Goal: Information Seeking & Learning: Learn about a topic

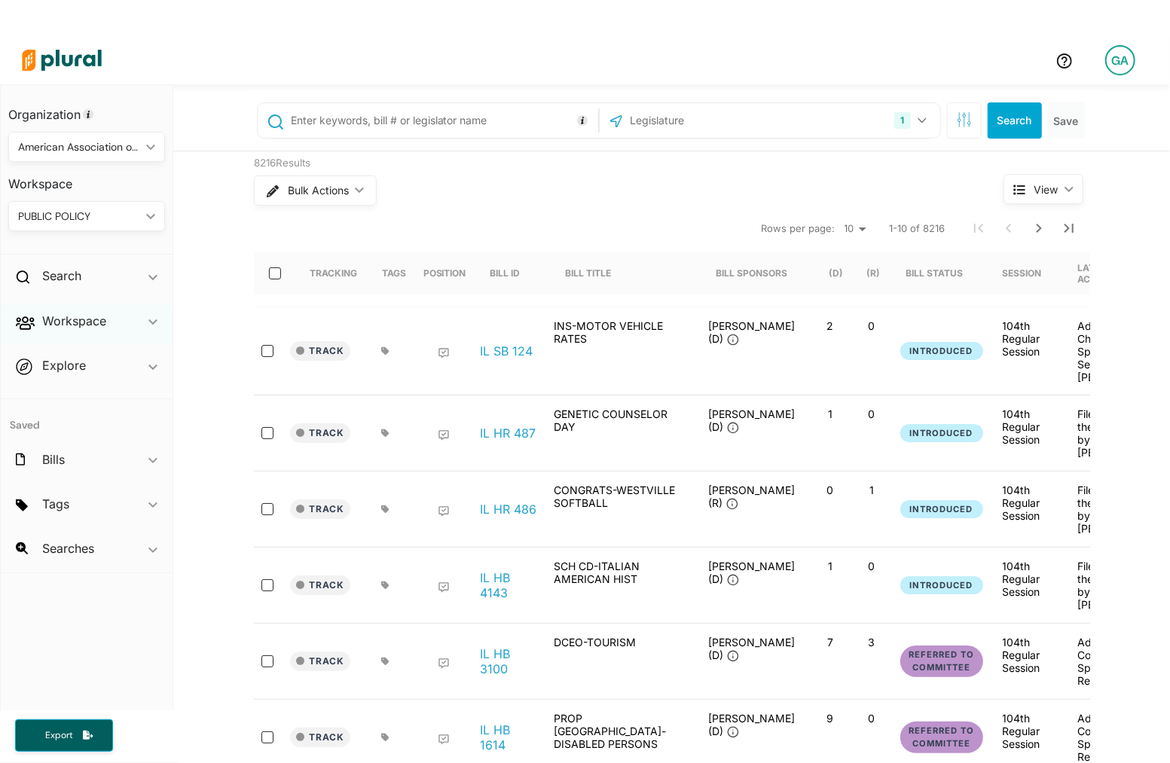
click at [103, 332] on div "Workspace ic_keyboard_arrow_down" at bounding box center [87, 324] width 172 height 41
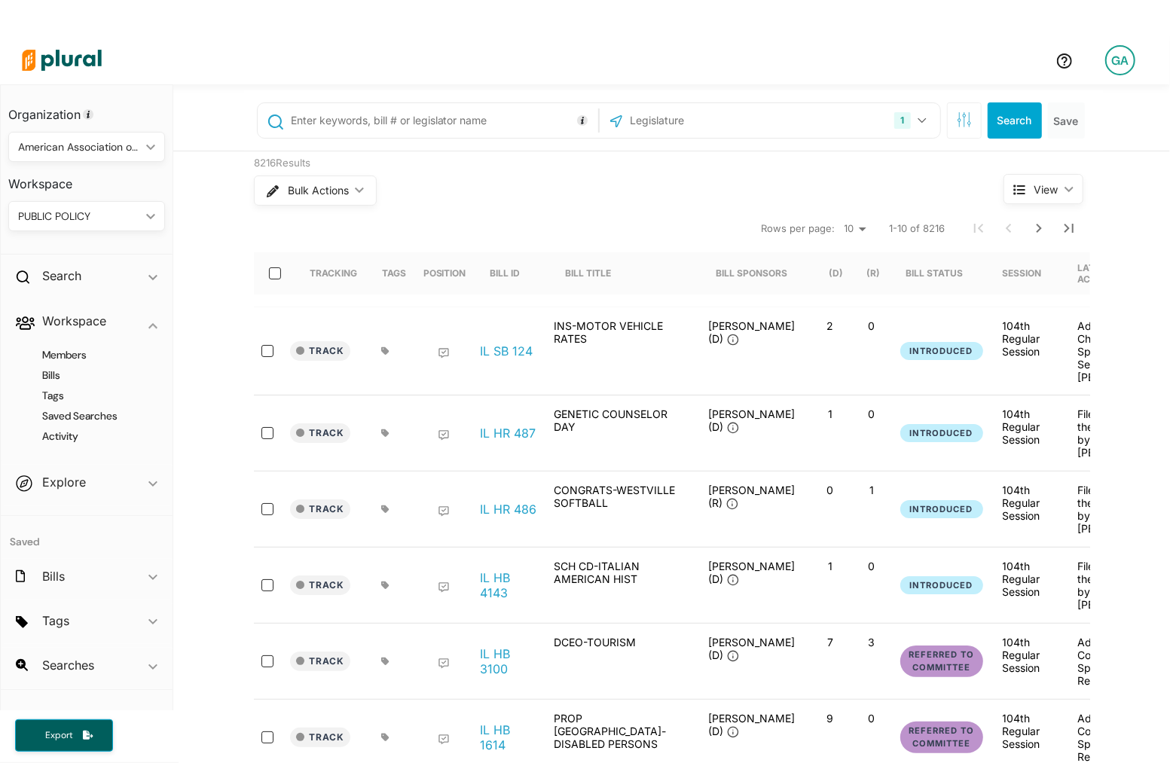
click at [118, 218] on div "PUBLIC POLICY" at bounding box center [79, 217] width 122 height 16
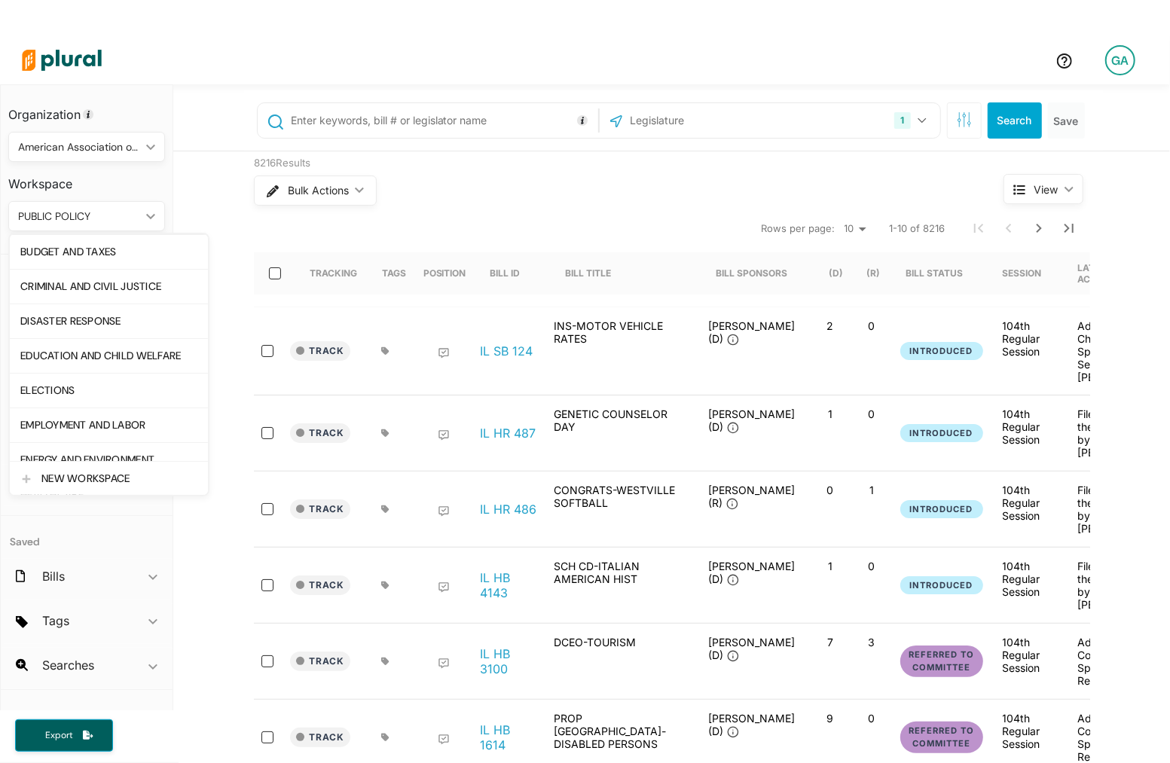
click at [118, 218] on div "PUBLIC POLICY" at bounding box center [79, 217] width 122 height 16
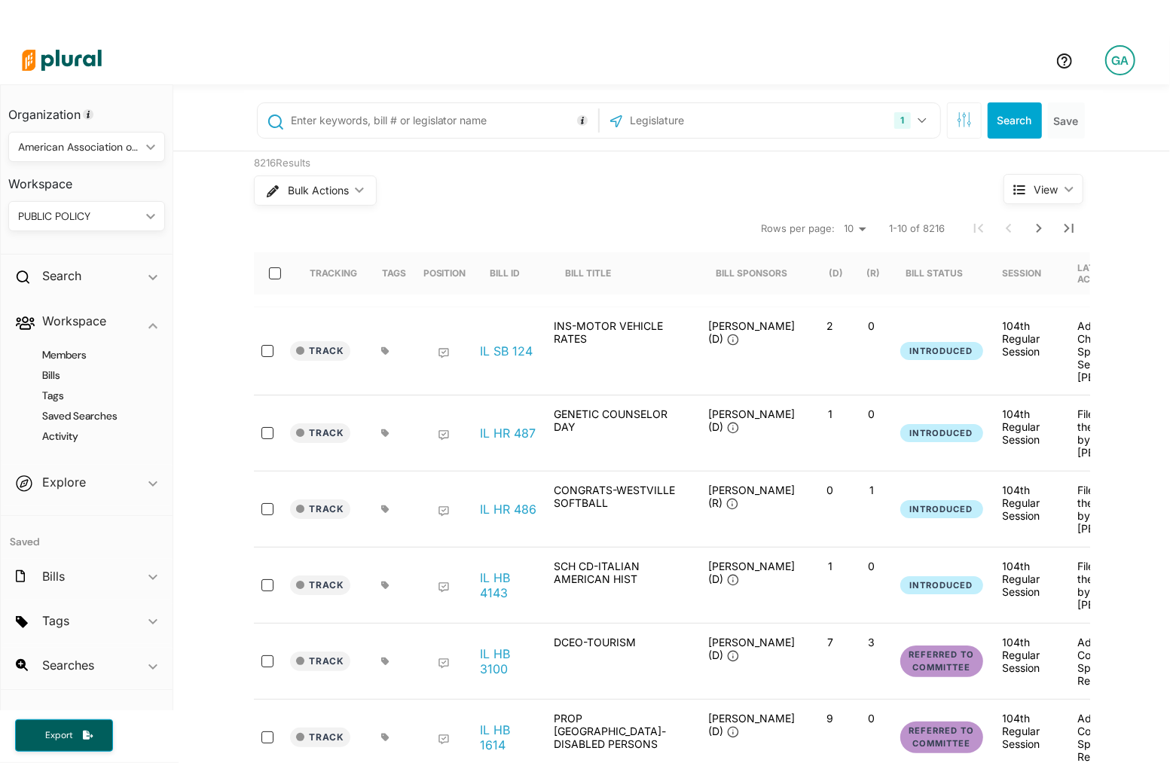
click at [1118, 75] on div "GA" at bounding box center [1120, 60] width 30 height 30
click at [1060, 204] on link "All Tags" at bounding box center [1080, 216] width 132 height 38
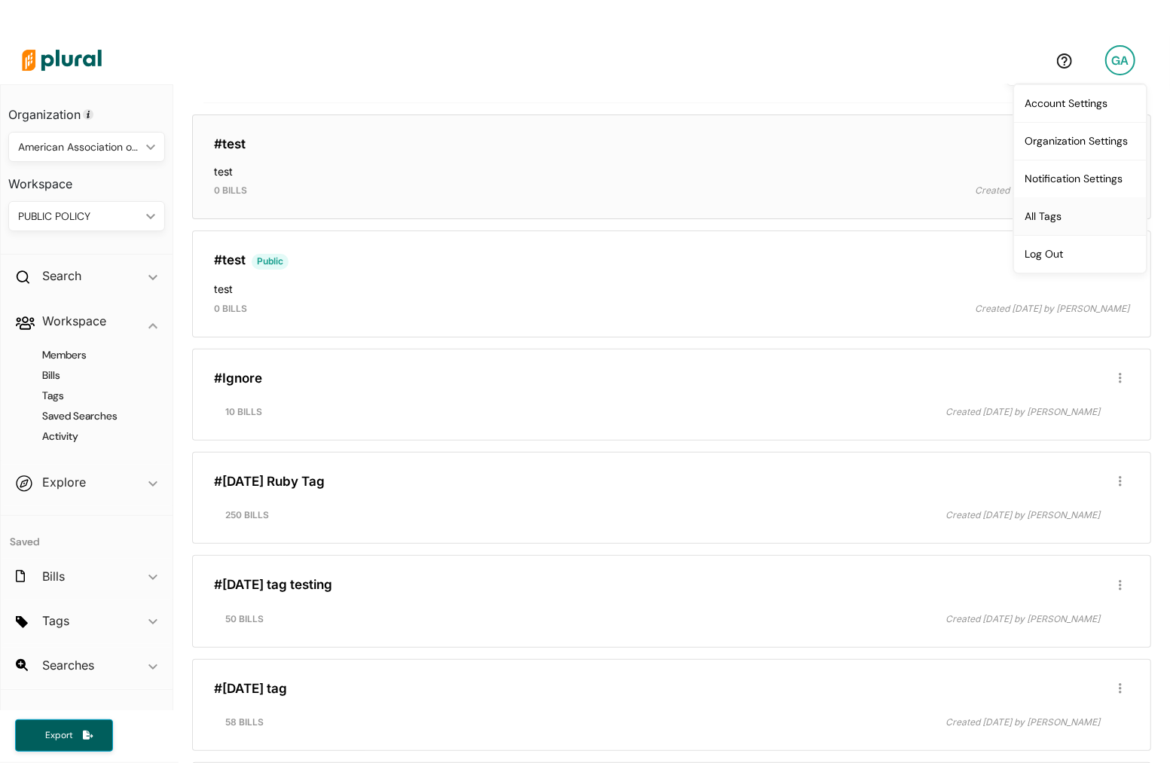
scroll to position [249, 0]
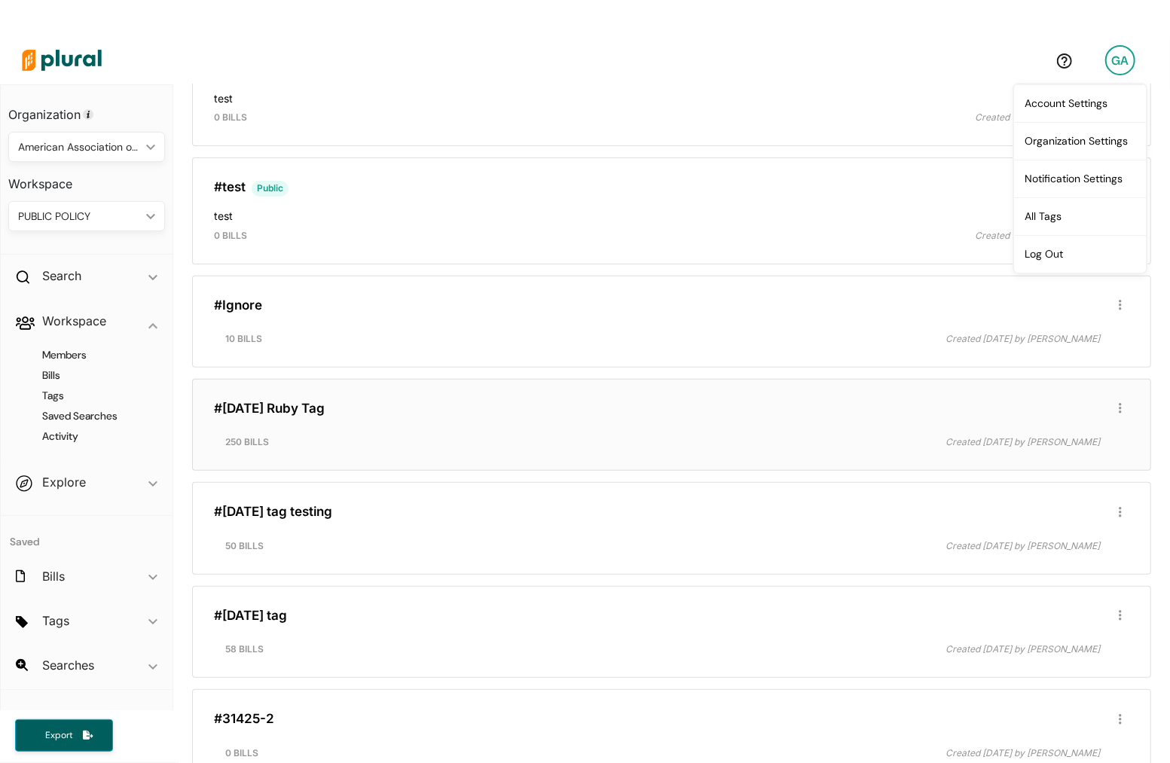
click at [531, 422] on h4 at bounding box center [671, 426] width 915 height 8
click at [284, 406] on link "#[DATE] Ruby Tag" at bounding box center [269, 408] width 111 height 15
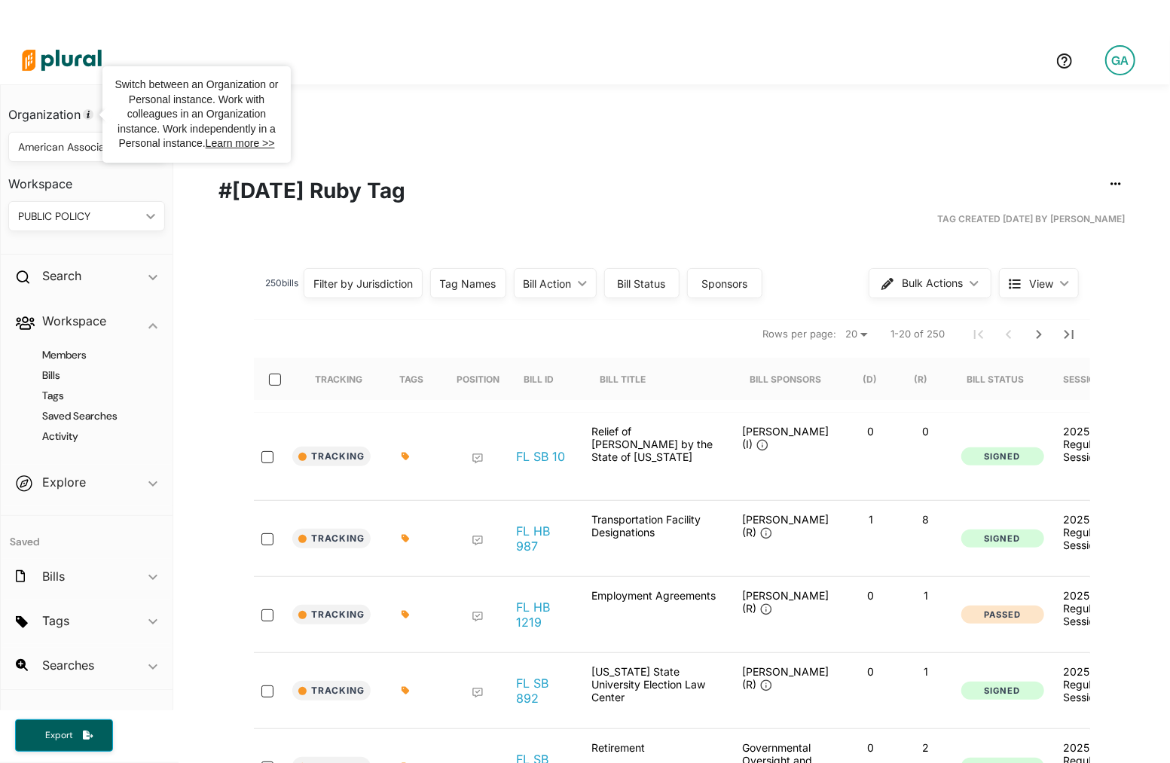
click at [76, 71] on img at bounding box center [61, 60] width 105 height 53
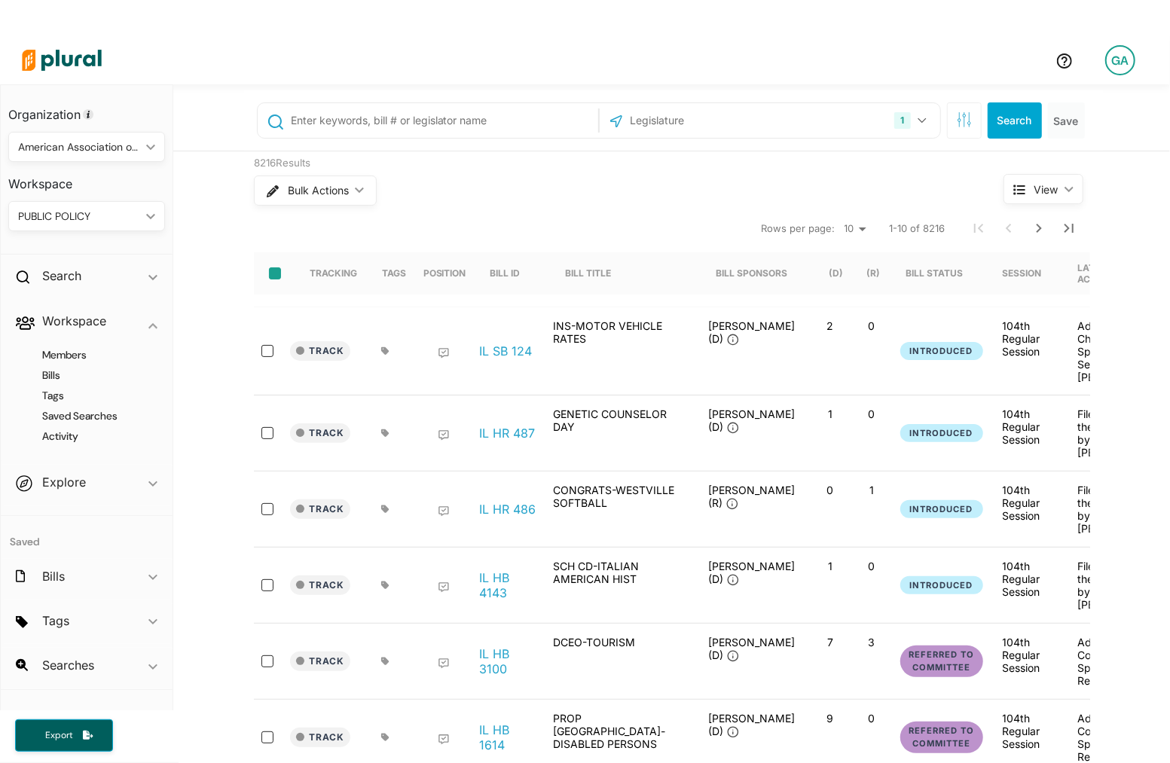
click at [276, 273] on input "select-all-rows" at bounding box center [275, 273] width 12 height 12
checkbox input "true"
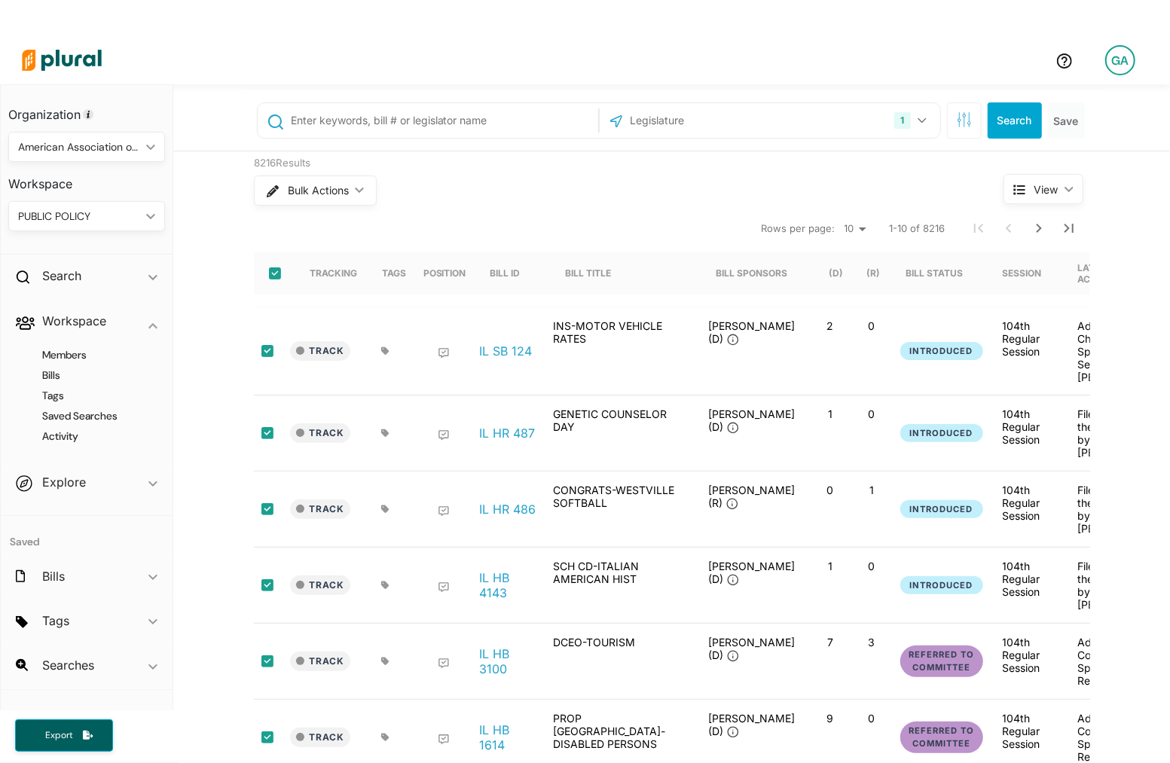
checkbox input "true"
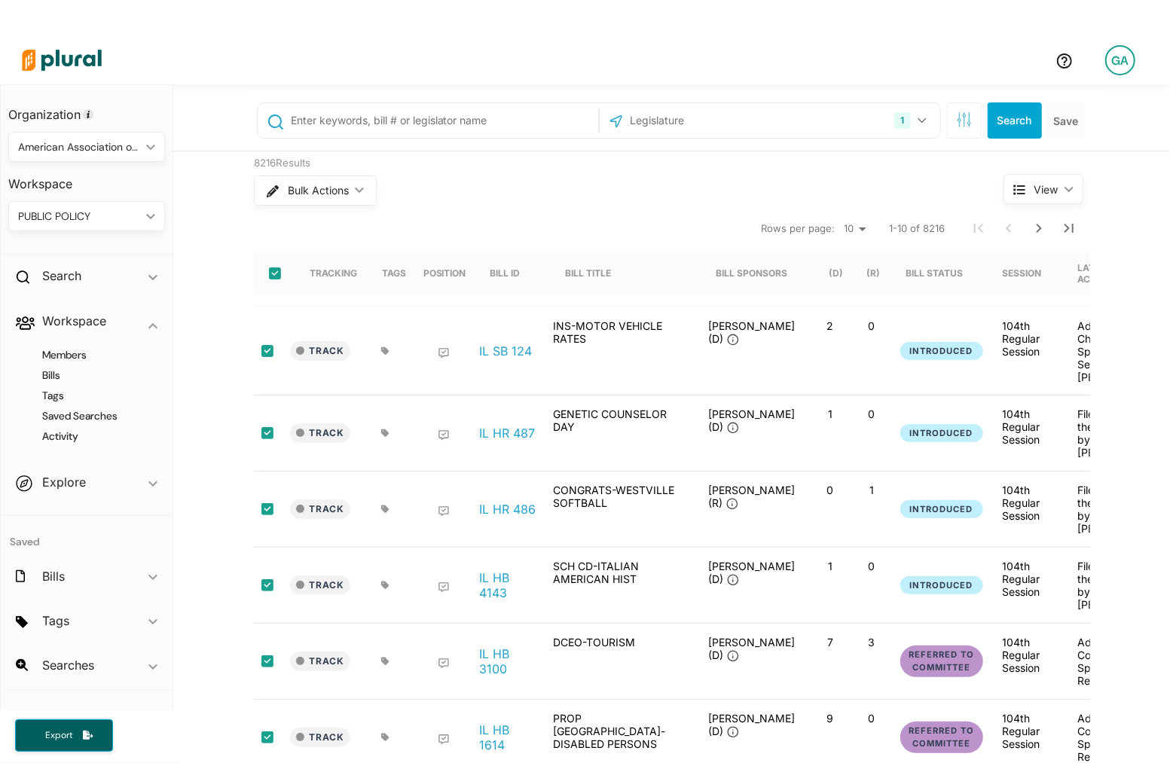
checkbox input "true"
click at [857, 229] on select "10 20 50" at bounding box center [854, 229] width 33 height 18
click at [271, 274] on input "select-all-rows" at bounding box center [275, 273] width 12 height 12
checkbox input "true"
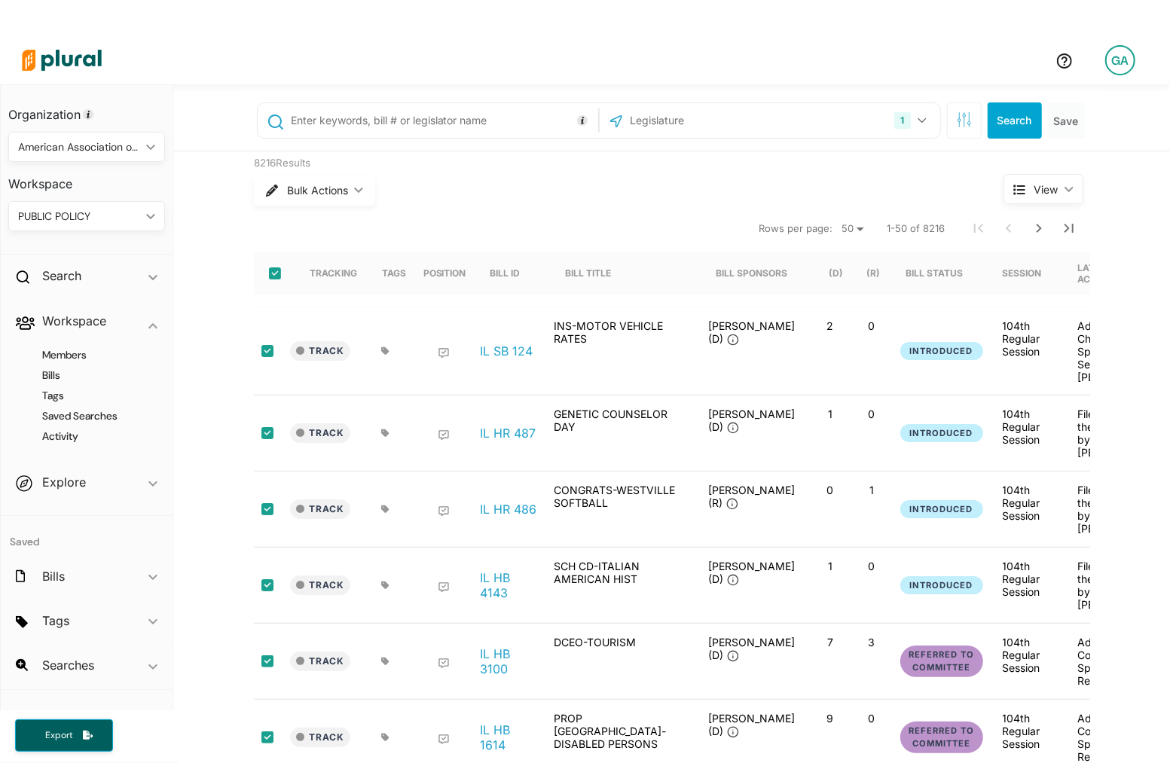
checkbox input "true"
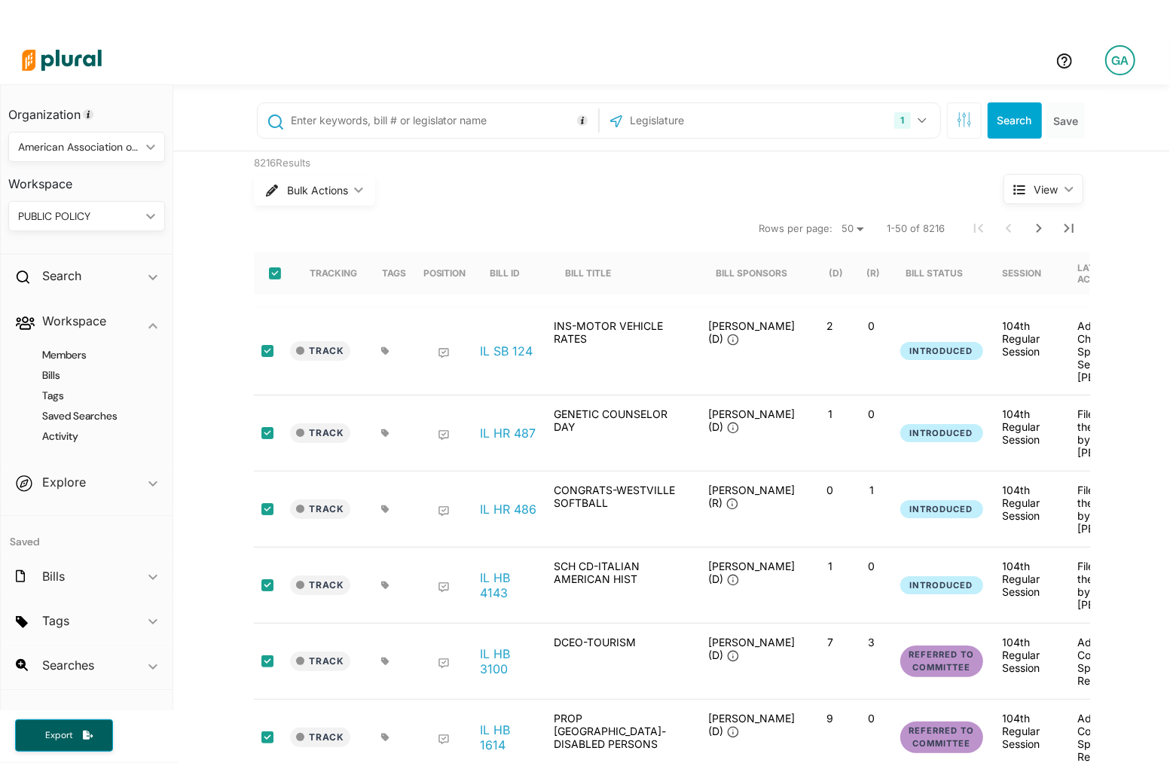
checkbox input "true"
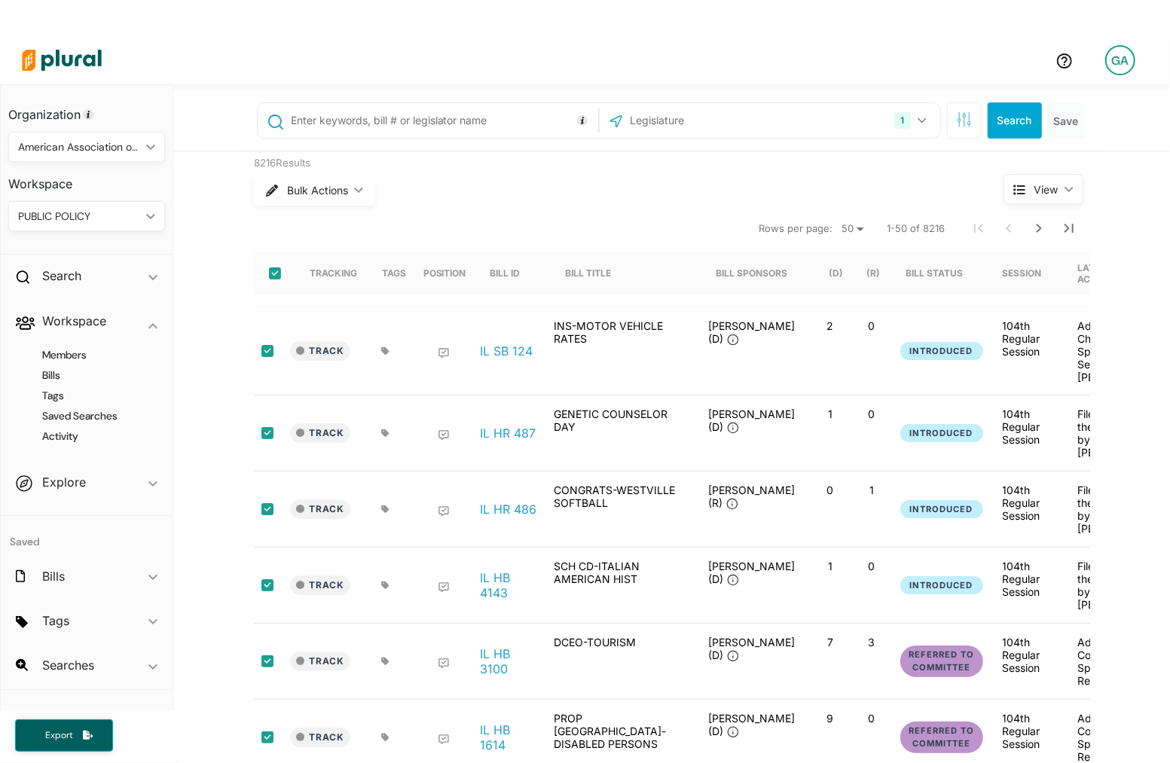
checkbox input "true"
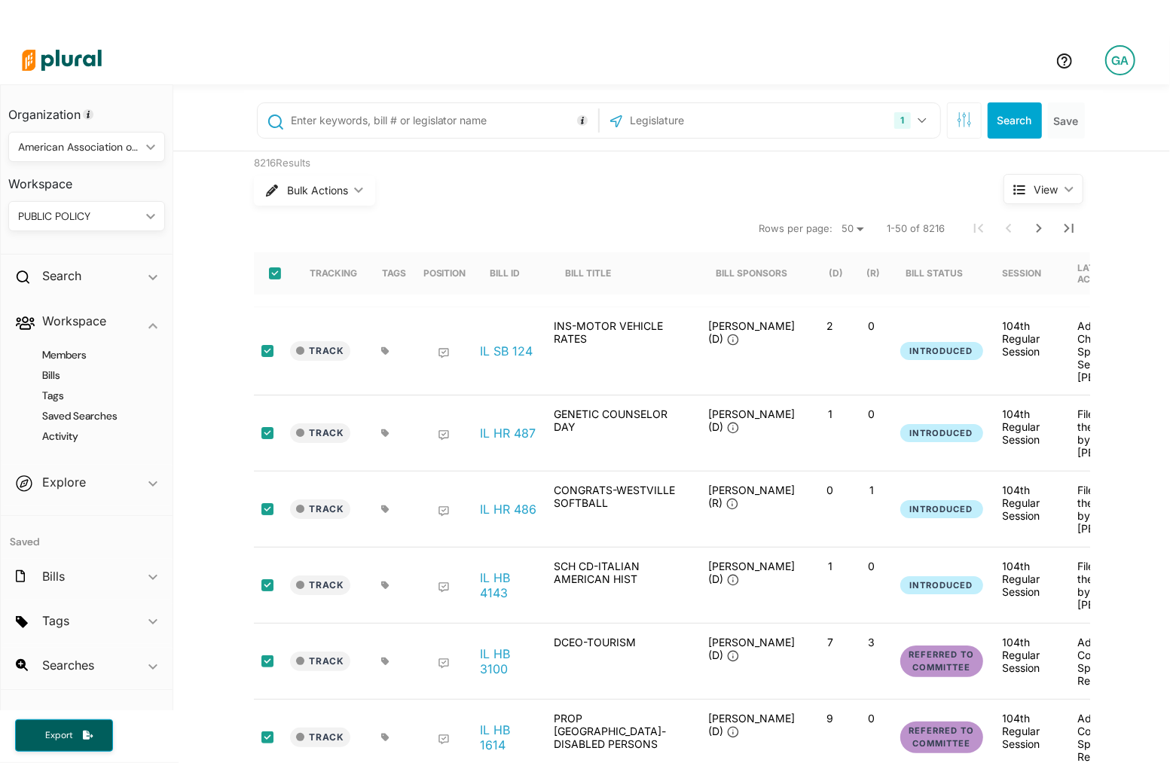
checkbox input "true"
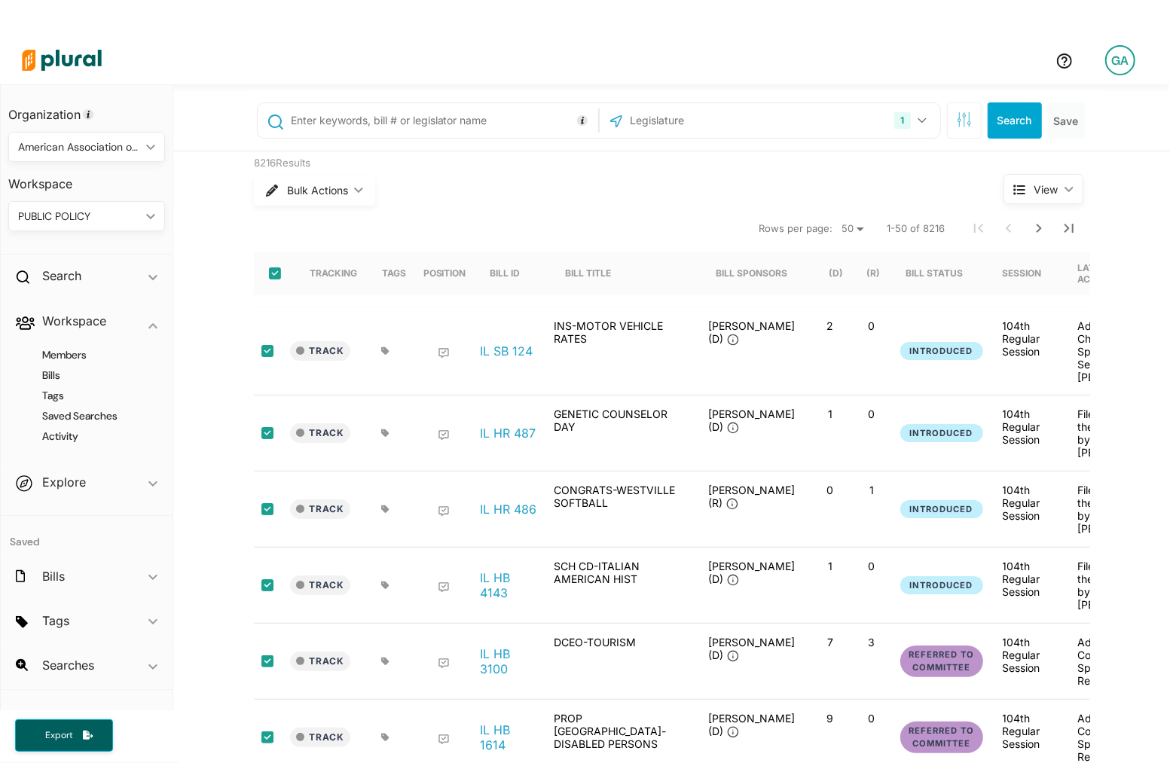
checkbox input "true"
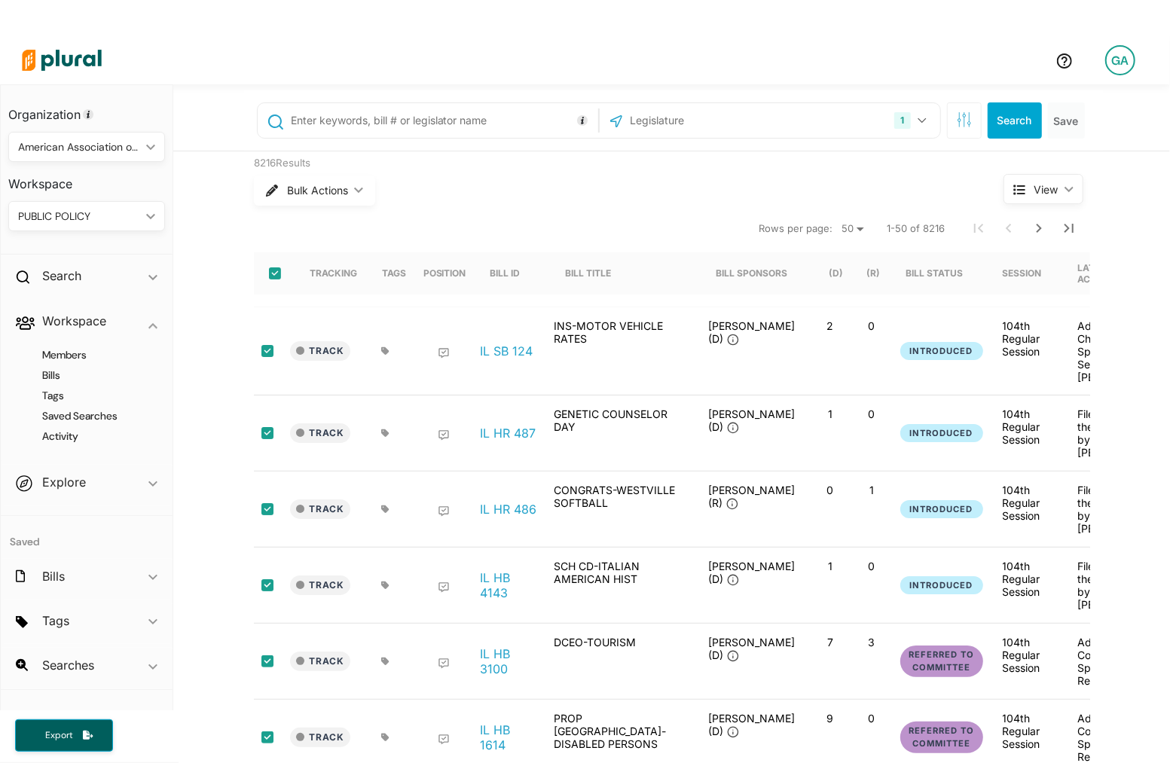
checkbox input "true"
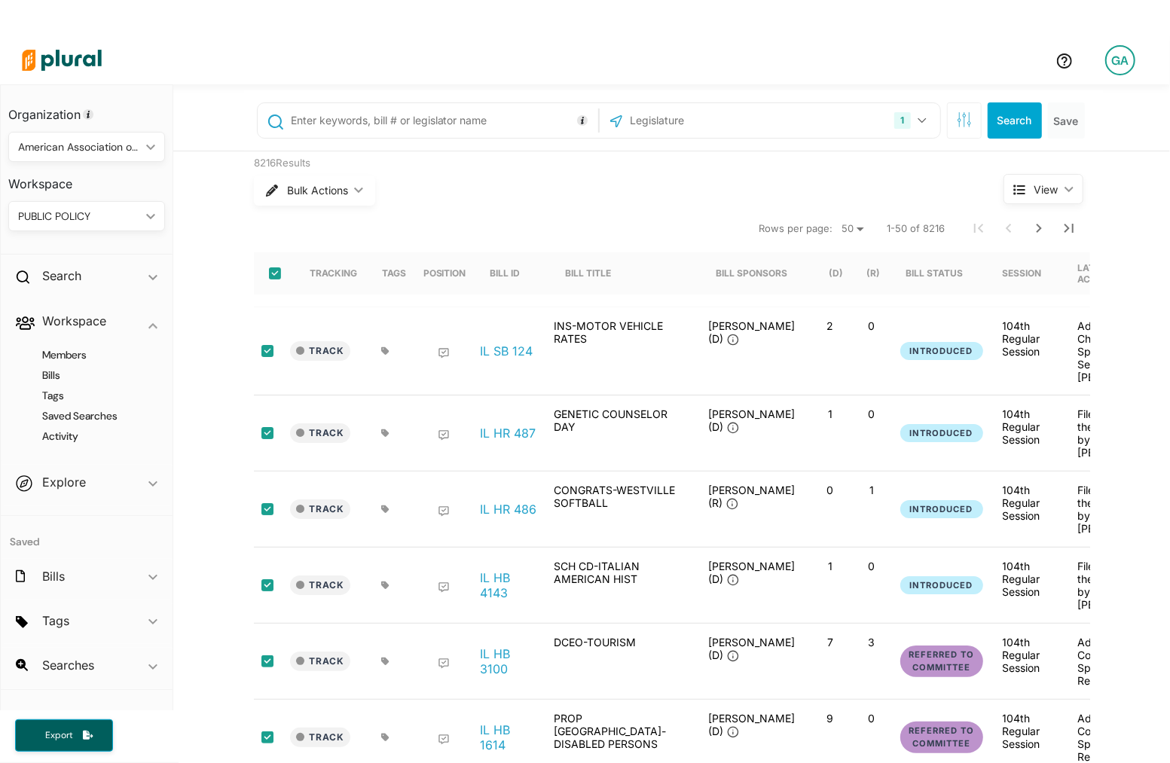
checkbox input "true"
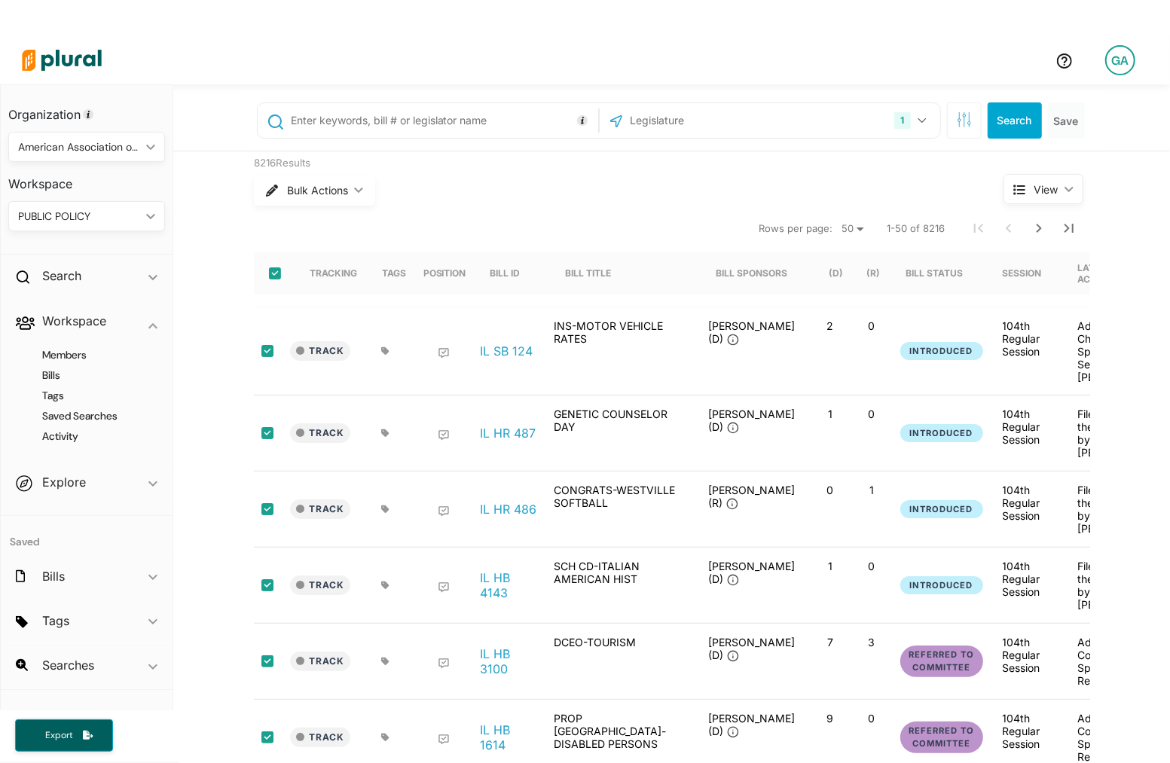
checkbox input "true"
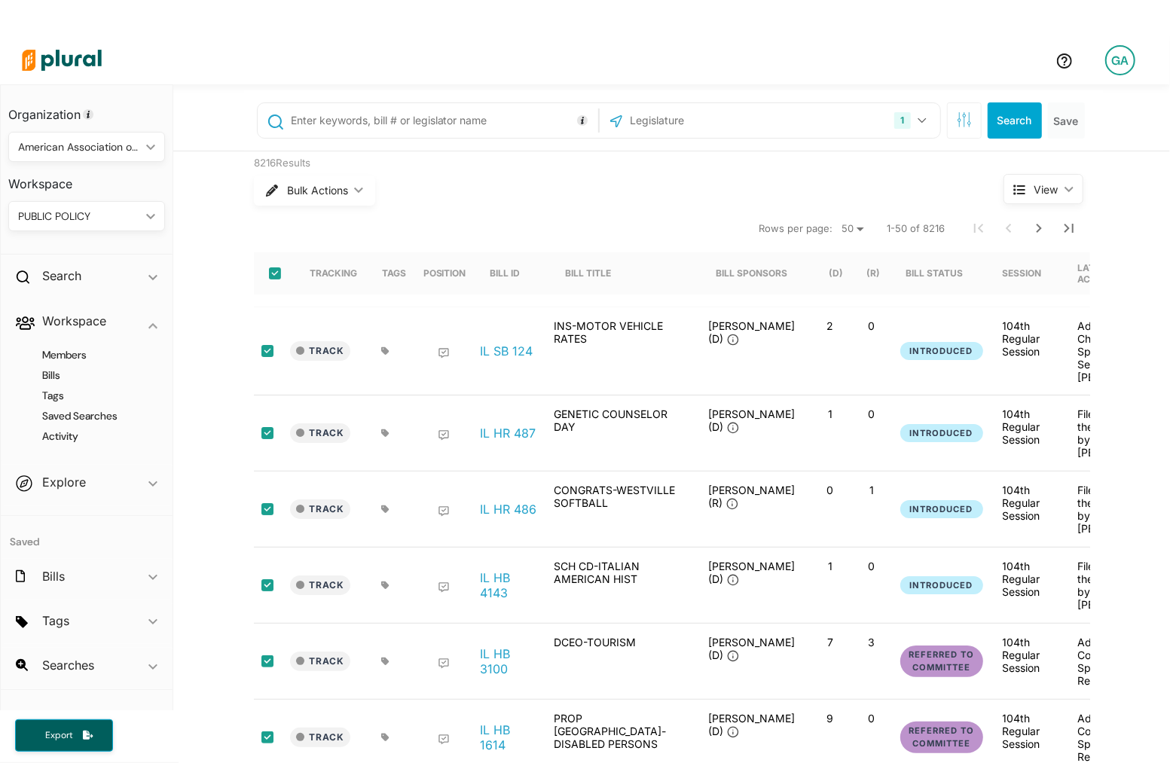
checkbox input "true"
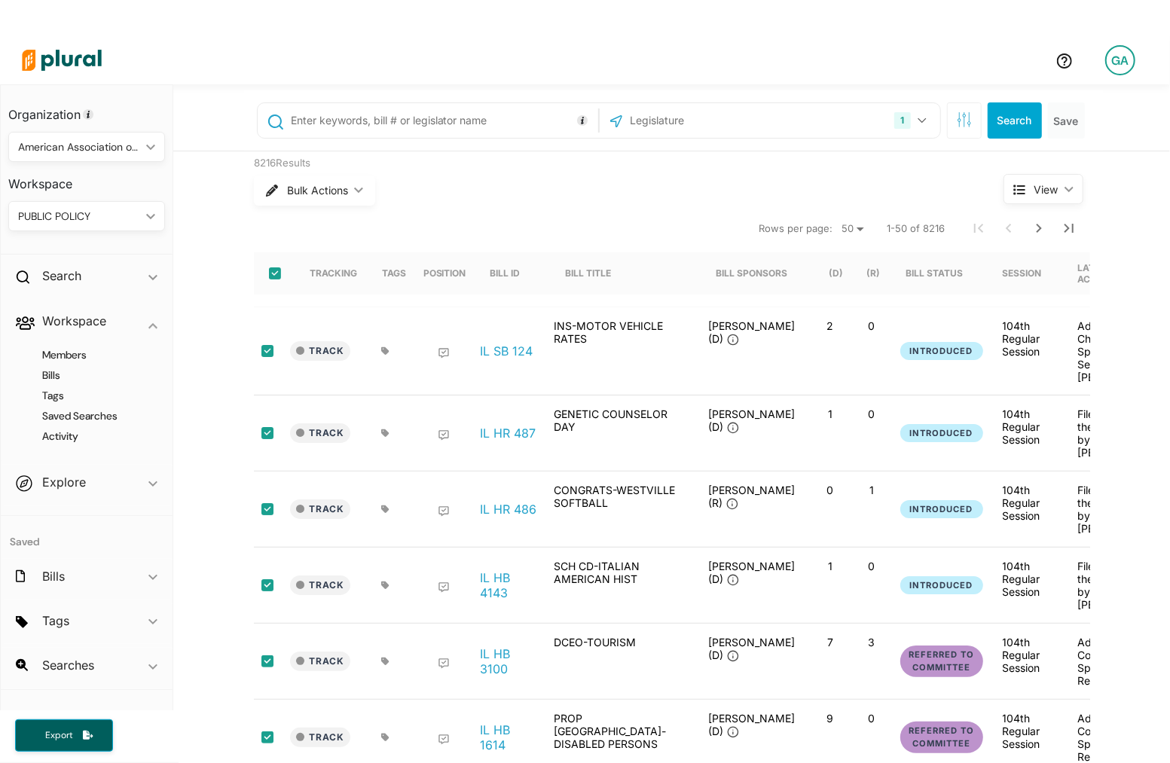
checkbox input "true"
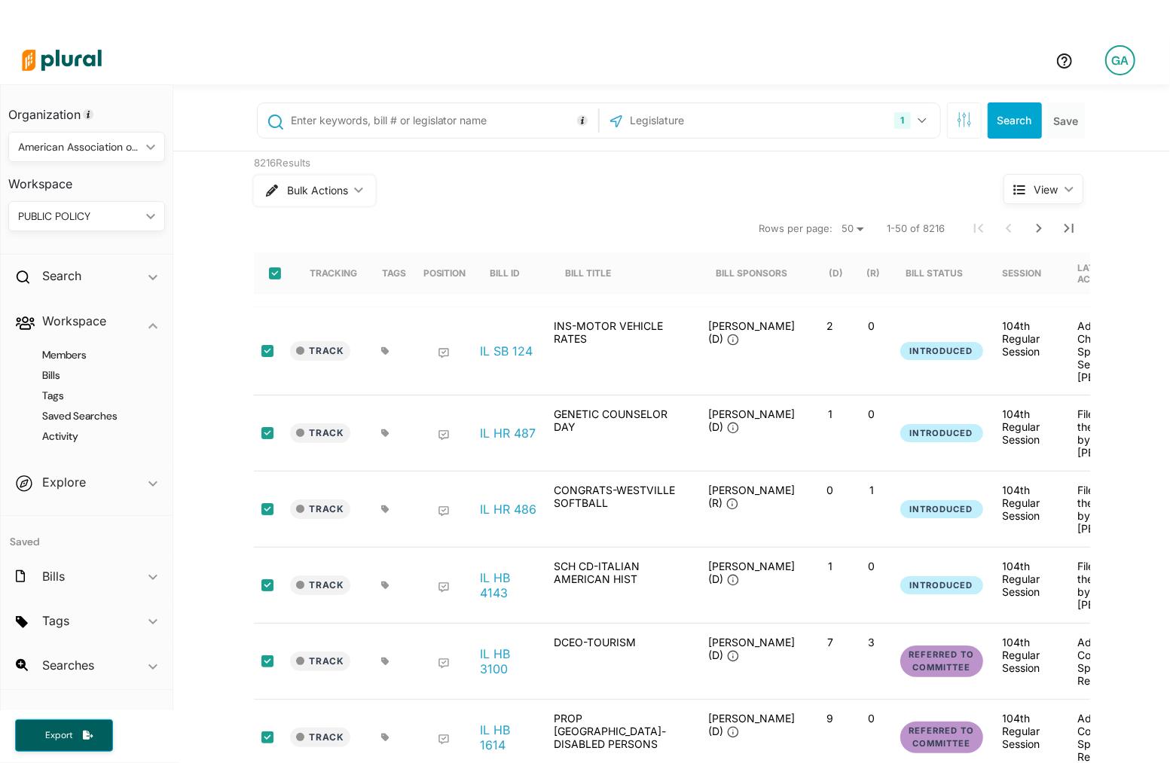
click at [337, 181] on button "Bulk Actions ic_keyboard_arrow_down" at bounding box center [314, 191] width 121 height 30
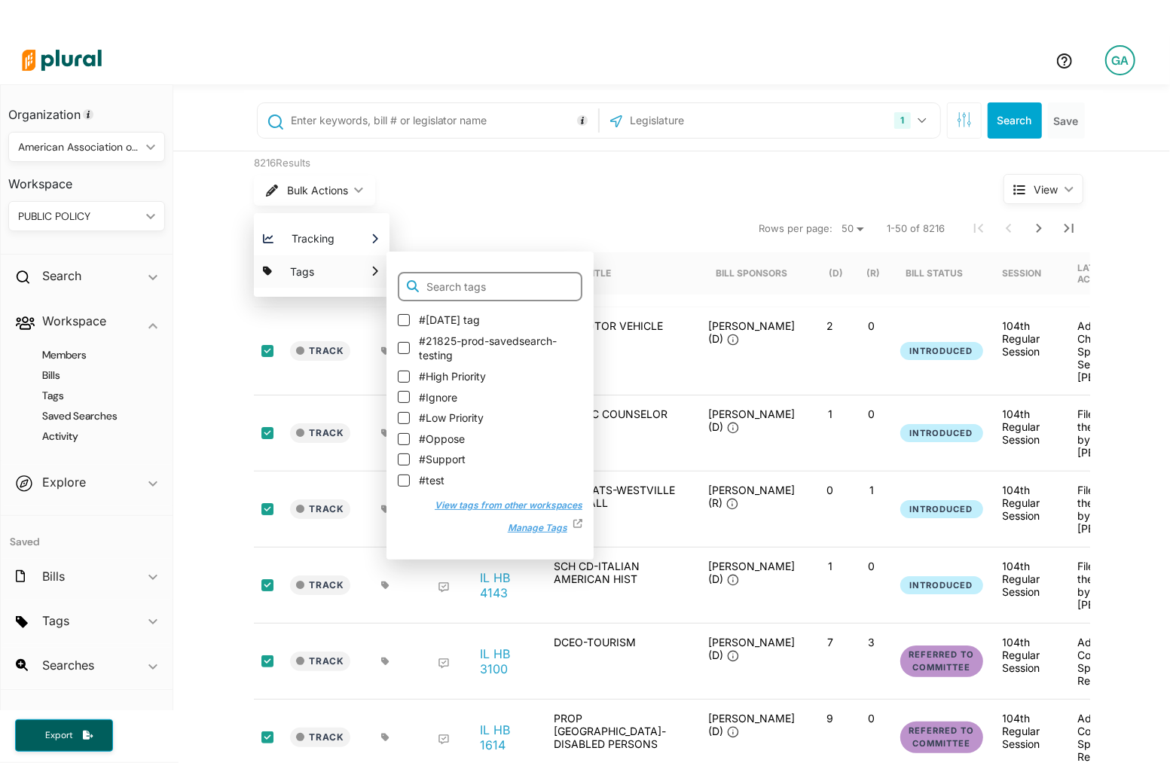
click at [458, 292] on input "text" at bounding box center [490, 287] width 185 height 30
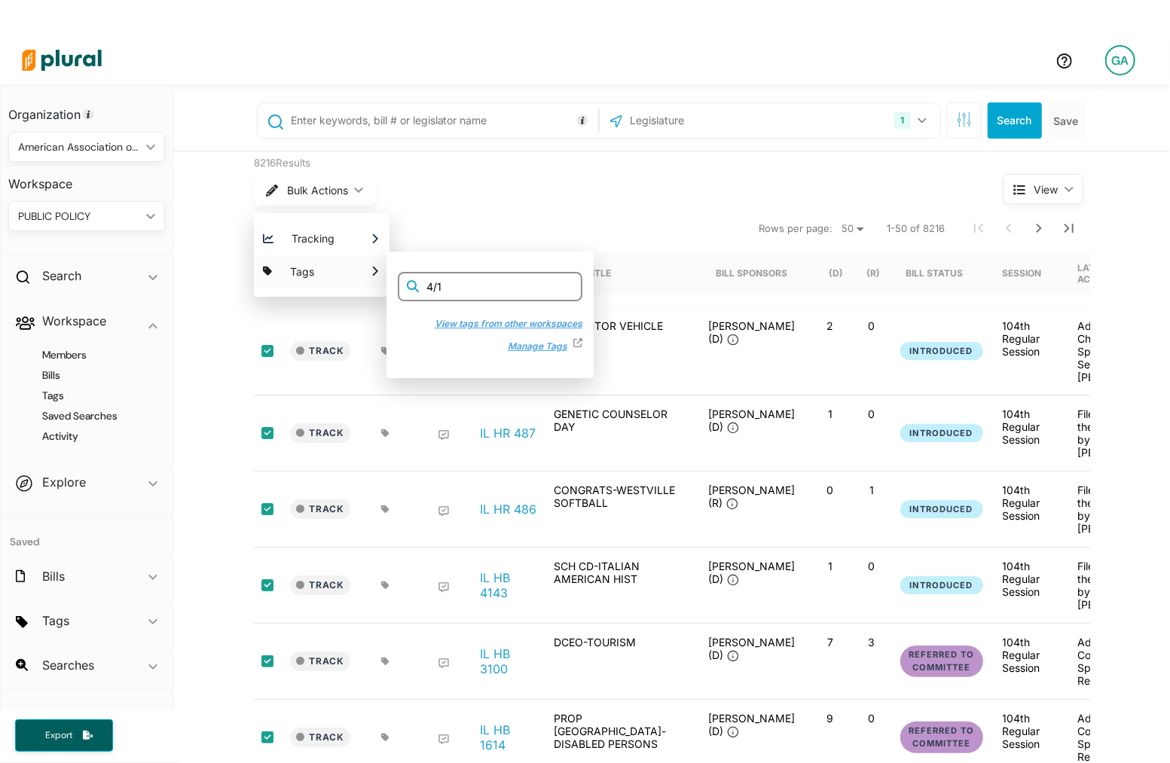
type input "4/1"
click at [516, 321] on button "View tags from other workspaces" at bounding box center [501, 322] width 163 height 23
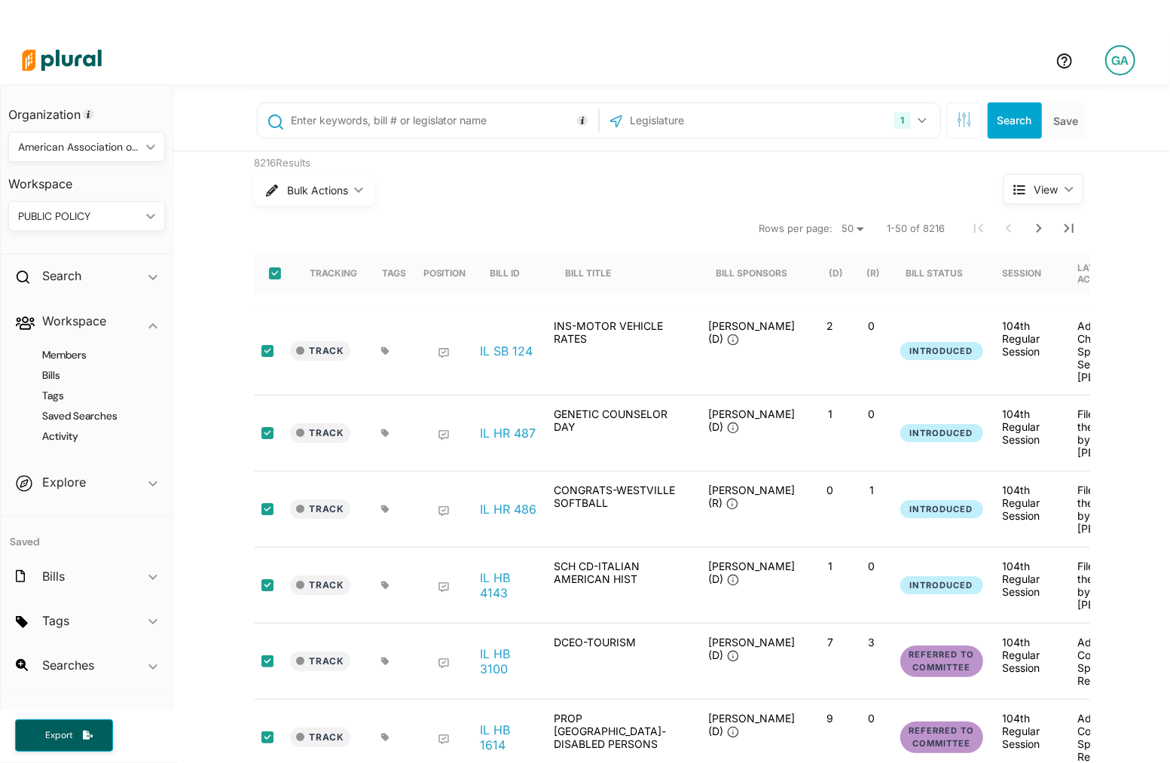
click at [100, 215] on div "PUBLIC POLICY" at bounding box center [79, 217] width 122 height 16
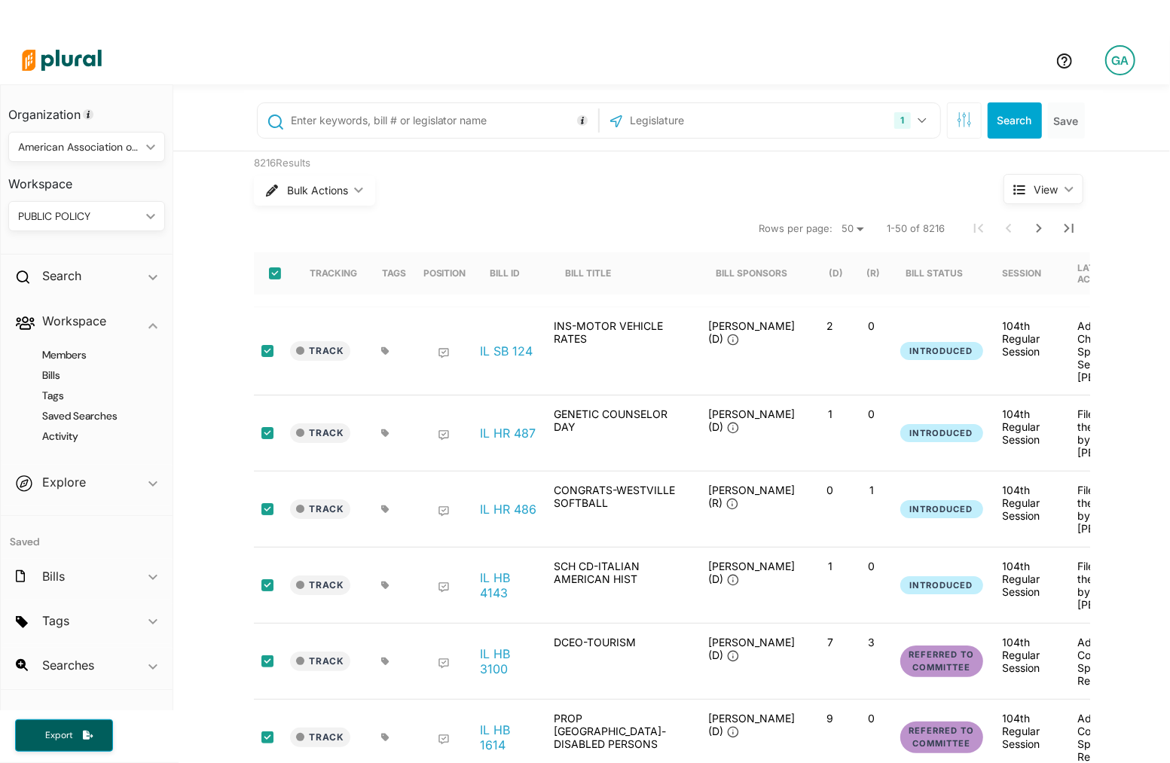
click at [1119, 61] on div "GA" at bounding box center [1120, 60] width 30 height 30
click at [1058, 207] on link "All Tags" at bounding box center [1080, 216] width 132 height 38
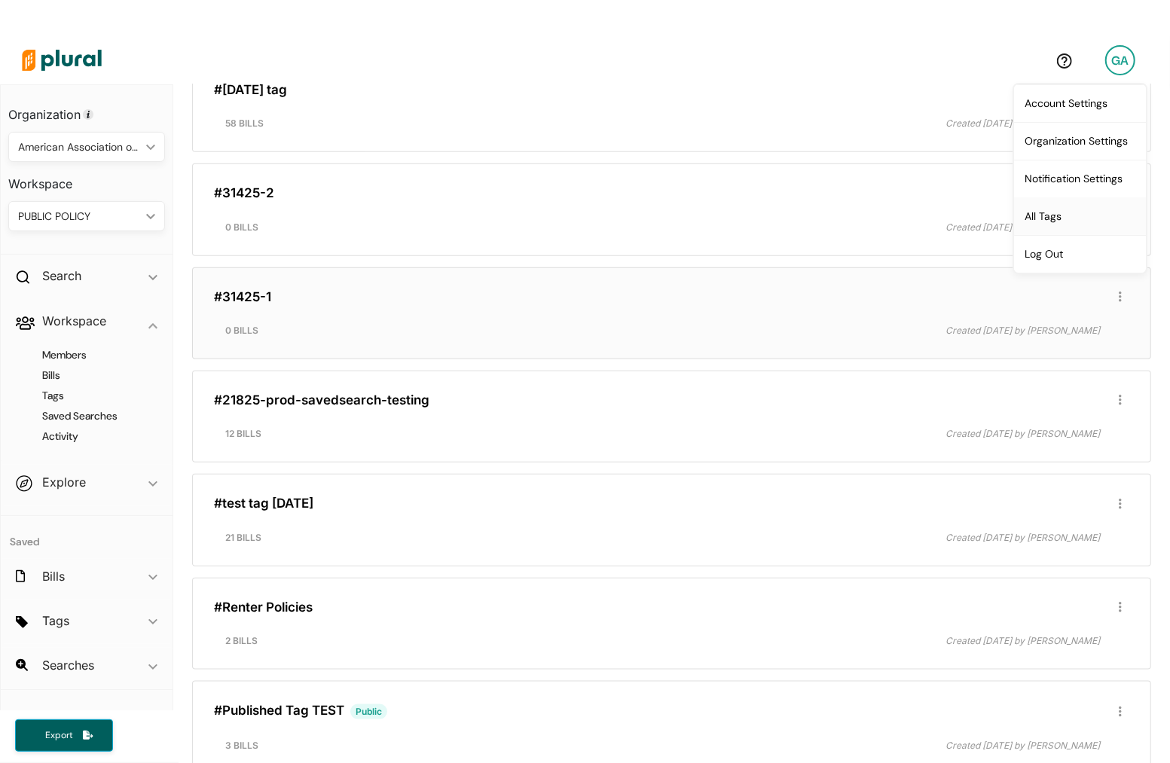
scroll to position [970, 0]
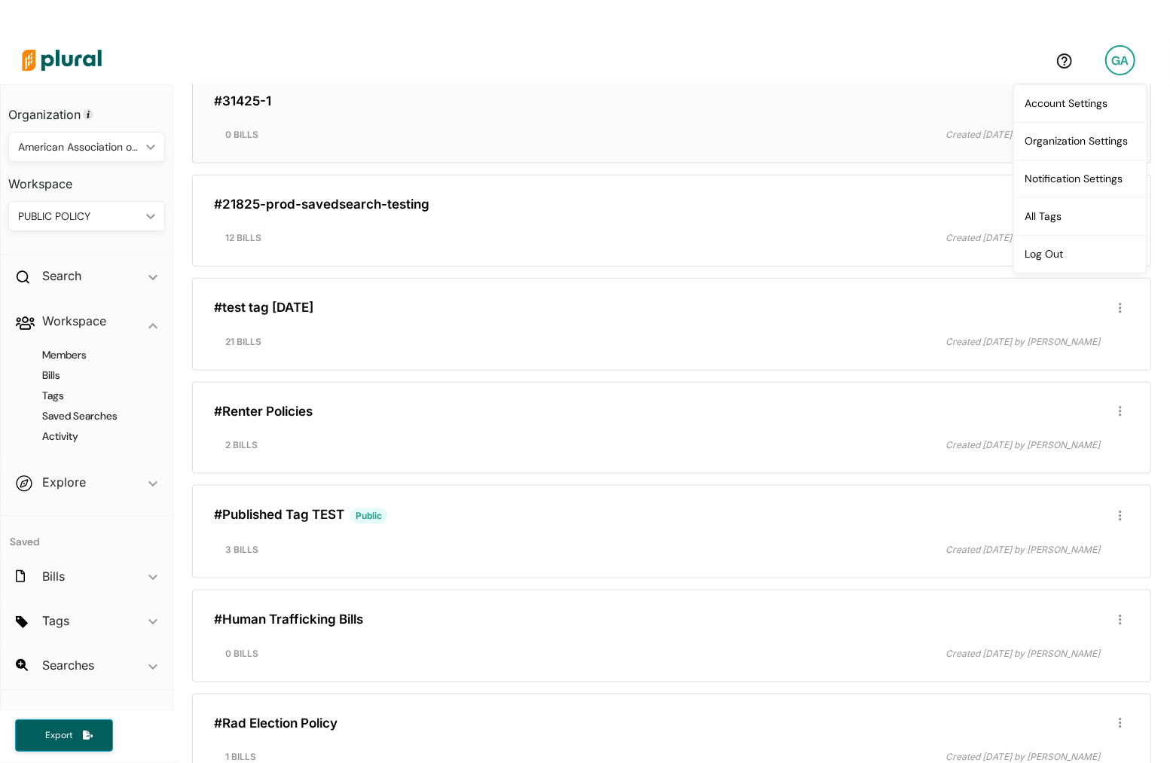
click at [390, 335] on div "21 bills" at bounding box center [438, 342] width 448 height 14
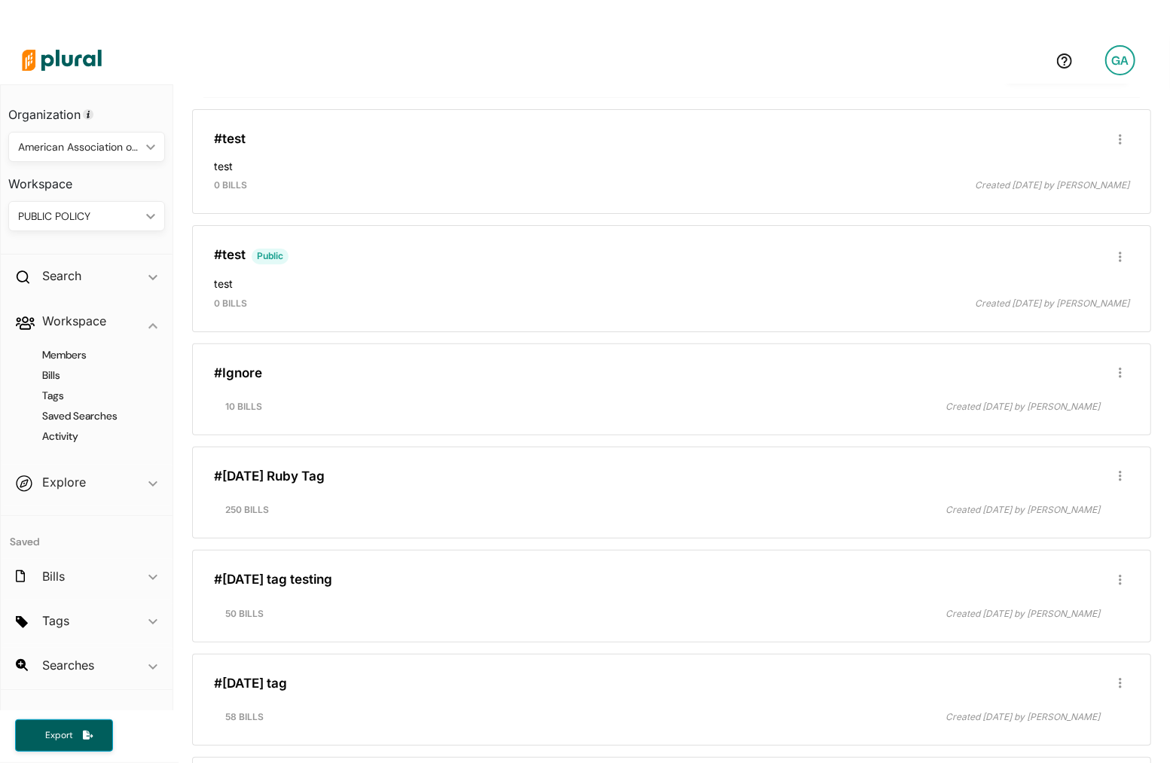
scroll to position [182, 0]
click at [319, 460] on div "#[DATE] Ruby Tag Edit/Share Tag Delete Tag ic_group_add Created with Sketch. Pu…" at bounding box center [671, 492] width 945 height 78
click at [310, 470] on link "#[DATE] Ruby Tag" at bounding box center [269, 475] width 111 height 15
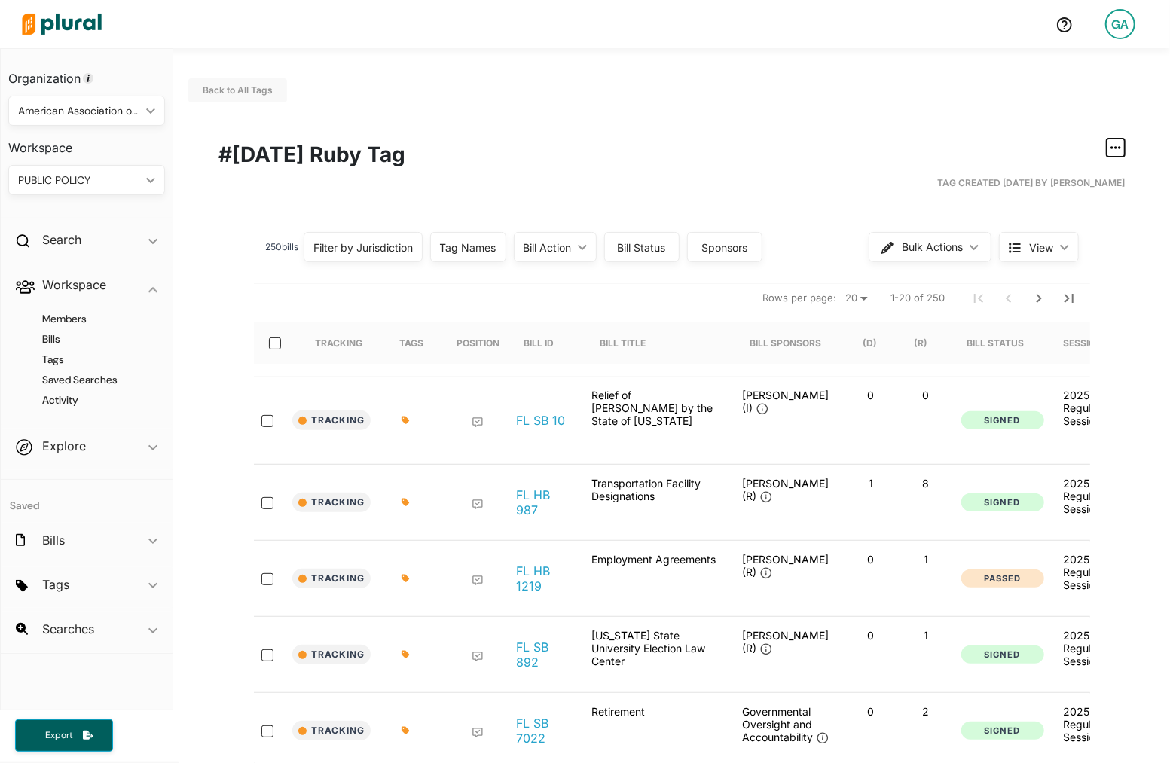
click at [1122, 156] on button "button" at bounding box center [1116, 148] width 18 height 18
click at [1096, 182] on div "Edit/Share Tag" at bounding box center [1067, 177] width 91 height 13
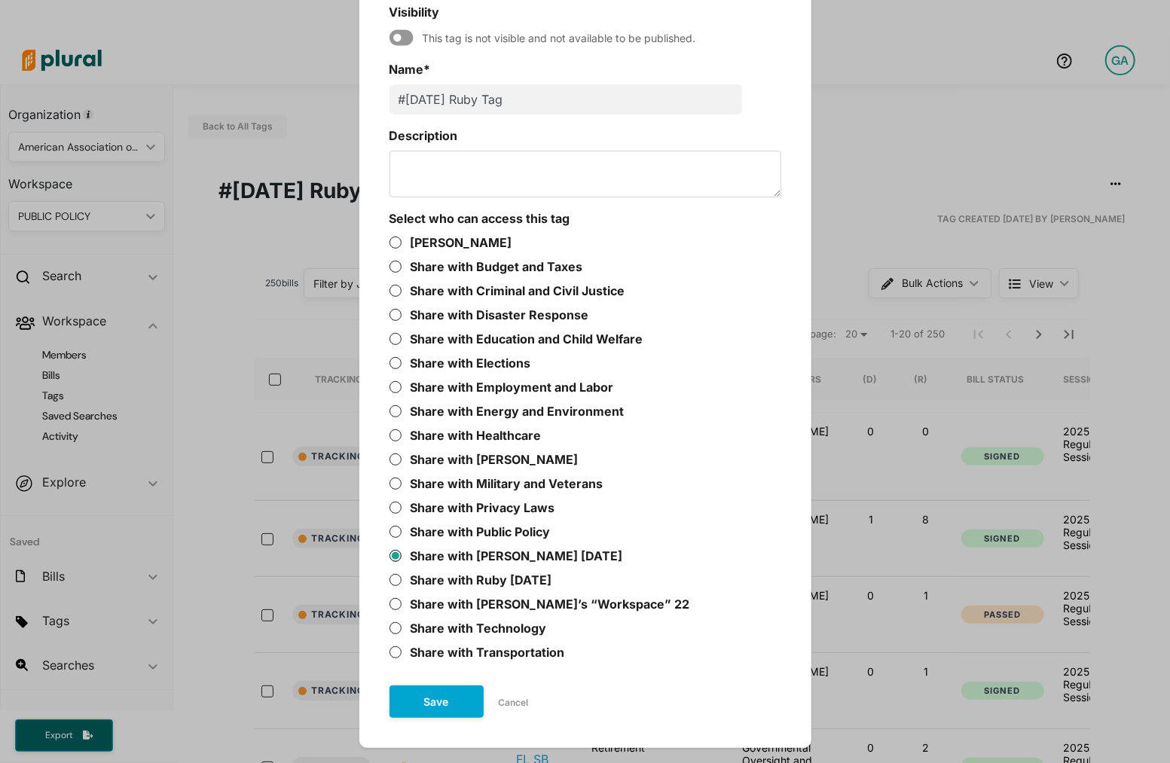
scroll to position [146, 0]
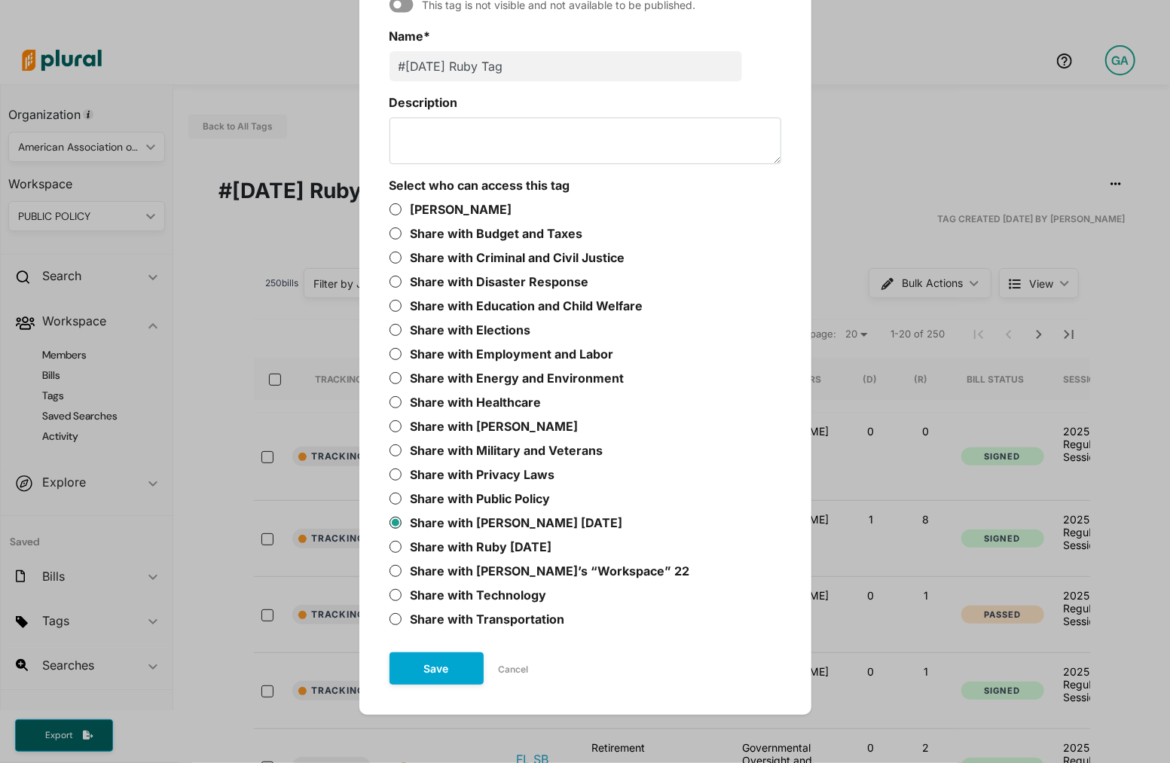
click at [504, 666] on button "Cancel" at bounding box center [514, 669] width 60 height 23
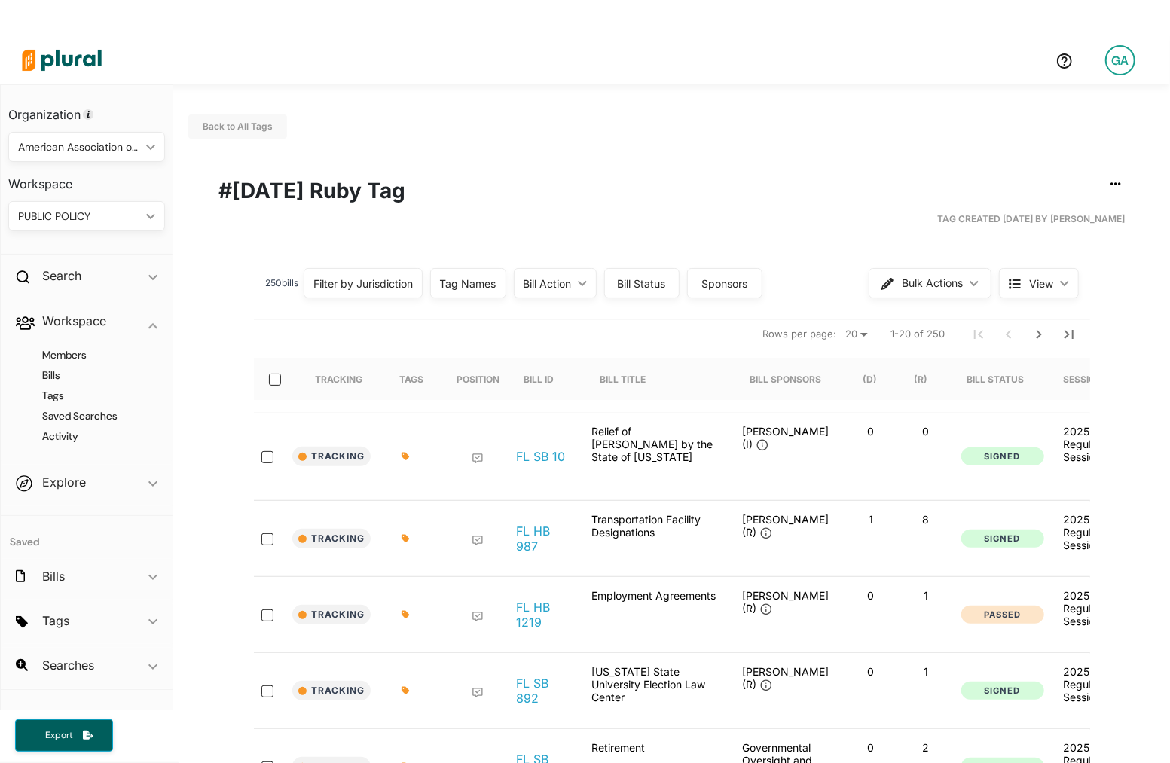
click at [102, 216] on div "PUBLIC POLICY" at bounding box center [79, 217] width 122 height 16
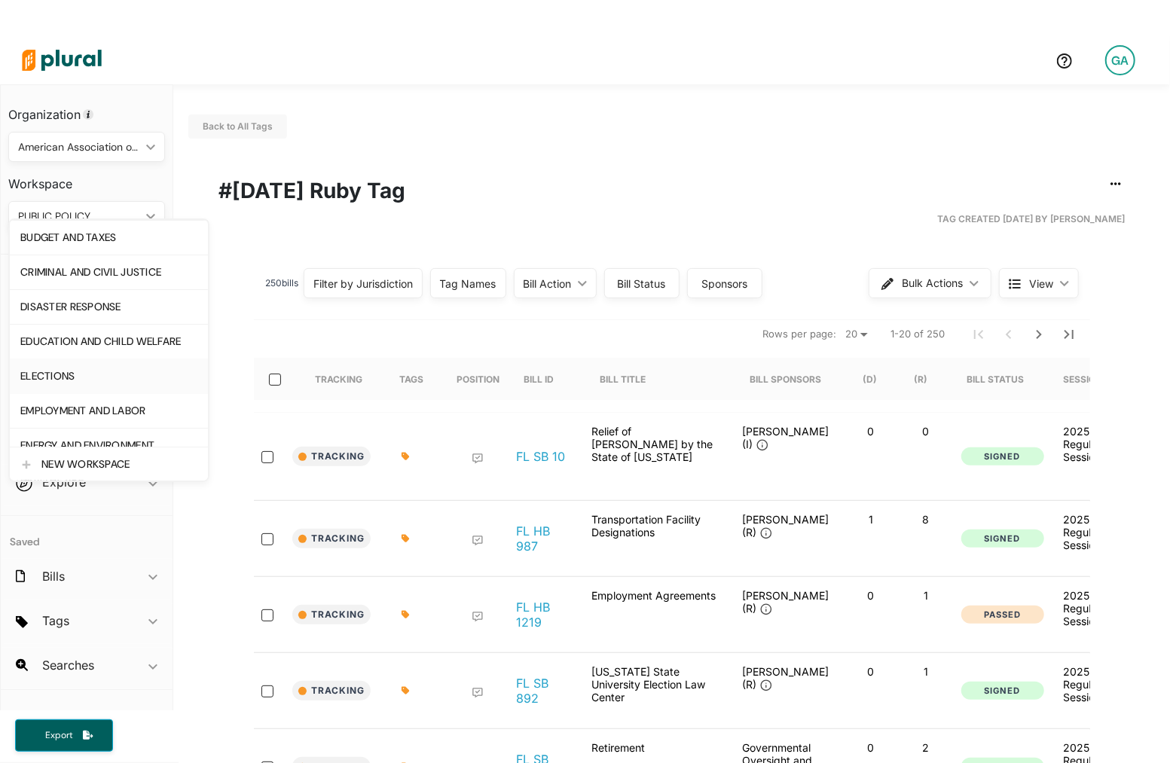
scroll to position [359, 0]
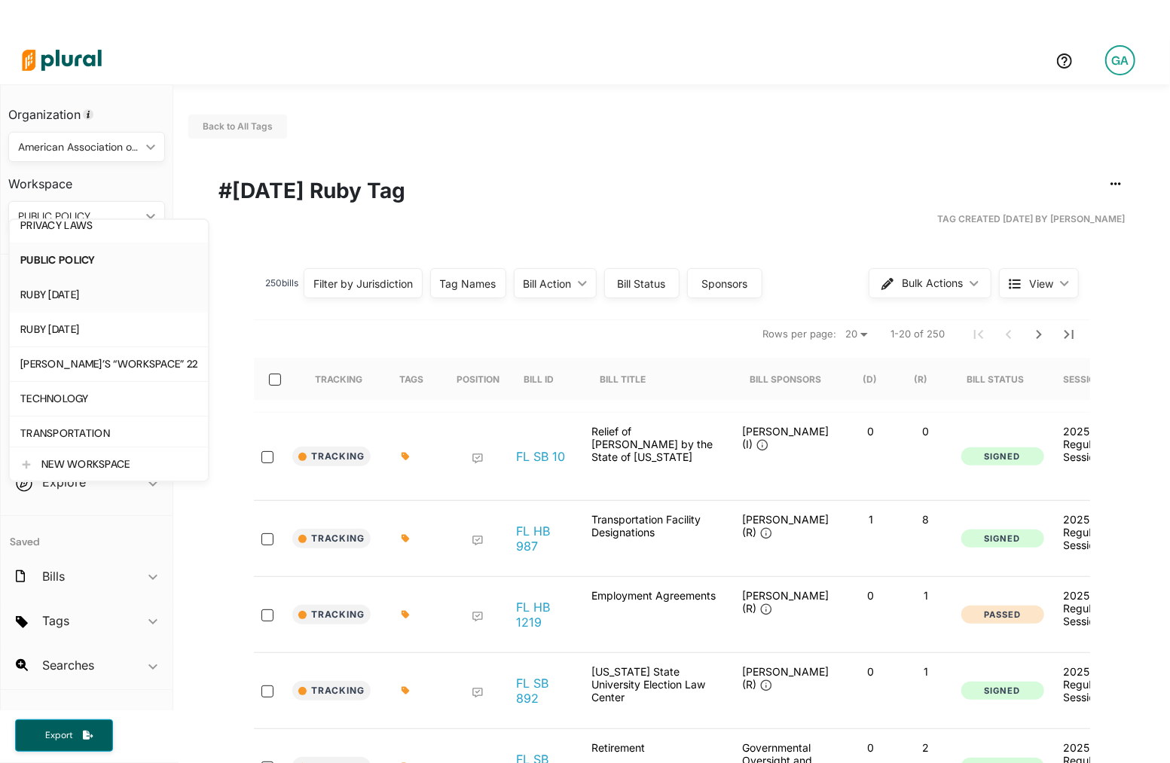
click at [122, 296] on div "RUBY [DATE]" at bounding box center [108, 295] width 177 height 13
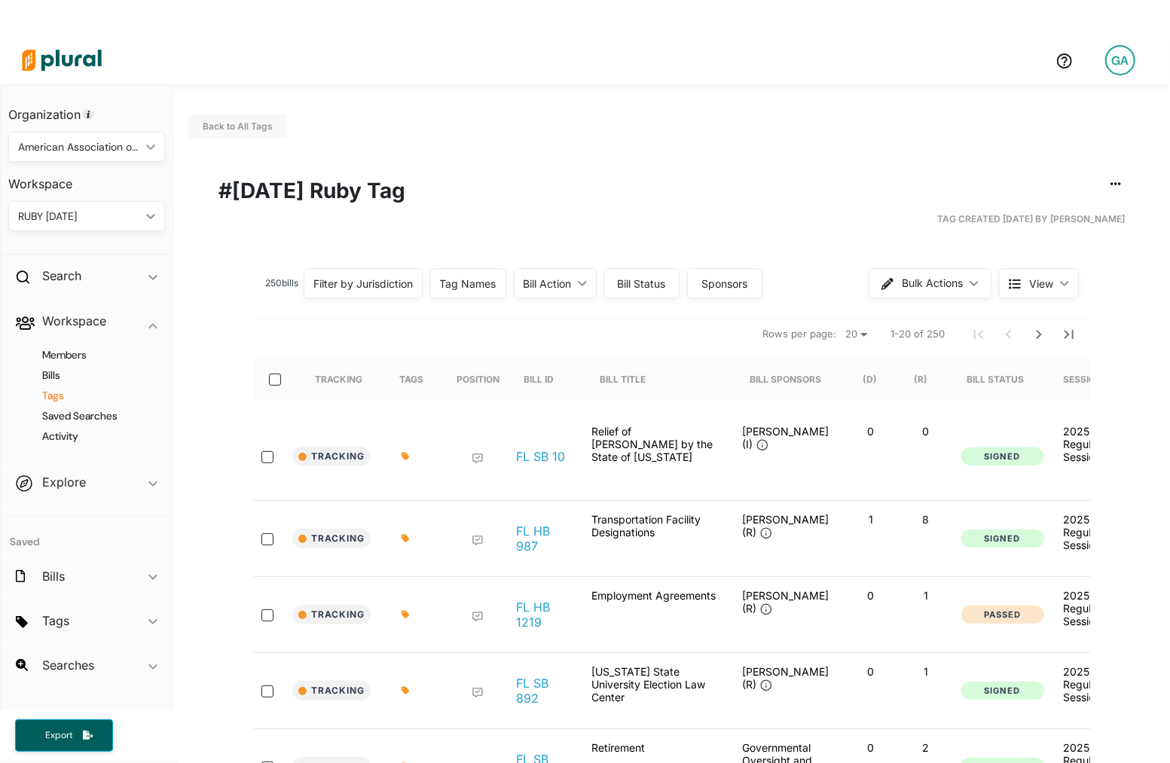
click at [55, 395] on h4 "Tags" at bounding box center [90, 396] width 134 height 14
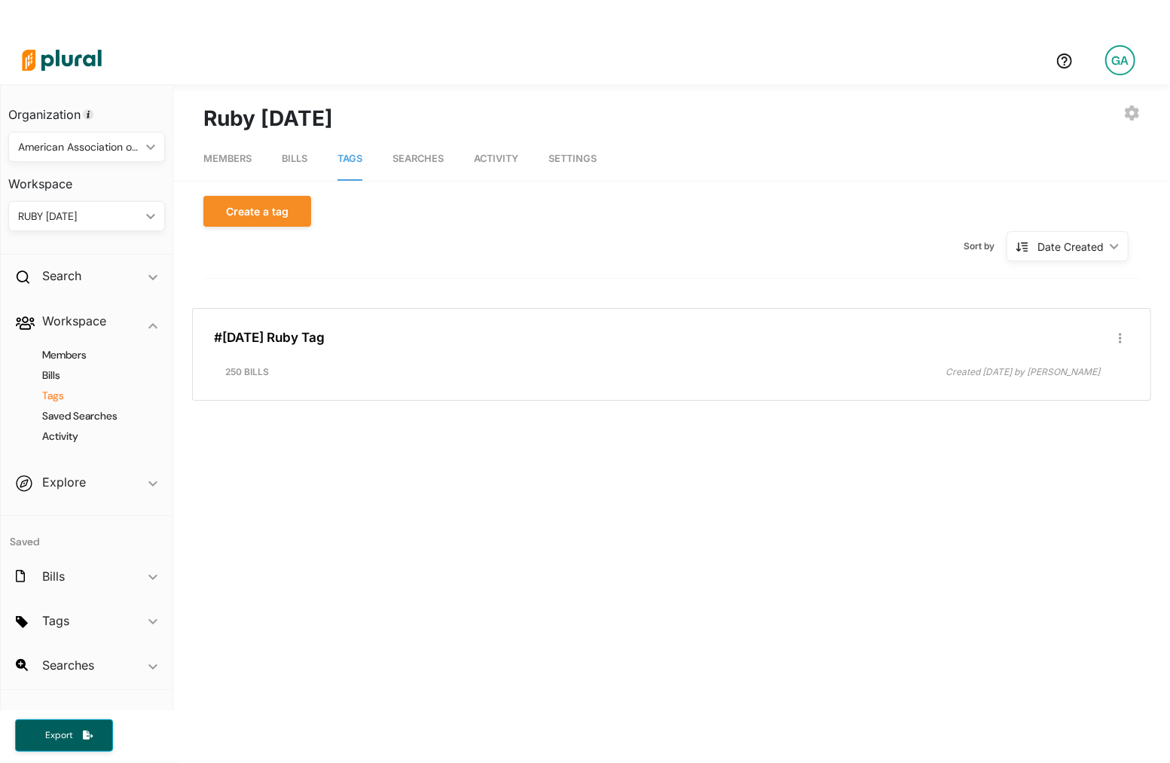
click at [76, 57] on img at bounding box center [61, 60] width 105 height 53
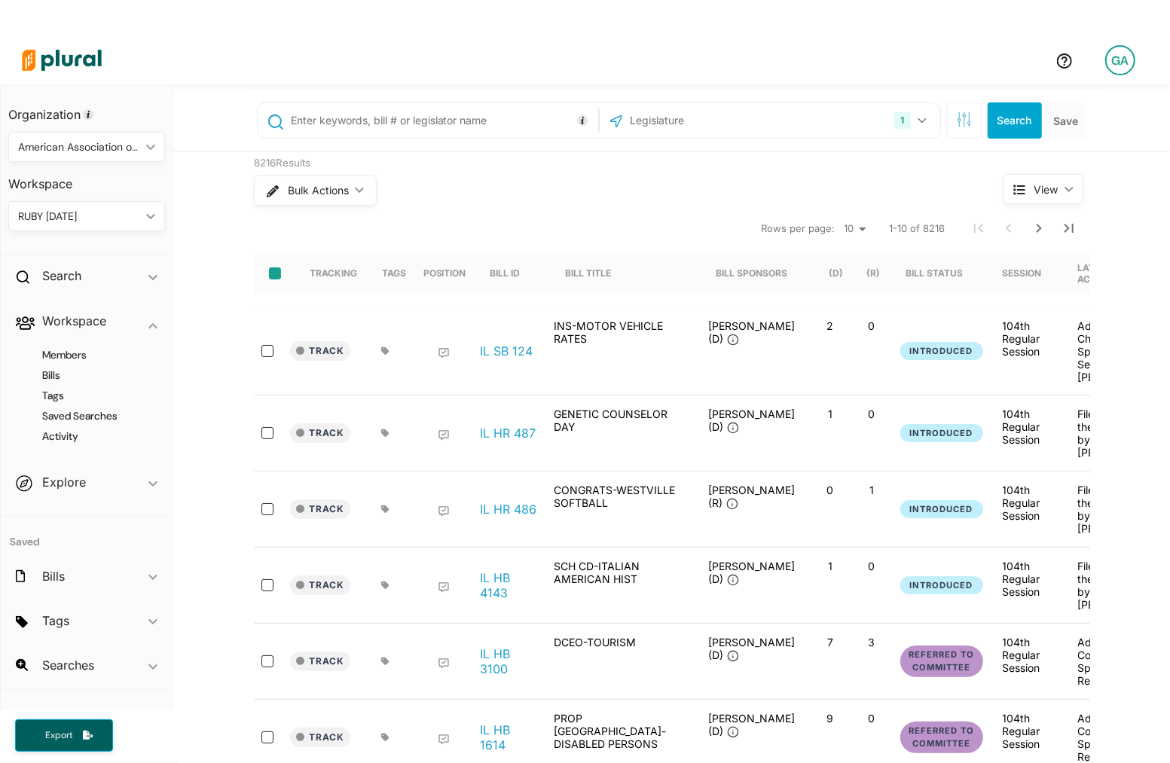
click at [273, 278] on input "select-all-rows" at bounding box center [275, 273] width 12 height 12
checkbox input "true"
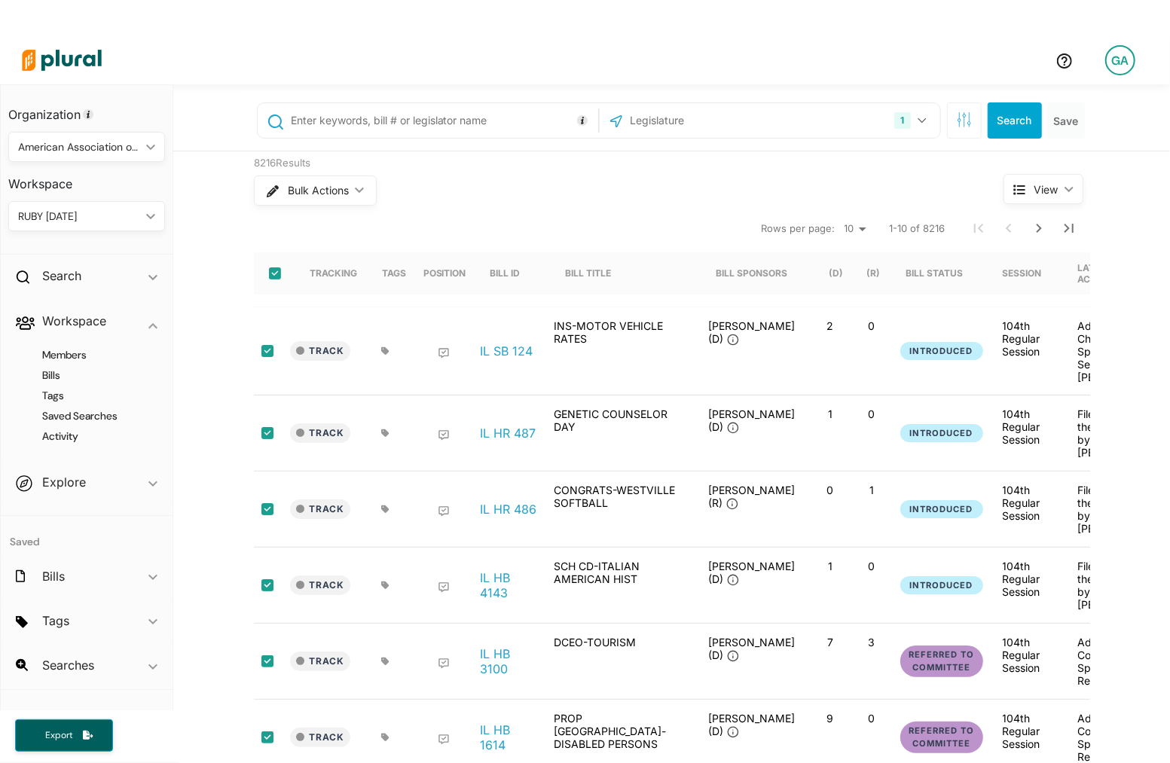
checkbox input "true"
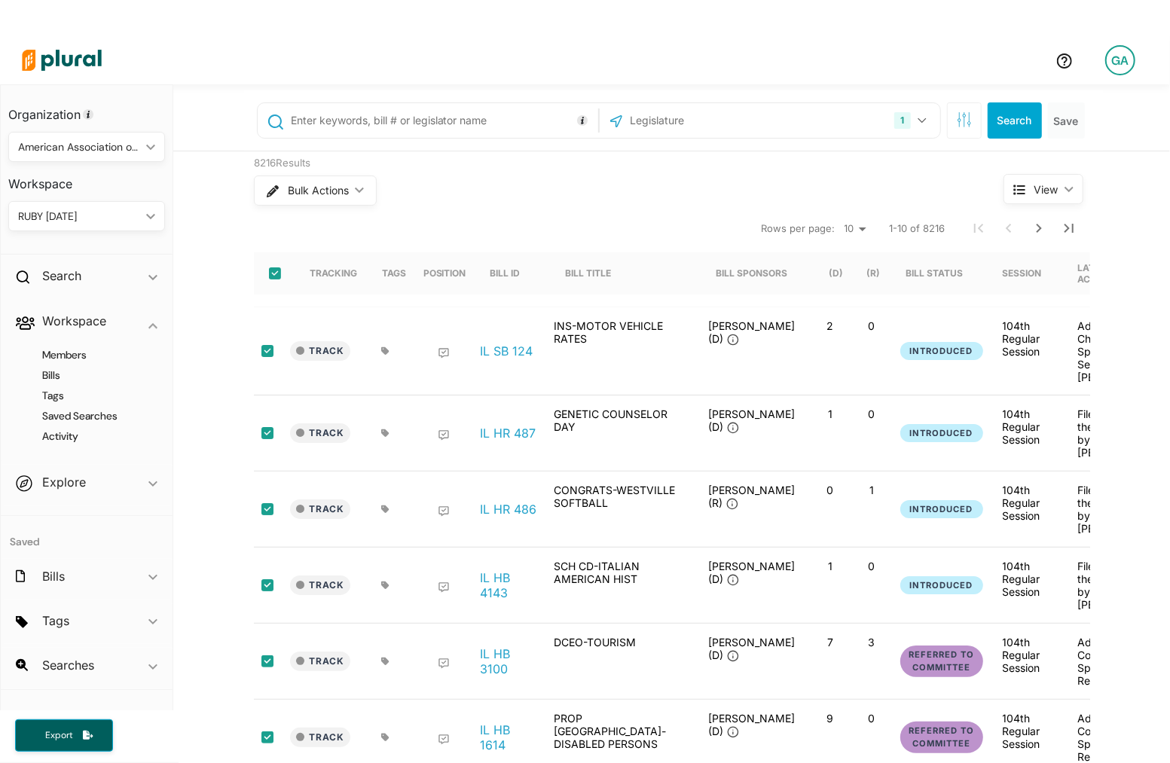
checkbox input "true"
click at [336, 193] on span "Bulk Actions" at bounding box center [317, 190] width 61 height 11
click at [853, 229] on select "10 20 50" at bounding box center [854, 229] width 33 height 18
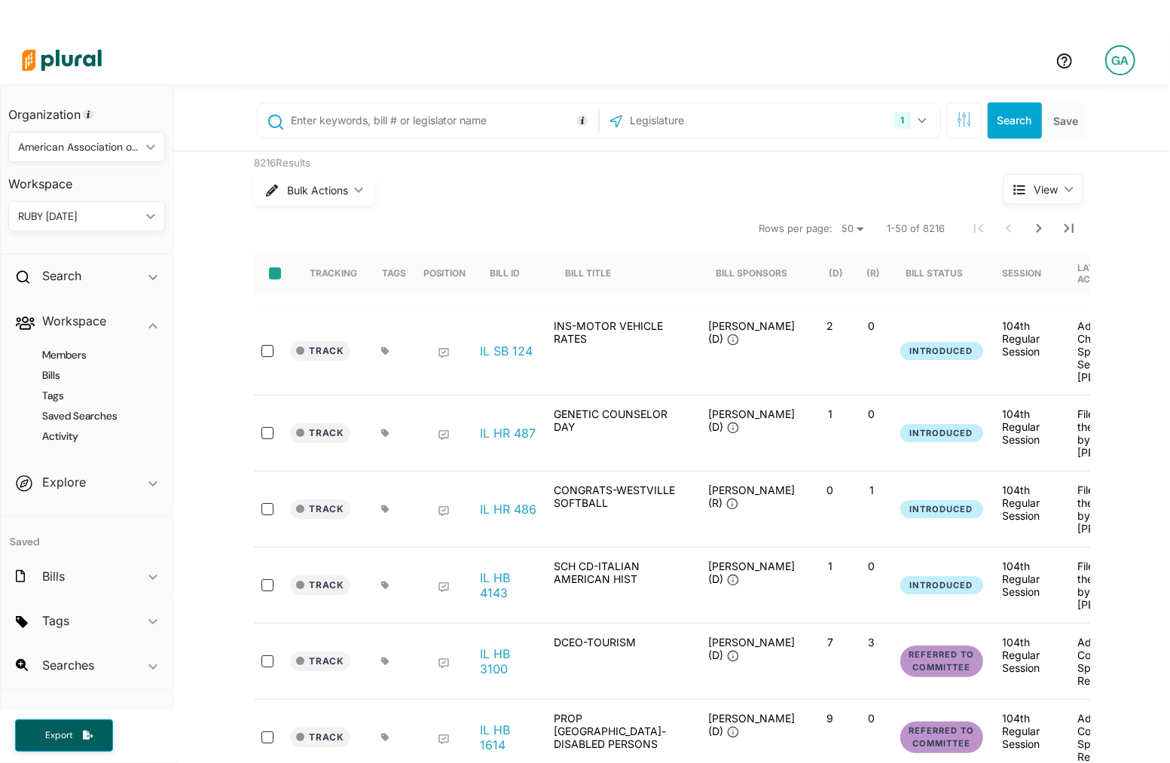
click at [274, 268] on input "select-all-rows" at bounding box center [275, 273] width 12 height 12
checkbox input "true"
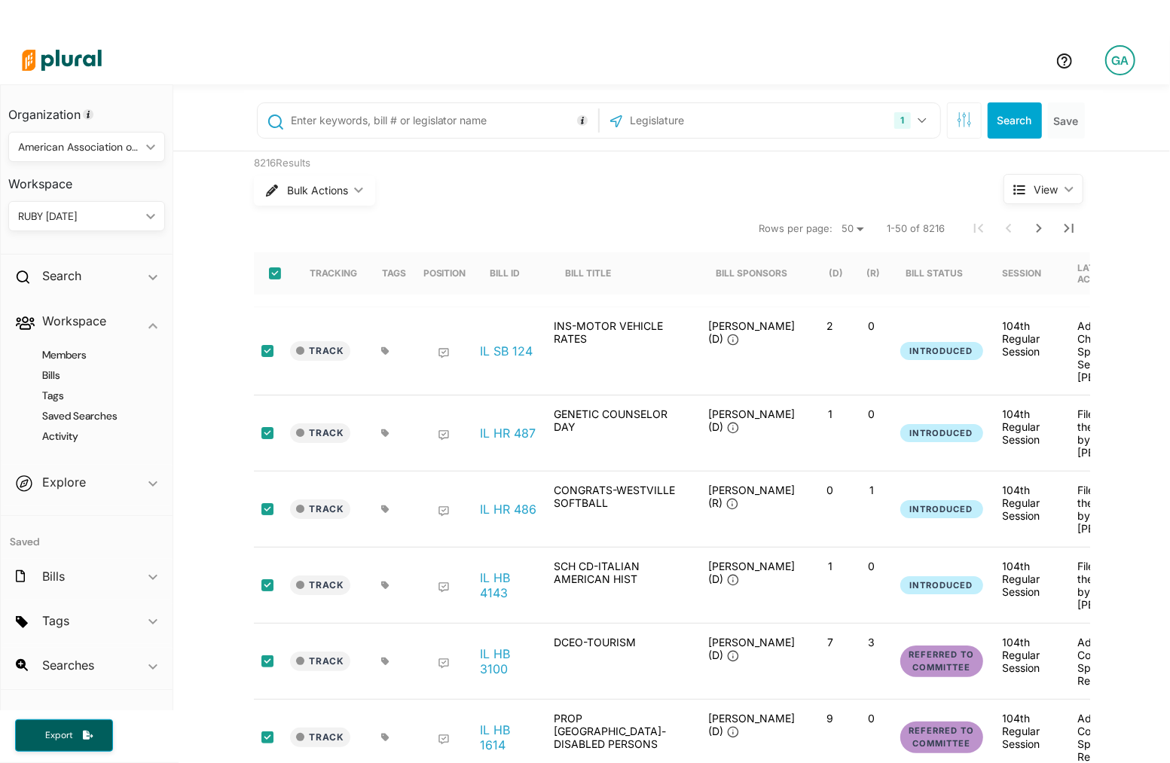
checkbox input "true"
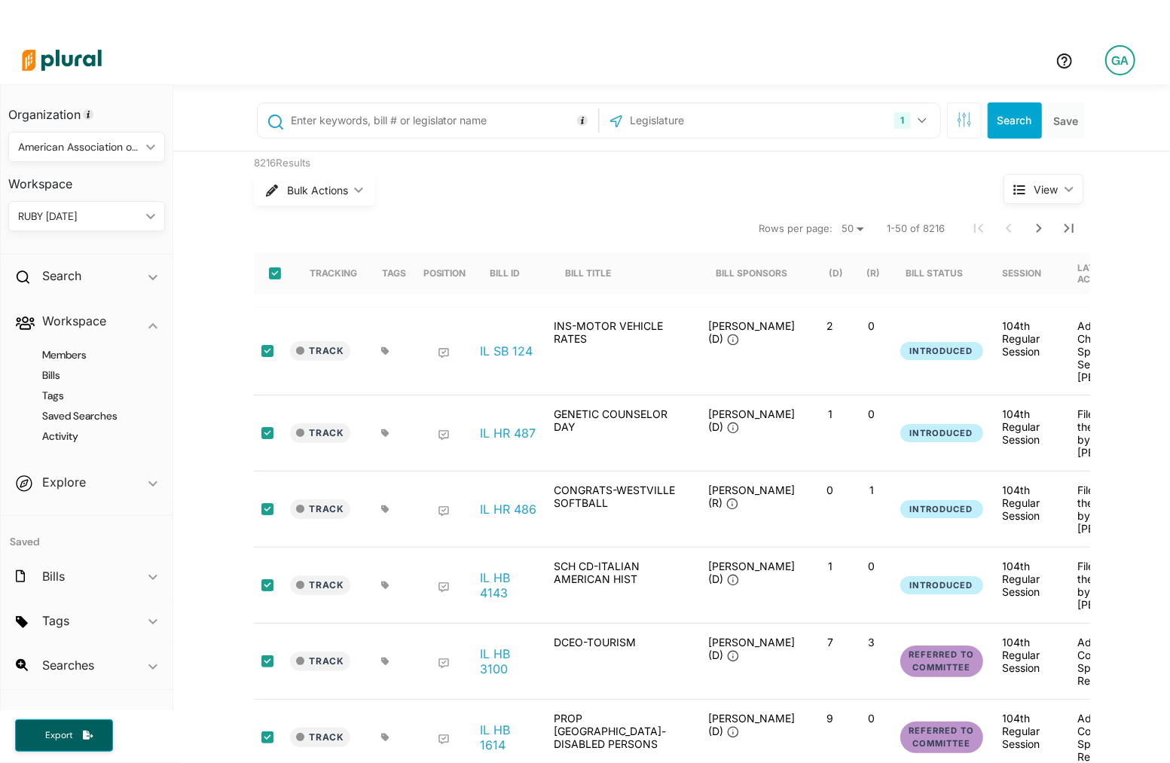
checkbox input "true"
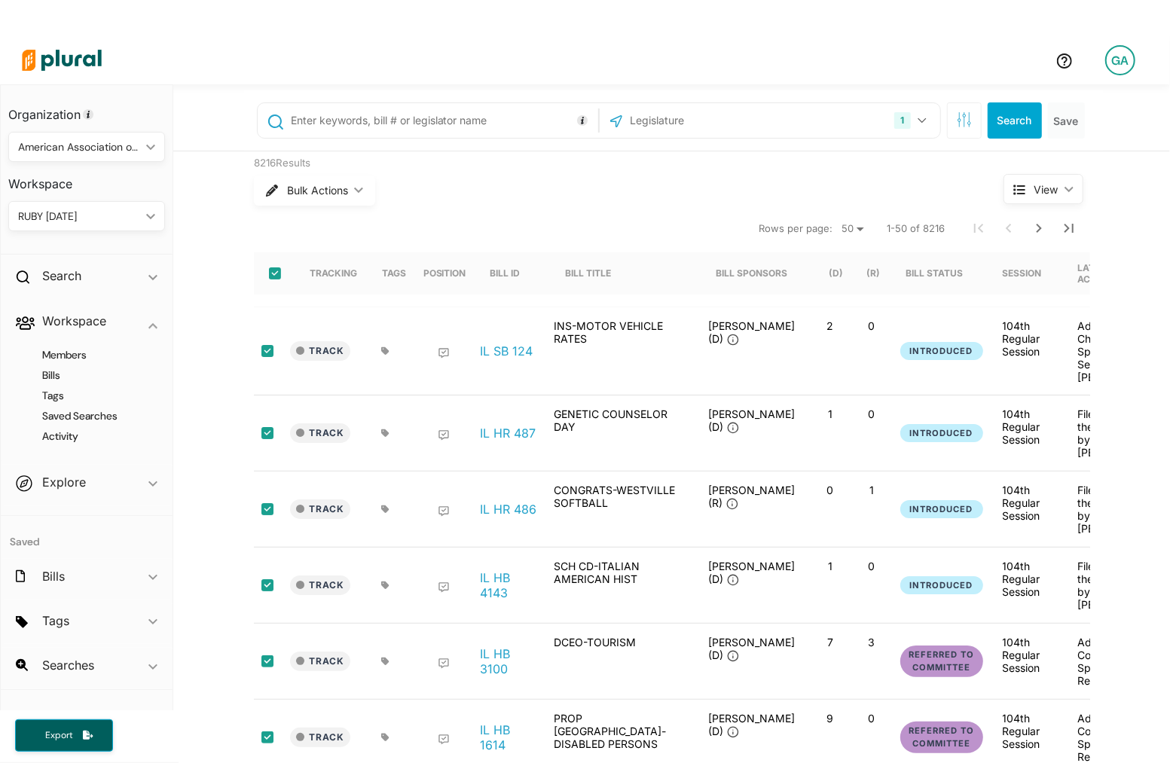
checkbox input "true"
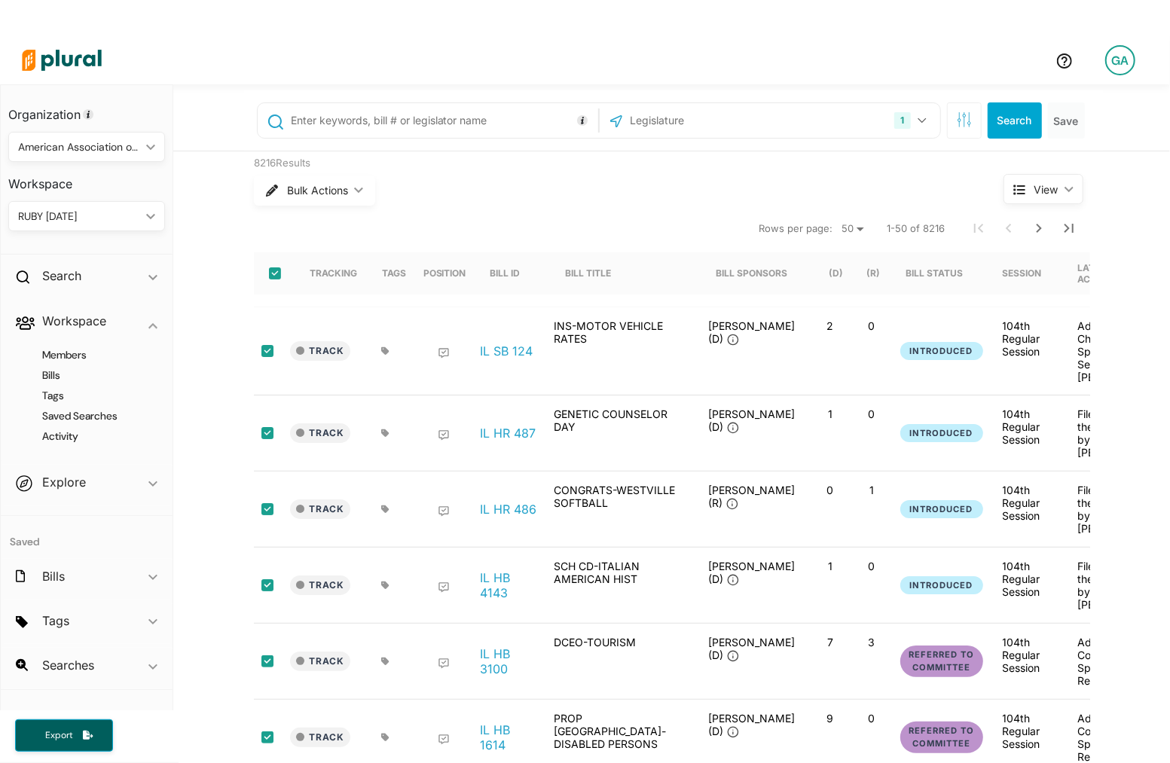
checkbox input "true"
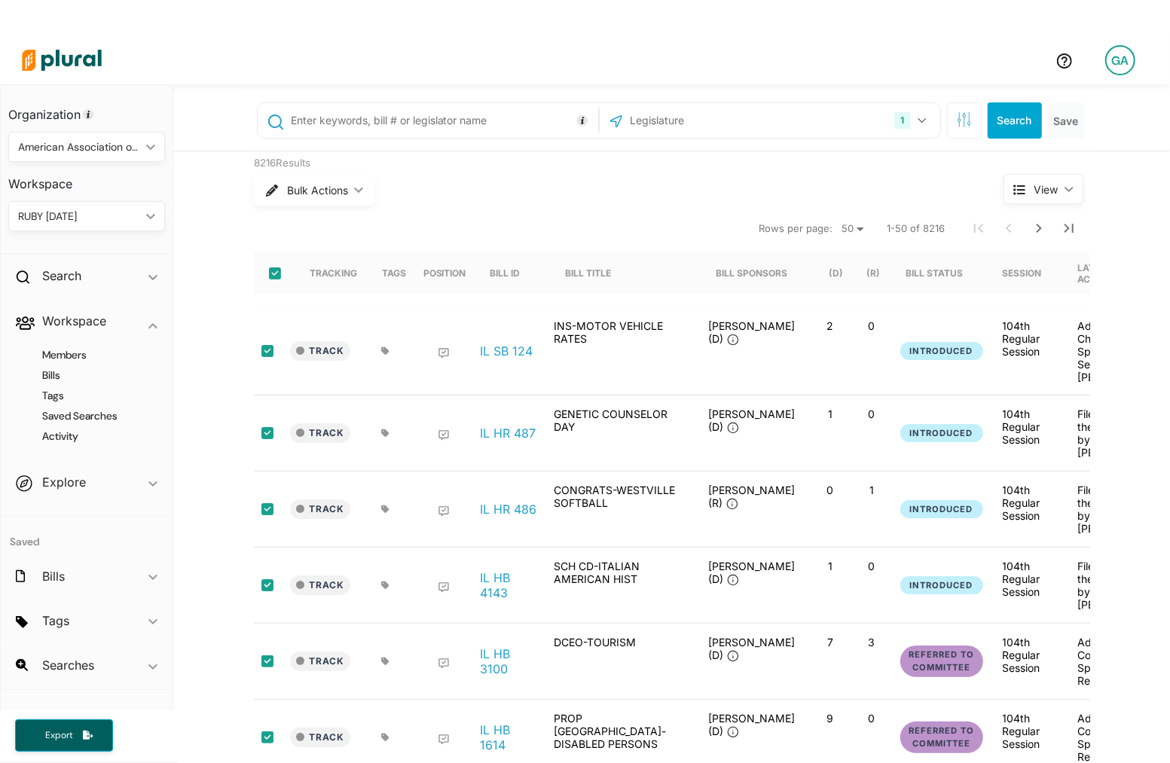
checkbox input "true"
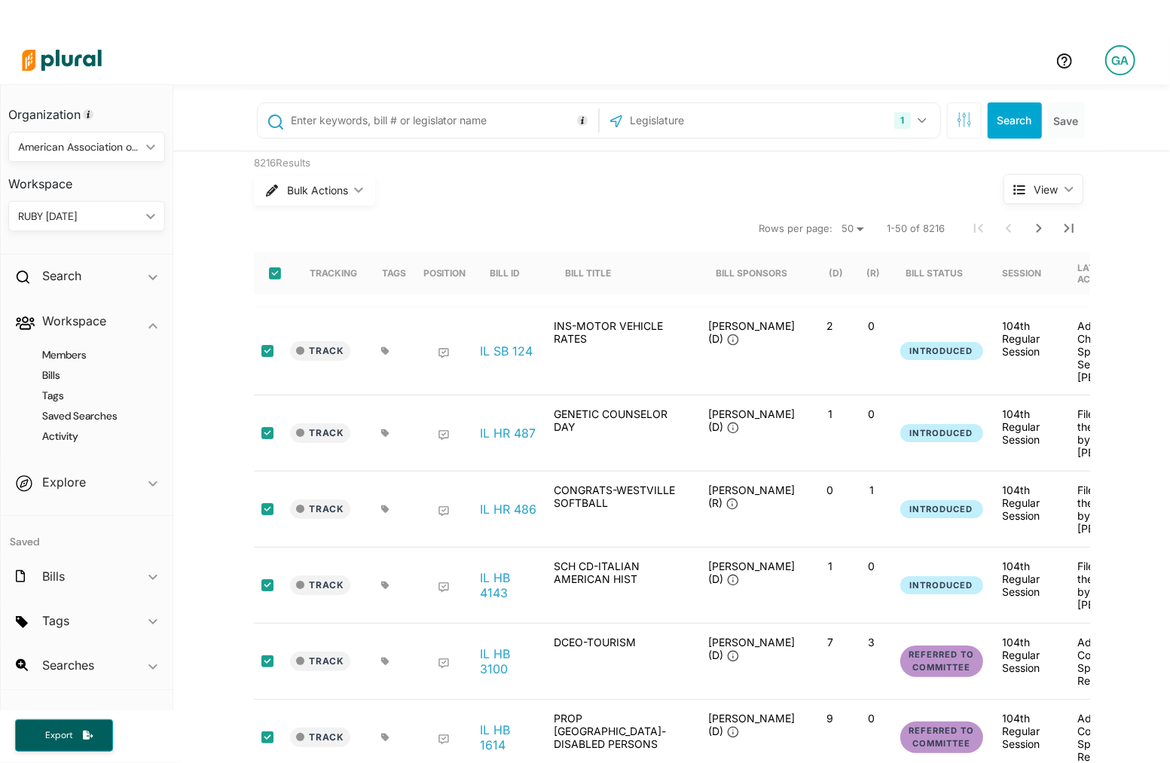
checkbox input "true"
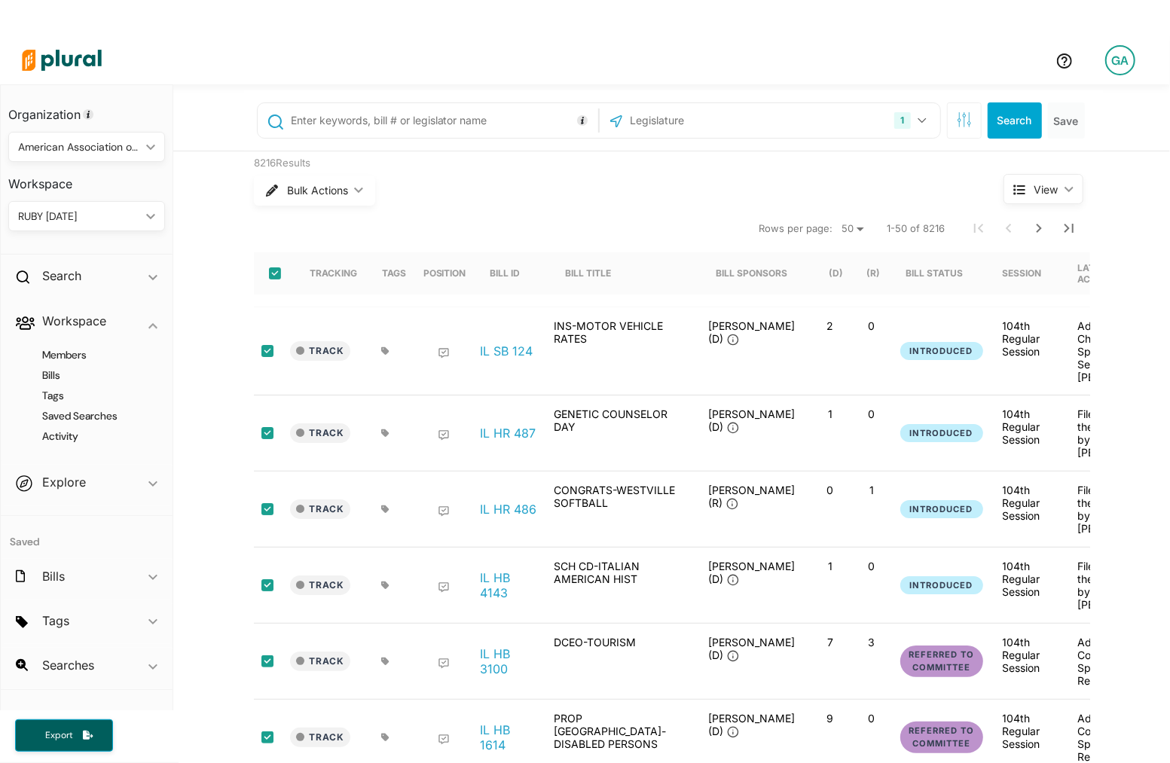
checkbox input "true"
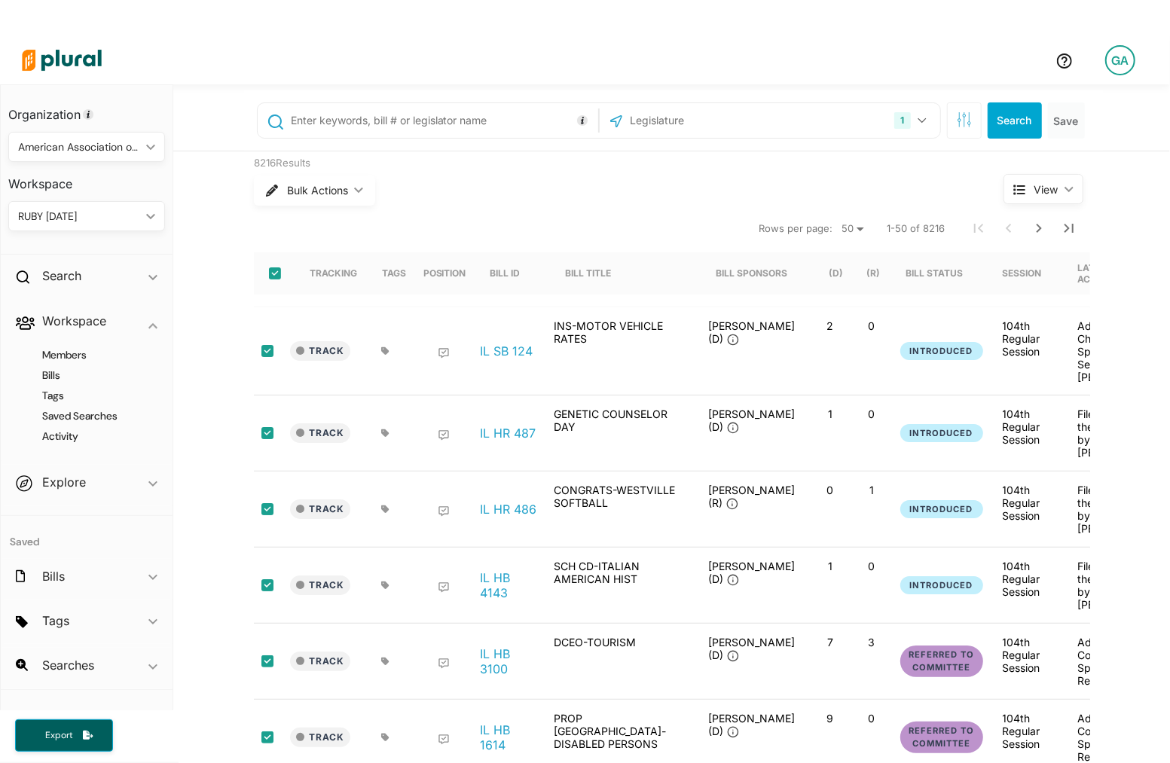
checkbox input "true"
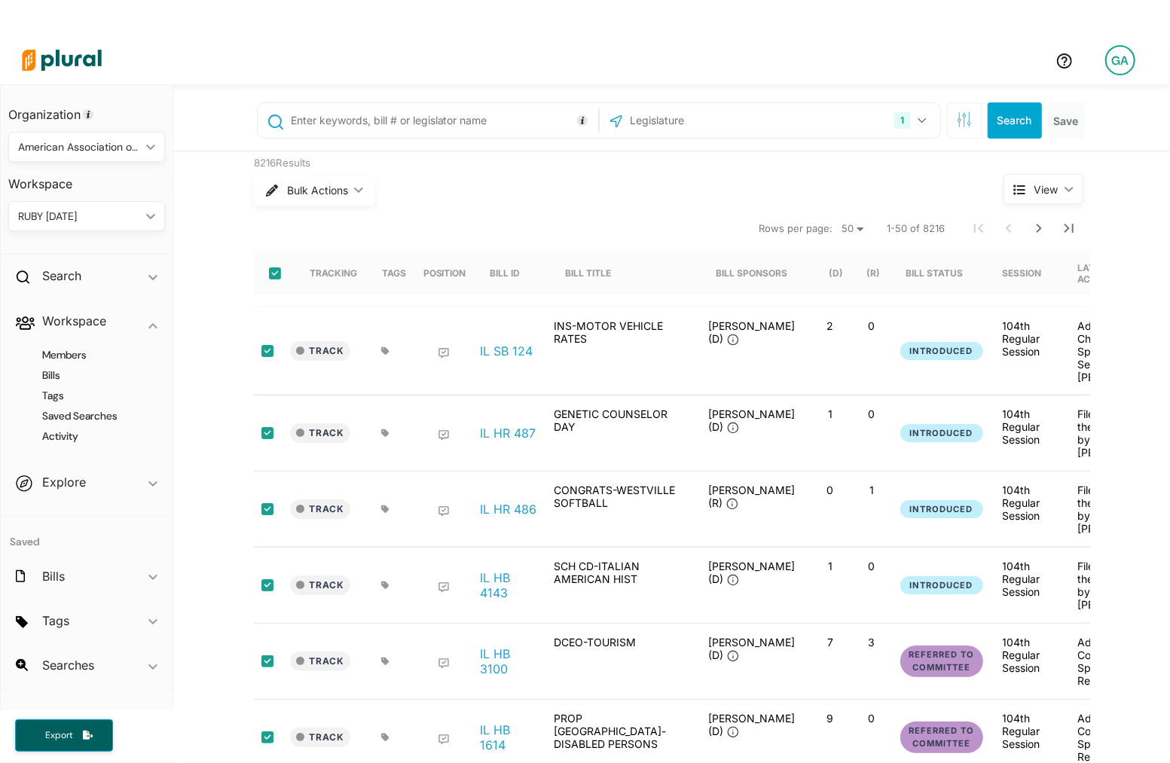
checkbox input "true"
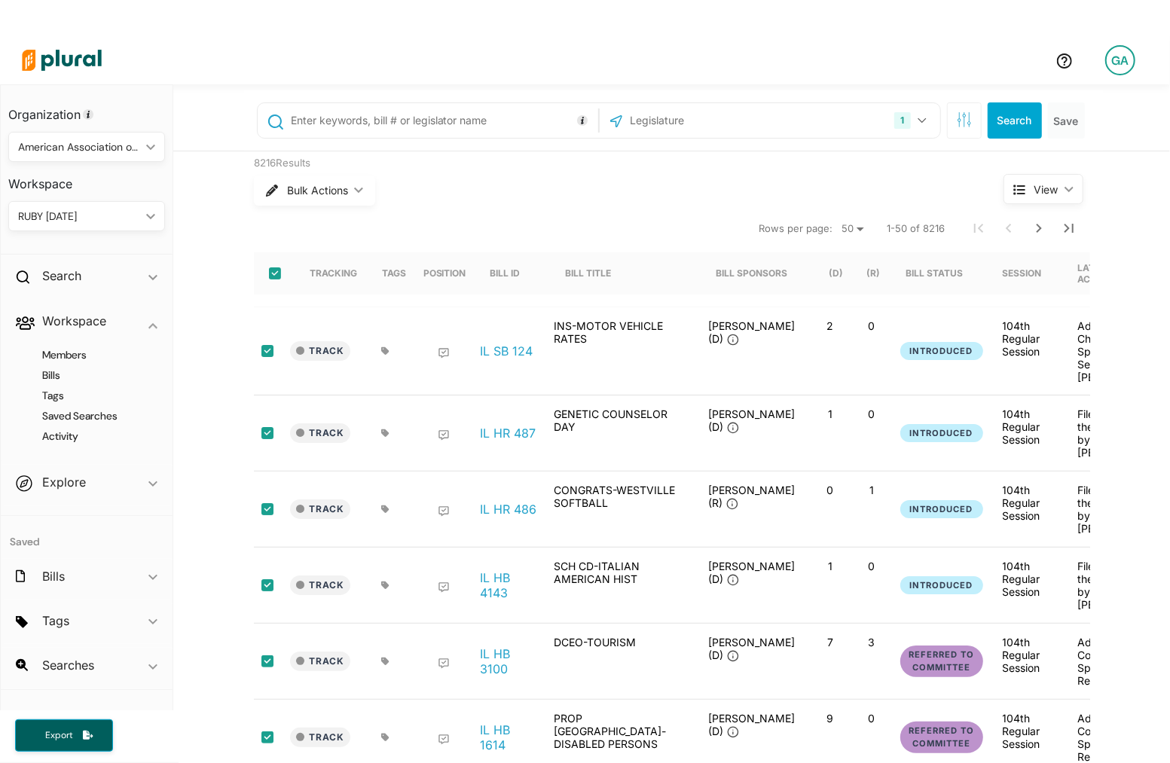
checkbox input "true"
click at [331, 197] on button "Bulk Actions ic_keyboard_arrow_down" at bounding box center [314, 191] width 121 height 30
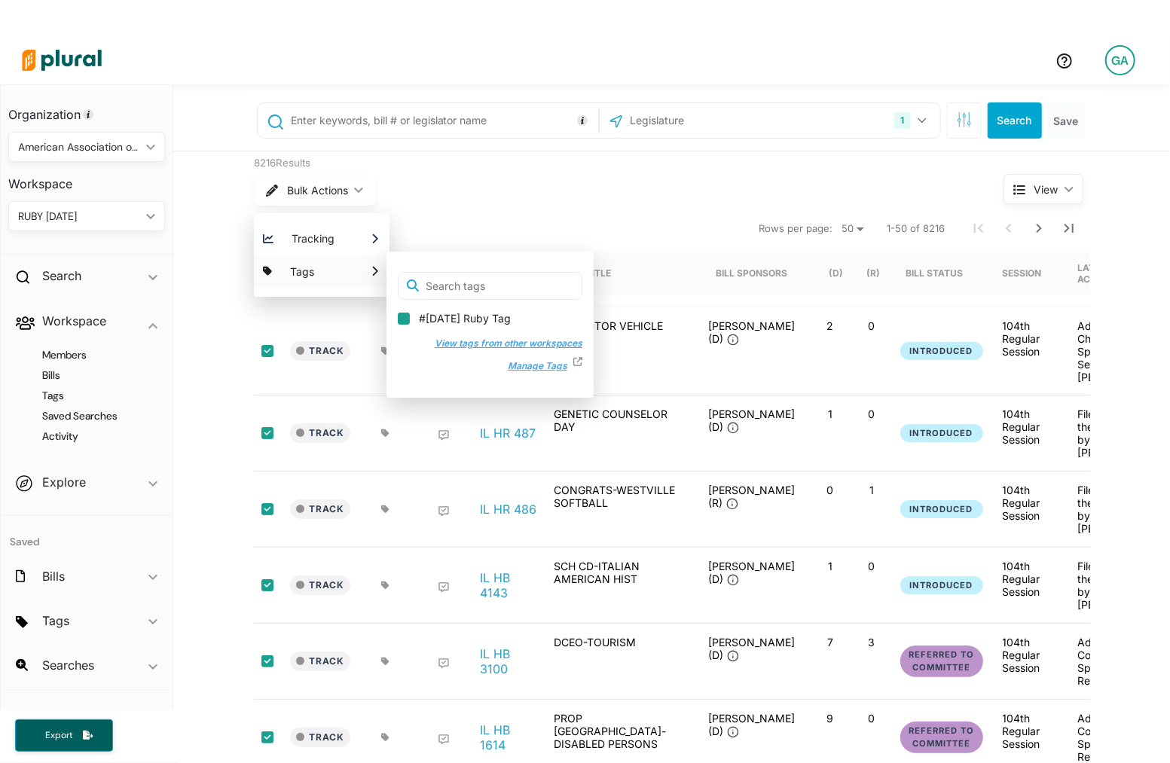
click at [405, 316] on input "#[DATE] Ruby Tag" at bounding box center [404, 319] width 12 height 12
checkbox input "true"
checkbox input "false"
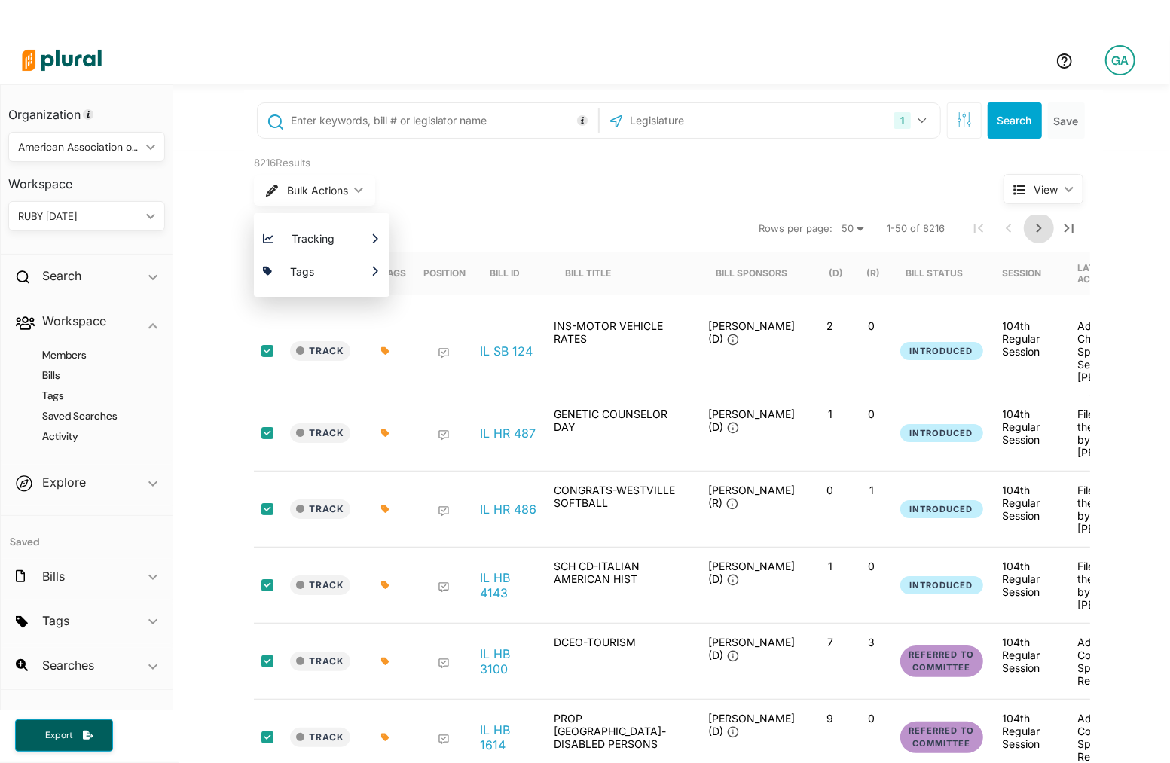
click at [1036, 228] on icon "Next Page" at bounding box center [1039, 228] width 18 height 18
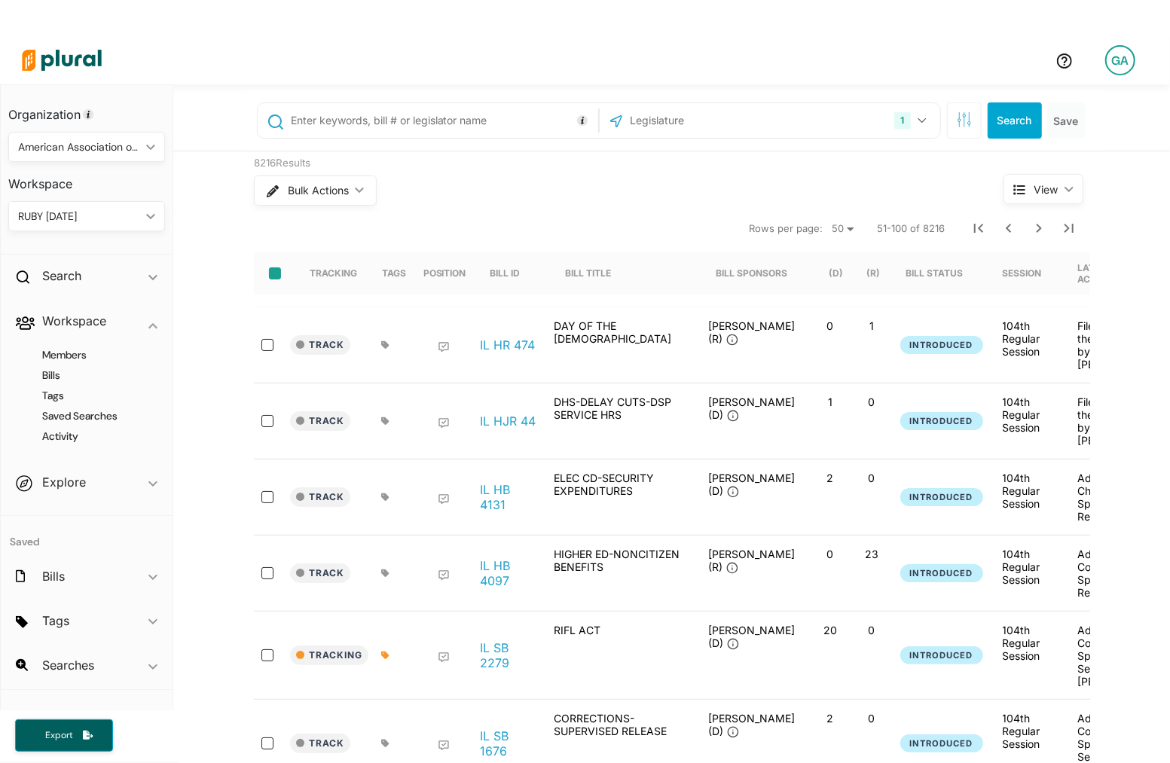
click at [274, 274] on input "select-all-rows" at bounding box center [275, 273] width 12 height 12
checkbox input "true"
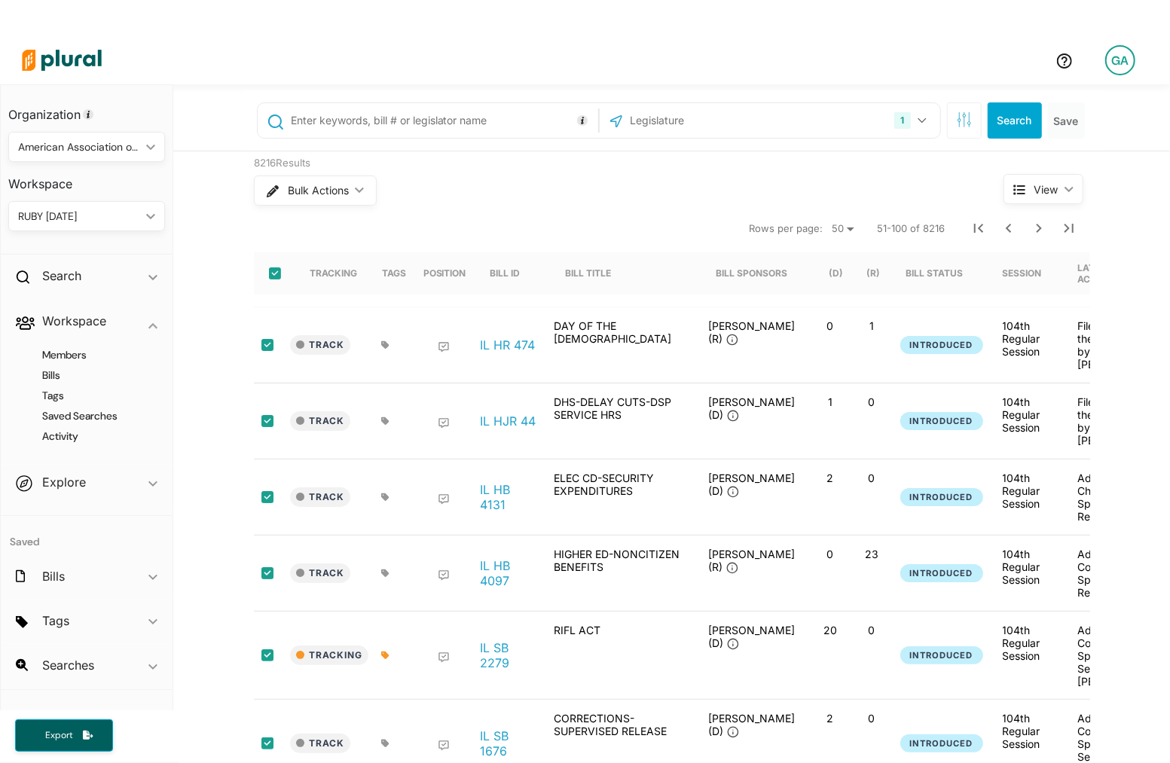
checkbox input "true"
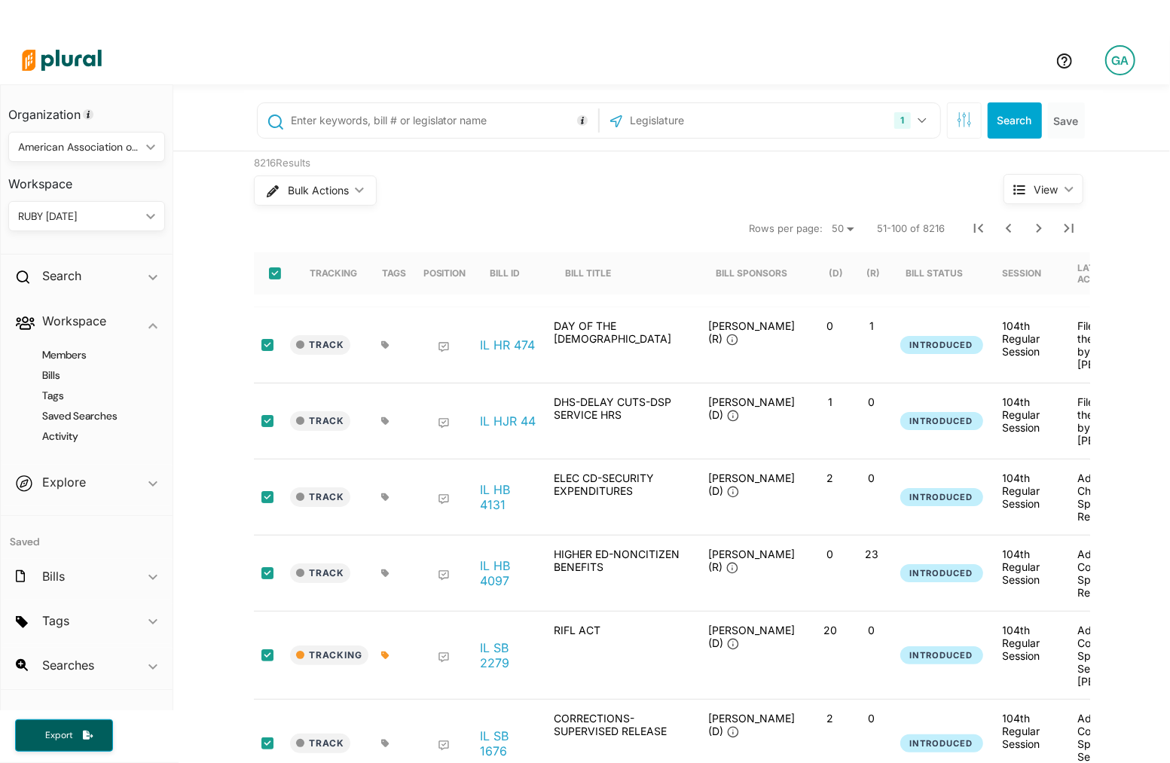
checkbox input "true"
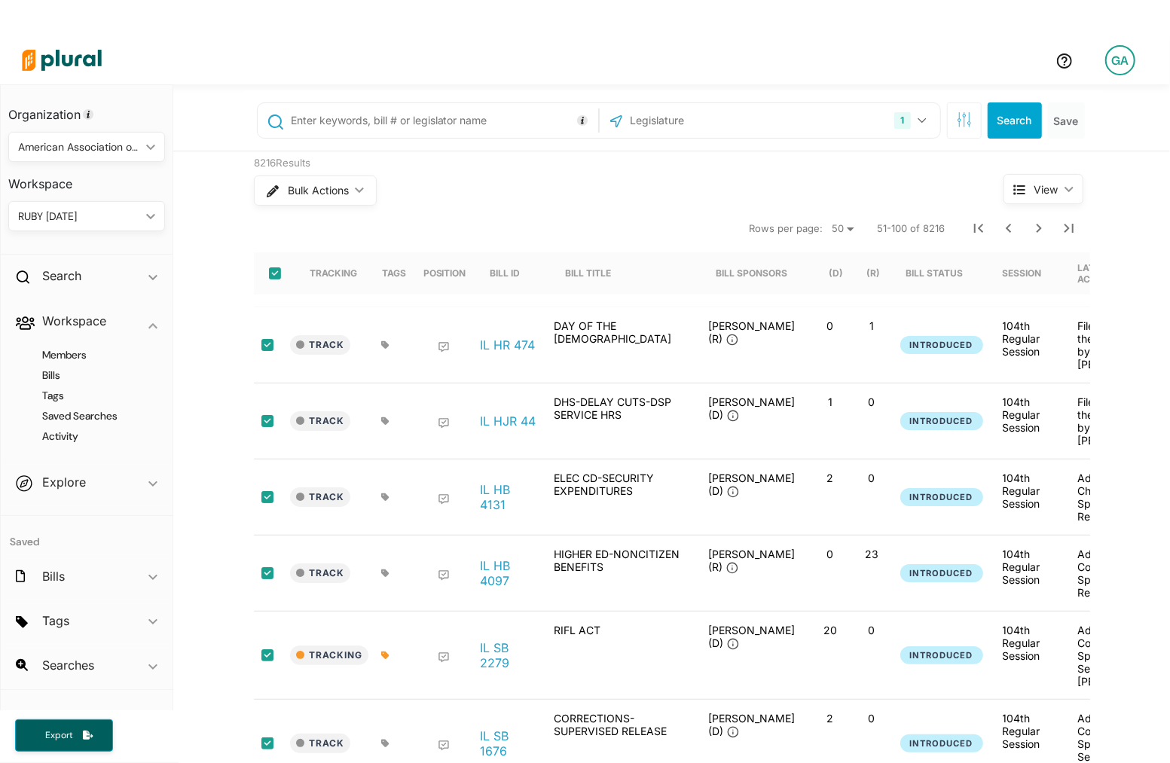
checkbox input "true"
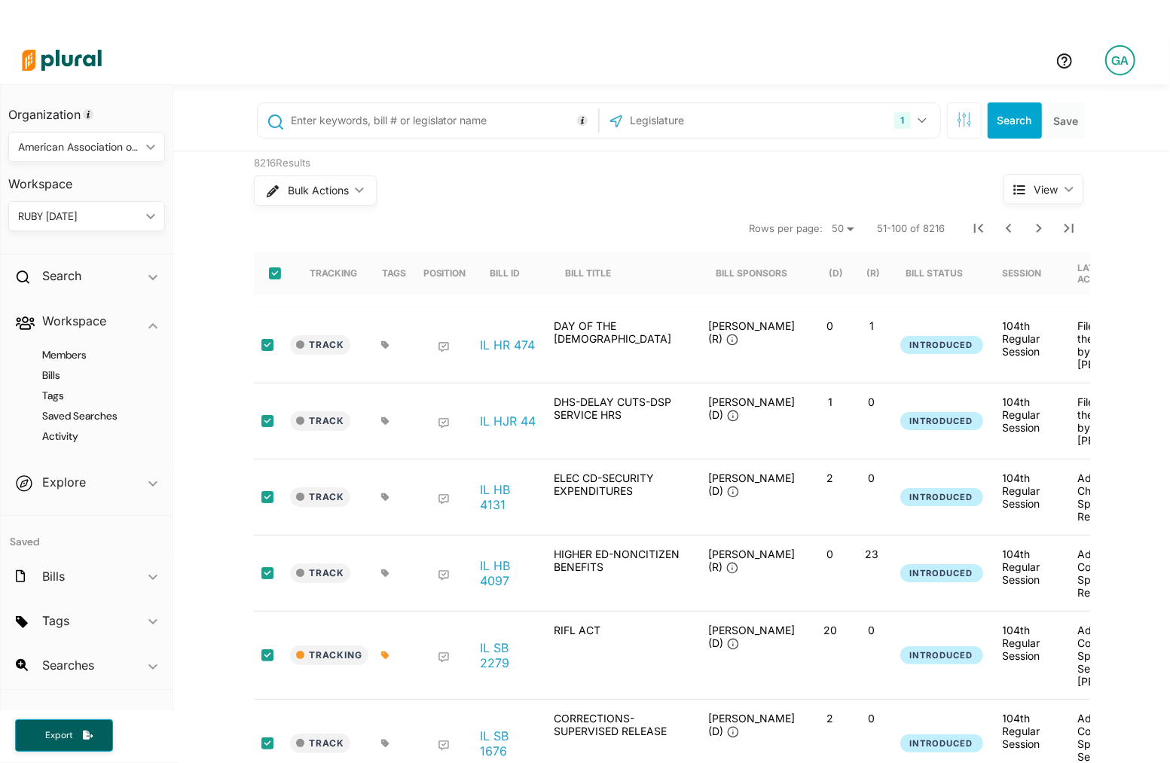
checkbox input "true"
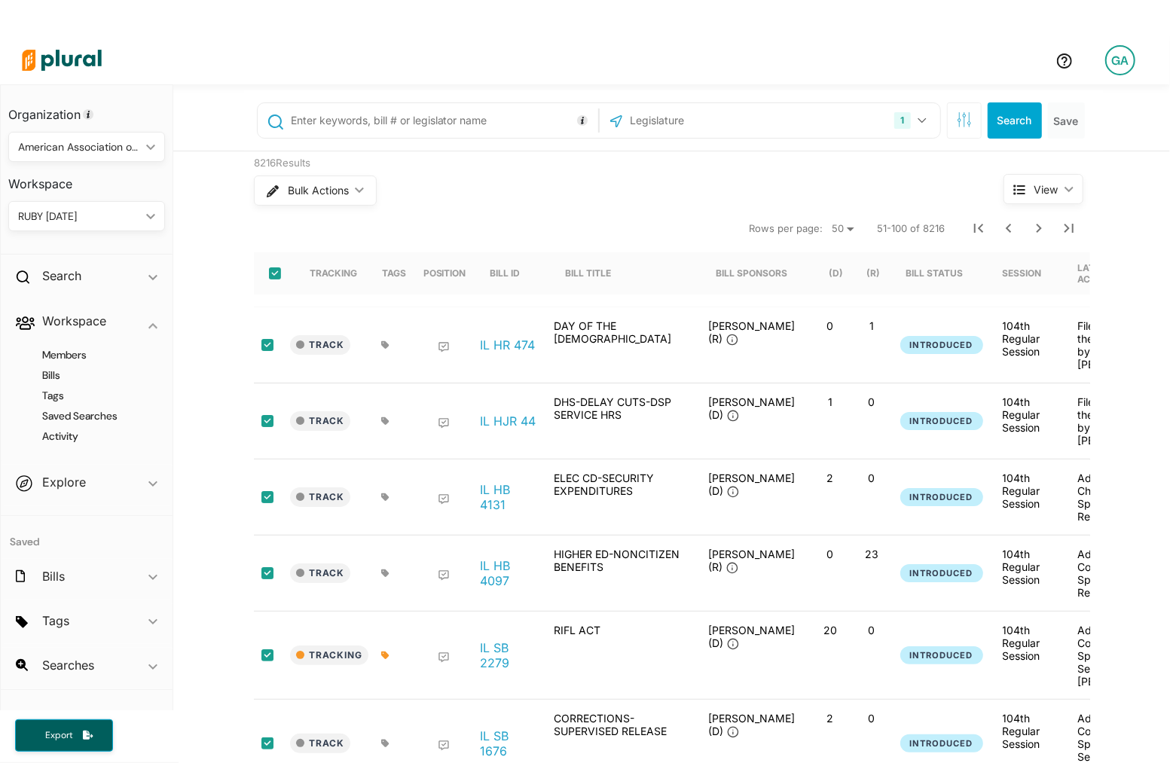
checkbox input "true"
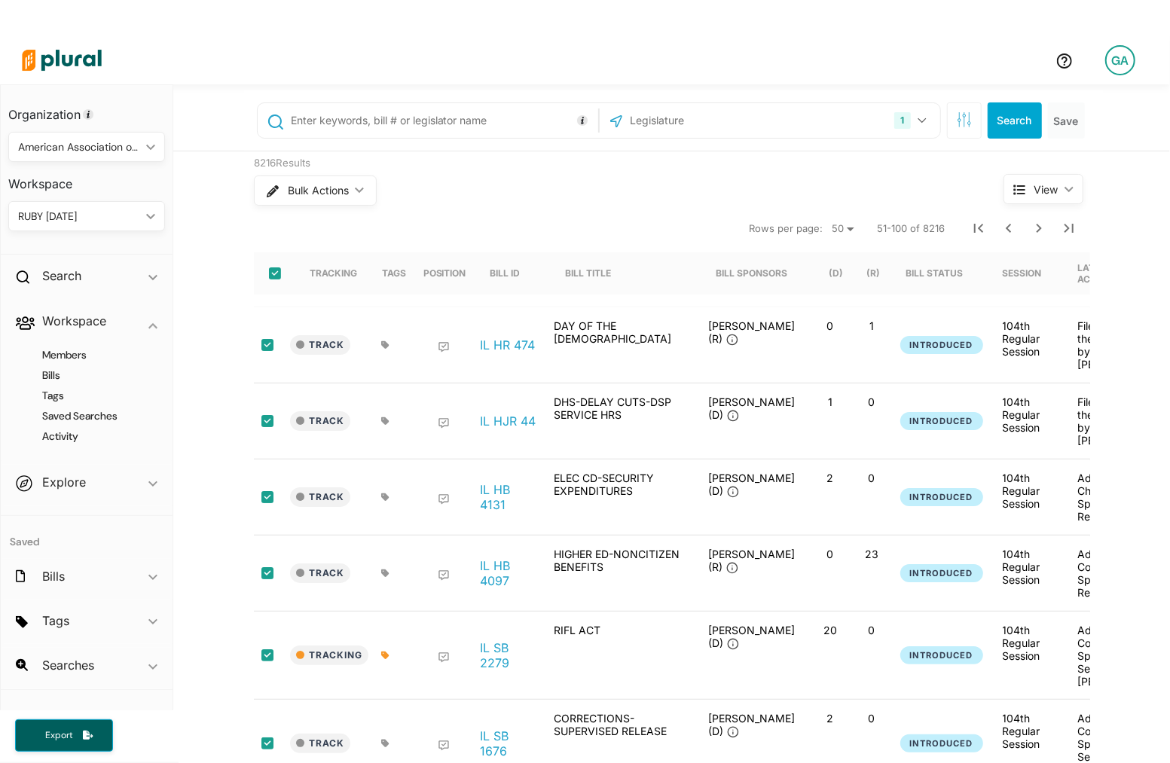
checkbox input "true"
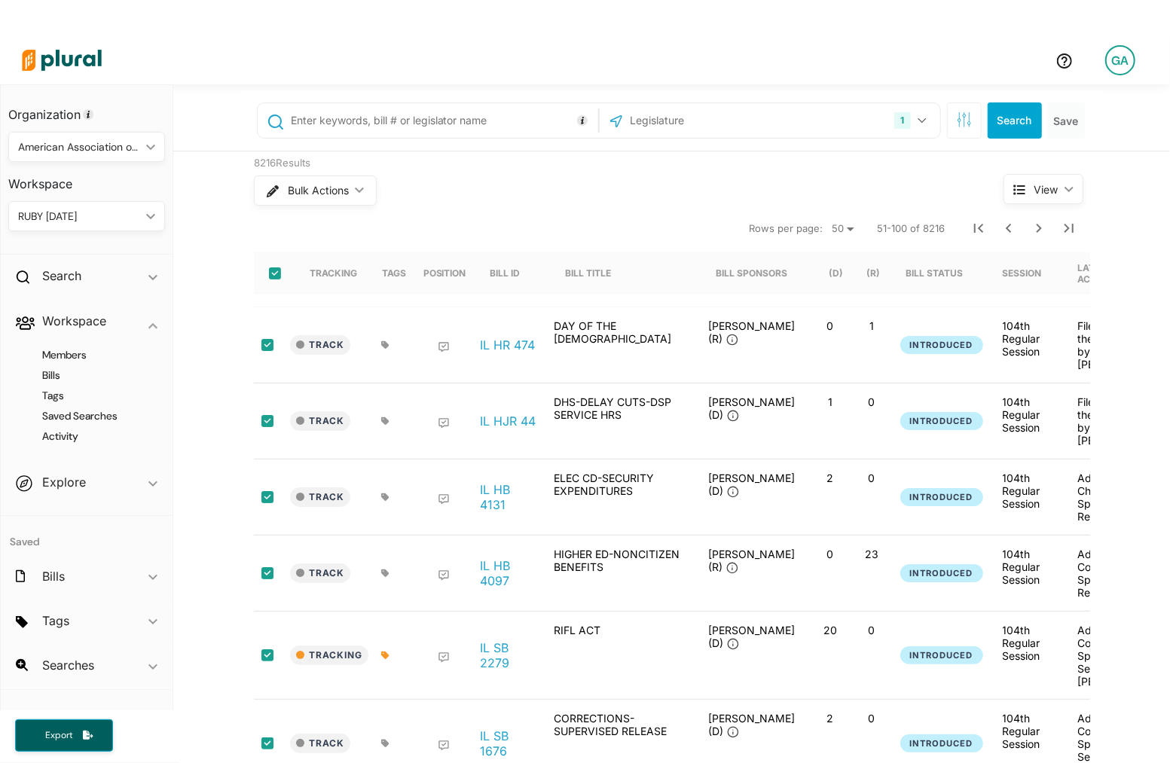
checkbox input "true"
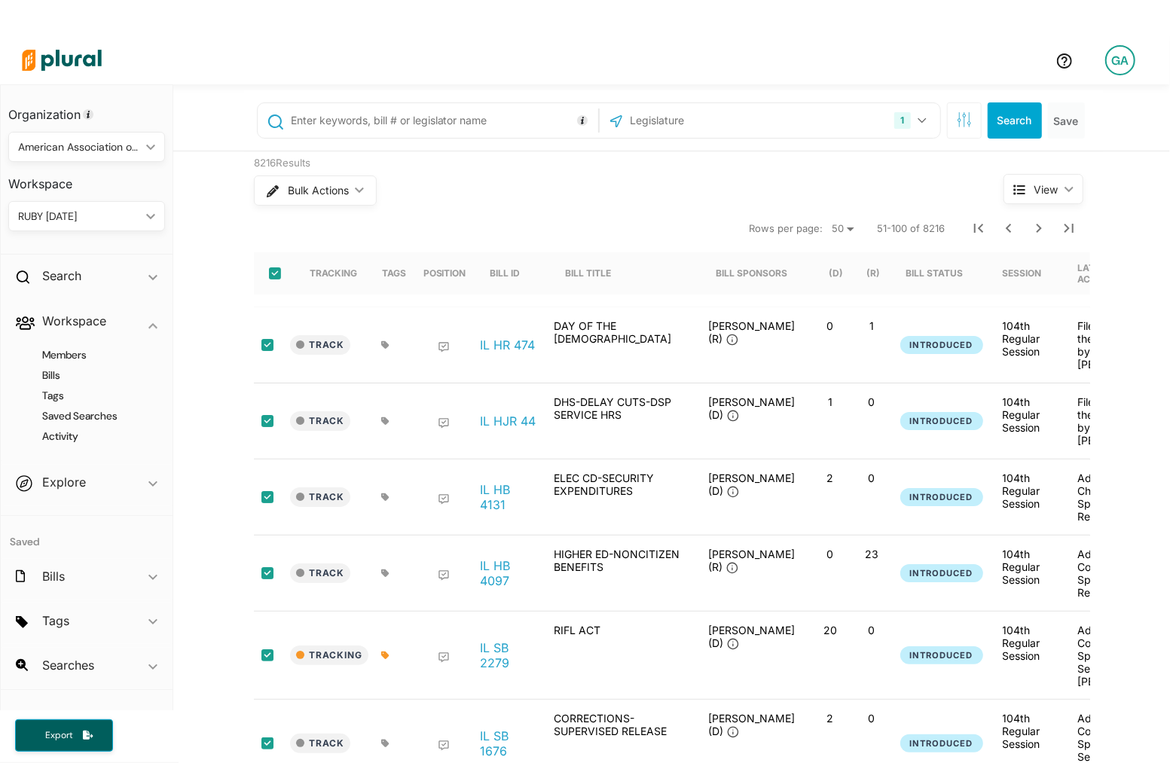
checkbox input "true"
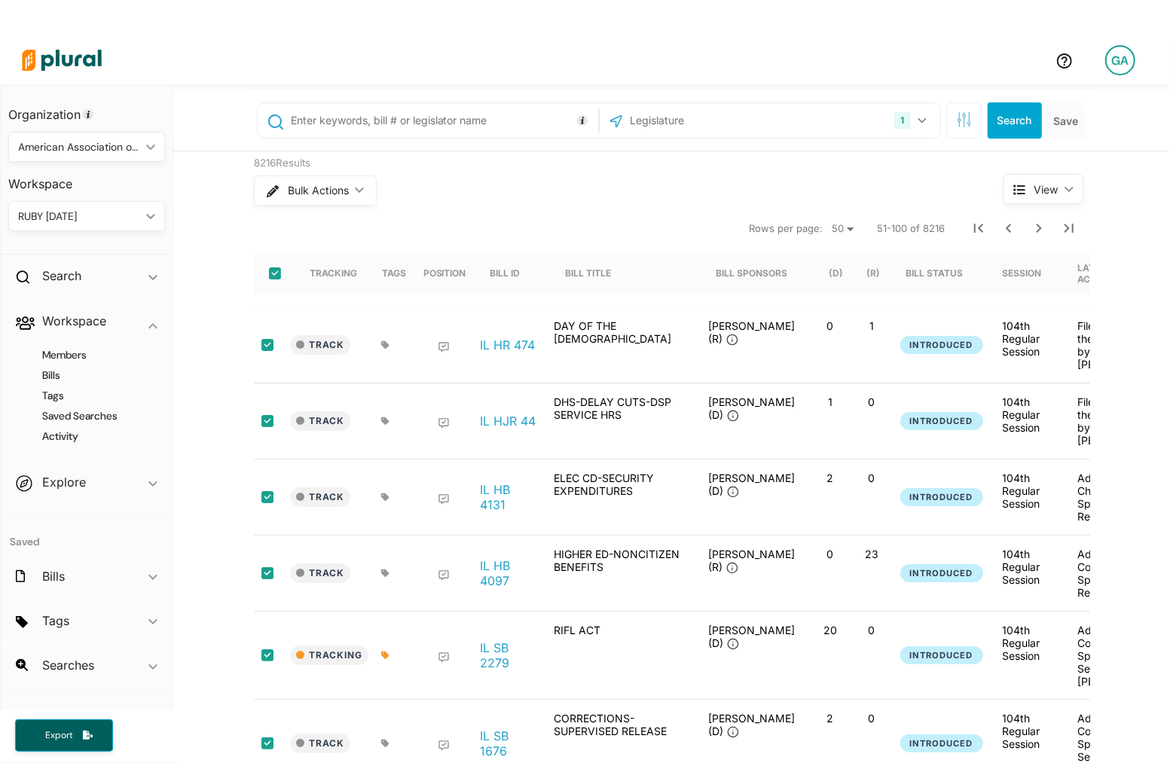
checkbox input "true"
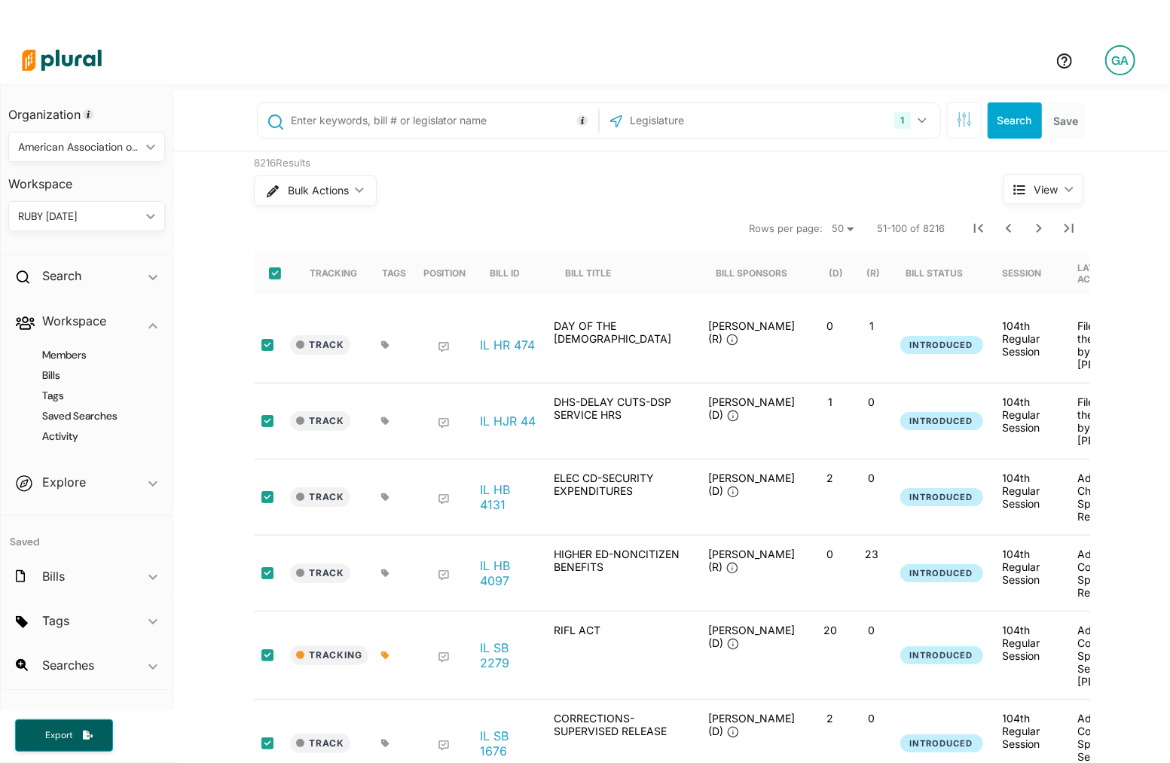
checkbox input "true"
click at [334, 203] on button "Bulk Actions ic_keyboard_arrow_down" at bounding box center [314, 191] width 121 height 30
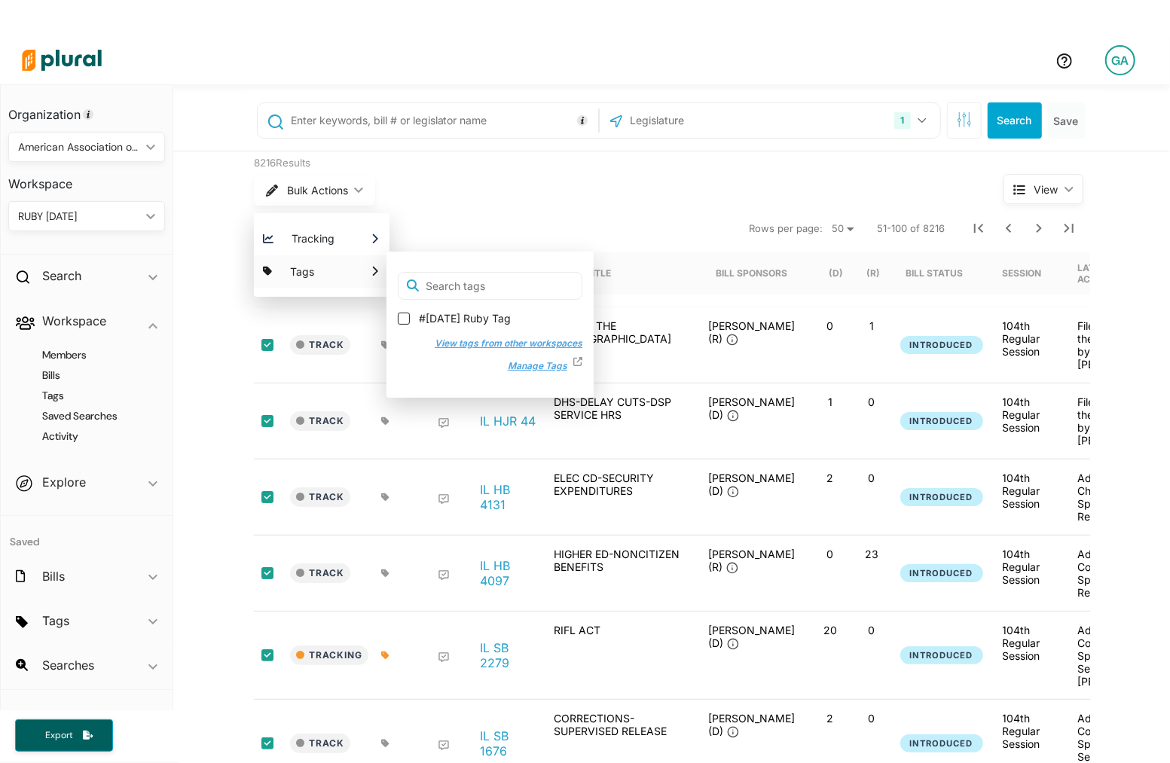
click at [408, 325] on div "#[DATE] Ruby Tag" at bounding box center [490, 321] width 185 height 21
click at [408, 315] on input "#[DATE] Ruby Tag" at bounding box center [404, 319] width 12 height 12
checkbox input "true"
checkbox input "false"
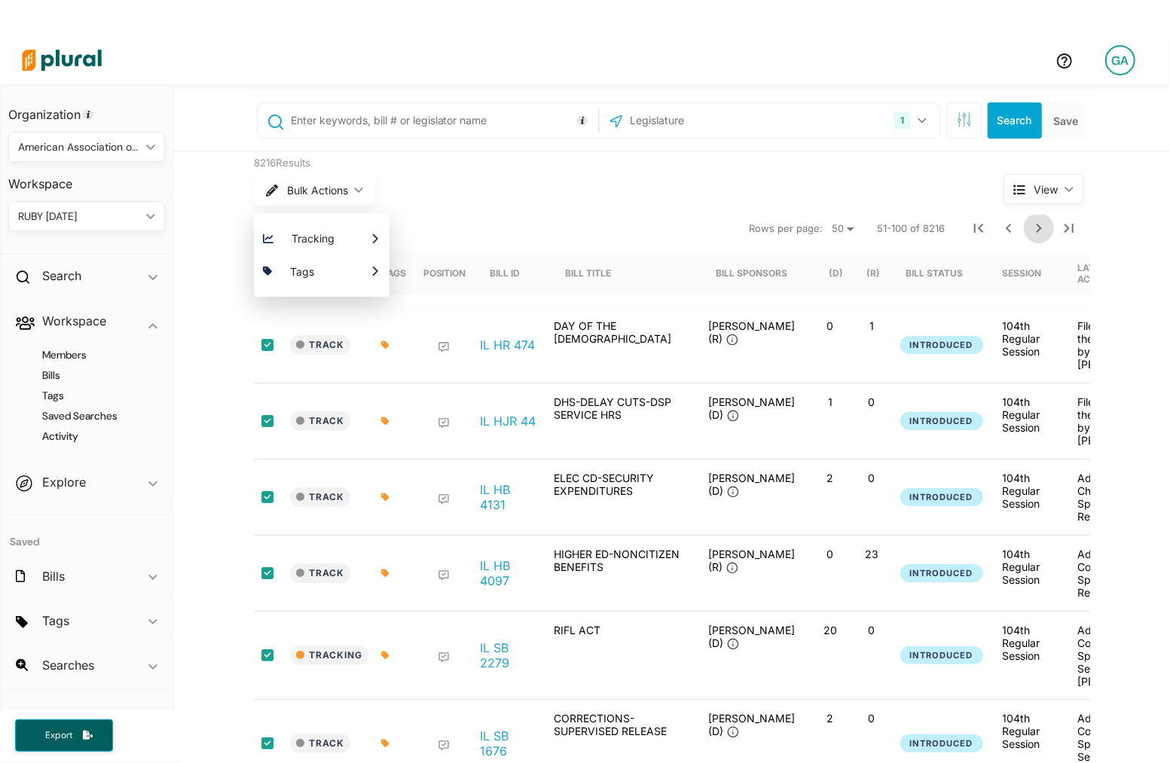
click at [1035, 224] on icon "Next Page" at bounding box center [1039, 228] width 18 height 18
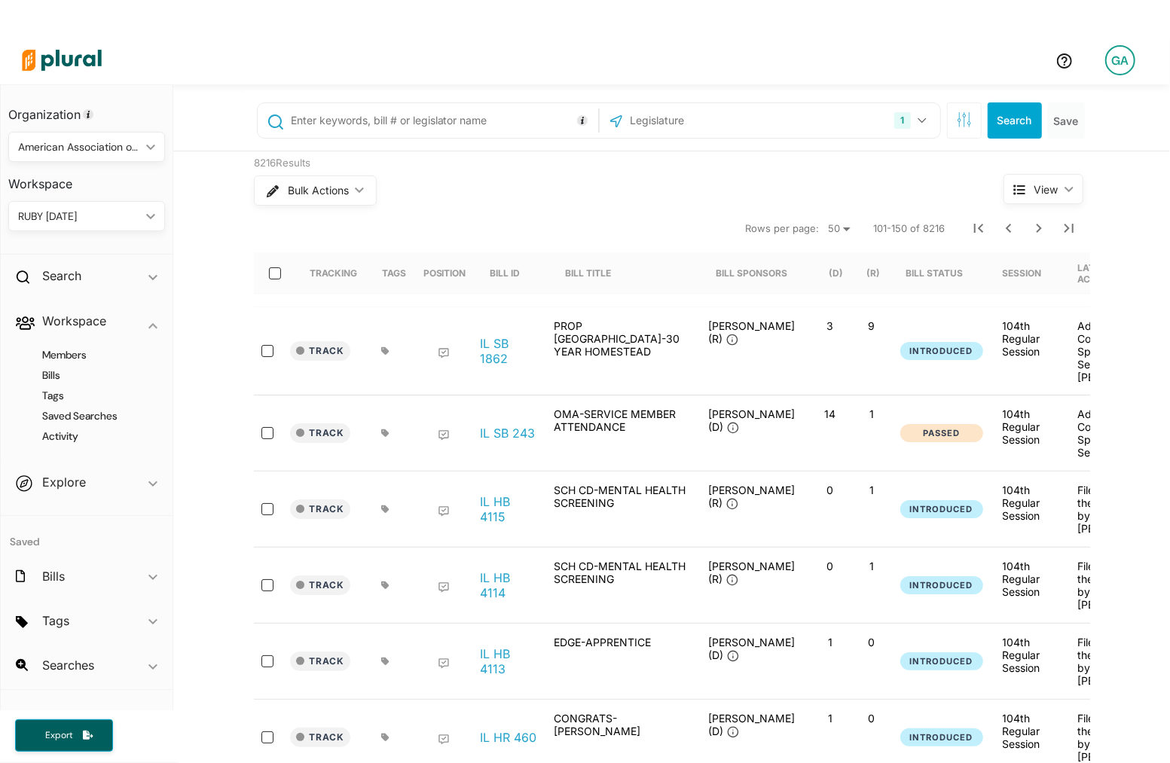
click at [713, 115] on input "text" at bounding box center [709, 120] width 161 height 29
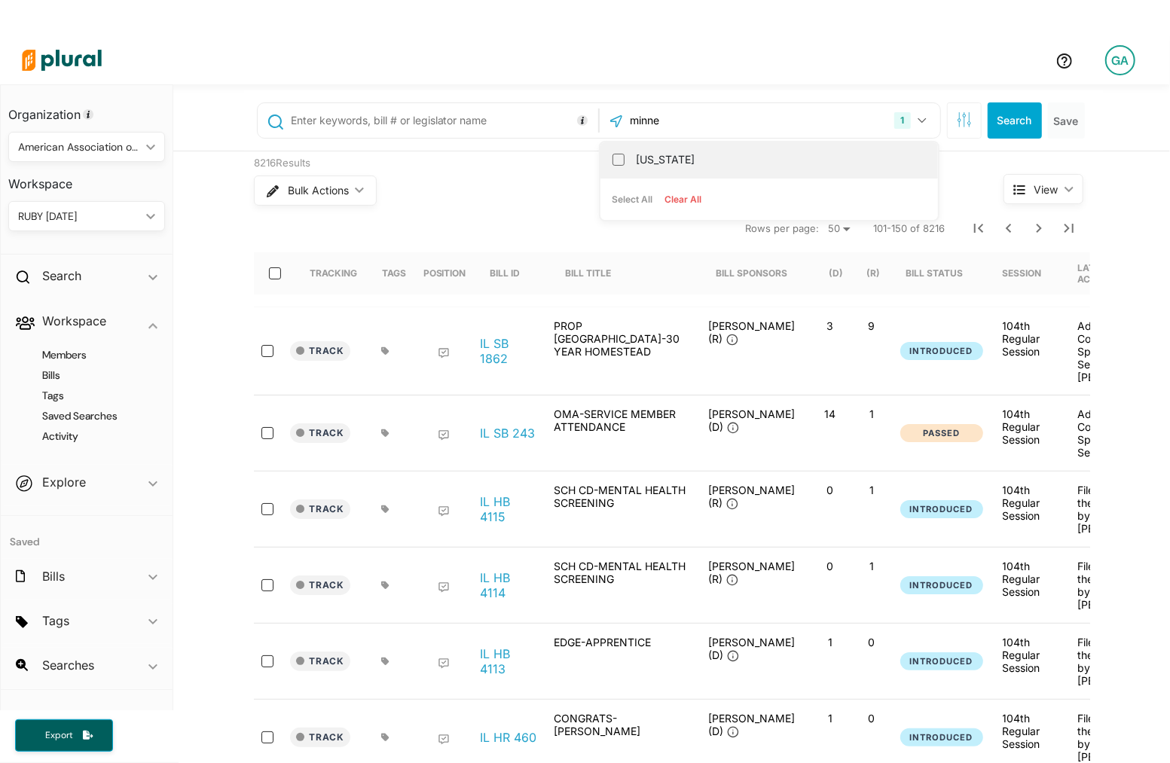
type input "minne"
click at [705, 156] on label "[US_STATE]" at bounding box center [780, 159] width 286 height 23
click at [625, 156] on input "[US_STATE]" at bounding box center [618, 160] width 12 height 12
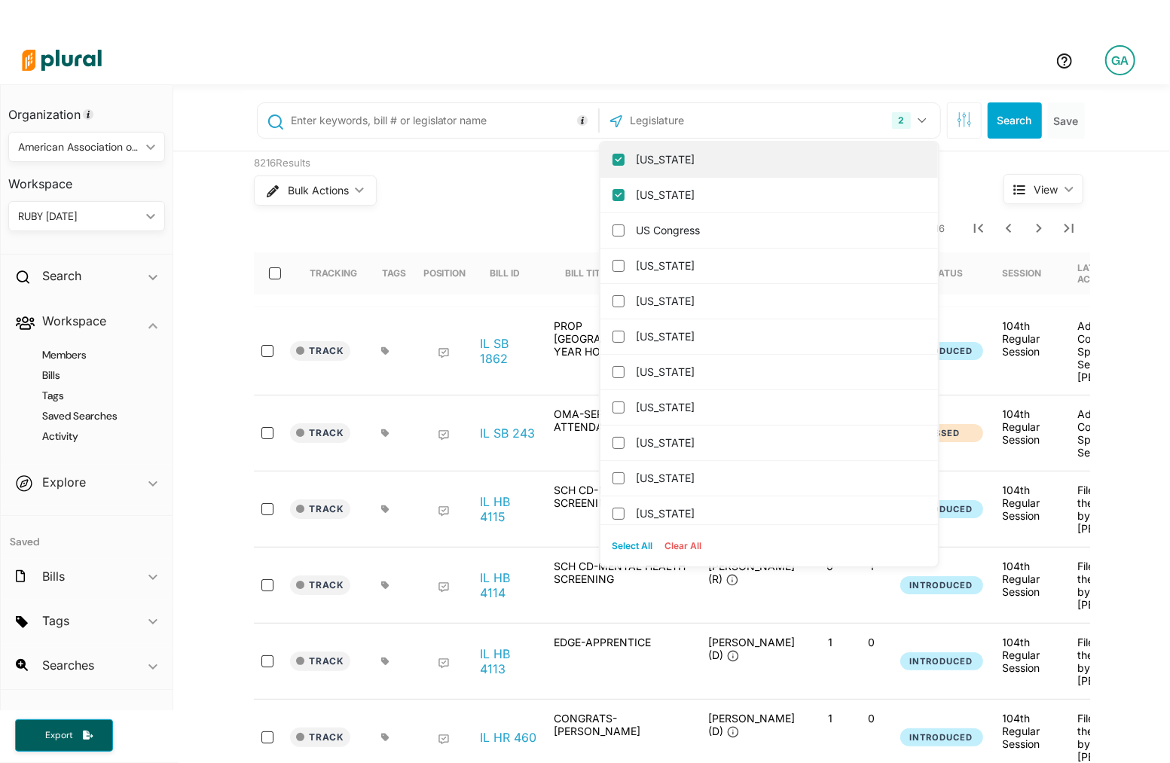
click at [716, 163] on label "[US_STATE]" at bounding box center [780, 159] width 286 height 23
click at [625, 163] on input "[US_STATE]" at bounding box center [618, 160] width 12 height 12
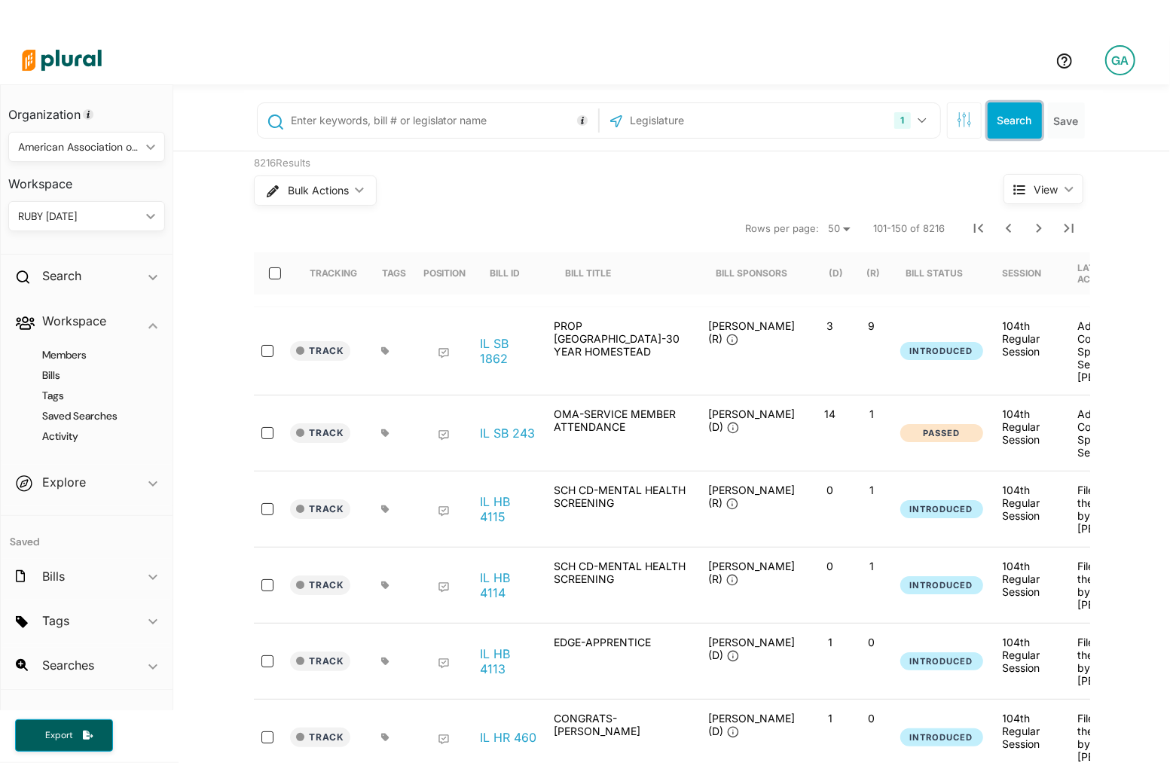
click at [1023, 120] on button "Search" at bounding box center [1015, 120] width 54 height 36
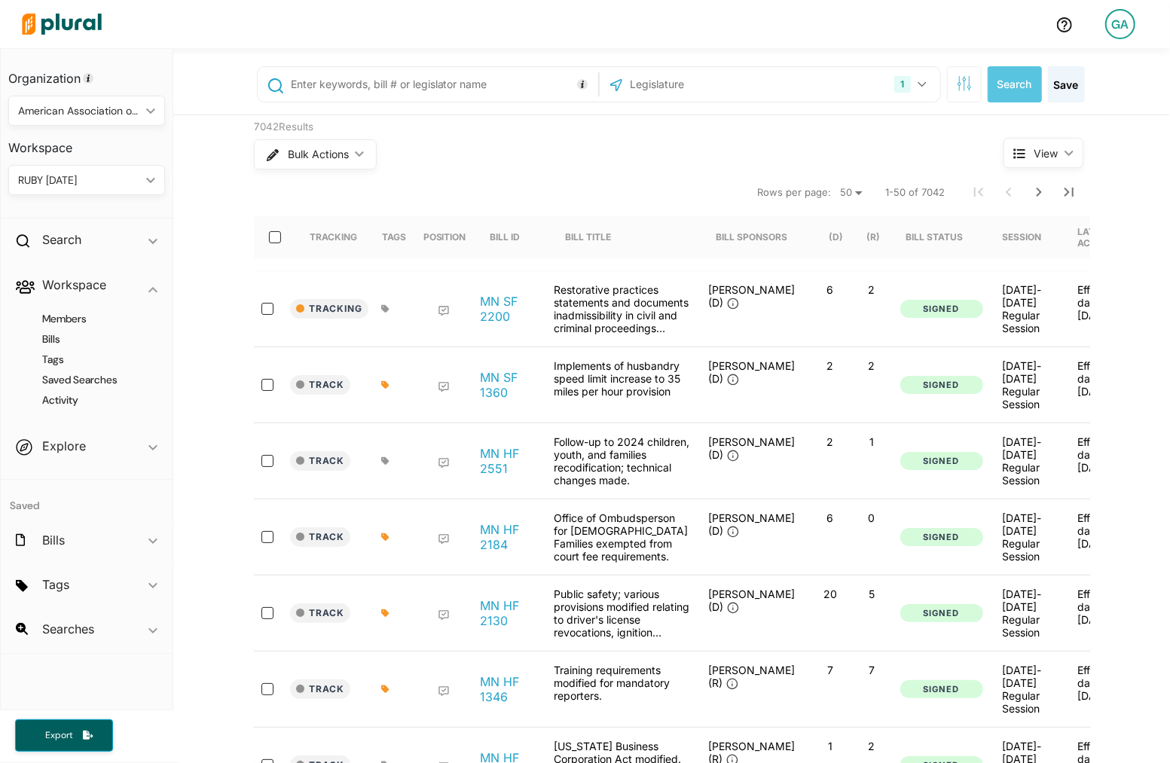
click at [266, 240] on div at bounding box center [279, 237] width 36 height 42
click at [271, 233] on input "select-all-rows" at bounding box center [275, 237] width 12 height 12
checkbox input "true"
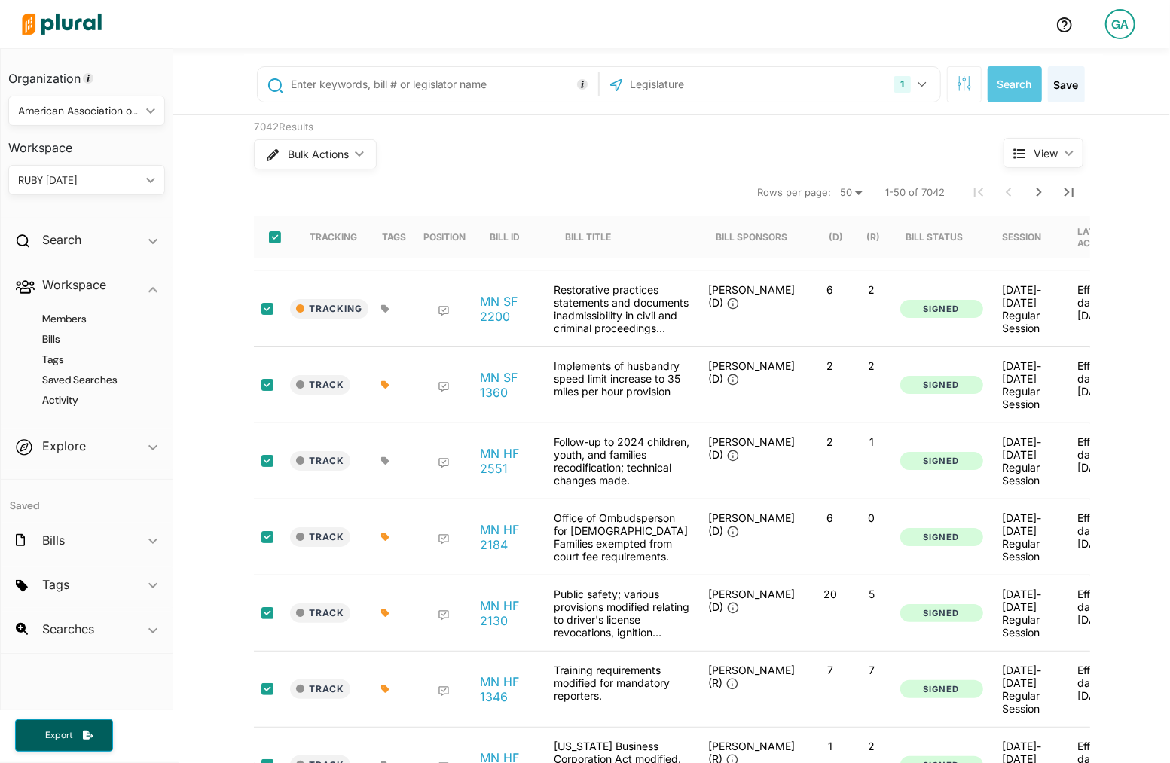
checkbox input "true"
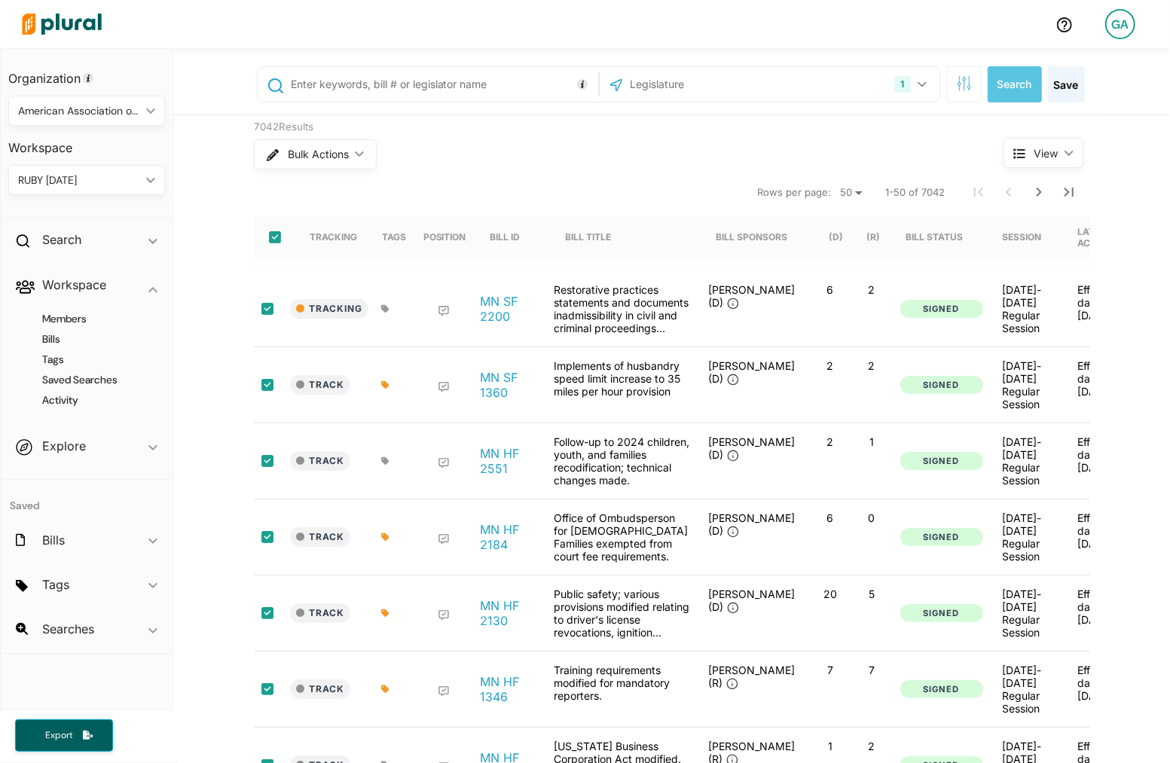
checkbox input "true"
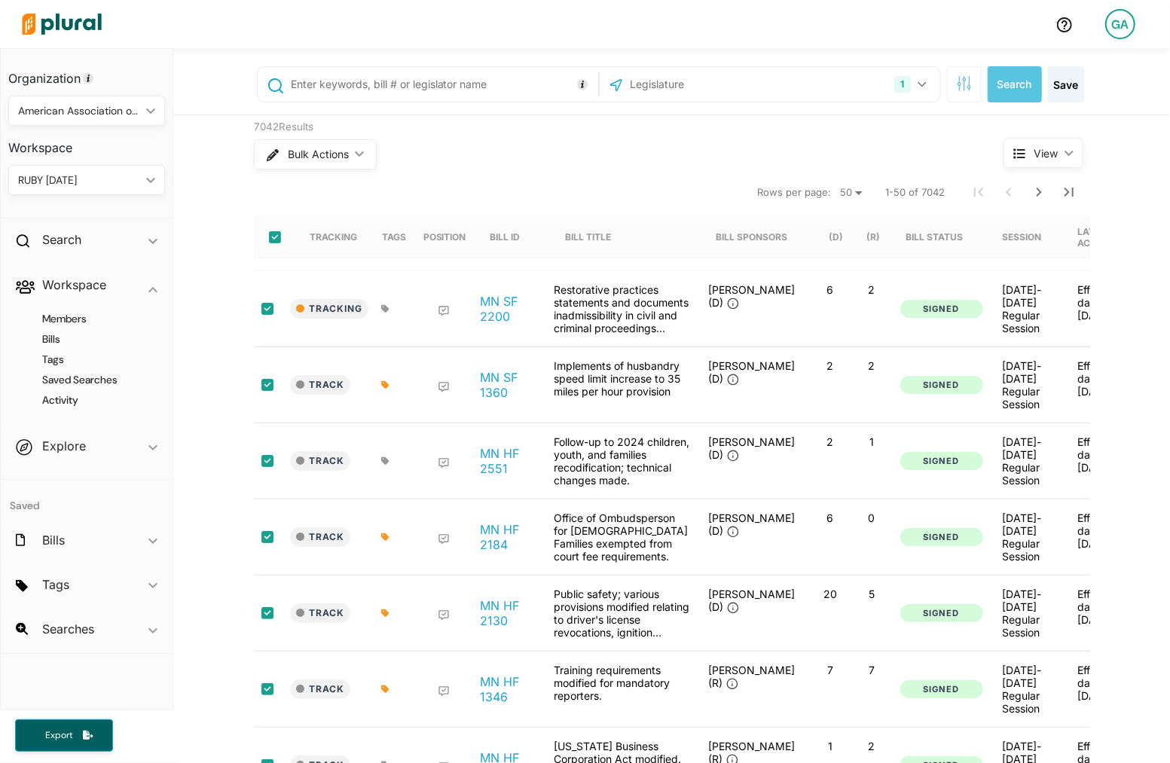
checkbox input "true"
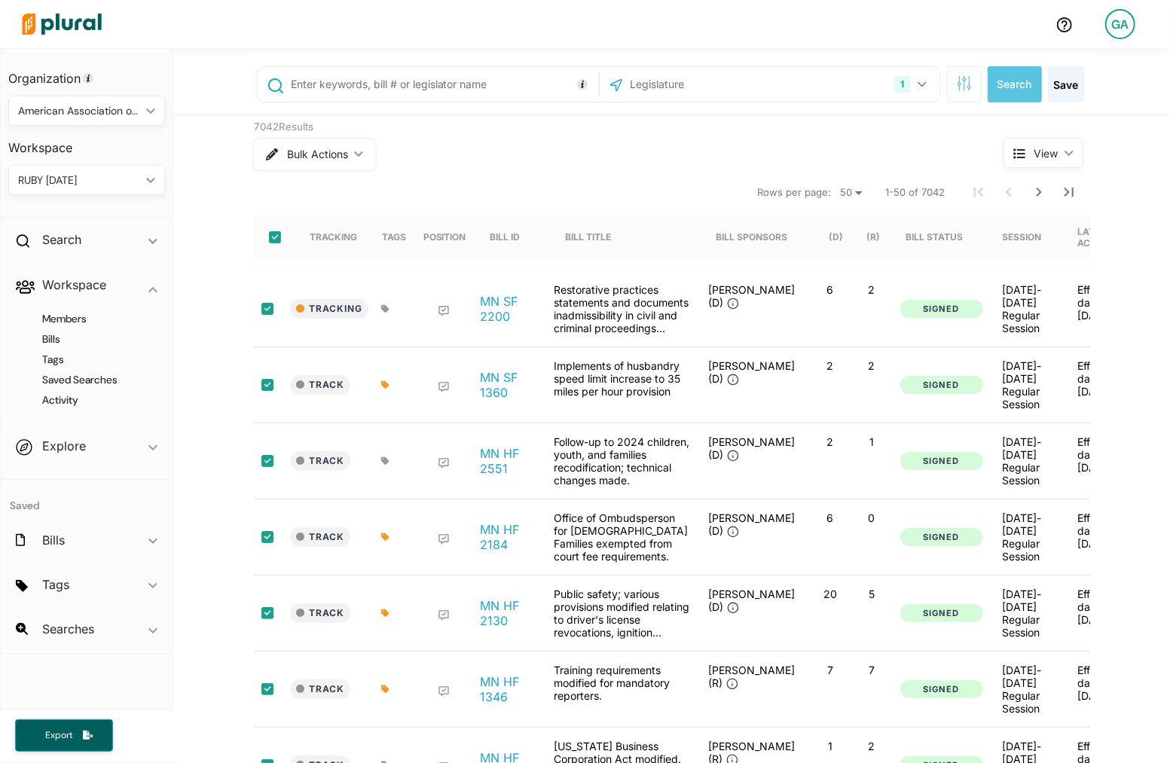
click at [339, 157] on span "Bulk Actions" at bounding box center [317, 154] width 61 height 11
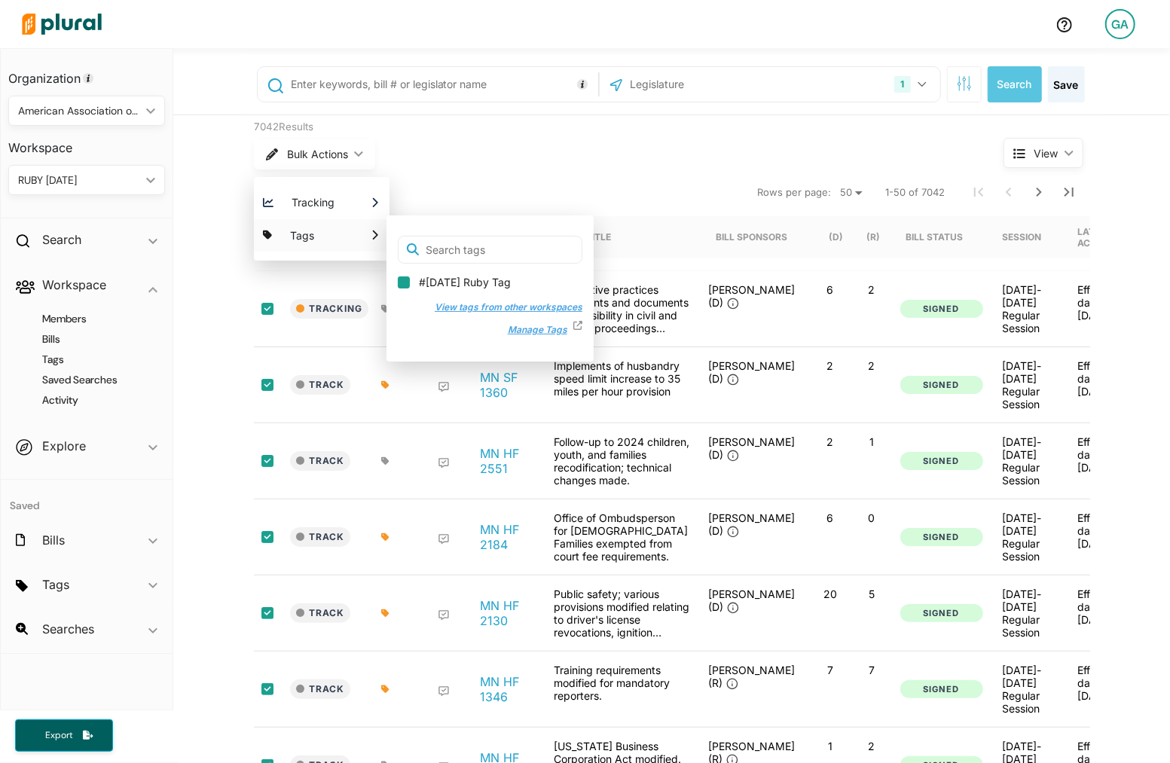
click at [405, 283] on input "#[DATE] Ruby Tag" at bounding box center [404, 282] width 12 height 12
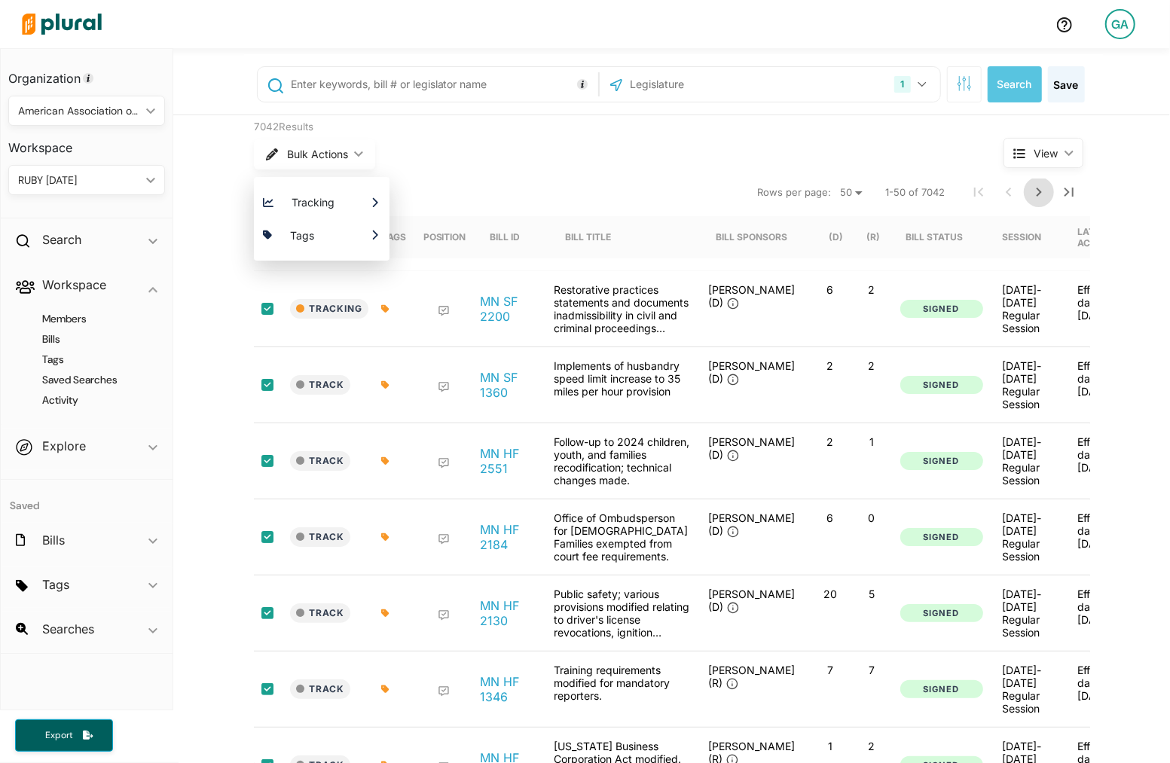
click at [1038, 196] on icon "Next Page" at bounding box center [1039, 192] width 18 height 18
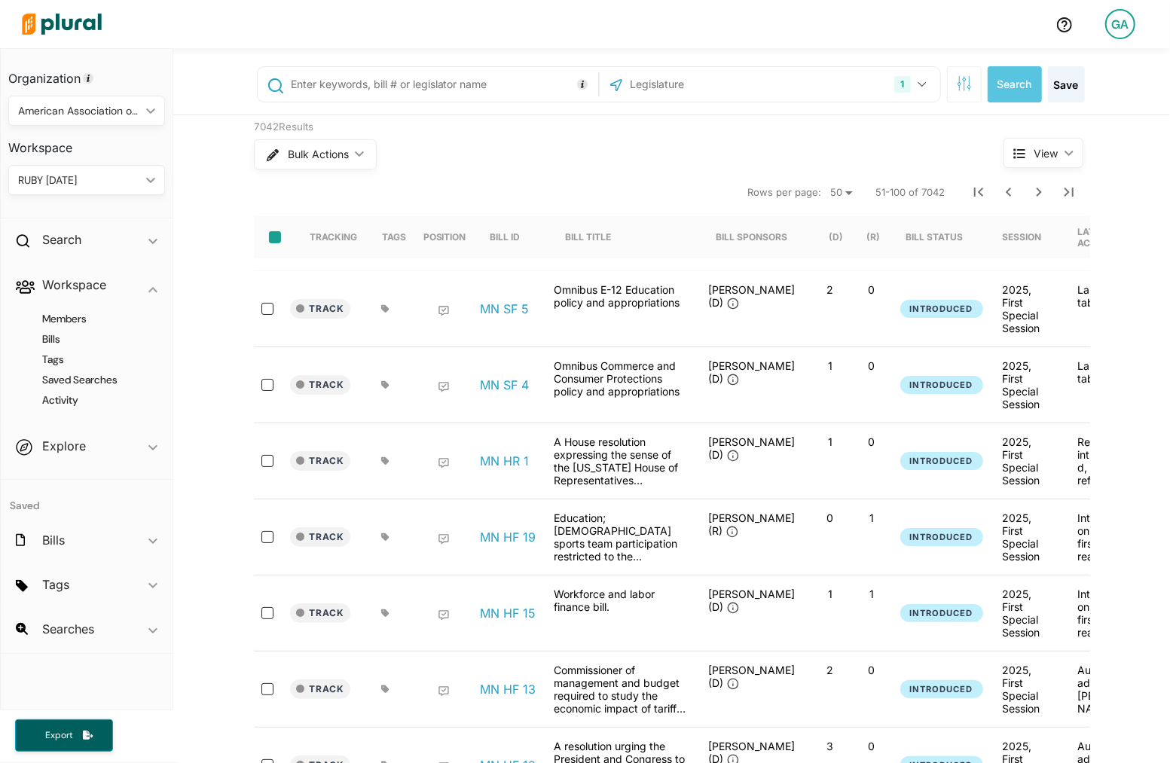
click at [276, 237] on input "select-all-rows" at bounding box center [275, 237] width 12 height 12
click at [332, 161] on button "Bulk Actions ic_keyboard_arrow_down" at bounding box center [314, 154] width 121 height 30
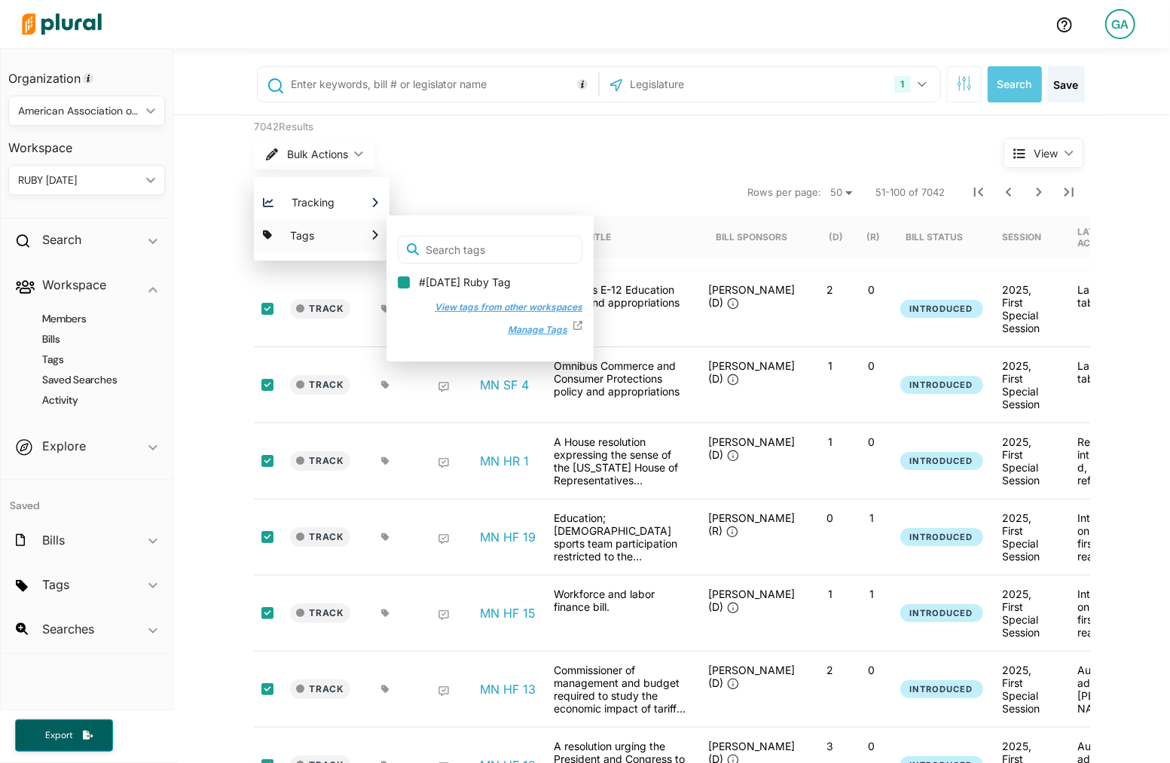
click at [400, 279] on input "#[DATE] Ruby Tag" at bounding box center [404, 282] width 12 height 12
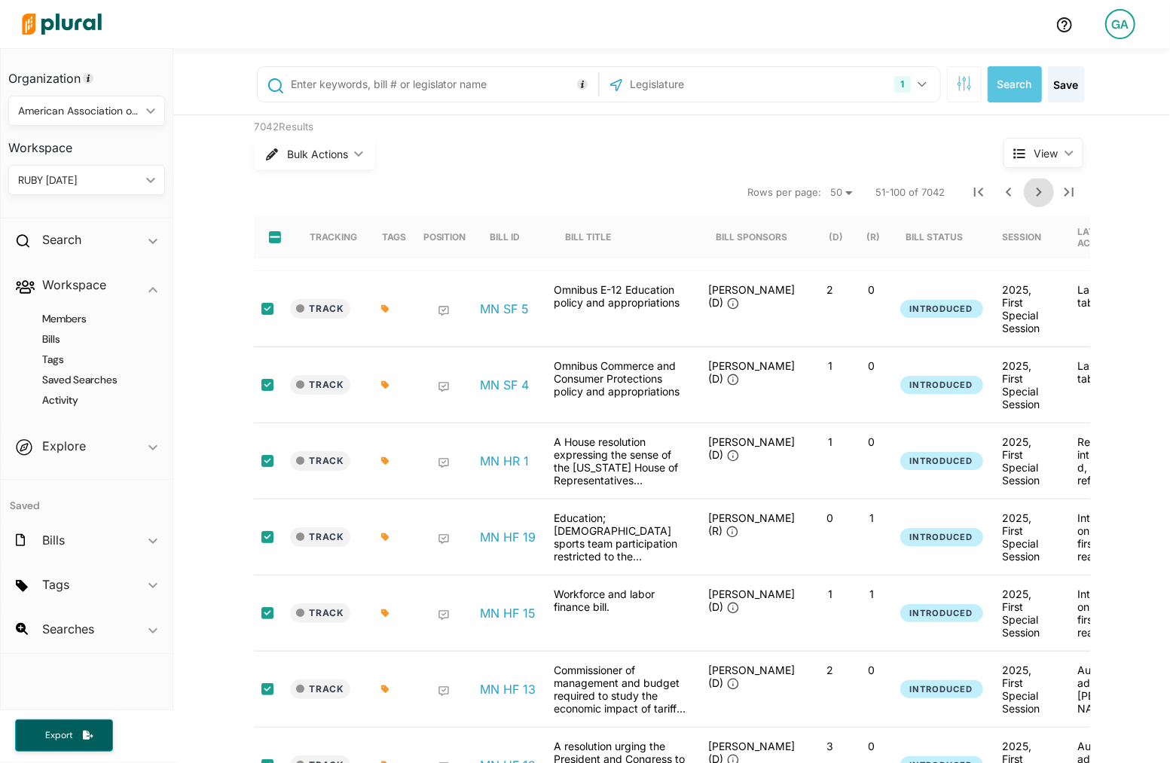
click at [1047, 190] on icon "Next Page" at bounding box center [1039, 192] width 18 height 18
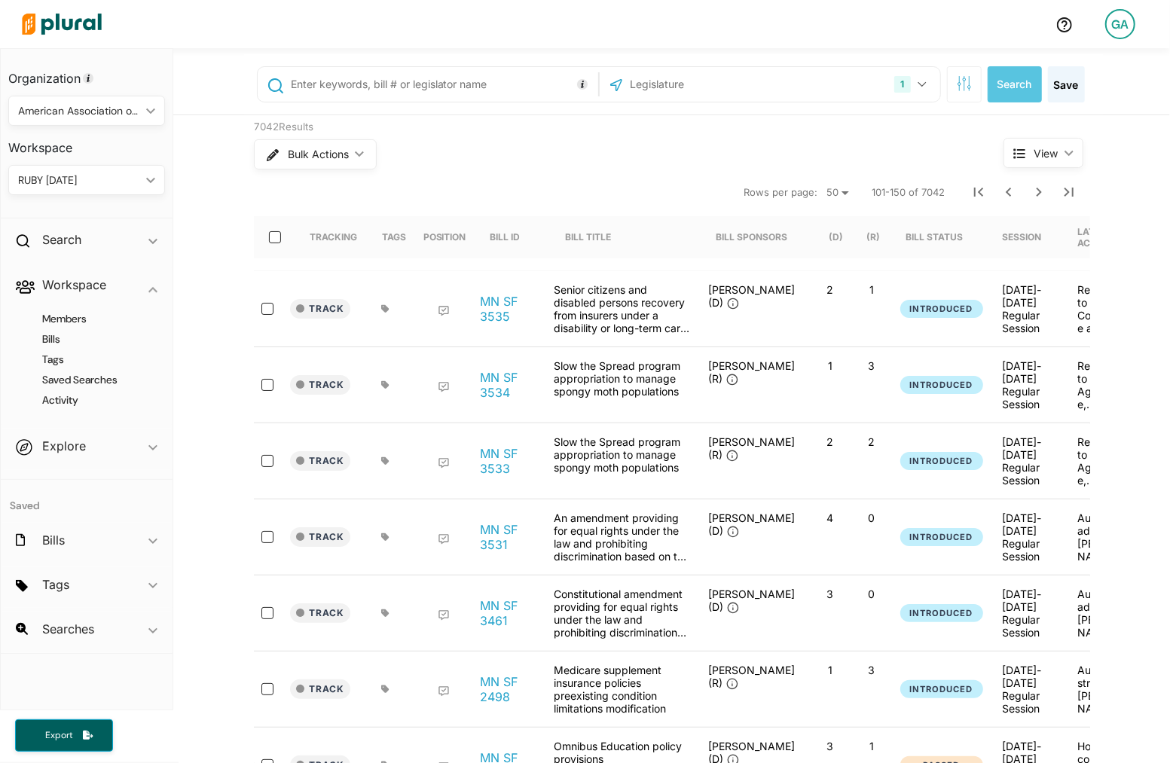
click at [275, 240] on input "select-all-rows" at bounding box center [275, 237] width 12 height 12
click at [327, 157] on span "Bulk Actions" at bounding box center [317, 154] width 61 height 11
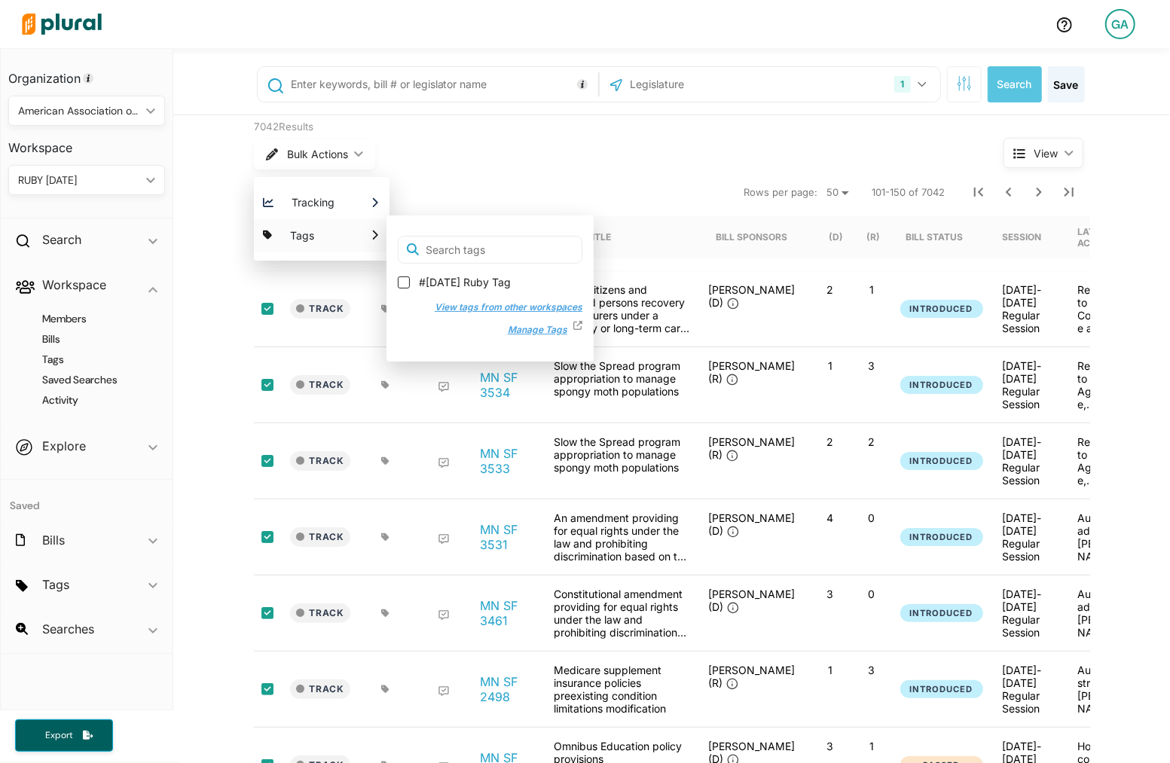
click at [411, 286] on label "#[DATE] Ruby Tag" at bounding box center [490, 282] width 185 height 15
click at [410, 286] on input "#[DATE] Ruby Tag" at bounding box center [404, 282] width 12 height 12
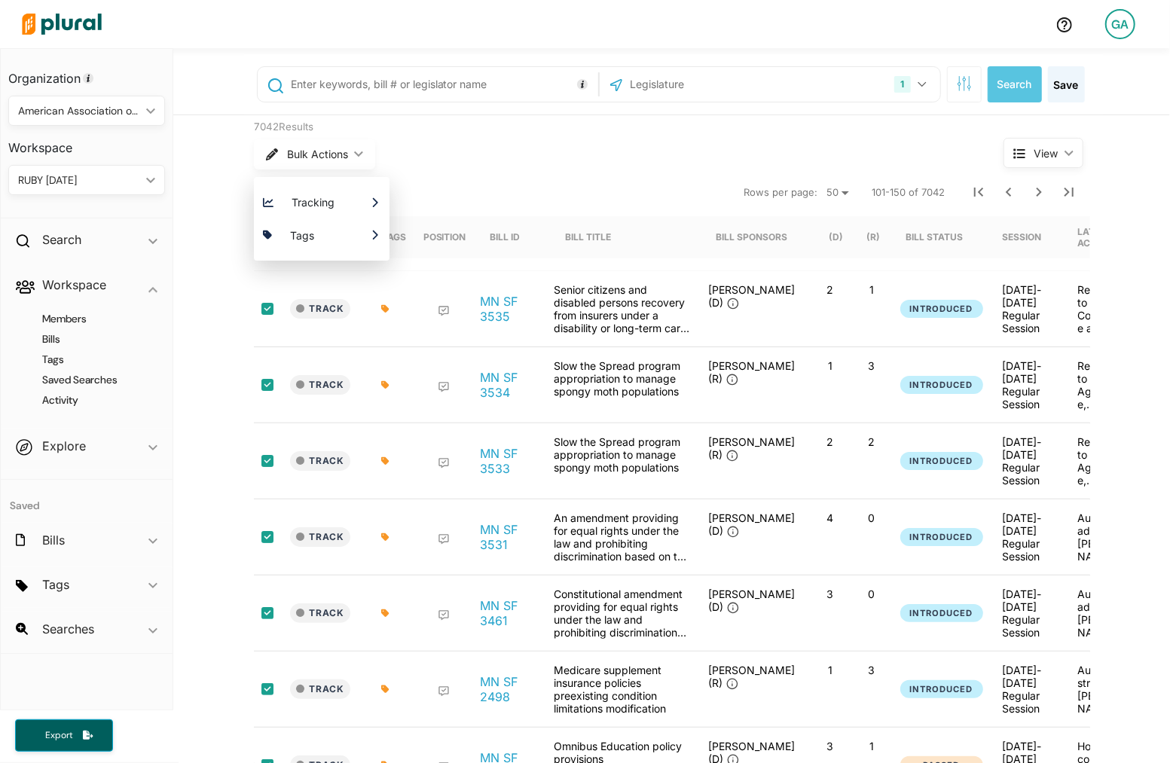
click at [1026, 203] on div at bounding box center [1024, 192] width 121 height 30
click at [1035, 197] on icon "Next Page" at bounding box center [1039, 192] width 18 height 18
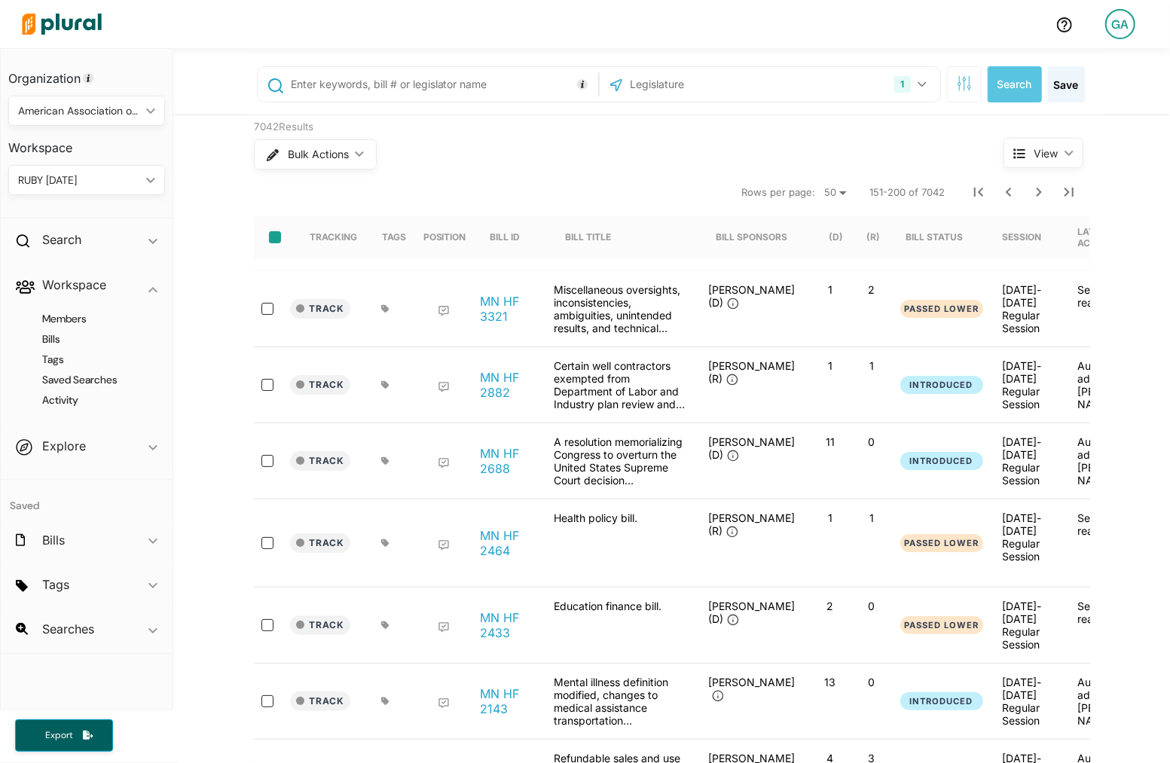
click at [275, 240] on input "select-all-rows" at bounding box center [275, 237] width 12 height 12
click at [341, 161] on button "Bulk Actions ic_keyboard_arrow_down" at bounding box center [314, 154] width 121 height 30
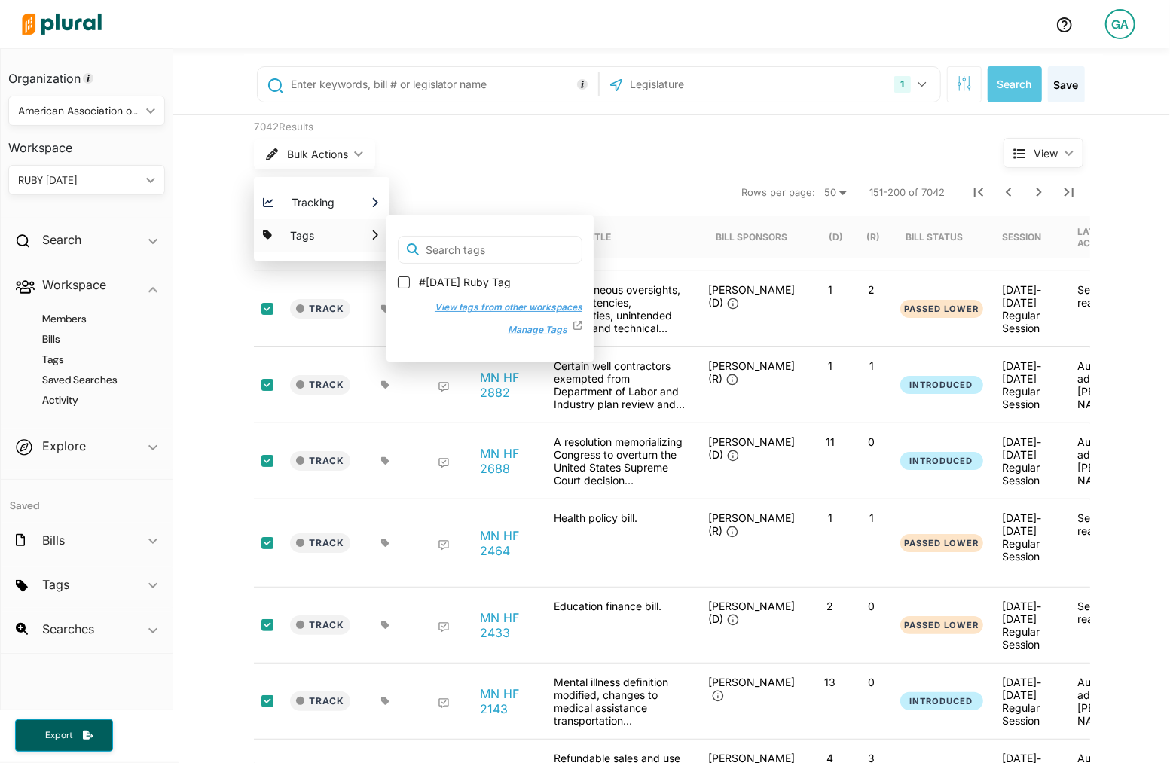
click at [408, 288] on label "#[DATE] Ruby Tag" at bounding box center [490, 282] width 185 height 15
click at [408, 288] on input "#[DATE] Ruby Tag" at bounding box center [404, 282] width 12 height 12
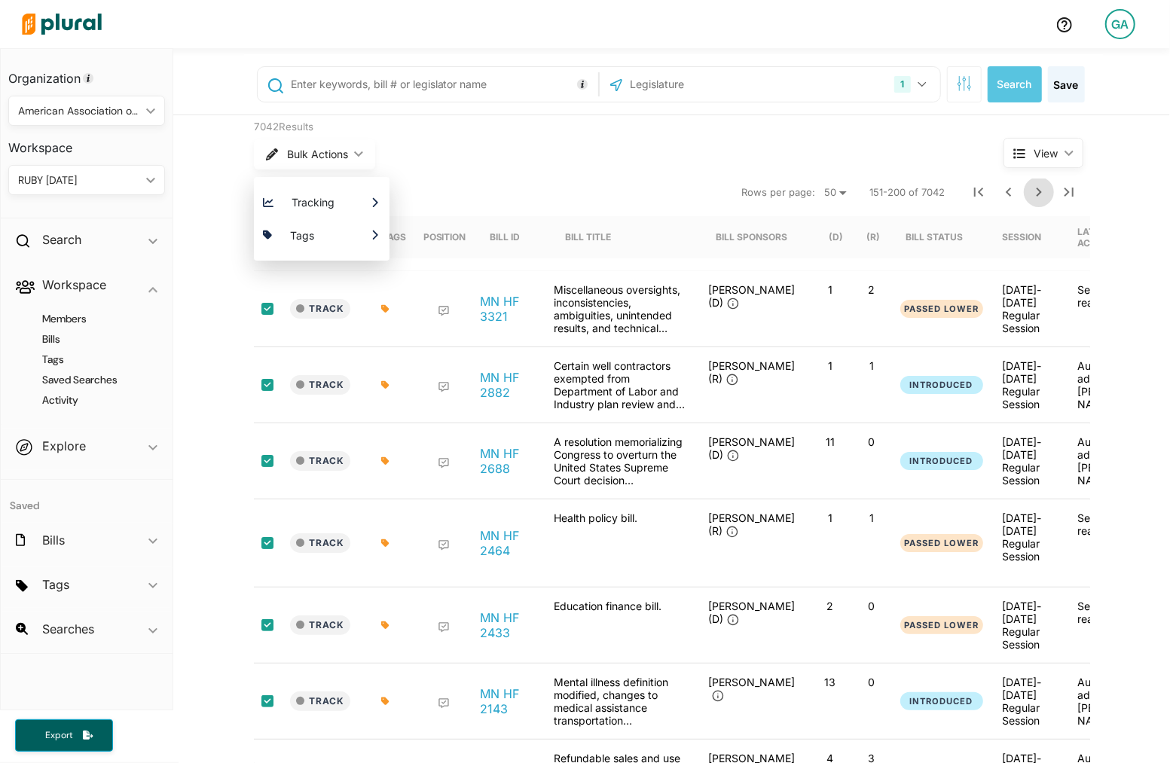
click at [1046, 197] on icon "Next Page" at bounding box center [1039, 192] width 18 height 18
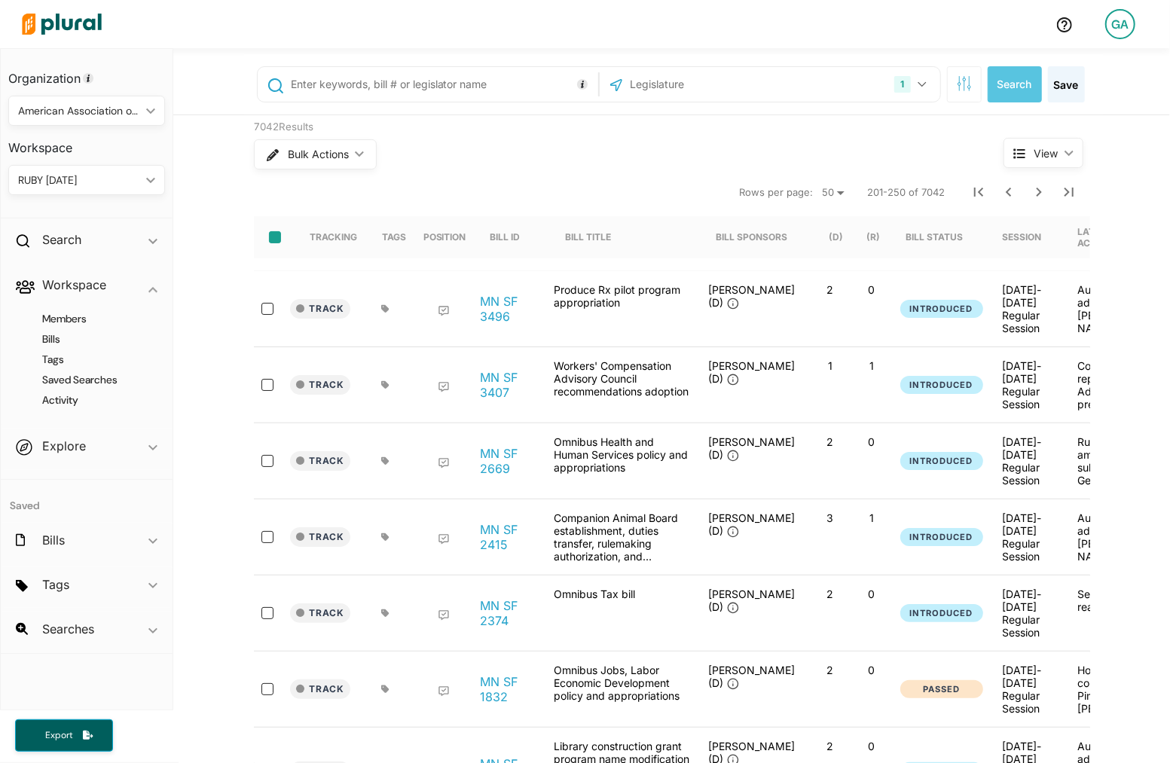
click at [274, 239] on input "select-all-rows" at bounding box center [275, 237] width 12 height 12
click at [325, 160] on button "Bulk Actions ic_keyboard_arrow_down" at bounding box center [314, 154] width 121 height 30
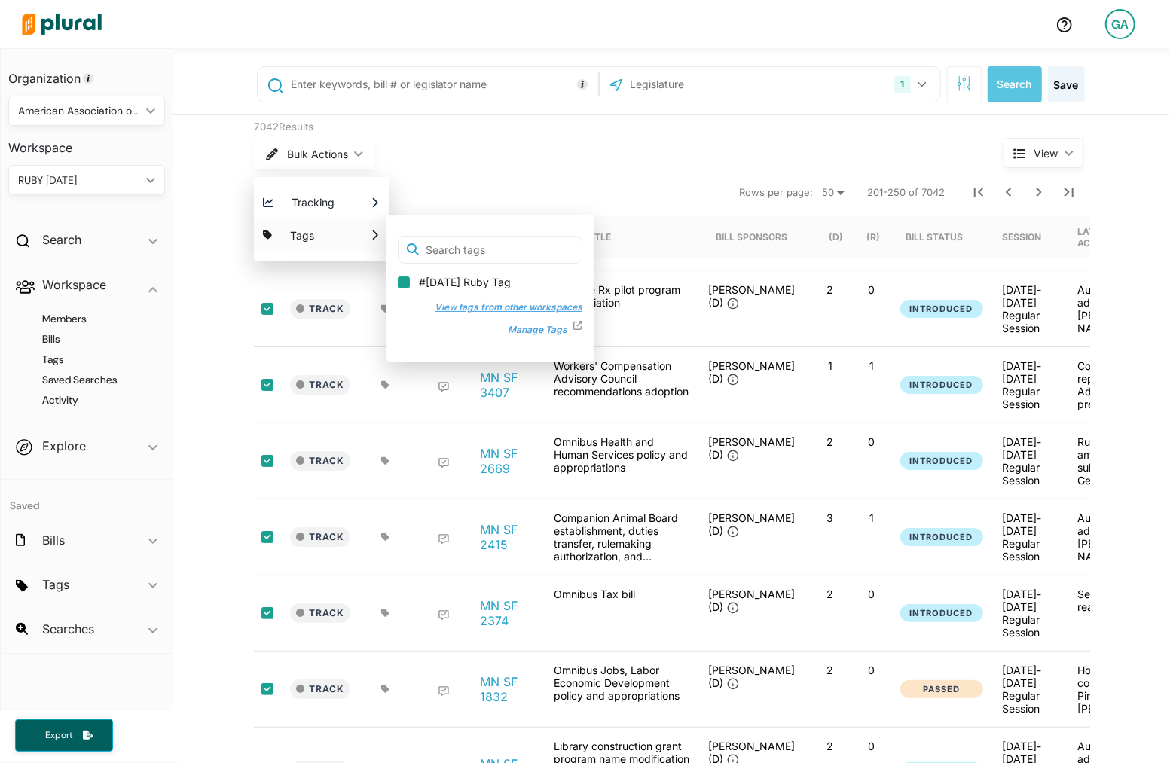
click at [405, 283] on input "#[DATE] Ruby Tag" at bounding box center [404, 282] width 12 height 12
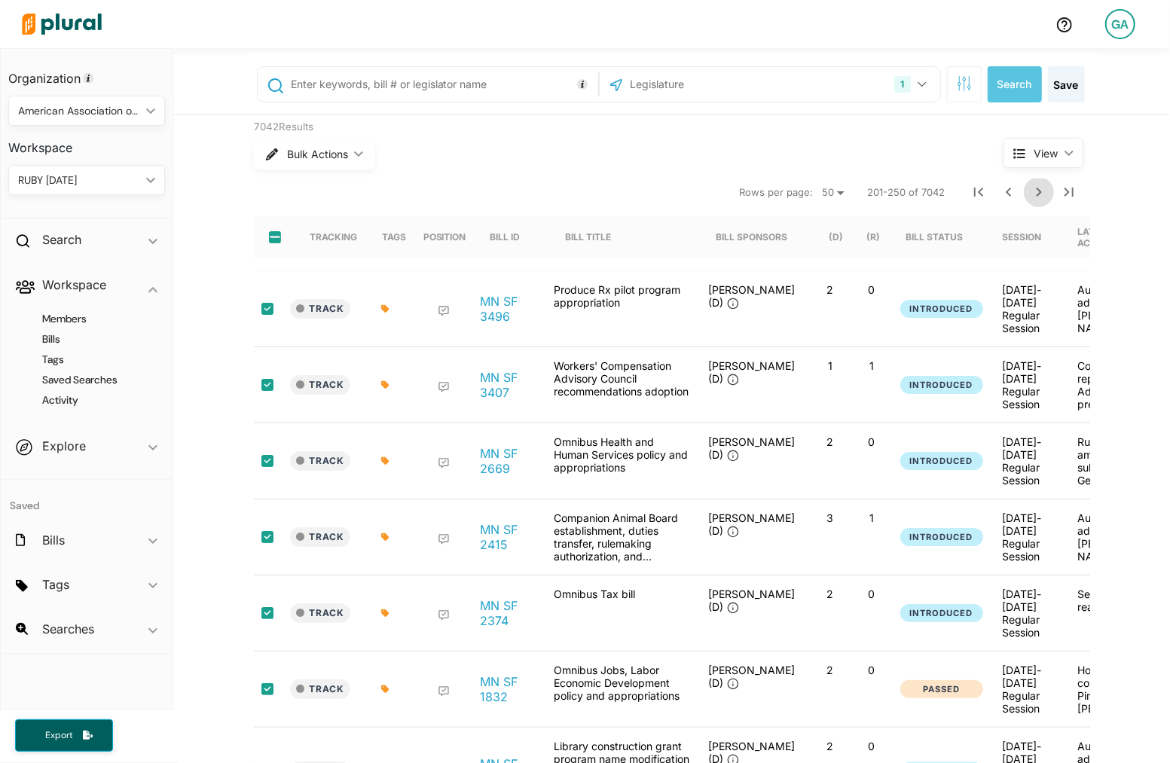
click at [1046, 200] on icon "Next Page" at bounding box center [1039, 192] width 18 height 18
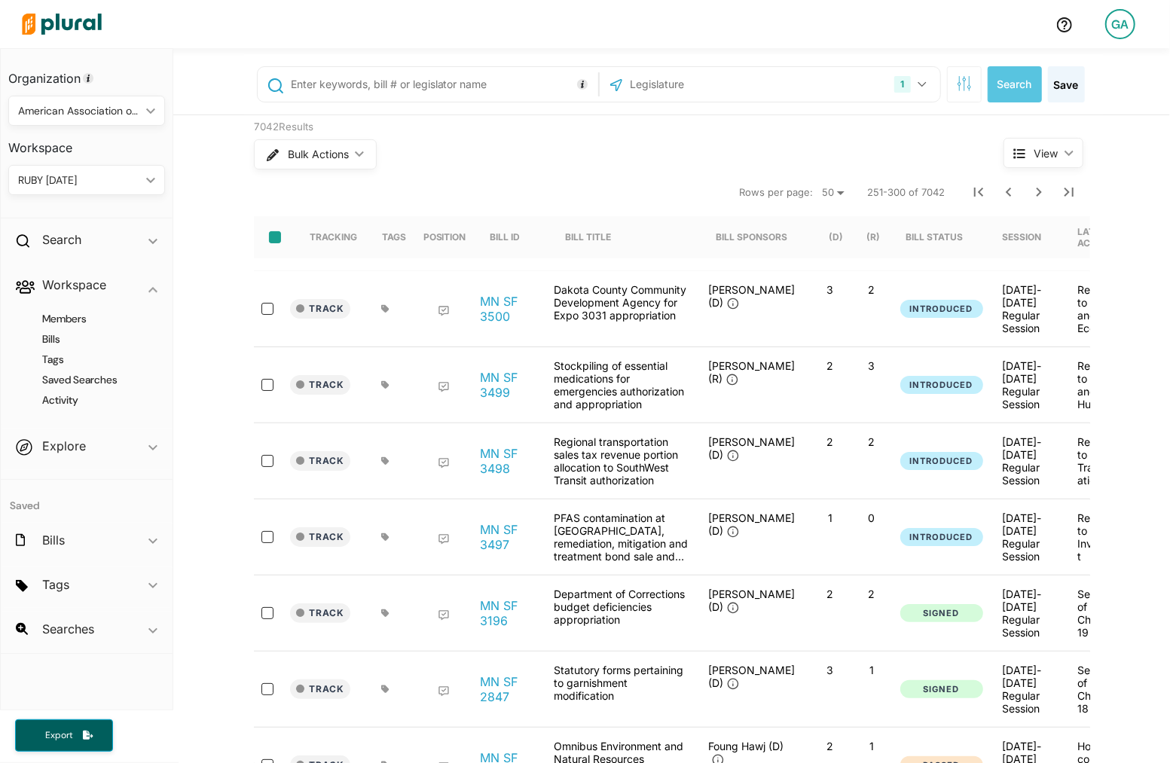
click at [274, 232] on input "select-all-rows" at bounding box center [275, 237] width 12 height 12
click at [339, 156] on span "Bulk Actions" at bounding box center [317, 154] width 61 height 11
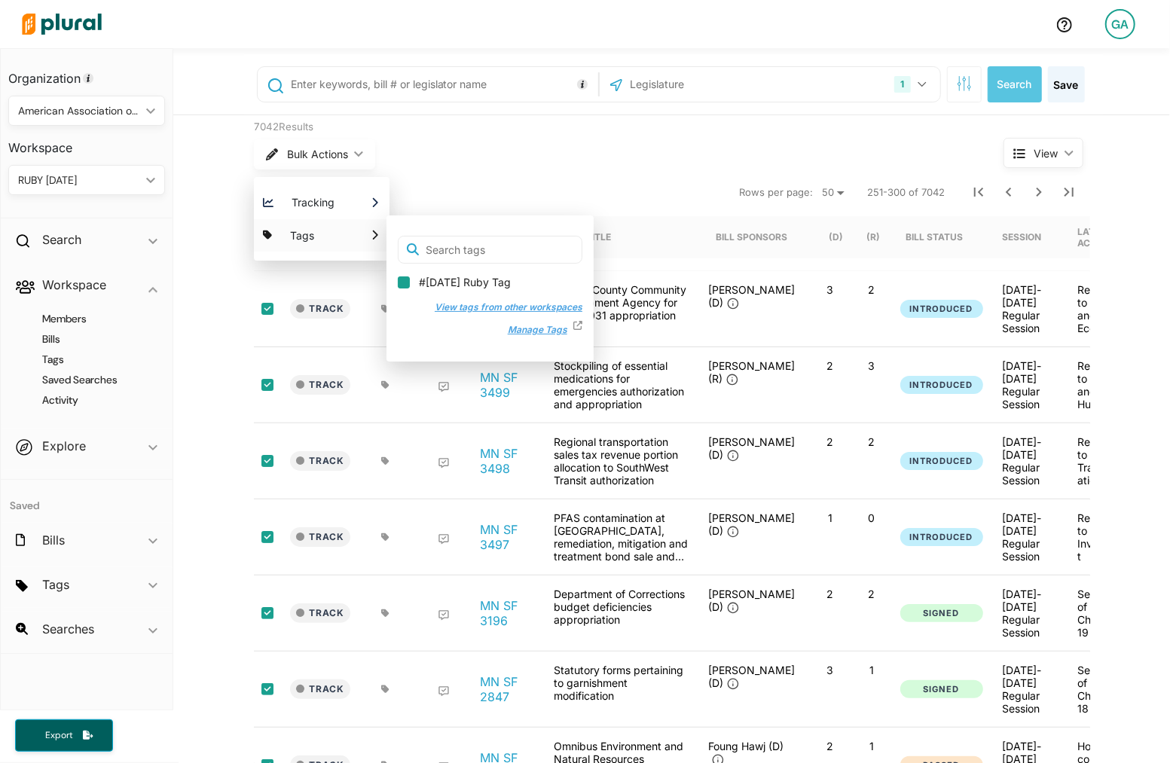
click at [402, 280] on input "#[DATE] Ruby Tag" at bounding box center [404, 282] width 12 height 12
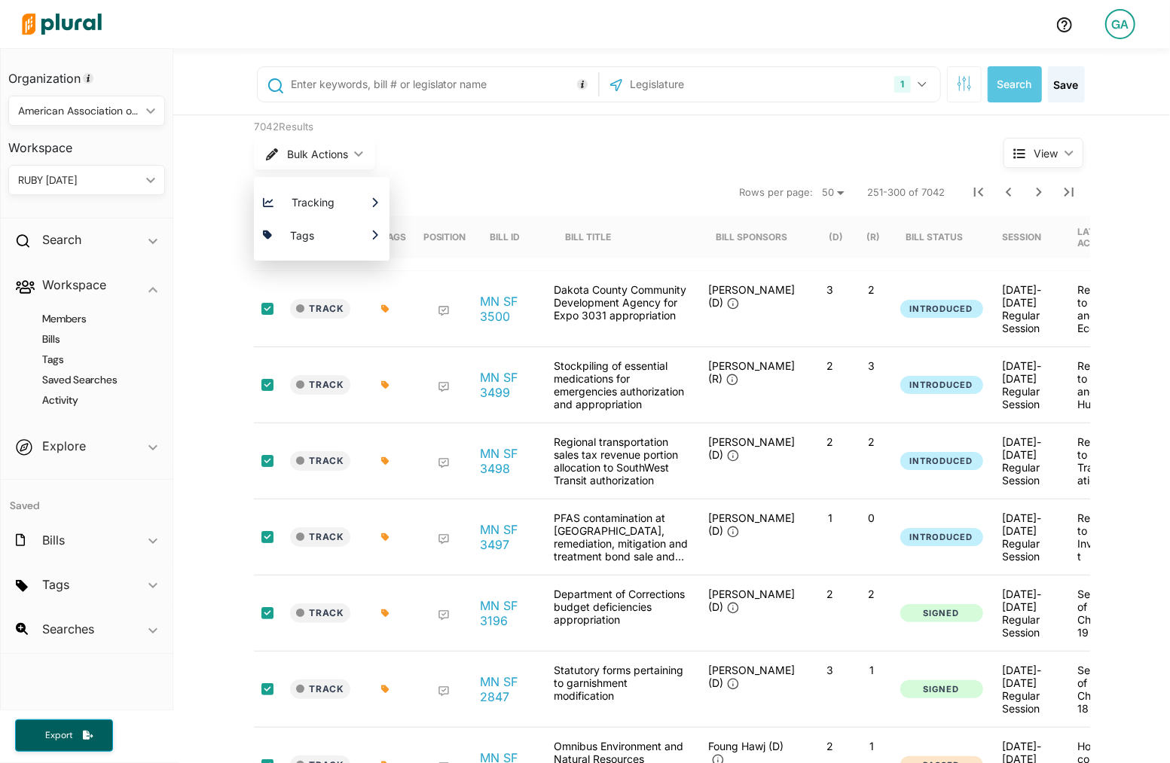
click at [893, 159] on div "Bulk Actions ic_keyboard_arrow_down Tracking Which Workspace(s) should be notif…" at bounding box center [600, 154] width 693 height 39
click at [1044, 197] on icon "Next Page" at bounding box center [1039, 192] width 18 height 18
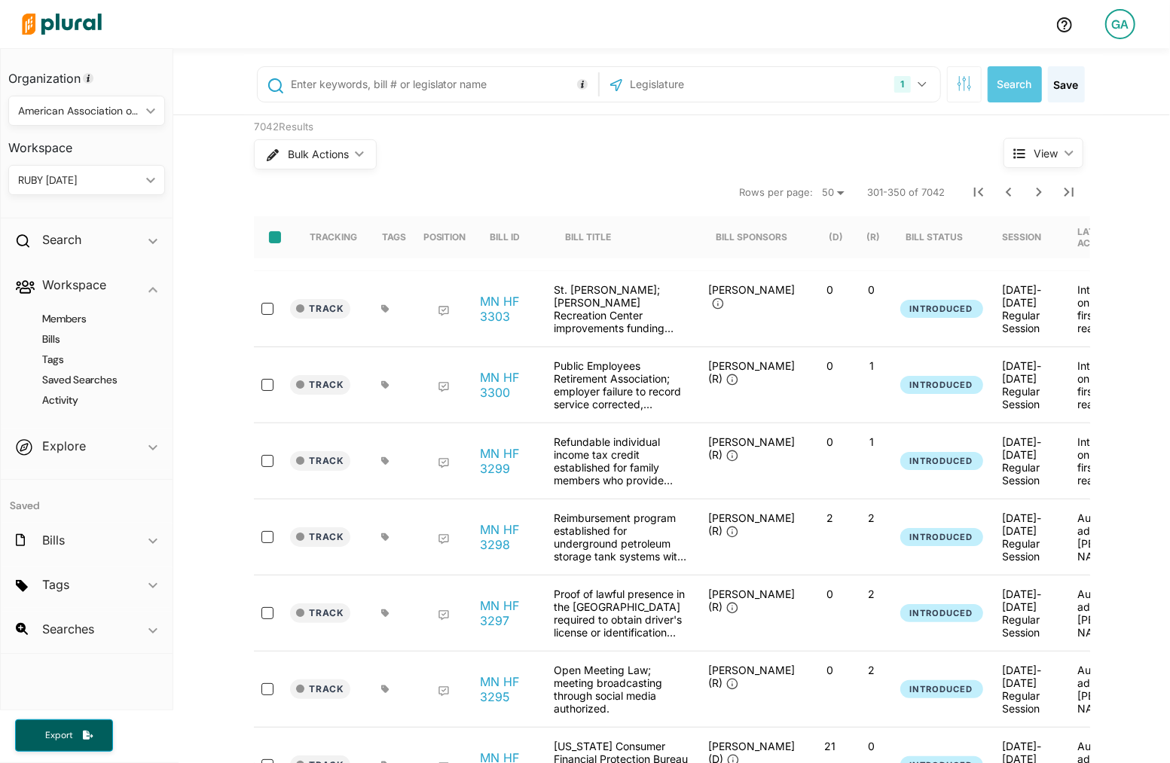
click at [273, 235] on input "select-all-rows" at bounding box center [275, 237] width 12 height 12
click at [333, 149] on span "Bulk Actions" at bounding box center [317, 154] width 61 height 11
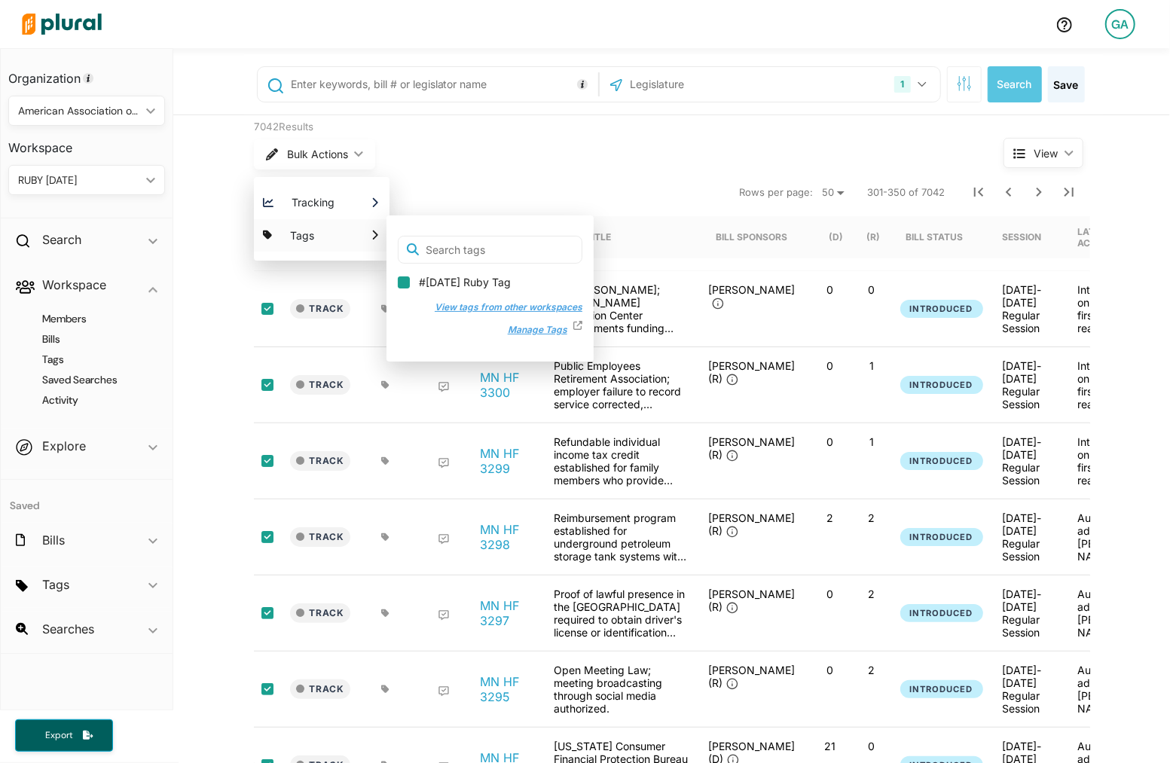
click at [404, 283] on input "#[DATE] Ruby Tag" at bounding box center [404, 282] width 12 height 12
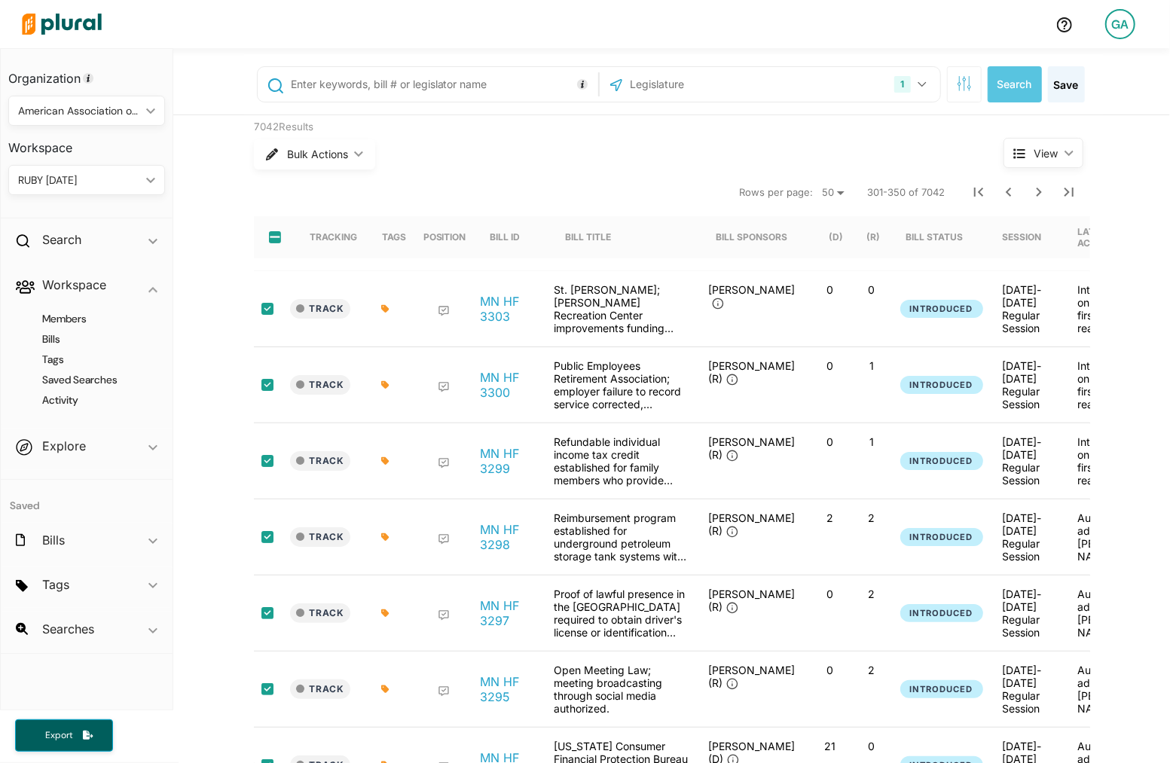
click at [706, 81] on input "text" at bounding box center [709, 84] width 161 height 29
click at [705, 105] on div "[US_STATE] Select All Clear All" at bounding box center [769, 145] width 341 height 81
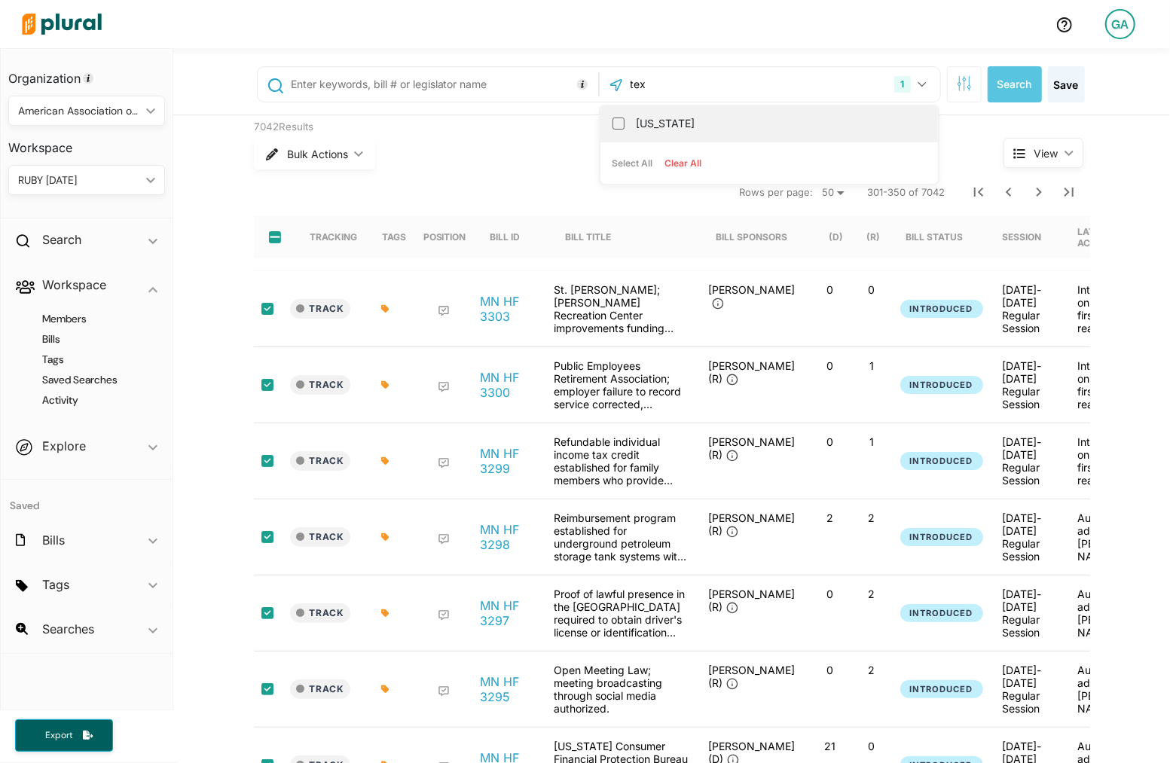
click at [700, 118] on label "[US_STATE]" at bounding box center [780, 123] width 286 height 23
click at [625, 118] on input "[US_STATE]" at bounding box center [618, 124] width 12 height 12
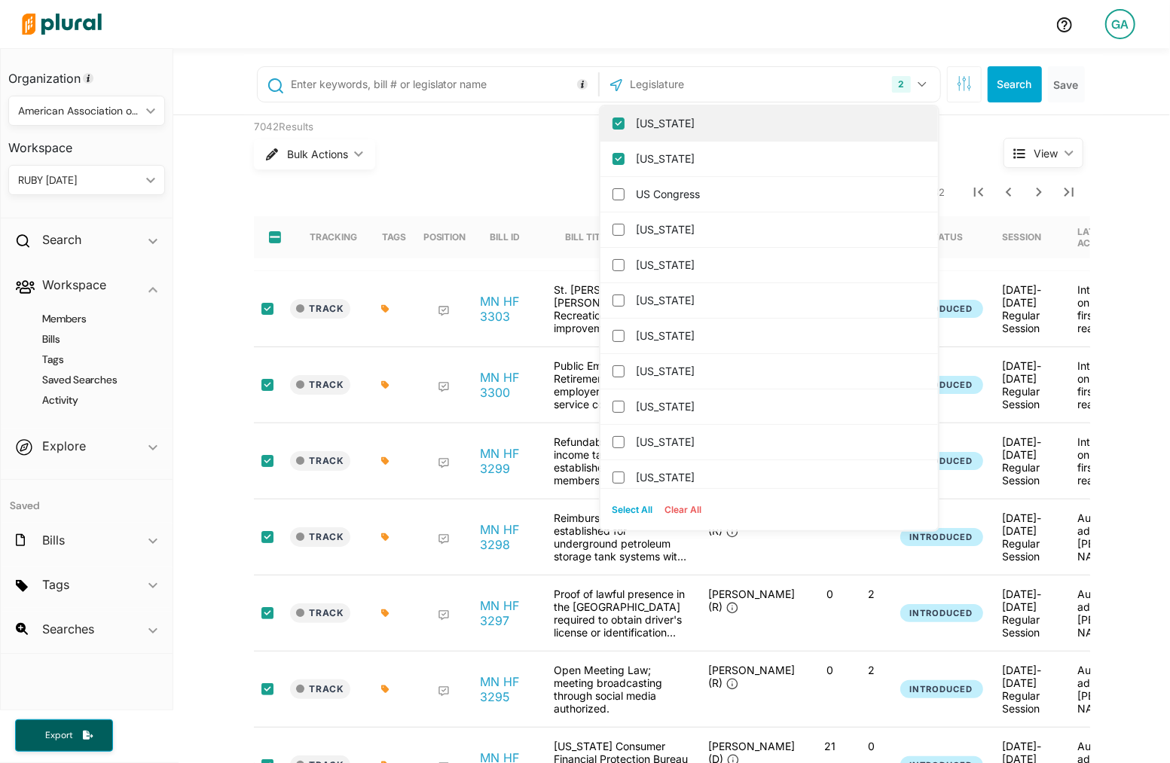
click at [703, 118] on label "[US_STATE]" at bounding box center [780, 123] width 286 height 23
click at [625, 118] on input "[US_STATE]" at bounding box center [618, 124] width 12 height 12
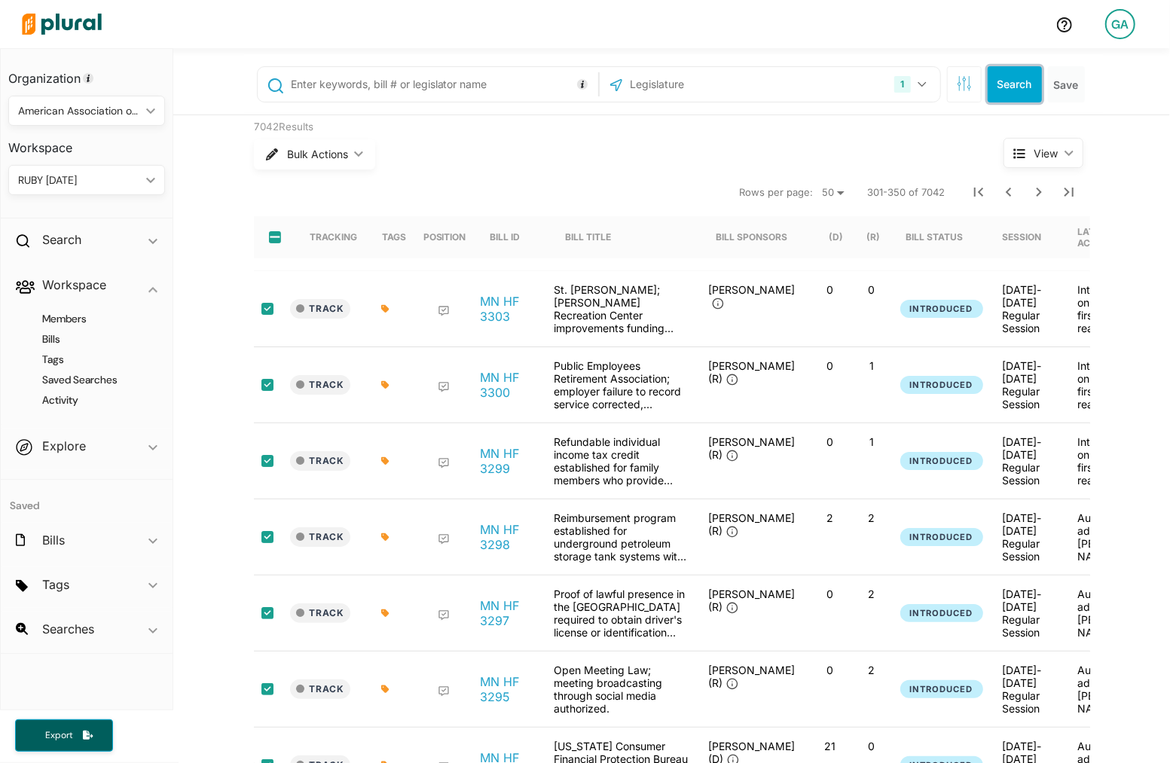
click at [1004, 93] on button "Search" at bounding box center [1015, 84] width 54 height 36
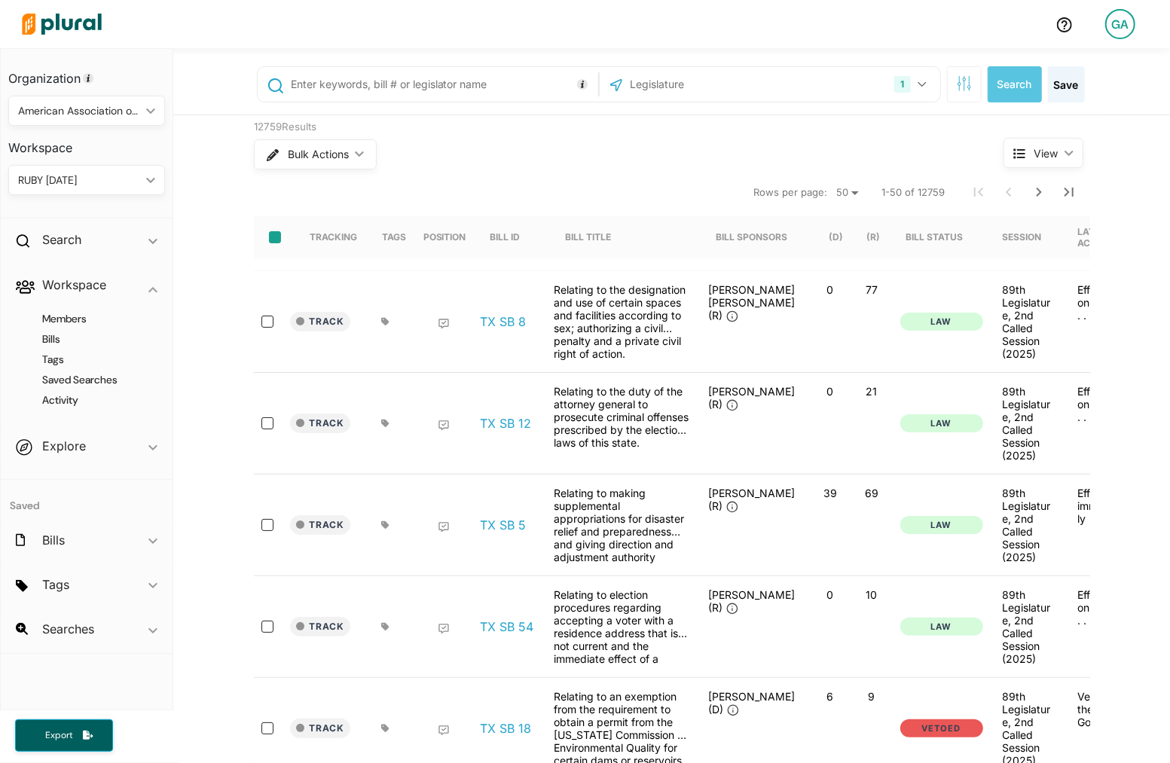
click at [276, 238] on input "select-all-rows" at bounding box center [275, 237] width 12 height 12
click at [327, 163] on button "Bulk Actions ic_keyboard_arrow_down" at bounding box center [314, 154] width 121 height 30
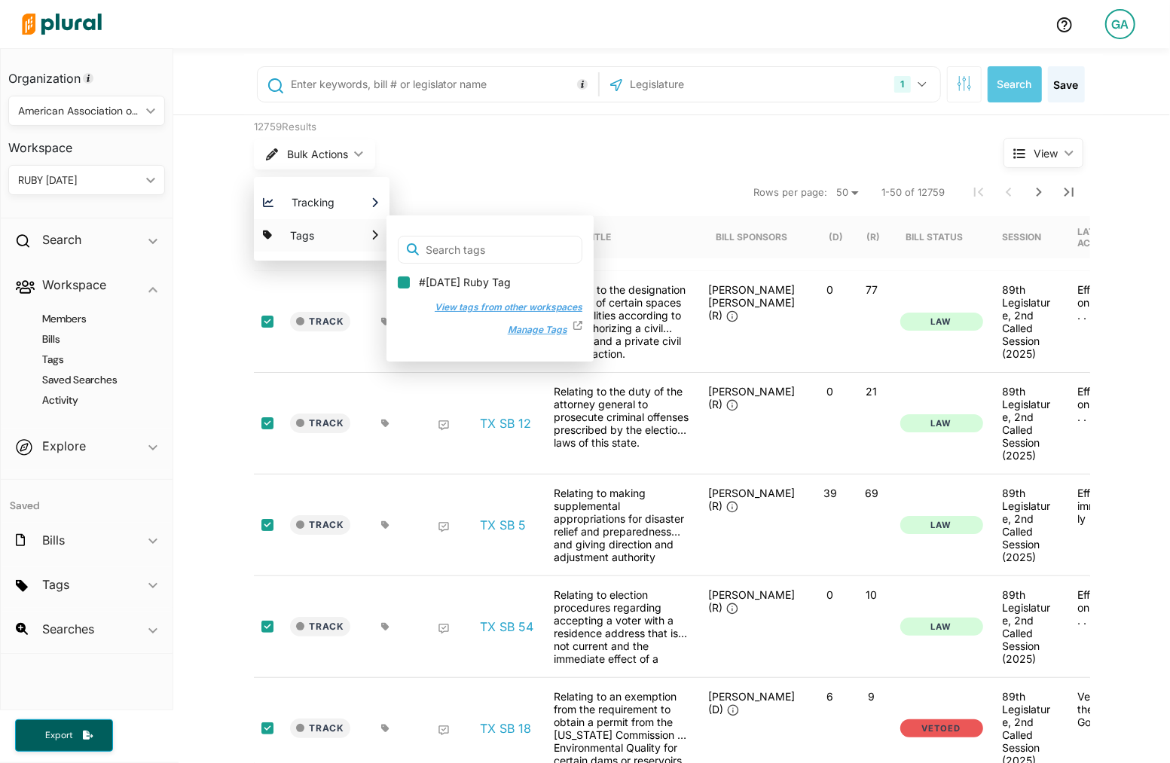
click at [400, 276] on input "#[DATE] Ruby Tag" at bounding box center [404, 282] width 12 height 12
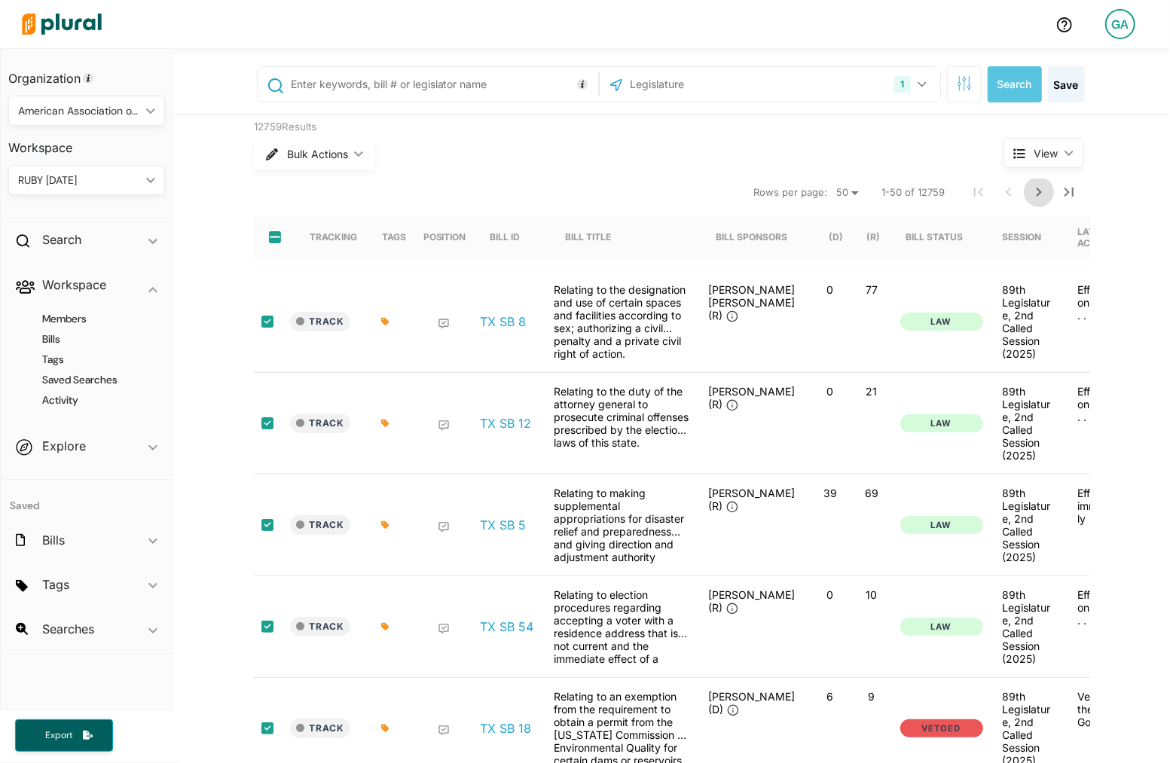
click at [1042, 194] on icon "Next Page" at bounding box center [1039, 192] width 18 height 18
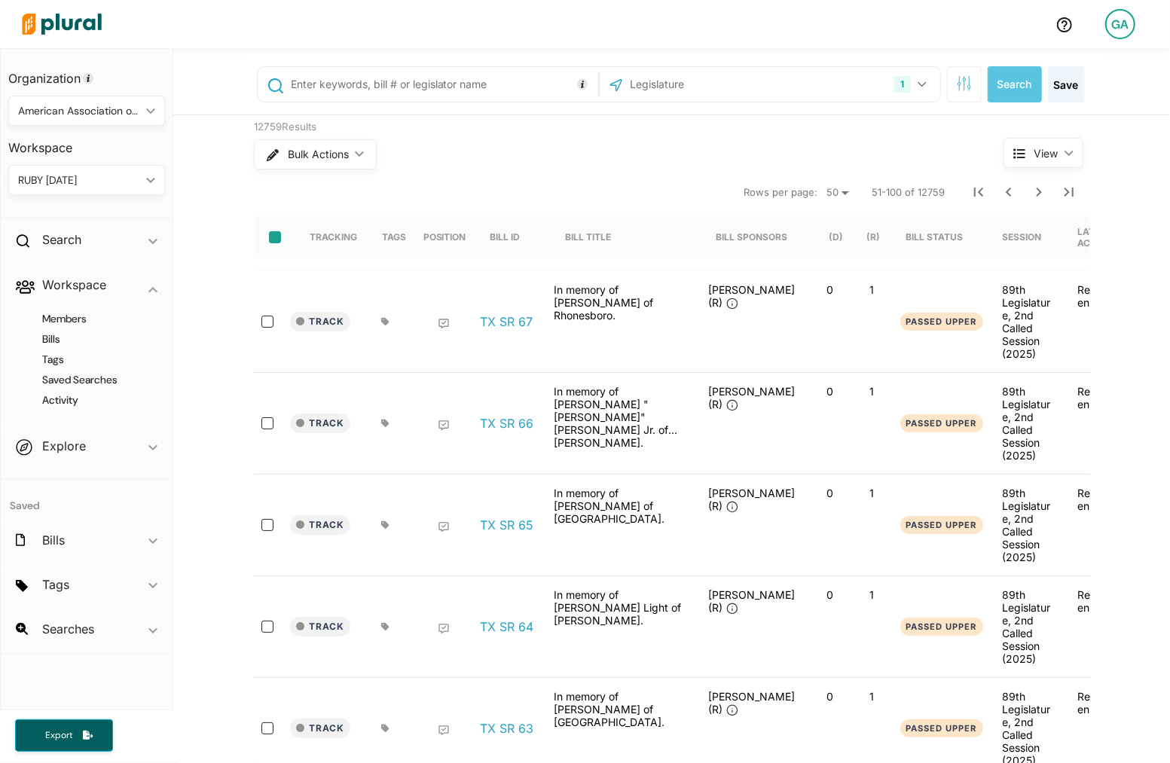
click at [272, 237] on input "select-all-rows" at bounding box center [275, 237] width 12 height 12
click at [347, 155] on span "Bulk Actions" at bounding box center [317, 154] width 61 height 11
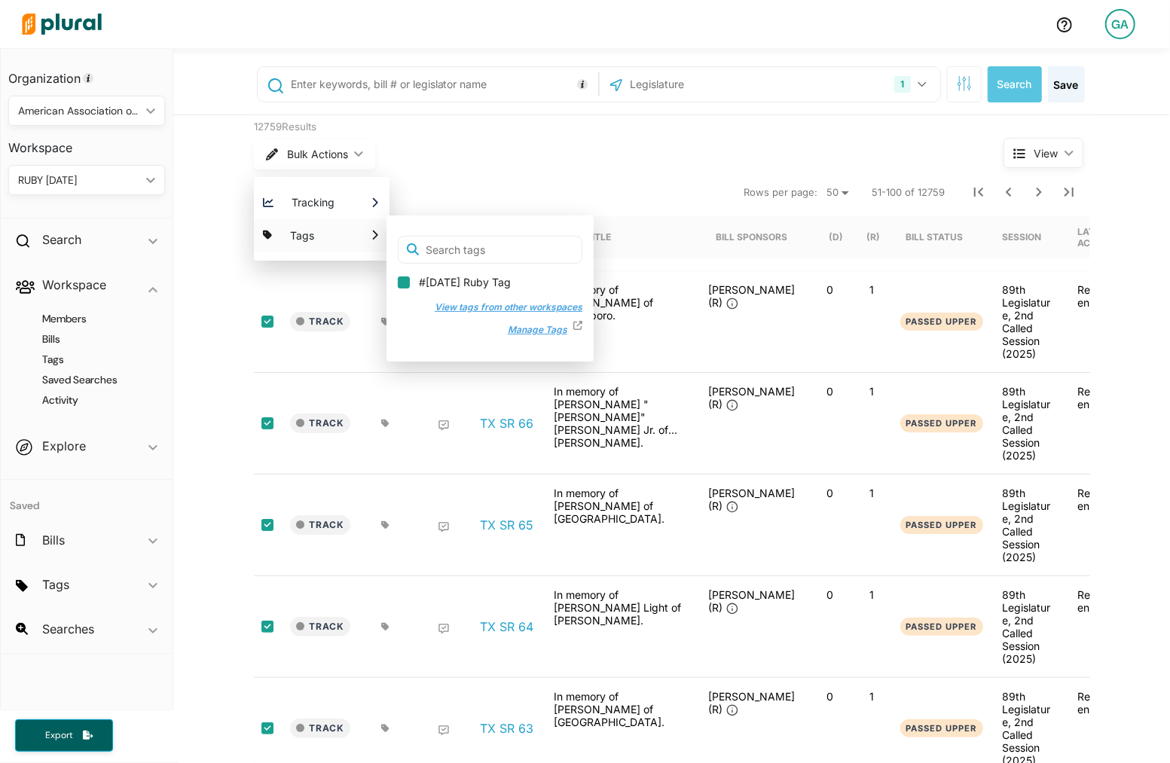
click at [405, 276] on input "#[DATE] Ruby Tag" at bounding box center [404, 282] width 12 height 12
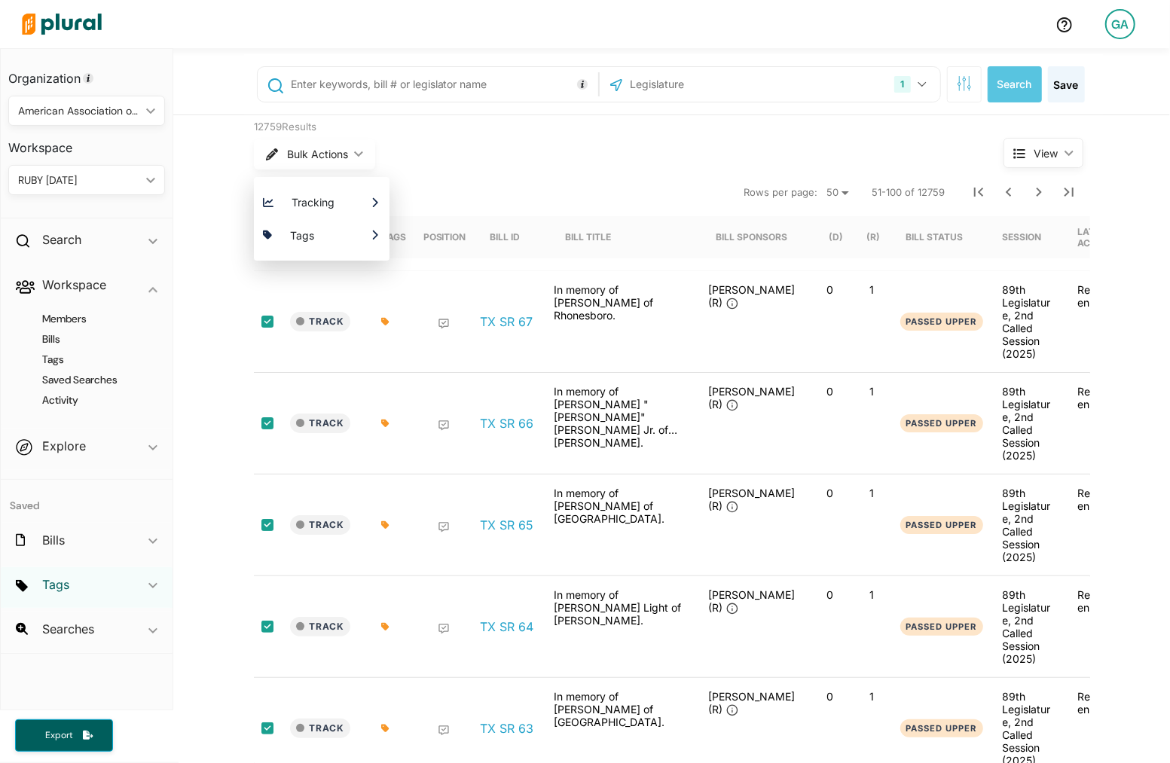
click at [59, 591] on h2 "Tags" at bounding box center [55, 584] width 27 height 17
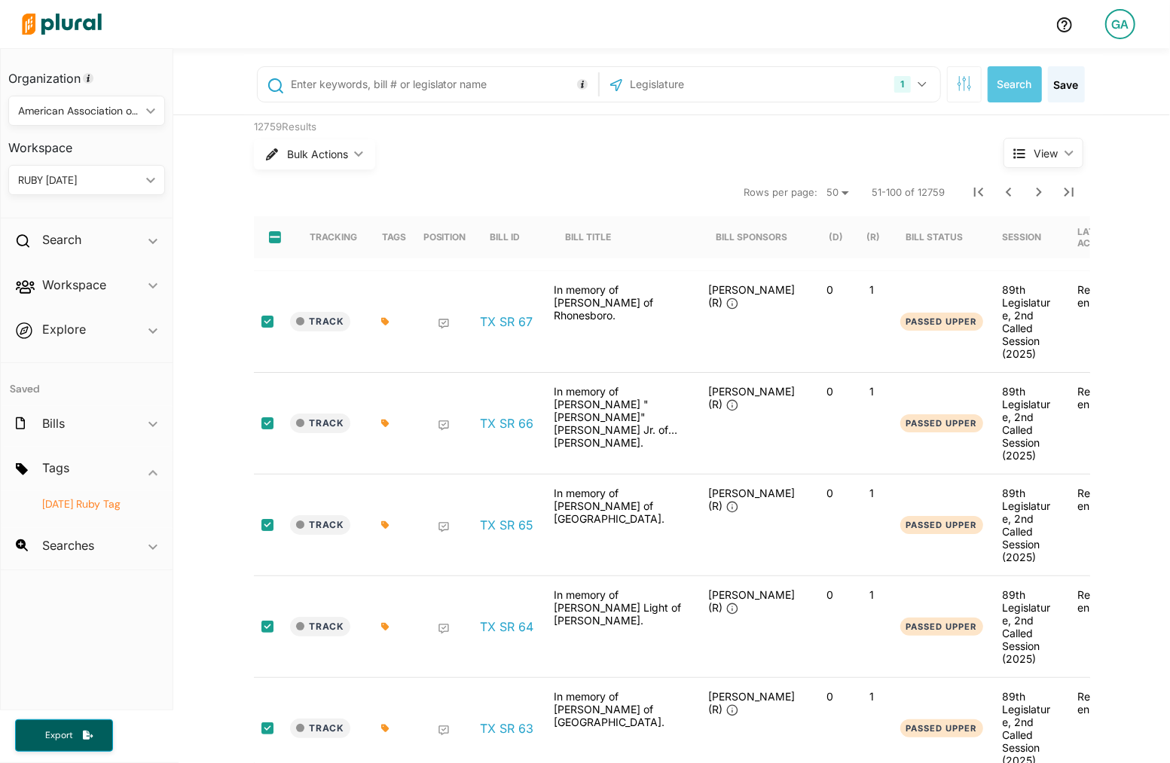
click at [78, 505] on span "[DATE] Ruby Tag" at bounding box center [81, 504] width 78 height 14
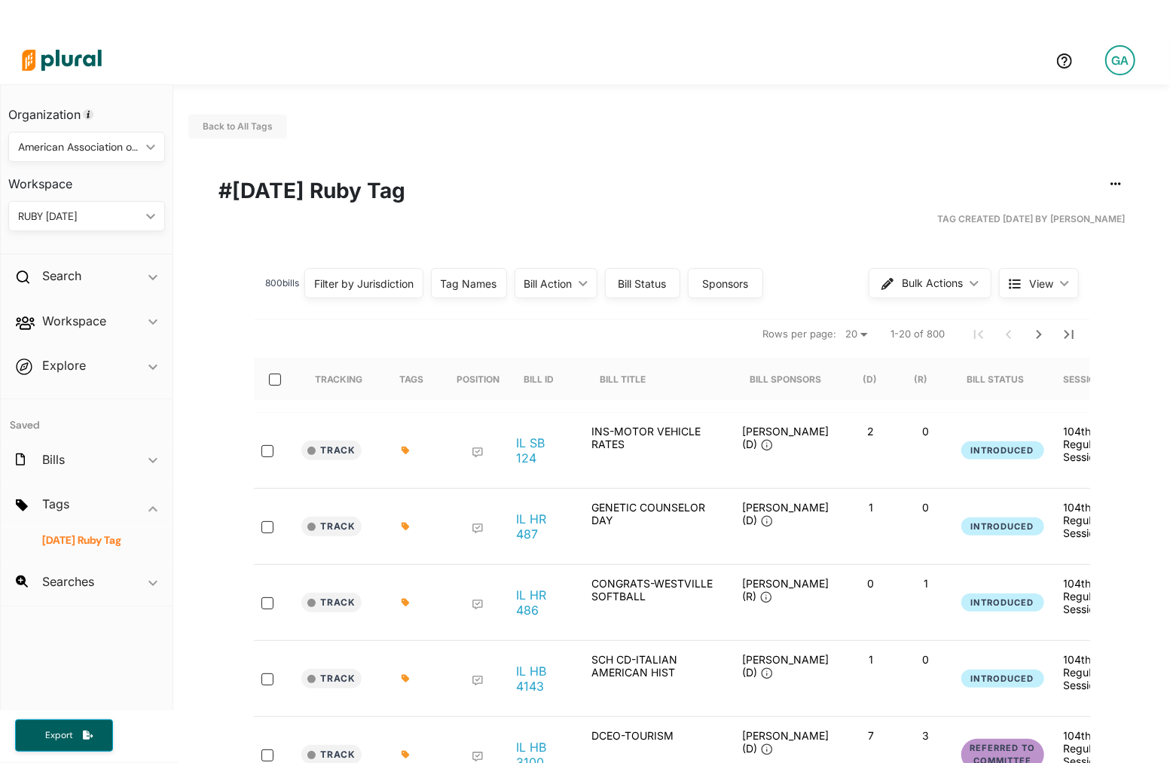
click at [76, 70] on img at bounding box center [61, 60] width 105 height 53
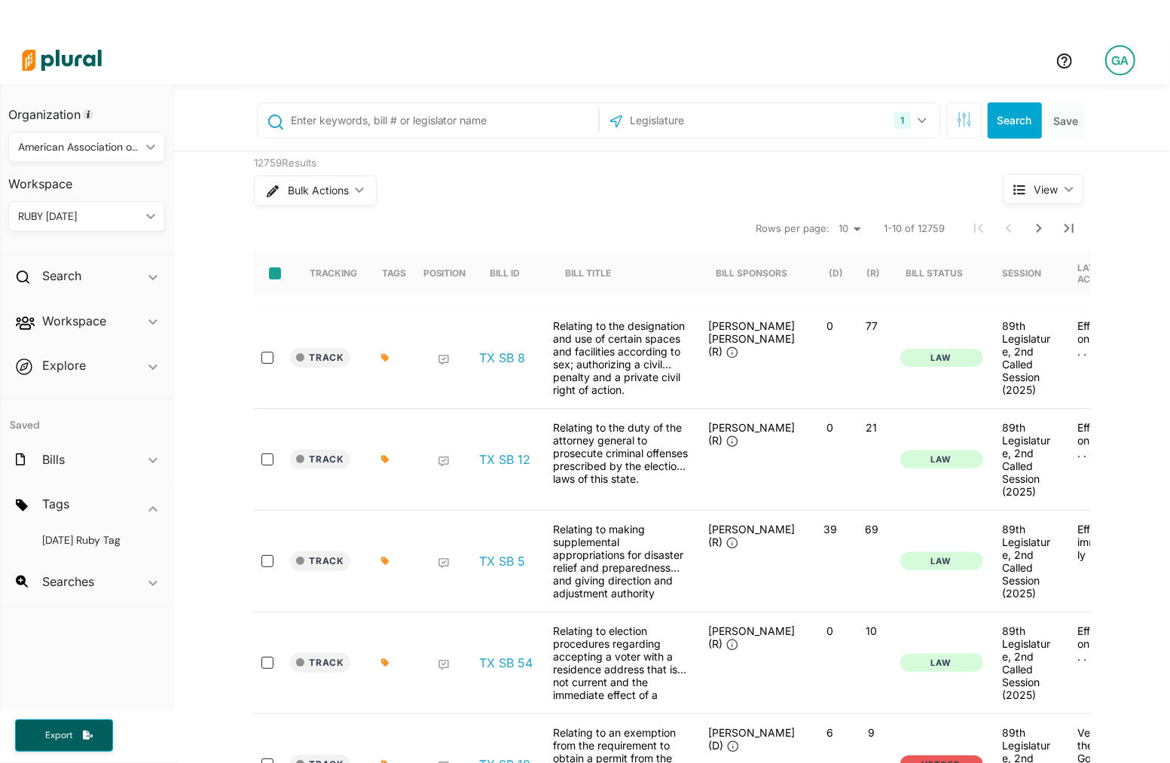
click at [271, 273] on input "select-all-rows" at bounding box center [275, 273] width 12 height 12
click at [805, 103] on div "1 [US_STATE] [GEOGRAPHIC_DATA] Congress [US_STATE] [US_STATE] [US_STATE] [US_ST…" at bounding box center [770, 120] width 341 height 35
click at [768, 111] on div "1 [US_STATE] [GEOGRAPHIC_DATA] Congress [US_STATE] [US_STATE] [US_STATE] [US_ST…" at bounding box center [769, 120] width 333 height 29
click at [748, 113] on input "text" at bounding box center [709, 120] width 161 height 29
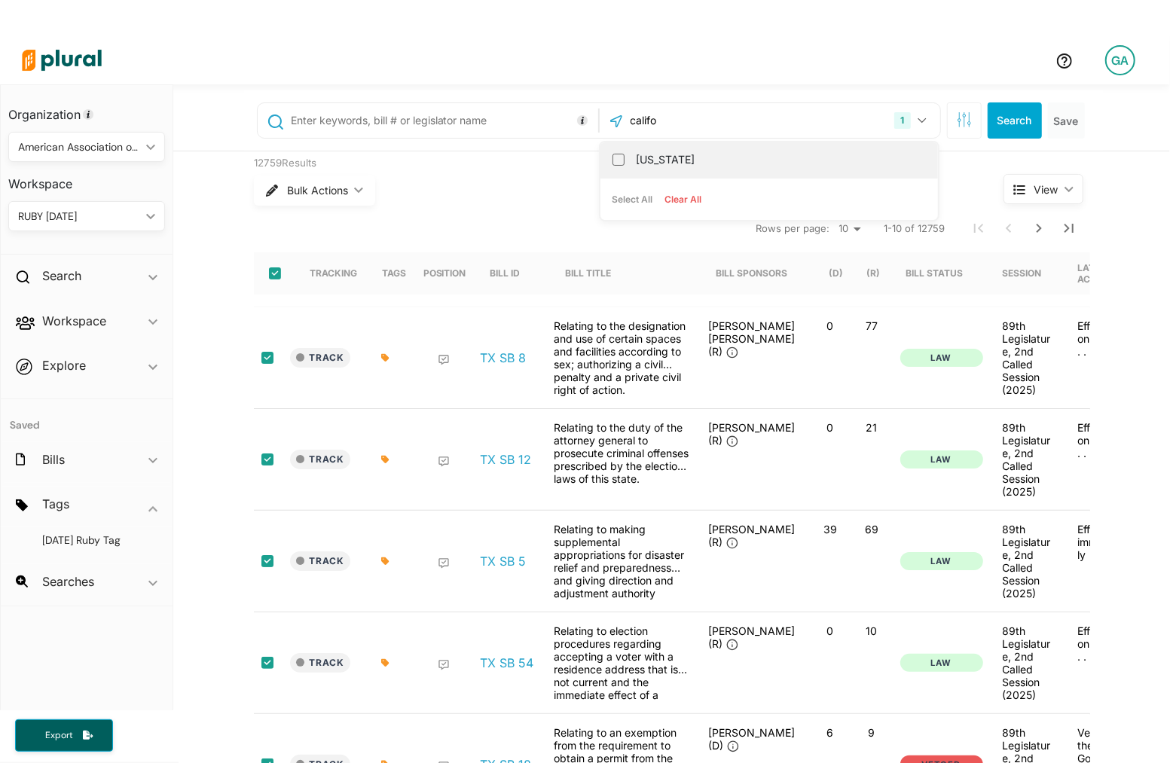
click at [710, 160] on label "[US_STATE]" at bounding box center [780, 159] width 286 height 23
click at [625, 160] on input "[US_STATE]" at bounding box center [618, 160] width 12 height 12
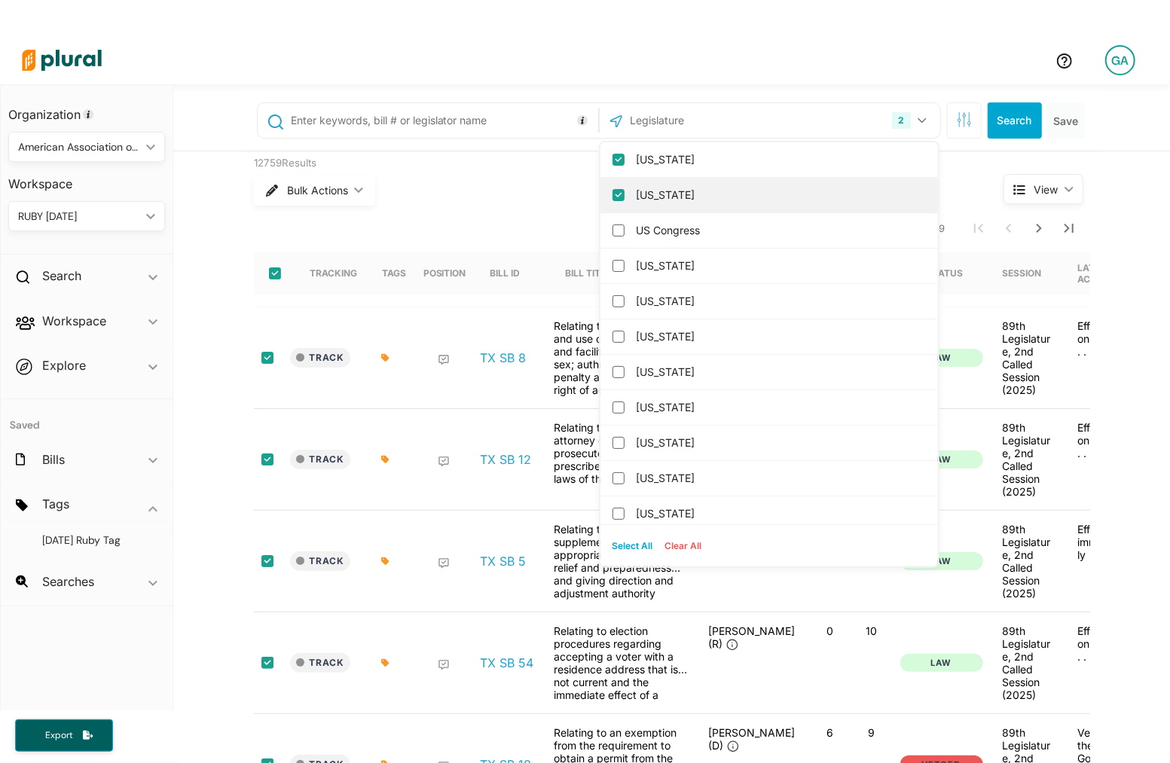
click at [681, 194] on label "[US_STATE]" at bounding box center [780, 195] width 286 height 23
click at [625, 194] on input "[US_STATE]" at bounding box center [618, 195] width 12 height 12
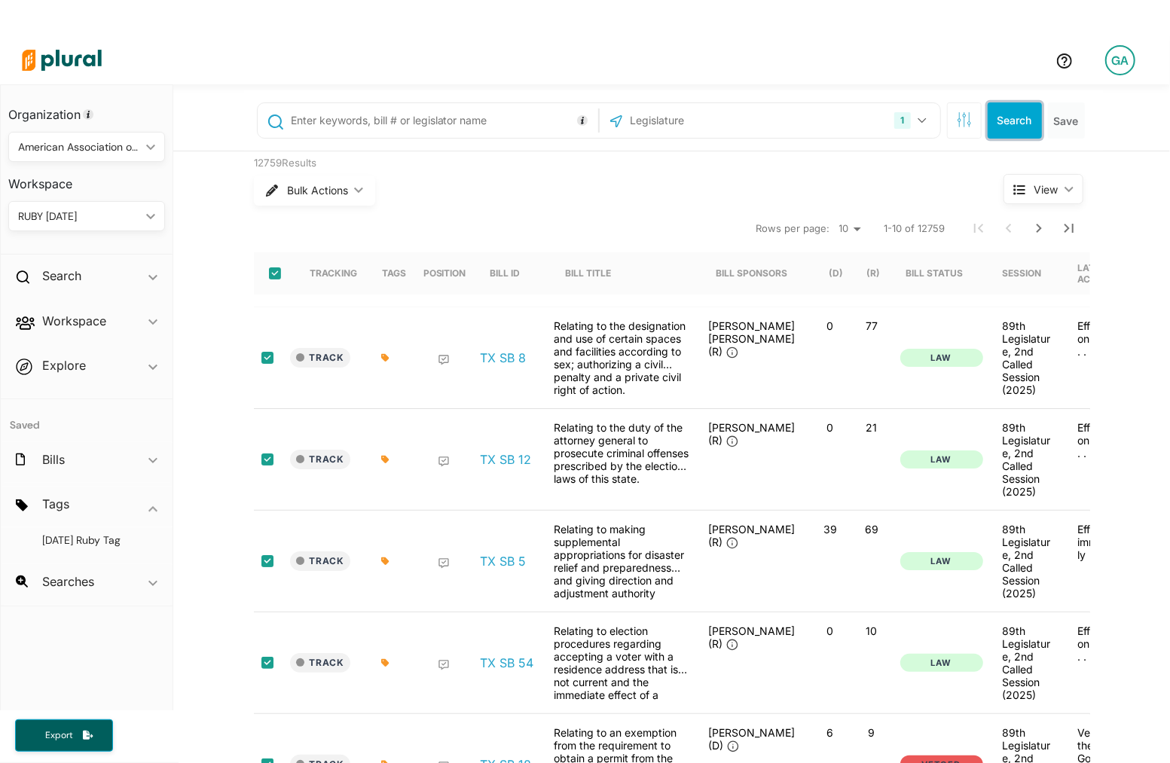
click at [1022, 126] on button "Search" at bounding box center [1015, 120] width 54 height 36
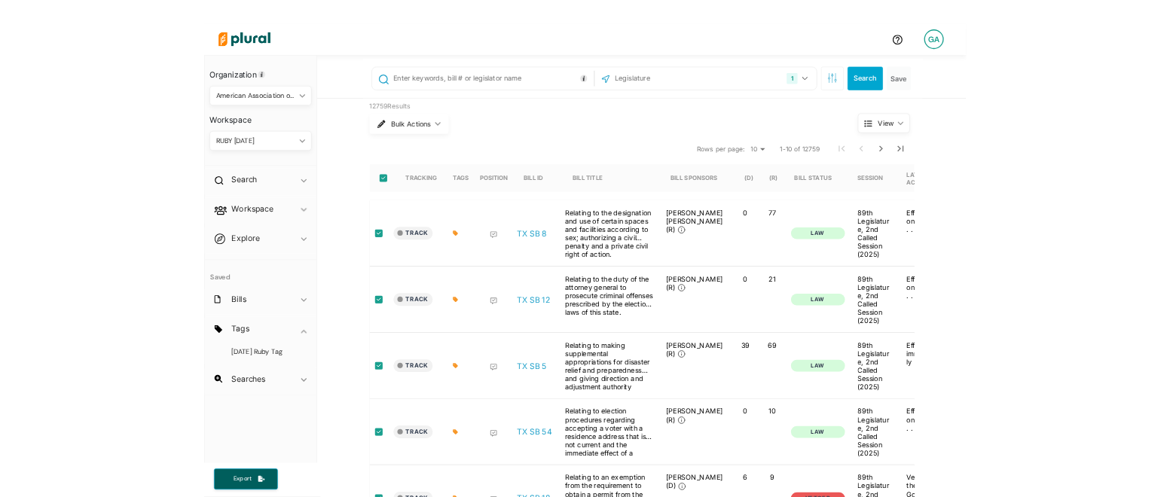
scroll to position [36, 0]
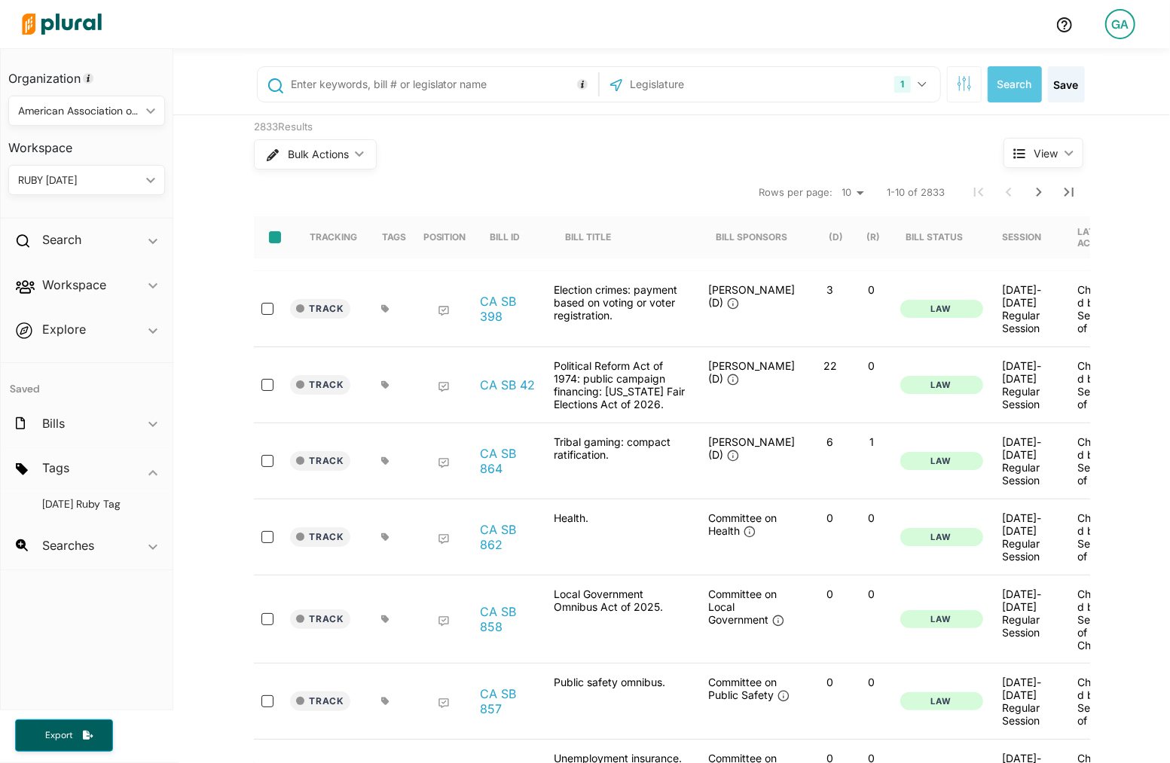
click at [279, 235] on input "select-all-rows" at bounding box center [275, 237] width 12 height 12
click at [322, 160] on button "Bulk Actions ic_keyboard_arrow_down" at bounding box center [314, 154] width 121 height 30
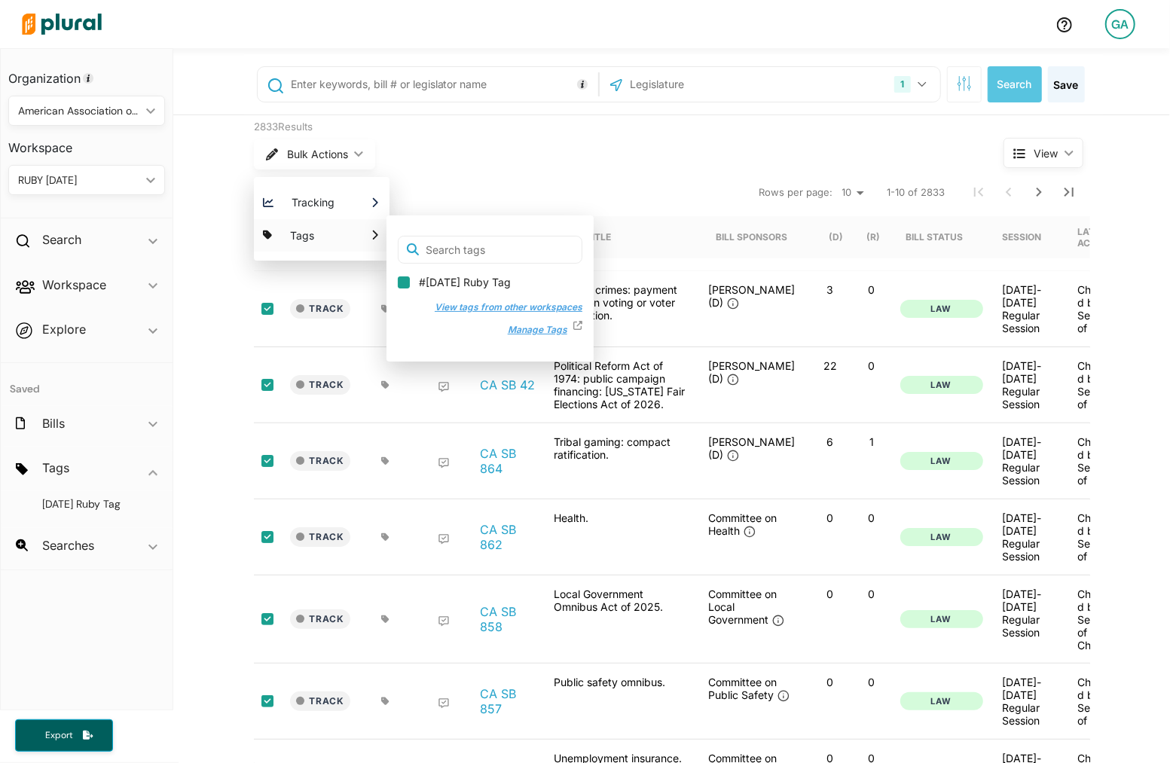
click at [402, 279] on input "#[DATE] Ruby Tag" at bounding box center [404, 282] width 12 height 12
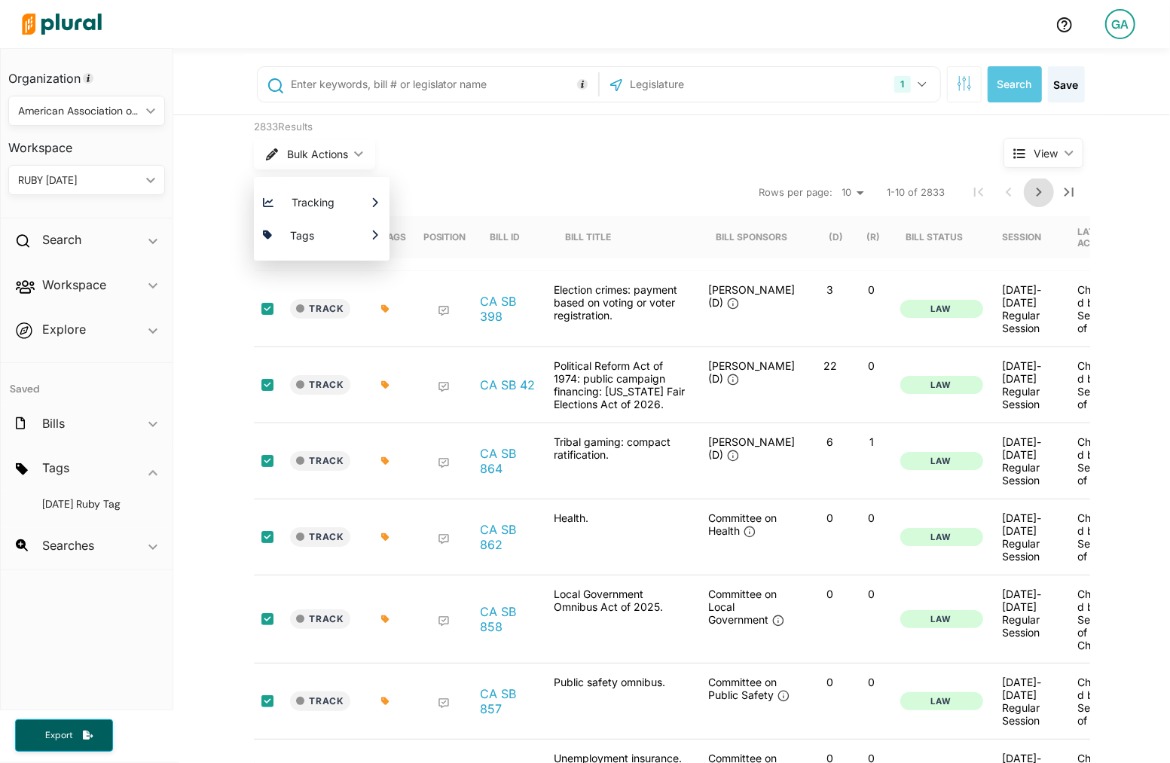
click at [1037, 196] on icon "Next Page" at bounding box center [1039, 192] width 18 height 18
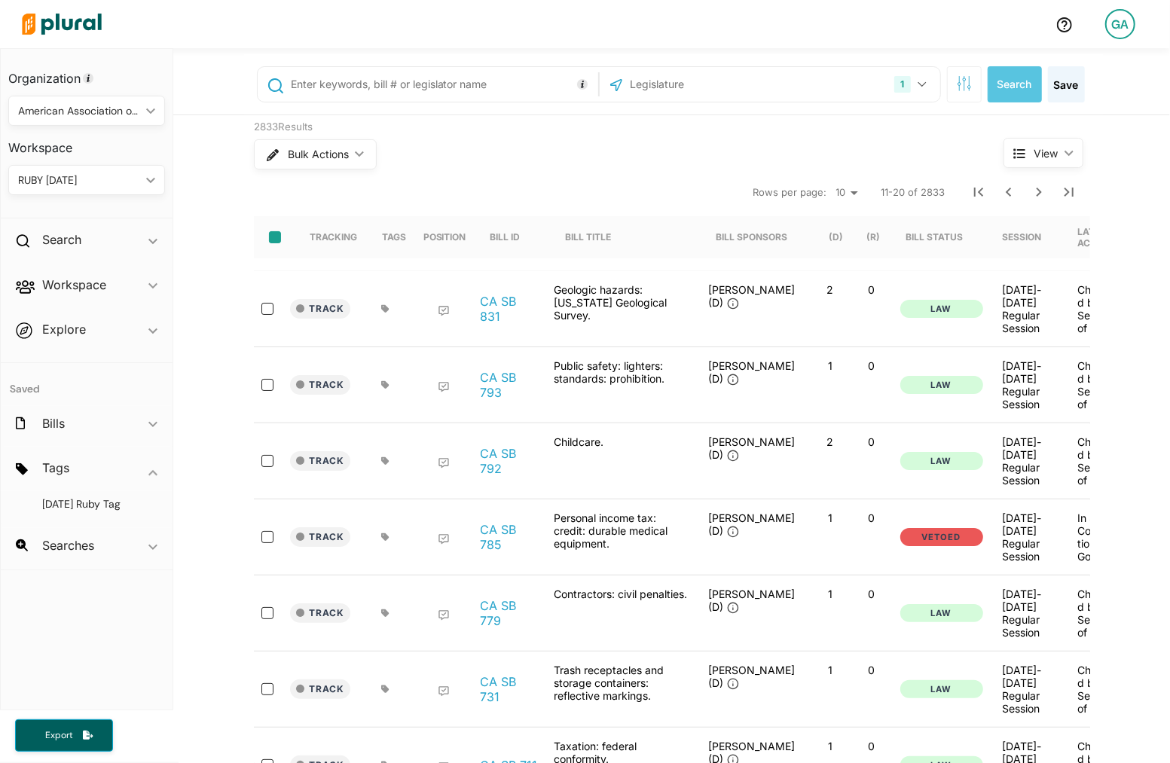
click at [279, 236] on input "select-all-rows" at bounding box center [275, 237] width 12 height 12
click at [341, 153] on span "Bulk Actions" at bounding box center [317, 154] width 61 height 11
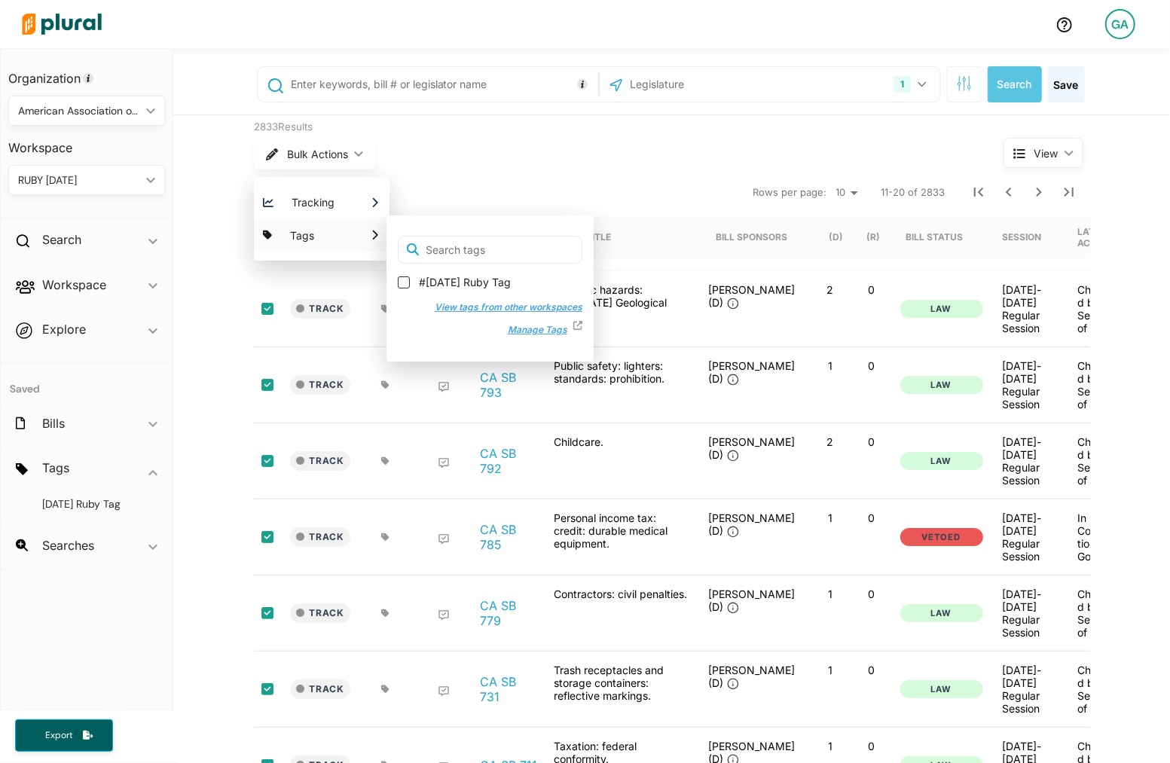
click at [415, 283] on label "#[DATE] Ruby Tag" at bounding box center [490, 282] width 185 height 15
click at [410, 283] on input "#[DATE] Ruby Tag" at bounding box center [404, 282] width 12 height 12
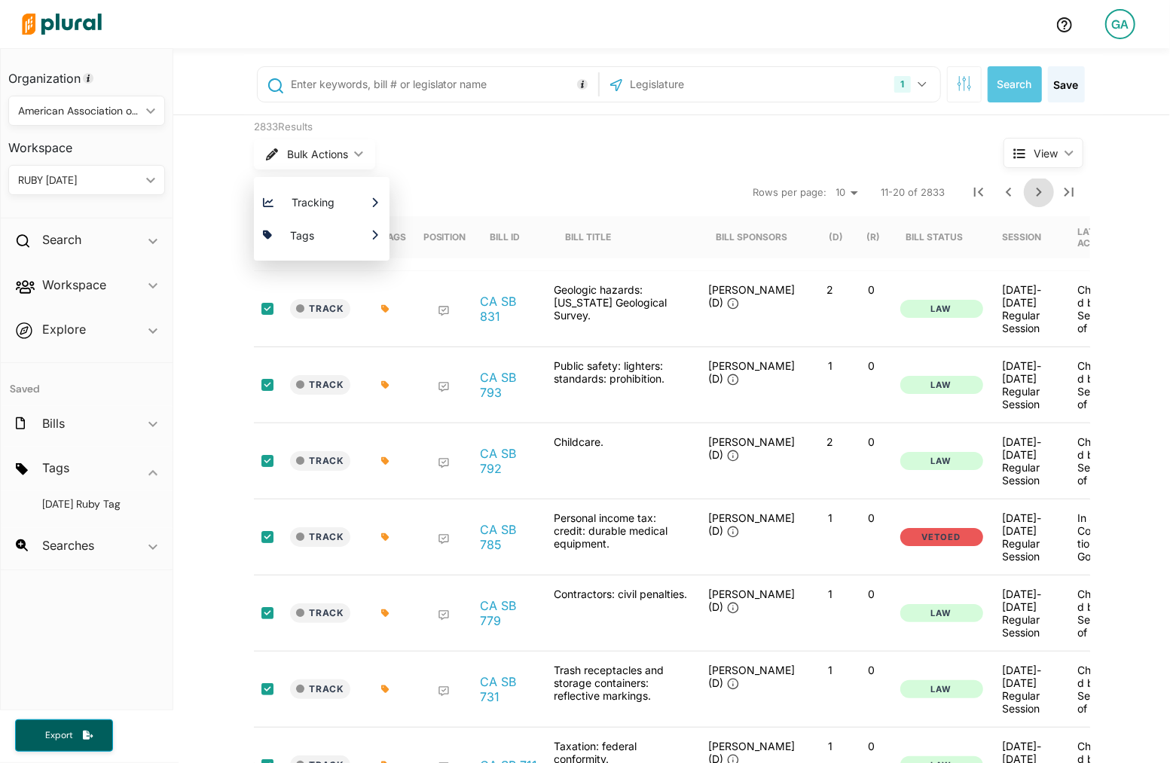
click at [1037, 200] on button "Next Page" at bounding box center [1039, 192] width 30 height 30
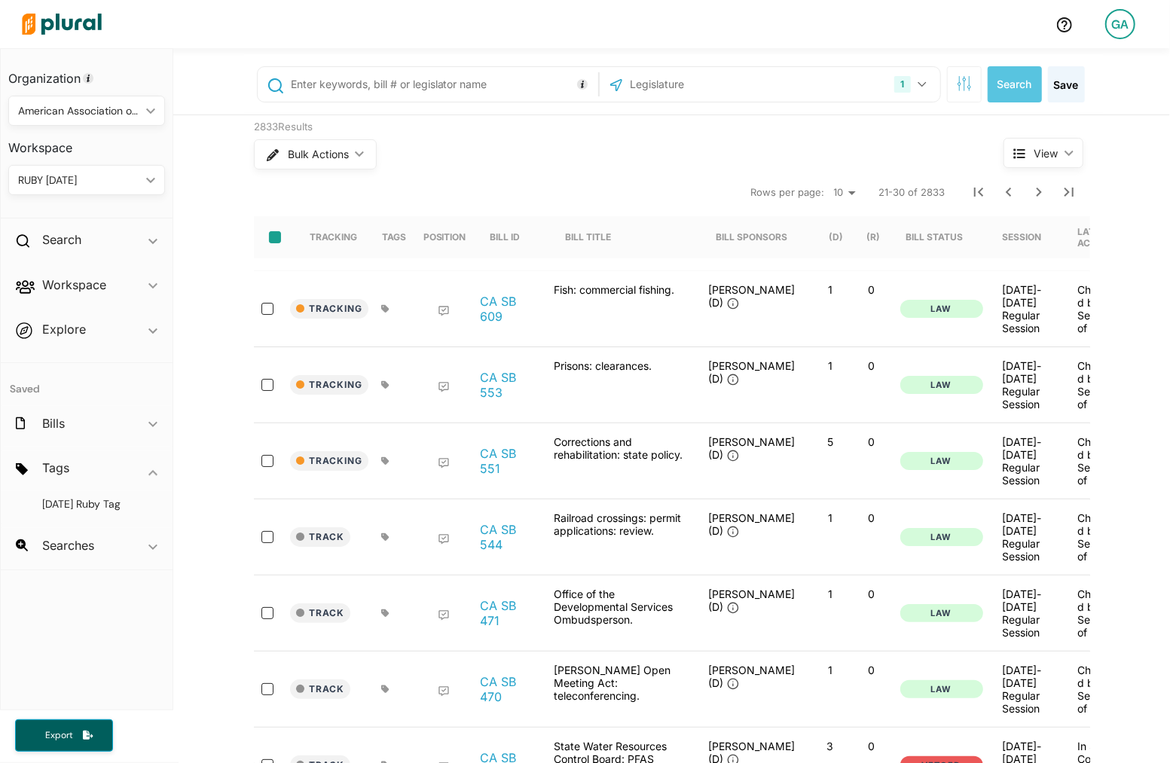
click at [275, 237] on input "select-all-rows" at bounding box center [275, 237] width 12 height 12
click at [346, 155] on span "Bulk Actions" at bounding box center [317, 154] width 61 height 11
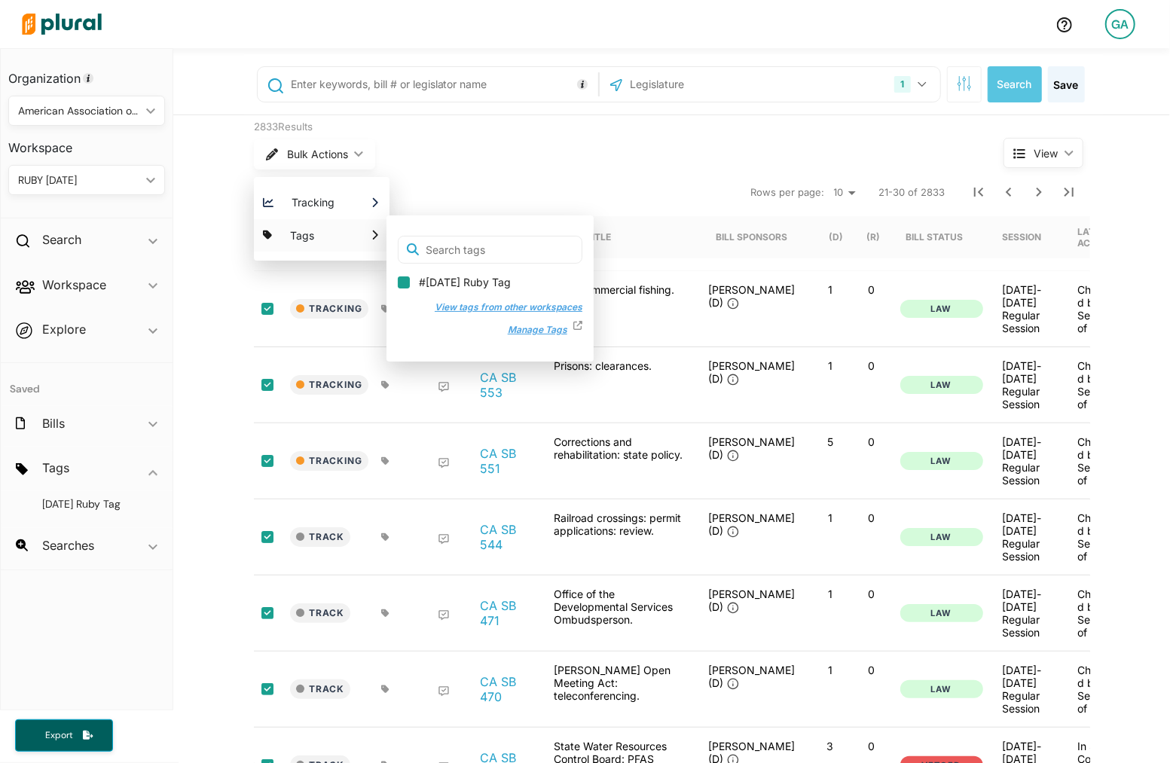
click at [401, 280] on input "#[DATE] Ruby Tag" at bounding box center [404, 282] width 12 height 12
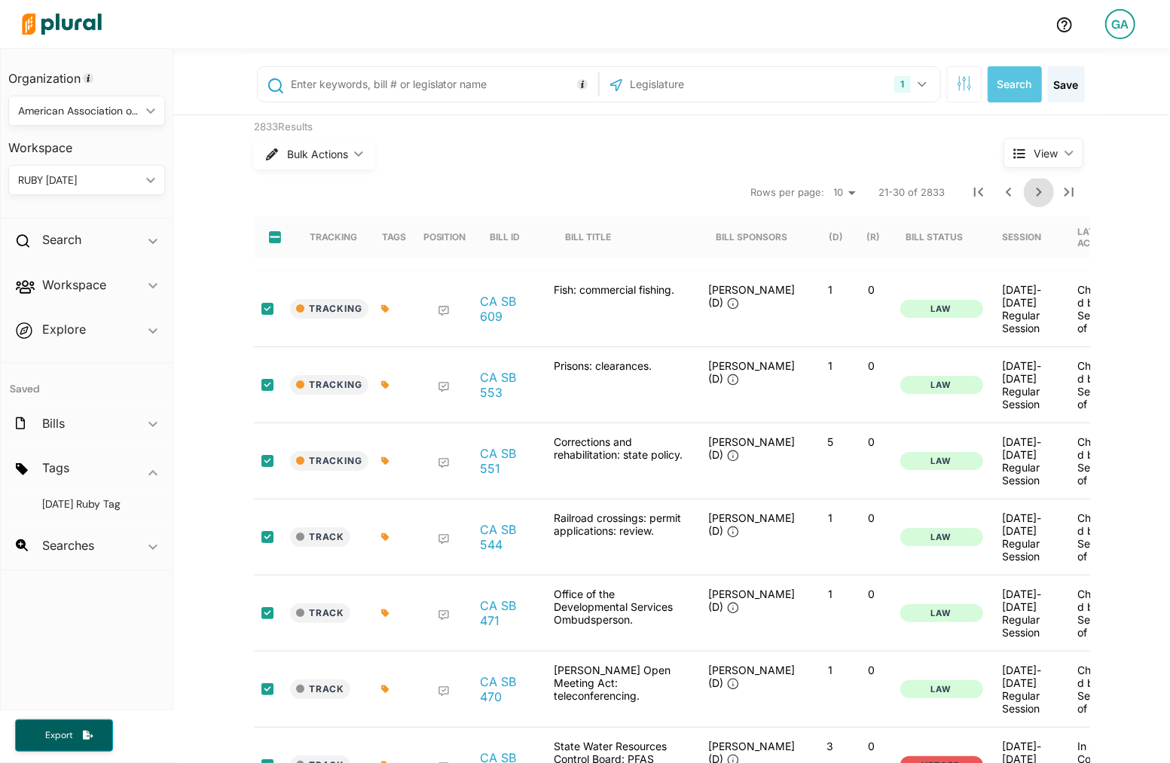
click at [1043, 186] on icon "Next Page" at bounding box center [1039, 192] width 18 height 18
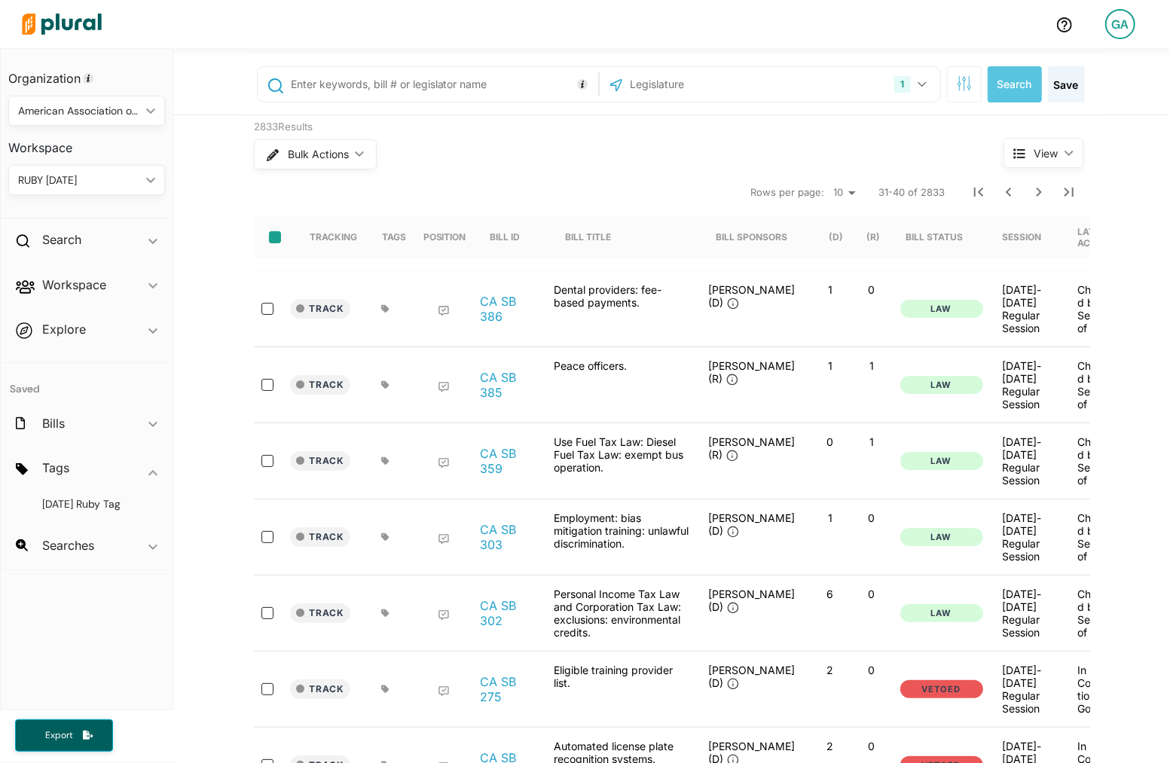
click at [272, 234] on input "select-all-rows" at bounding box center [275, 237] width 12 height 12
click at [339, 146] on button "Bulk Actions ic_keyboard_arrow_down" at bounding box center [314, 154] width 121 height 30
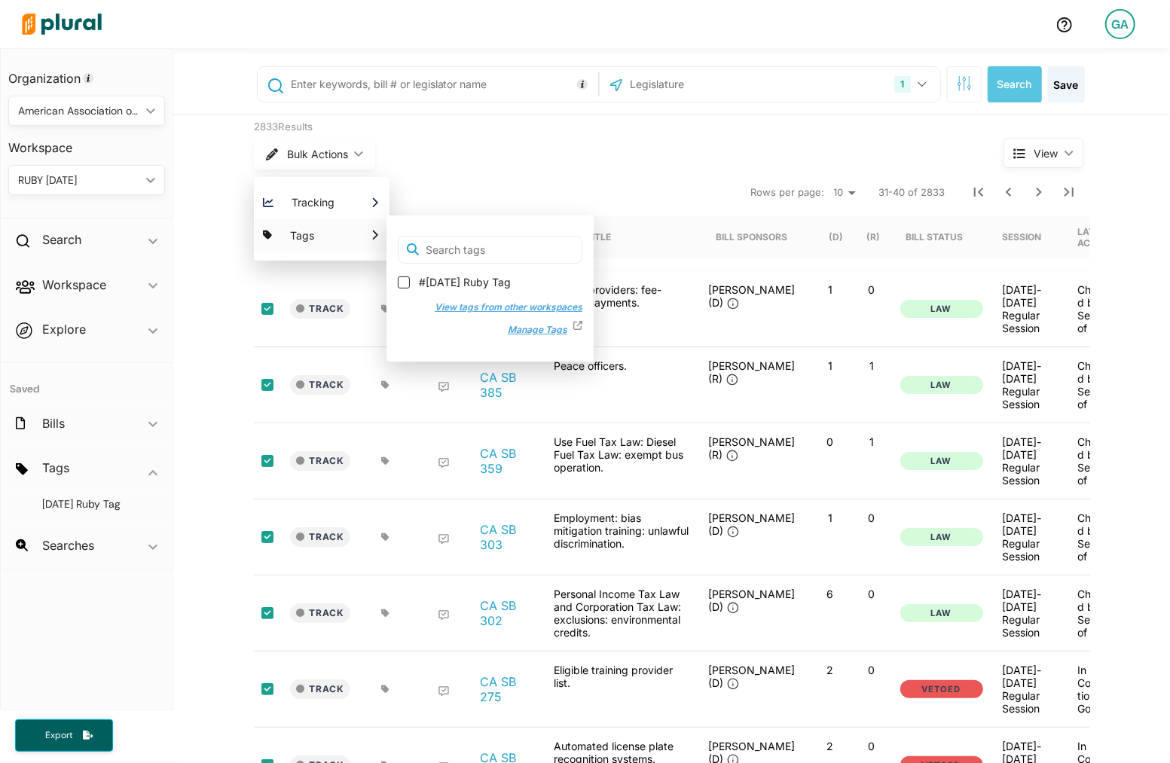
click at [413, 288] on label "#[DATE] Ruby Tag" at bounding box center [490, 282] width 185 height 15
click at [410, 288] on input "#[DATE] Ruby Tag" at bounding box center [404, 282] width 12 height 12
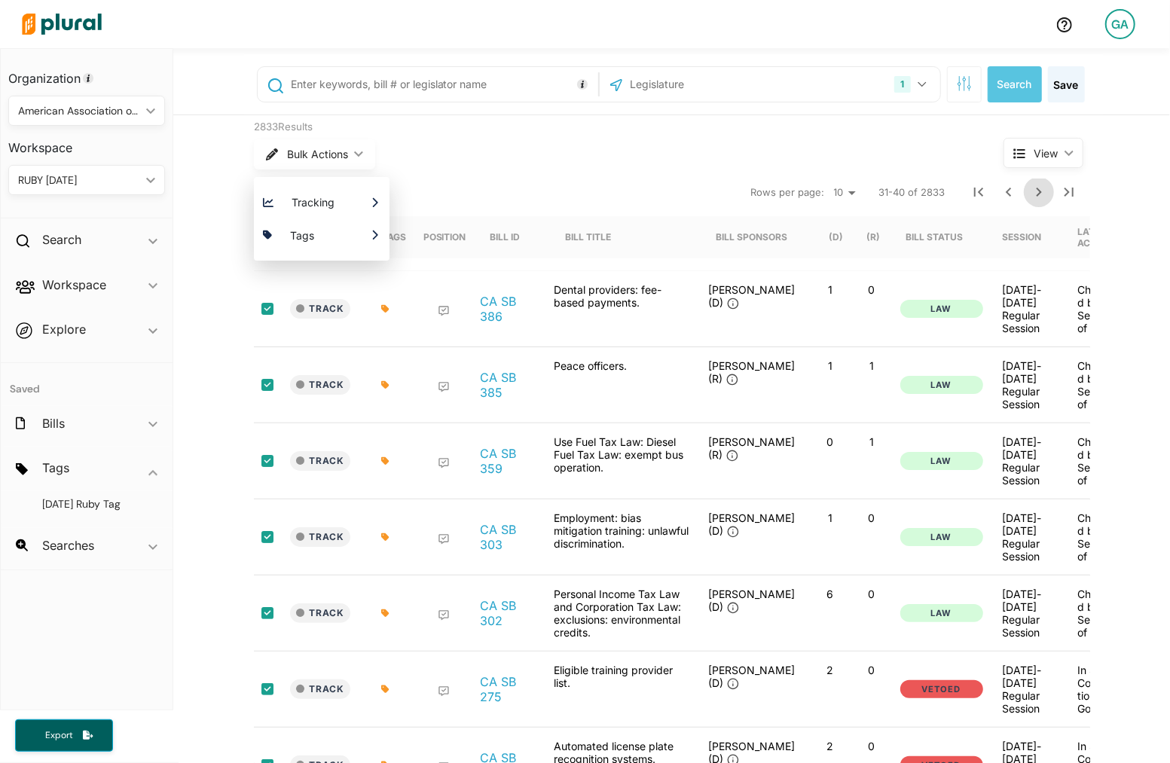
click at [1034, 193] on icon "Next Page" at bounding box center [1039, 192] width 18 height 18
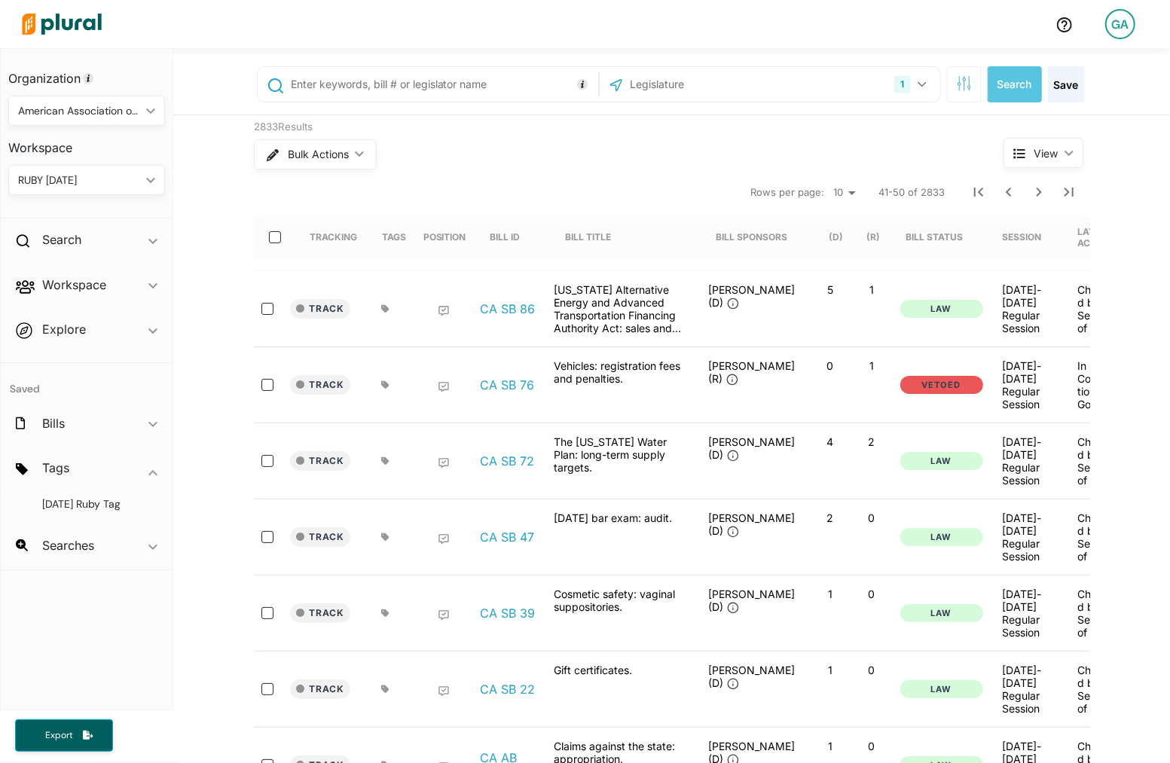
click at [849, 194] on select "10 20 50" at bounding box center [844, 193] width 33 height 18
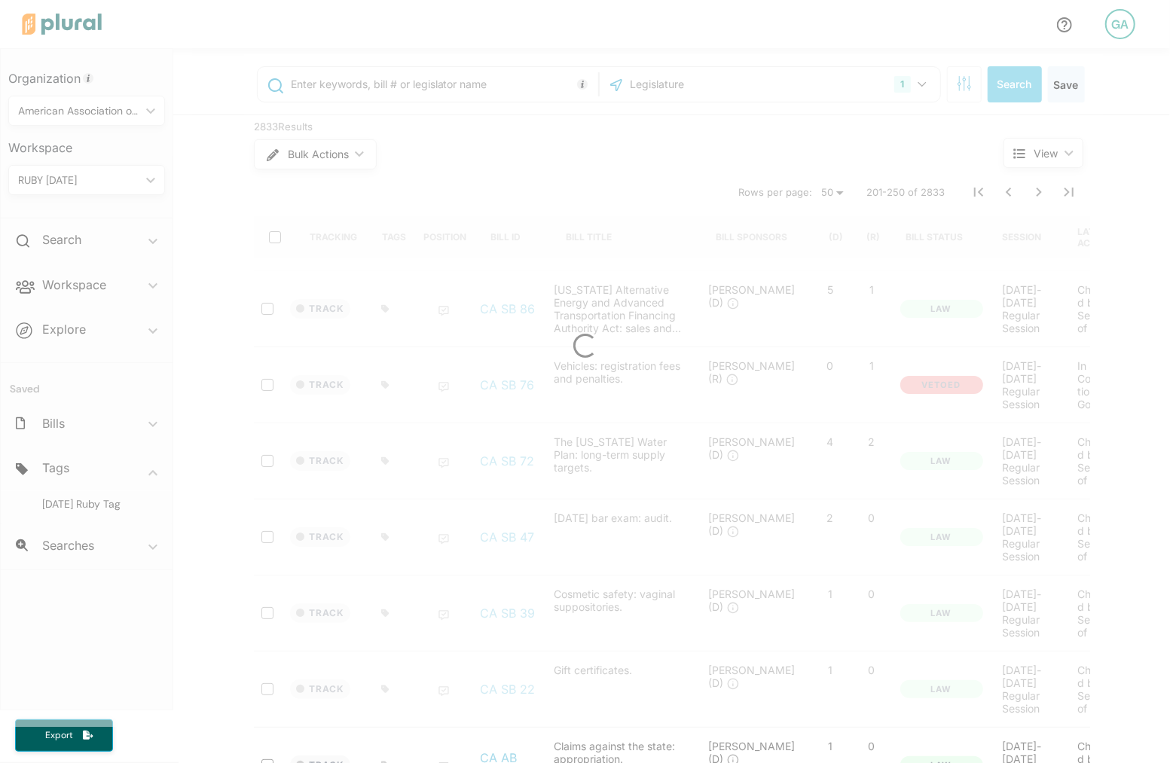
click at [276, 237] on div at bounding box center [585, 345] width 1170 height 763
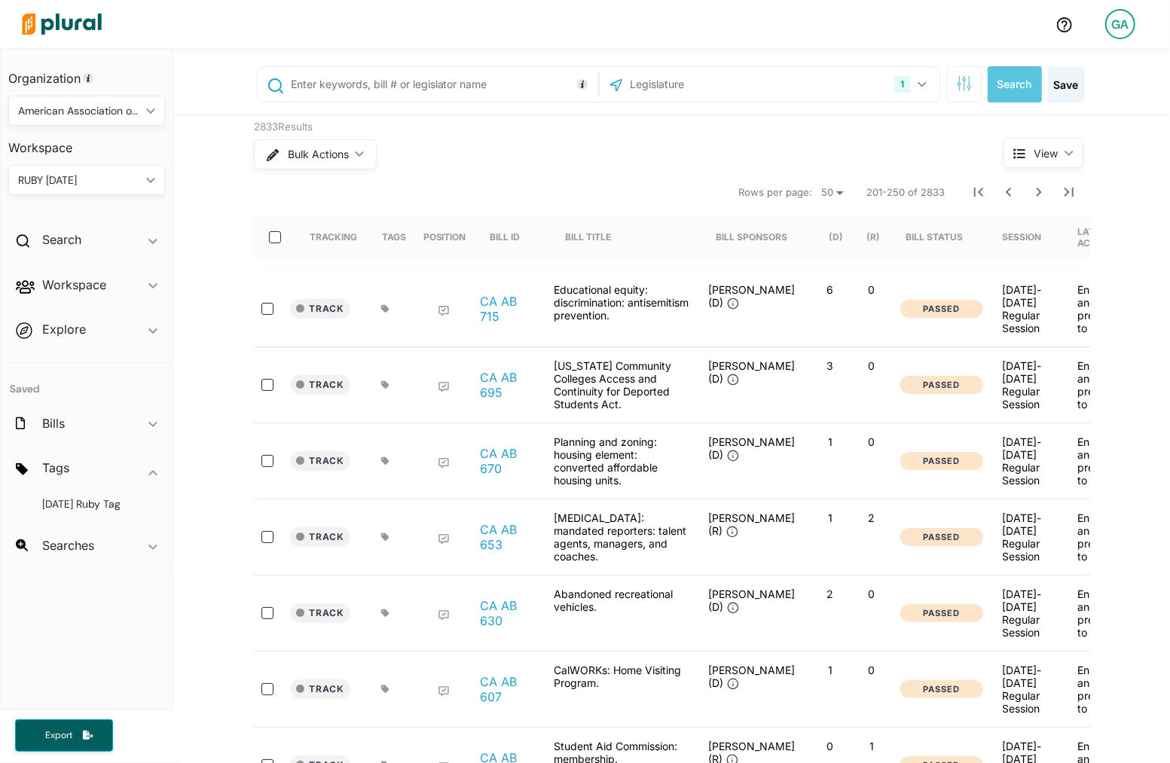
click at [275, 234] on input "select-all-rows" at bounding box center [275, 237] width 12 height 12
click at [353, 160] on button "Bulk Actions ic_keyboard_arrow_down" at bounding box center [314, 154] width 121 height 30
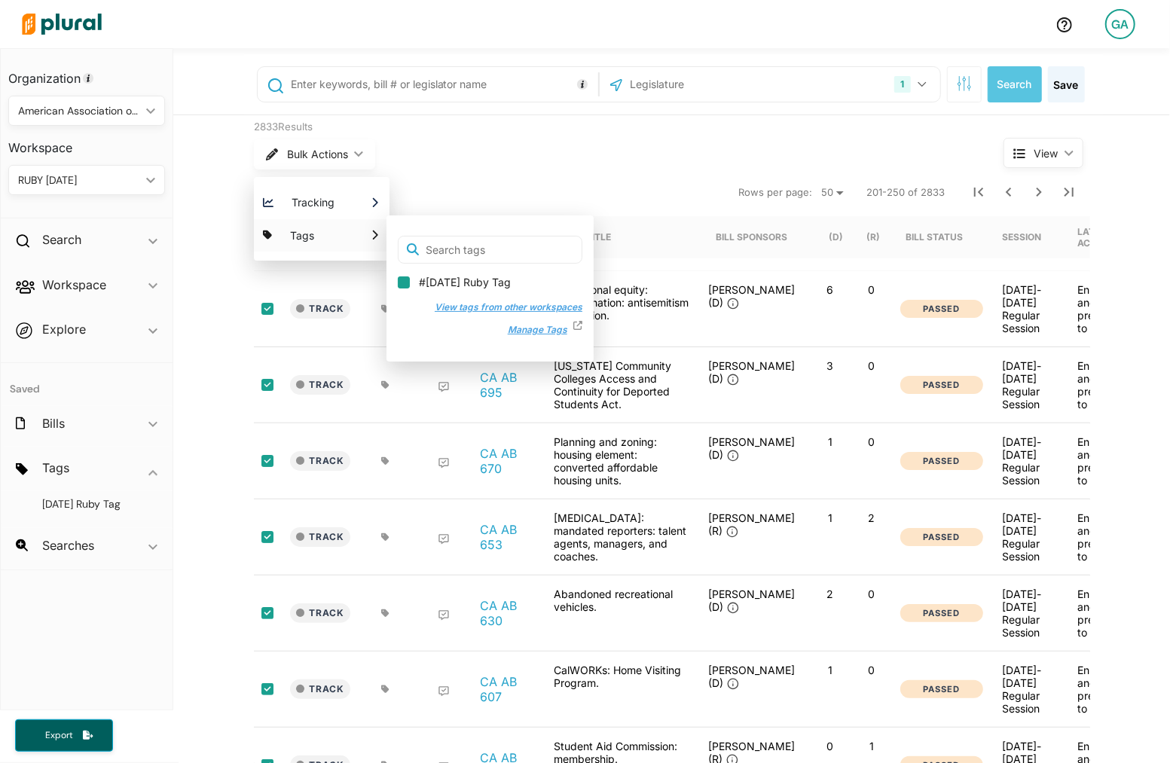
click at [403, 276] on input "#[DATE] Ruby Tag" at bounding box center [404, 282] width 12 height 12
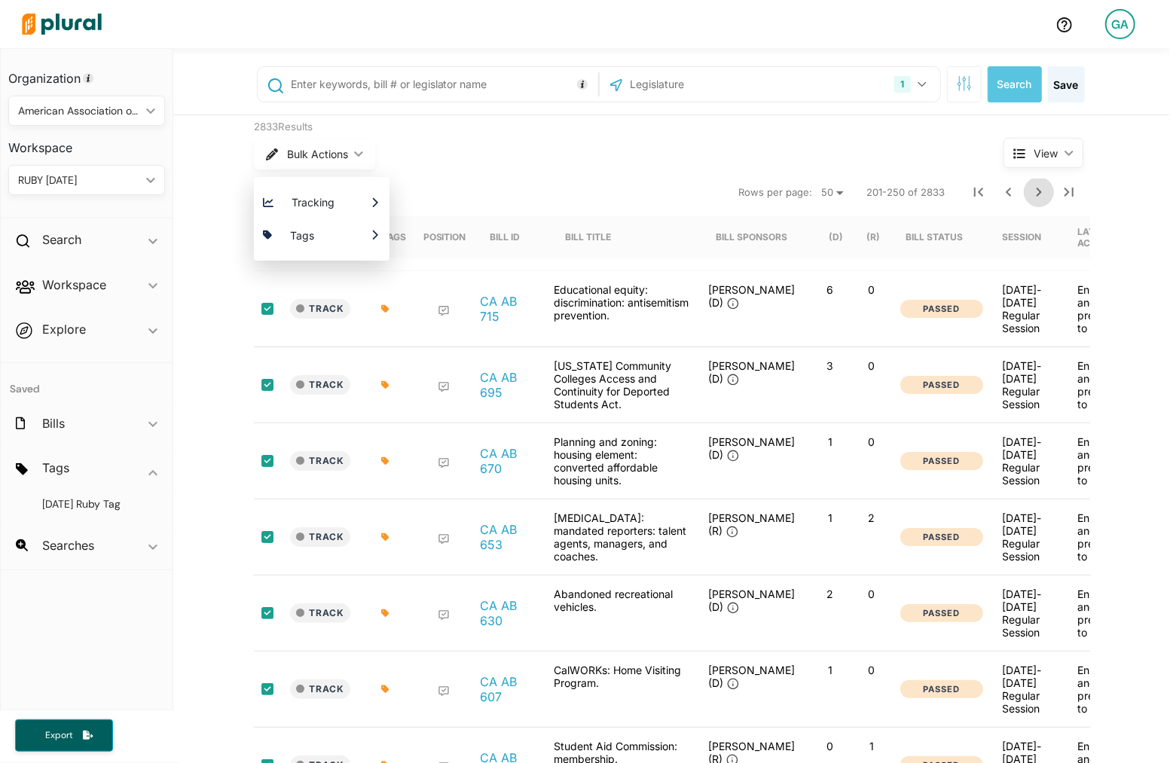
click at [1046, 188] on icon "Next Page" at bounding box center [1039, 192] width 18 height 18
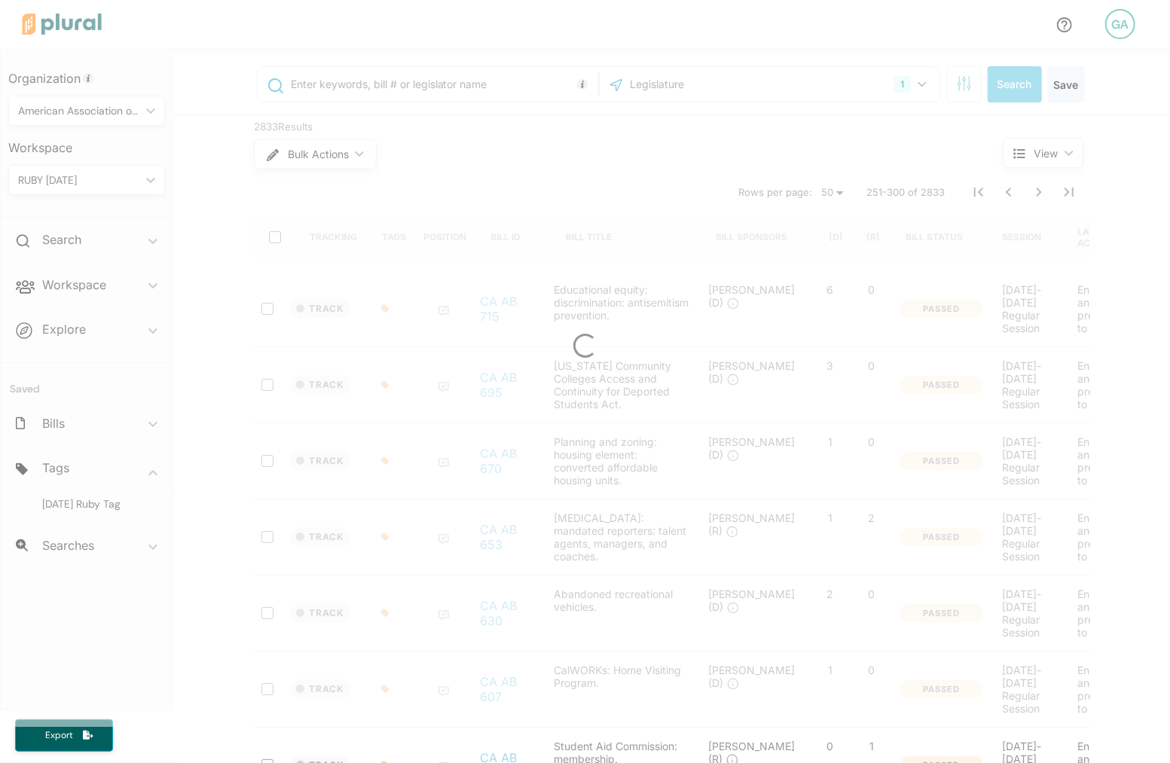
click at [275, 239] on div at bounding box center [585, 345] width 1170 height 763
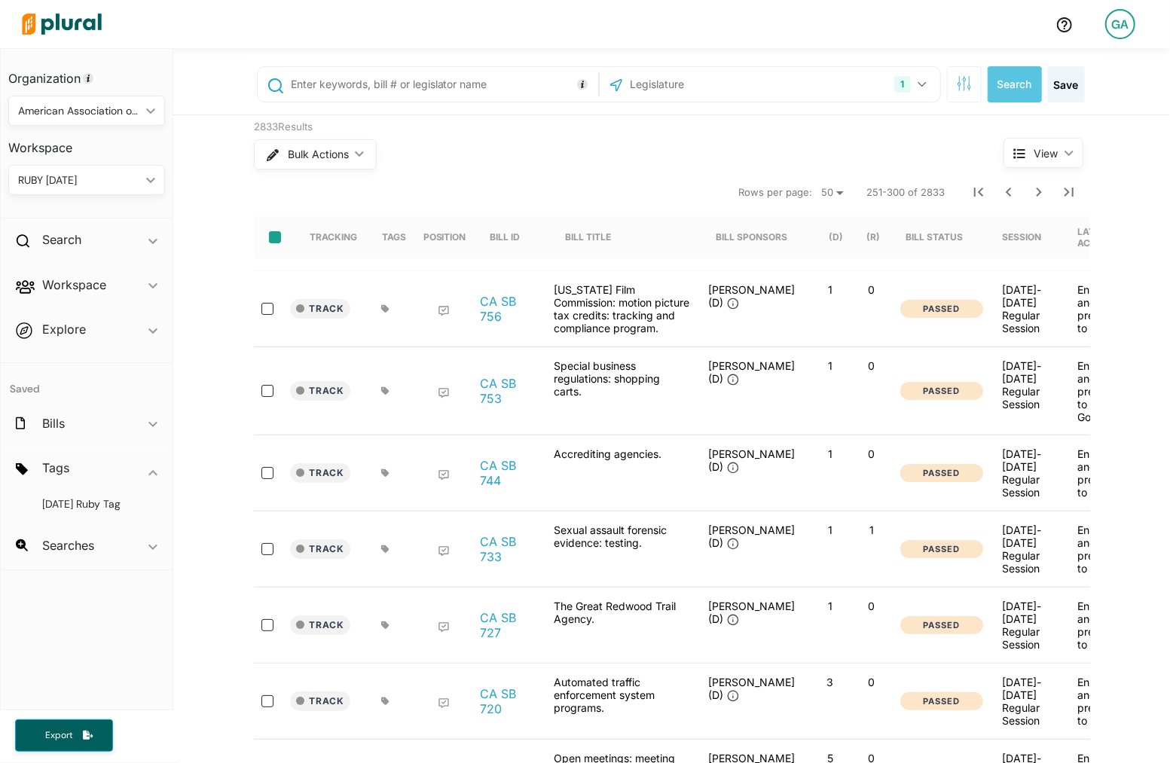
click at [275, 236] on input "select-all-rows" at bounding box center [275, 237] width 12 height 12
click at [333, 152] on span "Bulk Actions" at bounding box center [317, 154] width 61 height 11
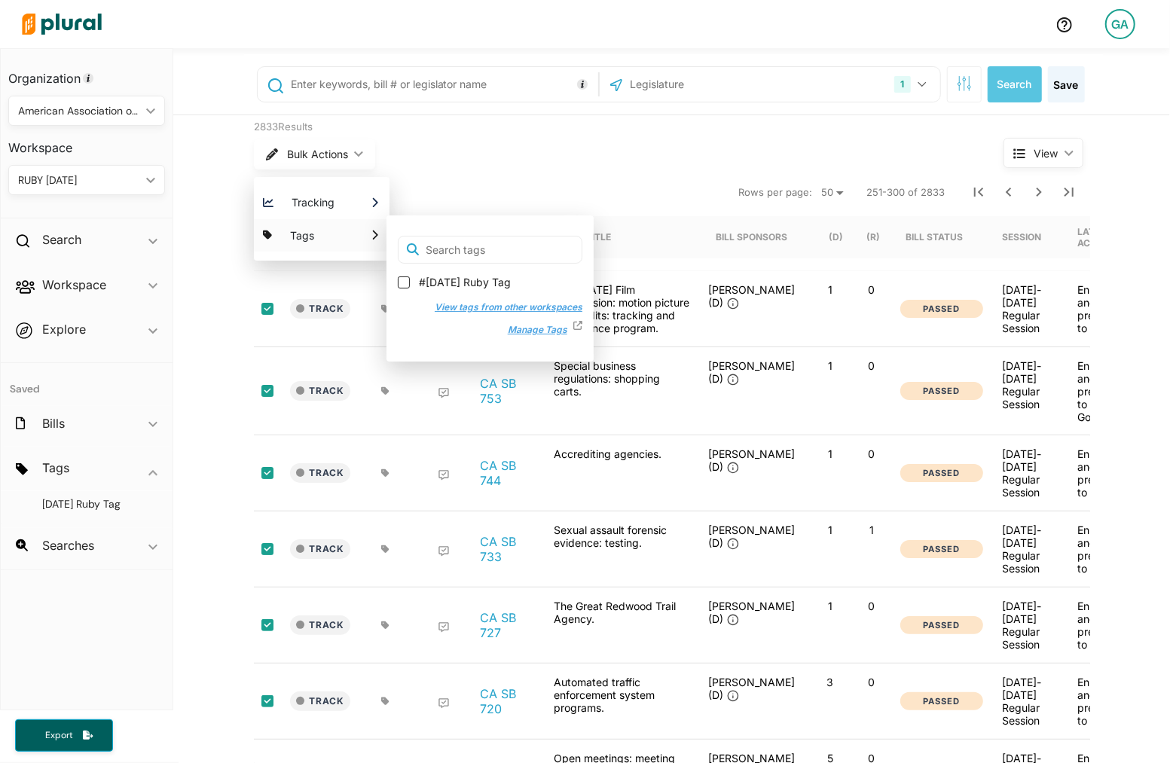
click at [402, 275] on label "#[DATE] Ruby Tag" at bounding box center [490, 282] width 185 height 15
click at [402, 276] on input "#[DATE] Ruby Tag" at bounding box center [404, 282] width 12 height 12
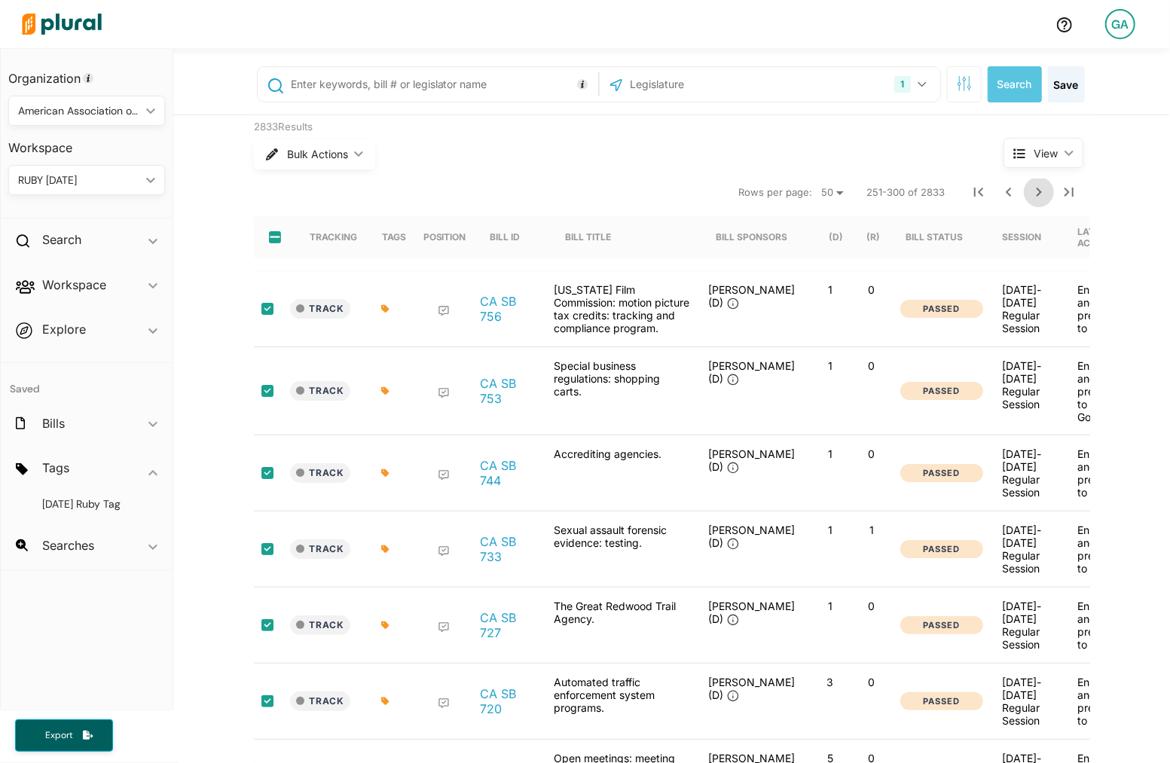
click at [1040, 197] on icon "Next Page" at bounding box center [1039, 192] width 18 height 18
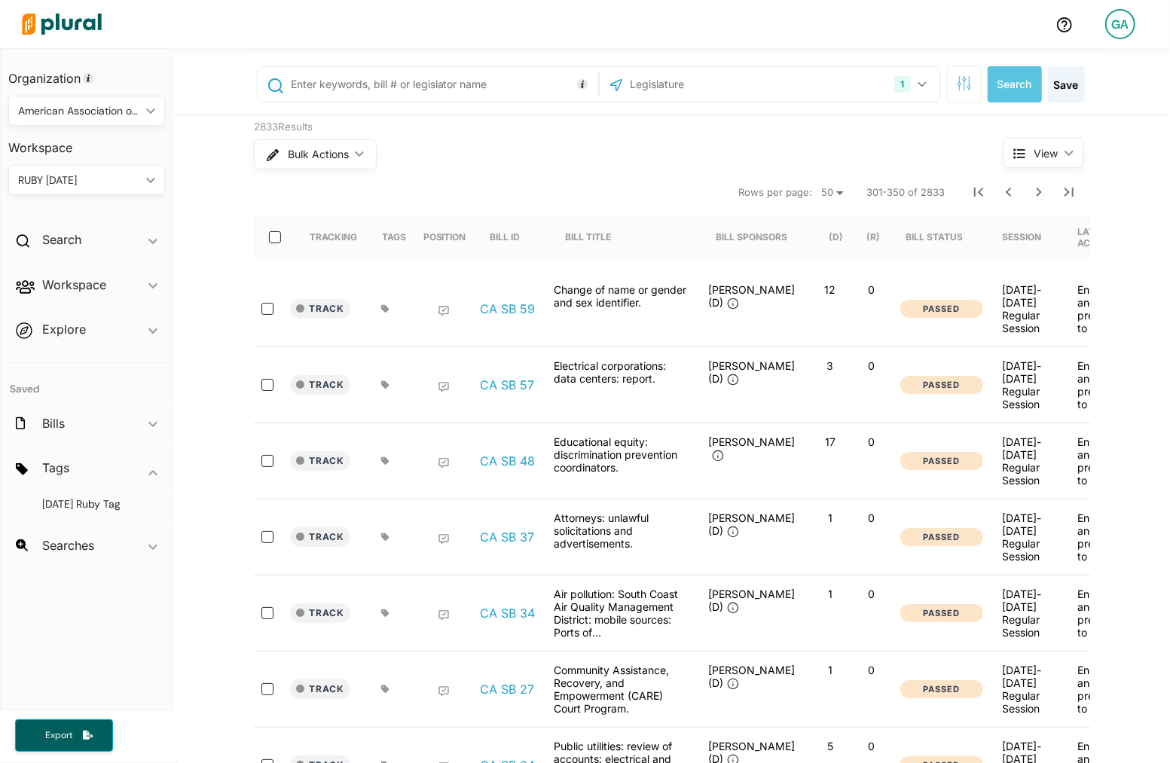
click at [677, 81] on input "text" at bounding box center [709, 84] width 161 height 29
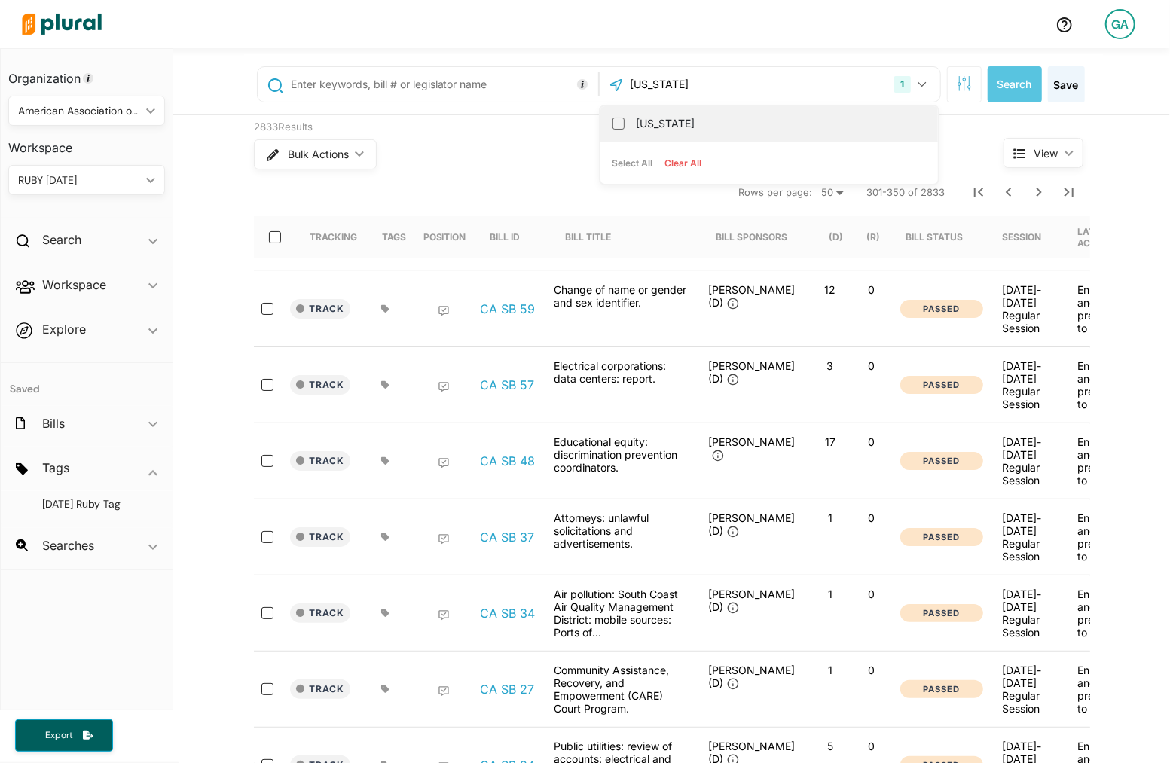
click at [682, 115] on label "[US_STATE]" at bounding box center [780, 123] width 286 height 23
click at [625, 118] on input "[US_STATE]" at bounding box center [618, 124] width 12 height 12
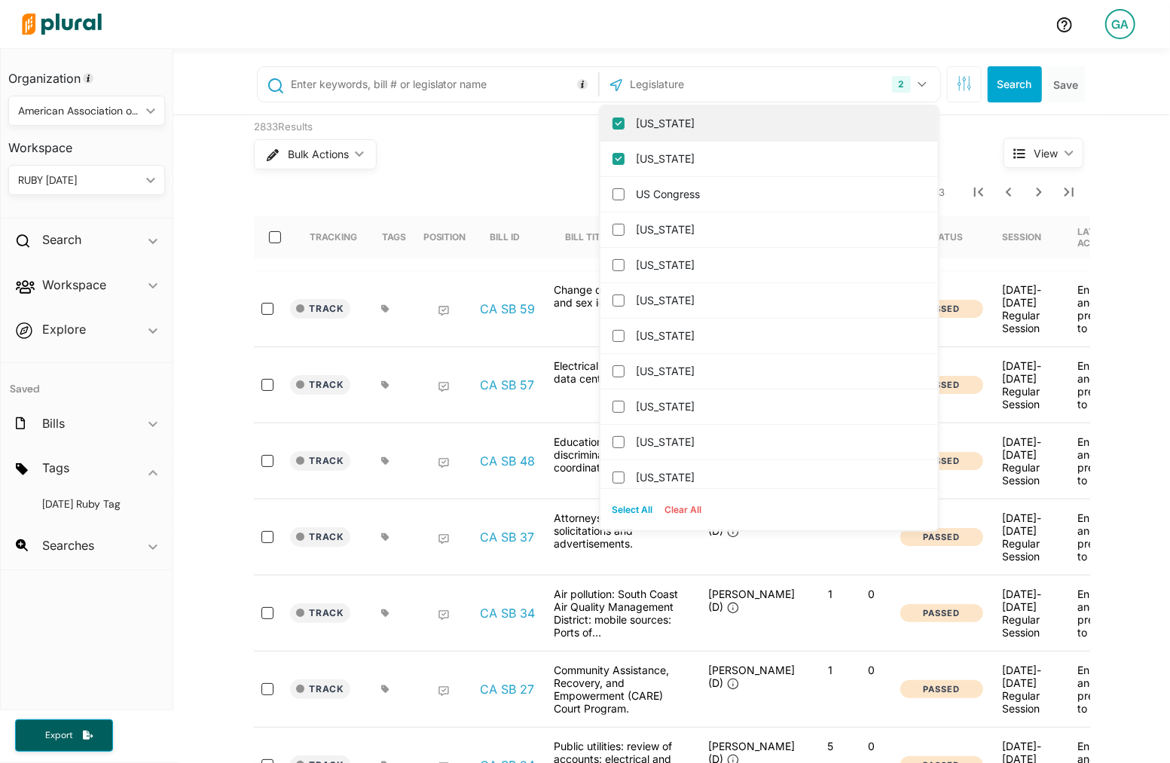
click at [691, 131] on label "[US_STATE]" at bounding box center [780, 123] width 286 height 23
click at [625, 130] on input "[US_STATE]" at bounding box center [618, 124] width 12 height 12
click at [1031, 78] on button "Search" at bounding box center [1015, 84] width 54 height 36
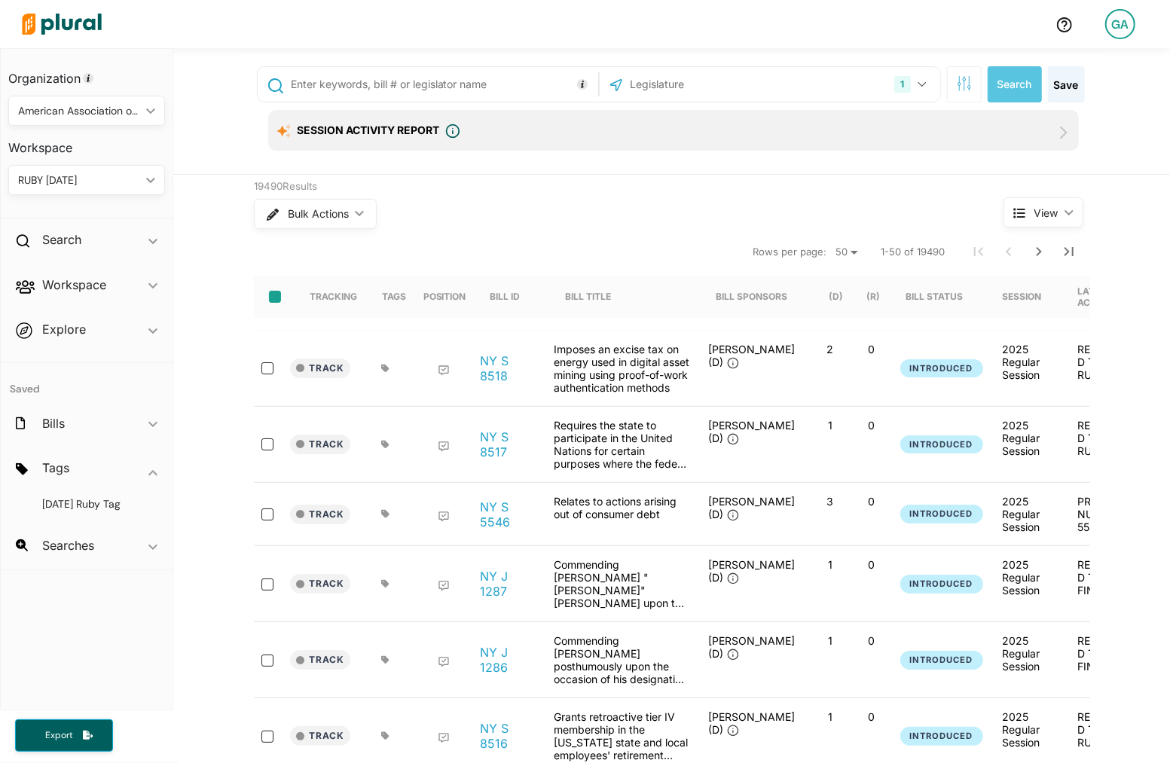
click at [269, 291] on input "select-all-rows" at bounding box center [275, 297] width 12 height 12
click at [351, 206] on button "Bulk Actions ic_keyboard_arrow_down" at bounding box center [314, 214] width 121 height 30
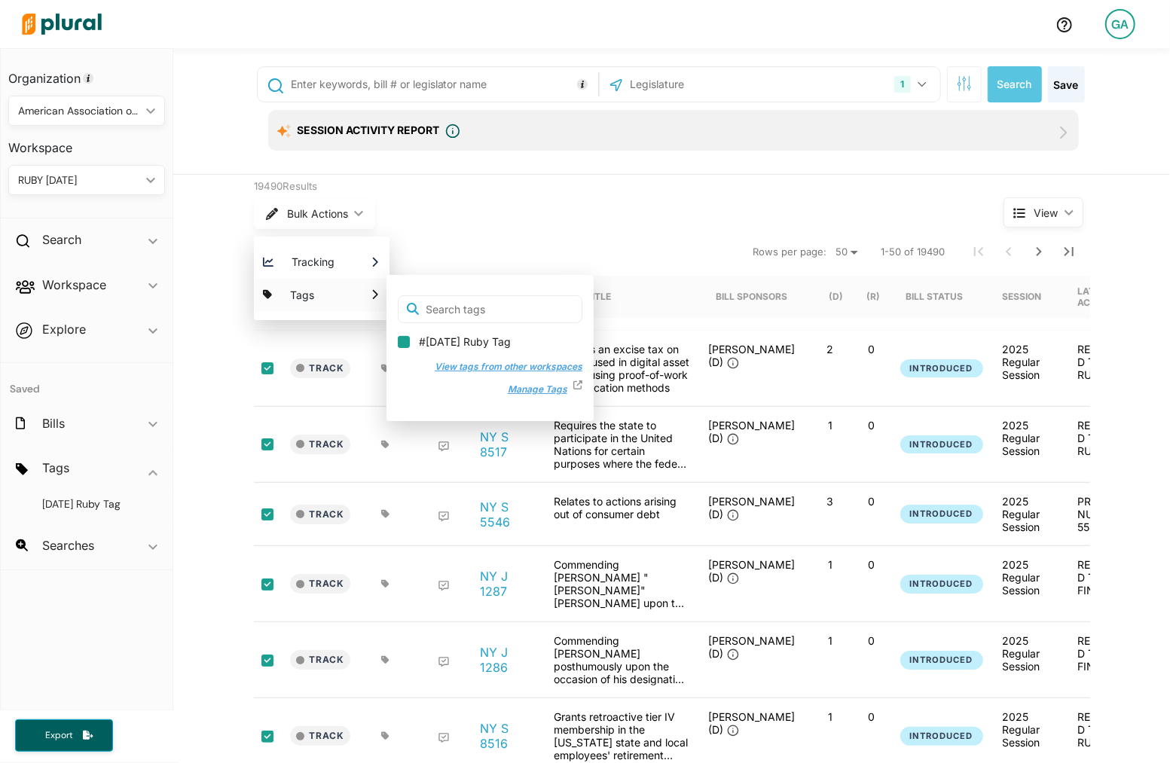
click at [399, 337] on input "#[DATE] Ruby Tag" at bounding box center [404, 342] width 12 height 12
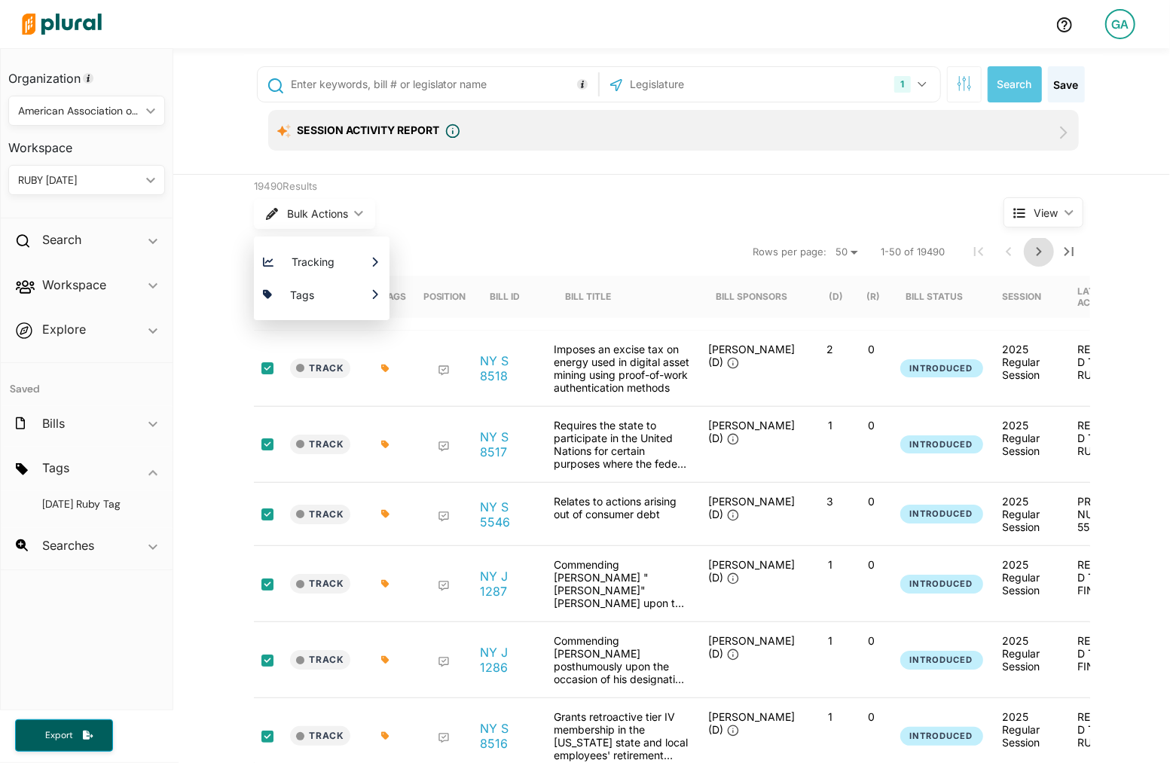
click at [1037, 252] on icon "Next Page" at bounding box center [1039, 252] width 18 height 18
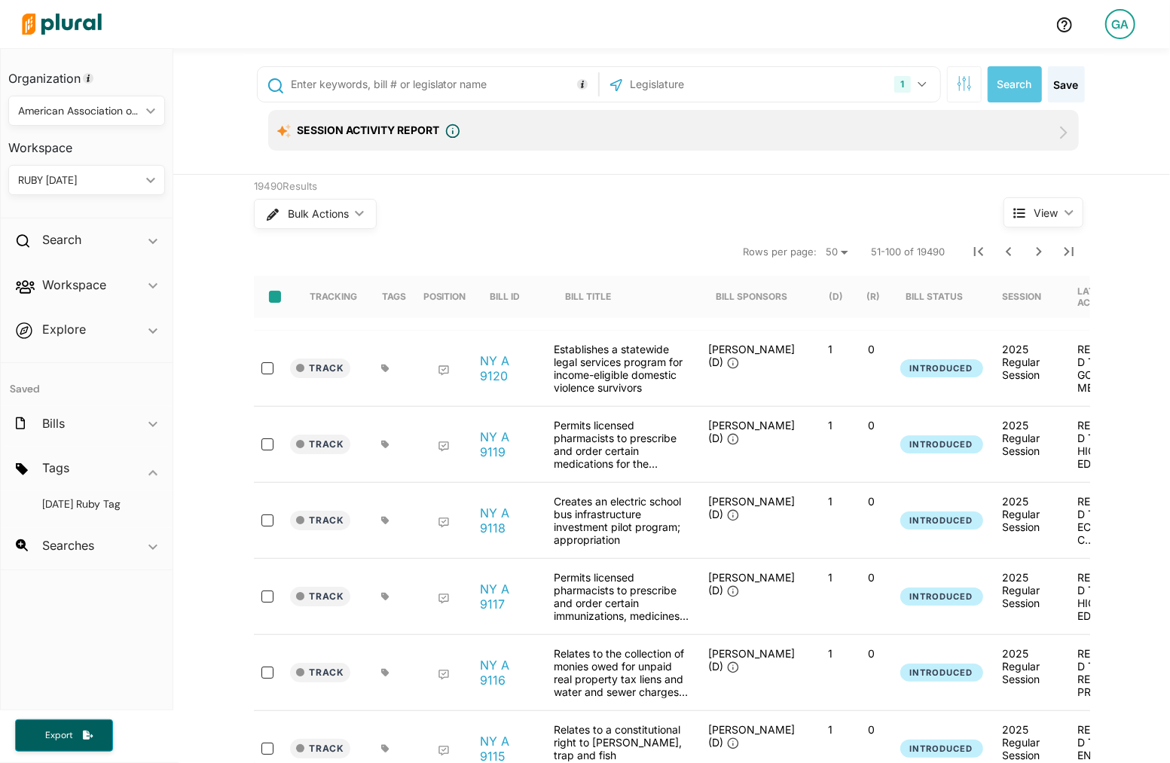
click at [273, 291] on input "select-all-rows" at bounding box center [275, 297] width 12 height 12
click at [346, 209] on span "Bulk Actions" at bounding box center [317, 214] width 61 height 11
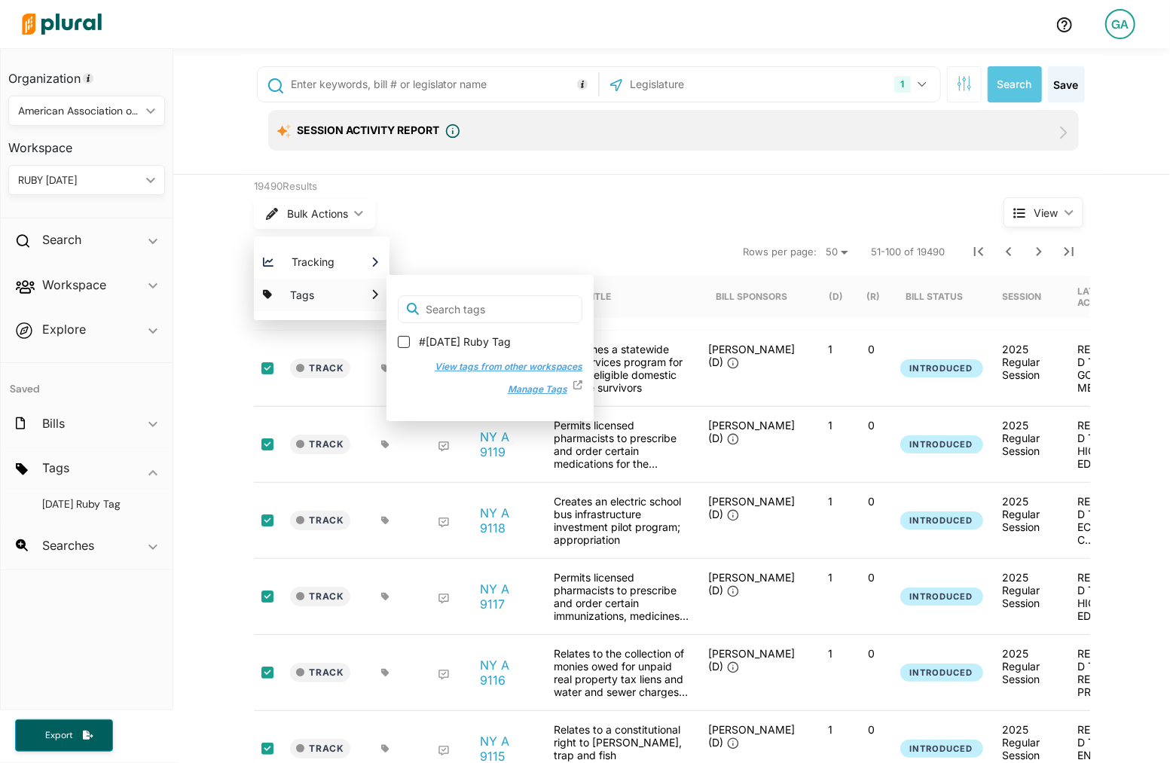
click at [421, 340] on span "#[DATE] Ruby Tag" at bounding box center [465, 341] width 92 height 15
click at [410, 340] on input "#[DATE] Ruby Tag" at bounding box center [404, 342] width 12 height 12
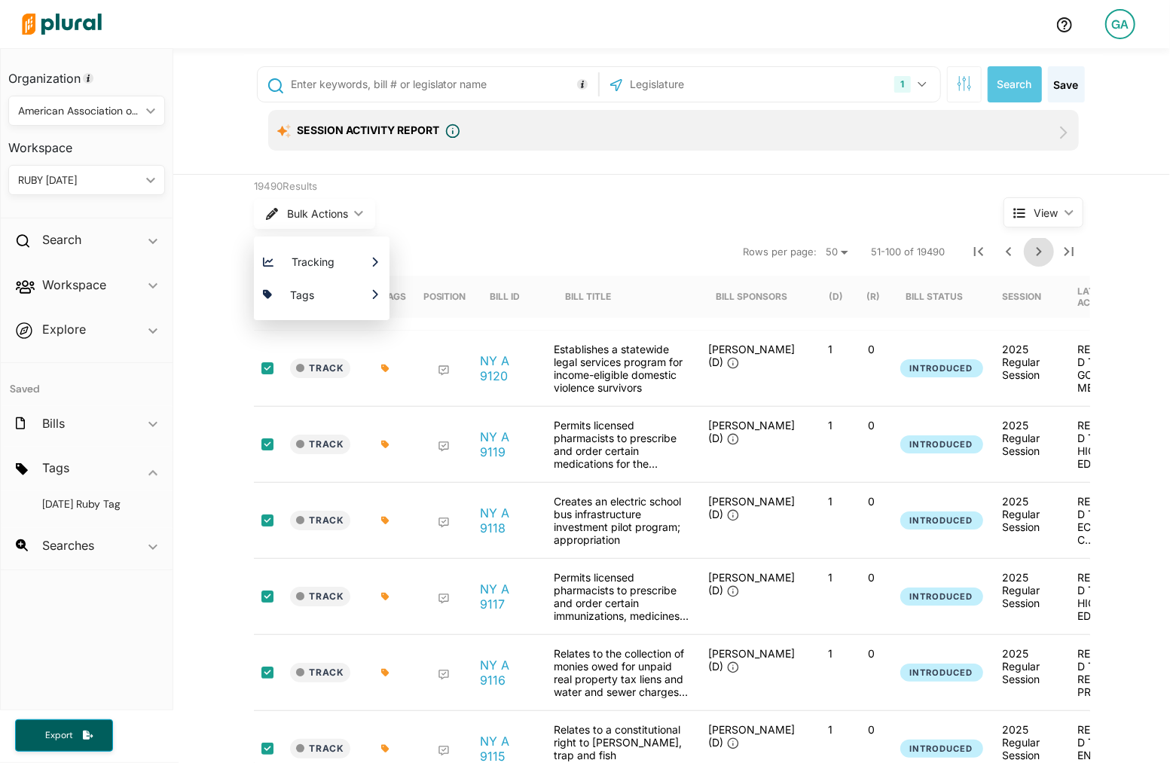
click at [1038, 248] on icon "Next Page" at bounding box center [1038, 251] width 5 height 9
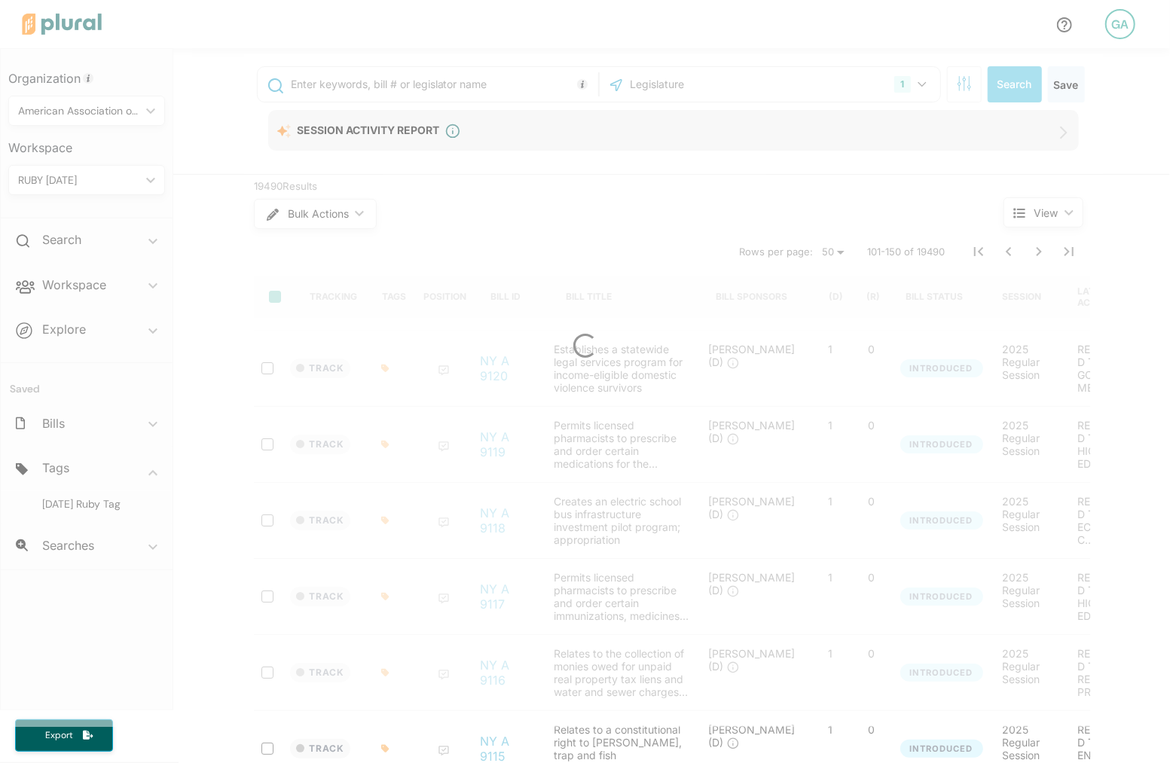
click at [273, 297] on input "select-all-rows" at bounding box center [275, 297] width 12 height 12
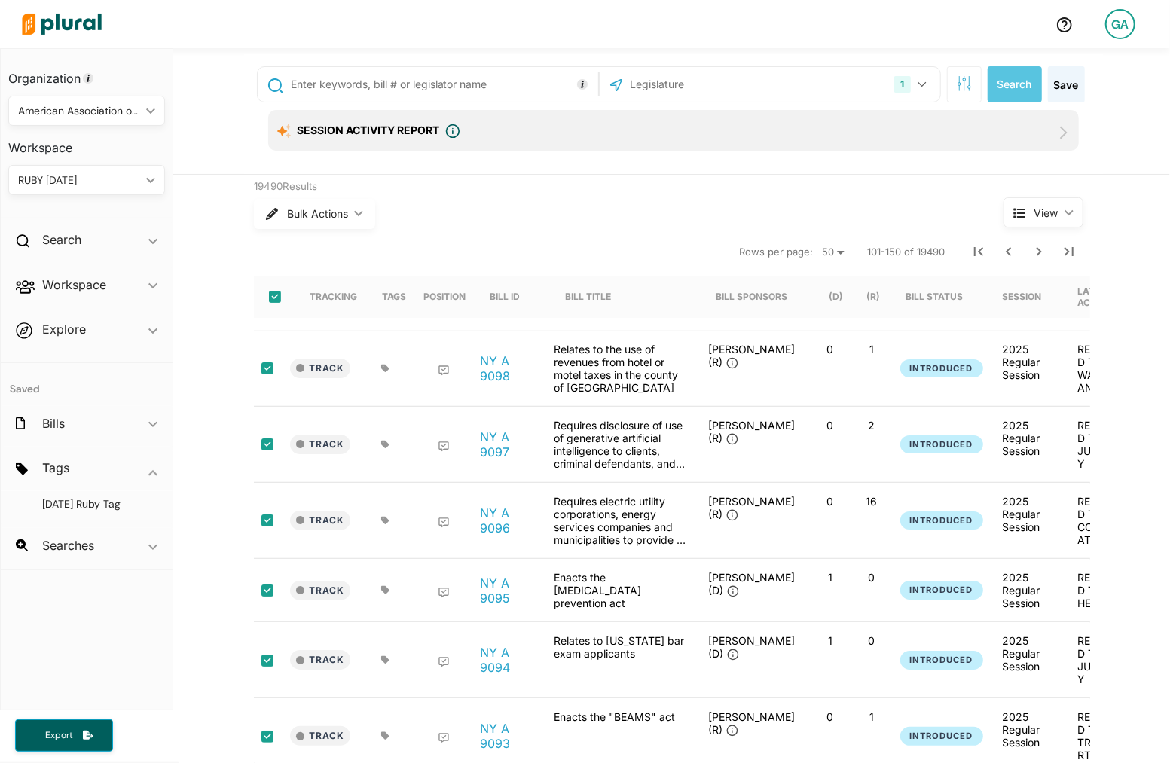
click at [273, 297] on input "select-all-rows" at bounding box center [275, 297] width 12 height 12
click at [277, 291] on input "select-all-rows" at bounding box center [275, 297] width 12 height 12
click at [342, 209] on span "Bulk Actions" at bounding box center [317, 214] width 61 height 11
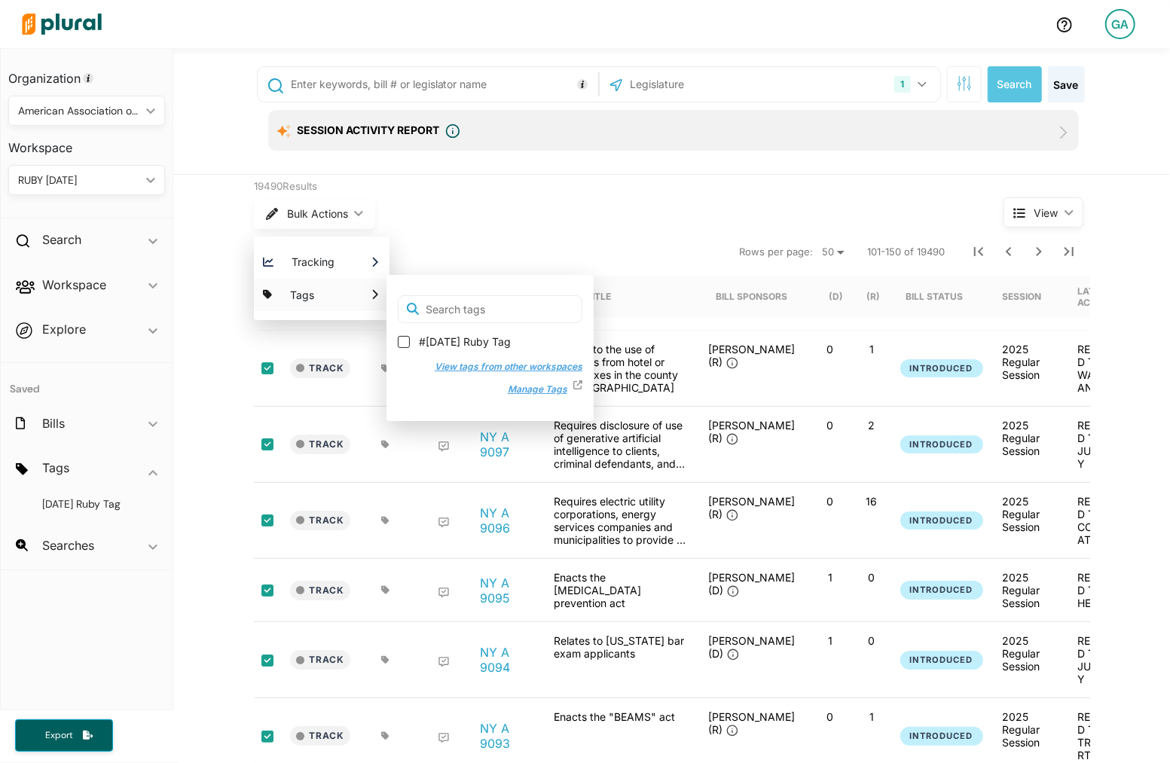
click at [424, 339] on span "#[DATE] Ruby Tag" at bounding box center [465, 341] width 92 height 15
click at [410, 339] on input "#[DATE] Ruby Tag" at bounding box center [404, 342] width 12 height 12
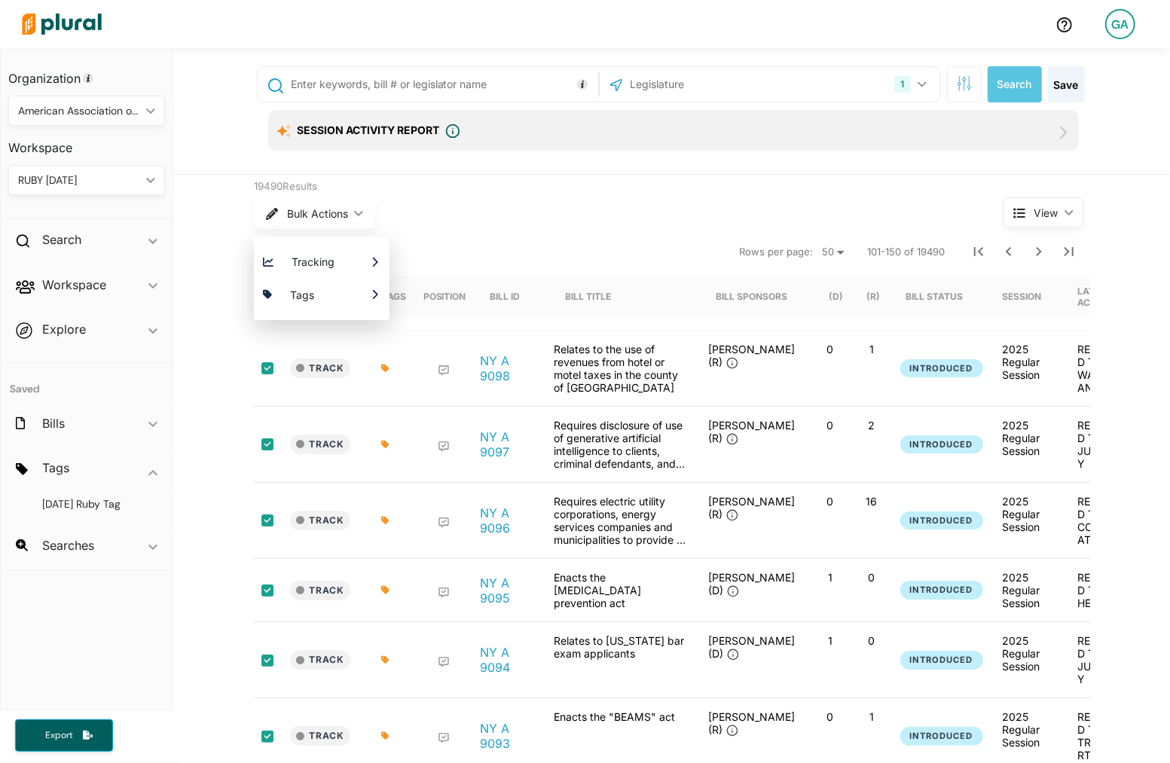
click at [579, 232] on div "Bulk Actions ic_keyboard_arrow_down Tracking Which Workspace(s) should be notif…" at bounding box center [600, 213] width 693 height 39
click at [85, 507] on span "[DATE] Ruby Tag" at bounding box center [81, 504] width 78 height 14
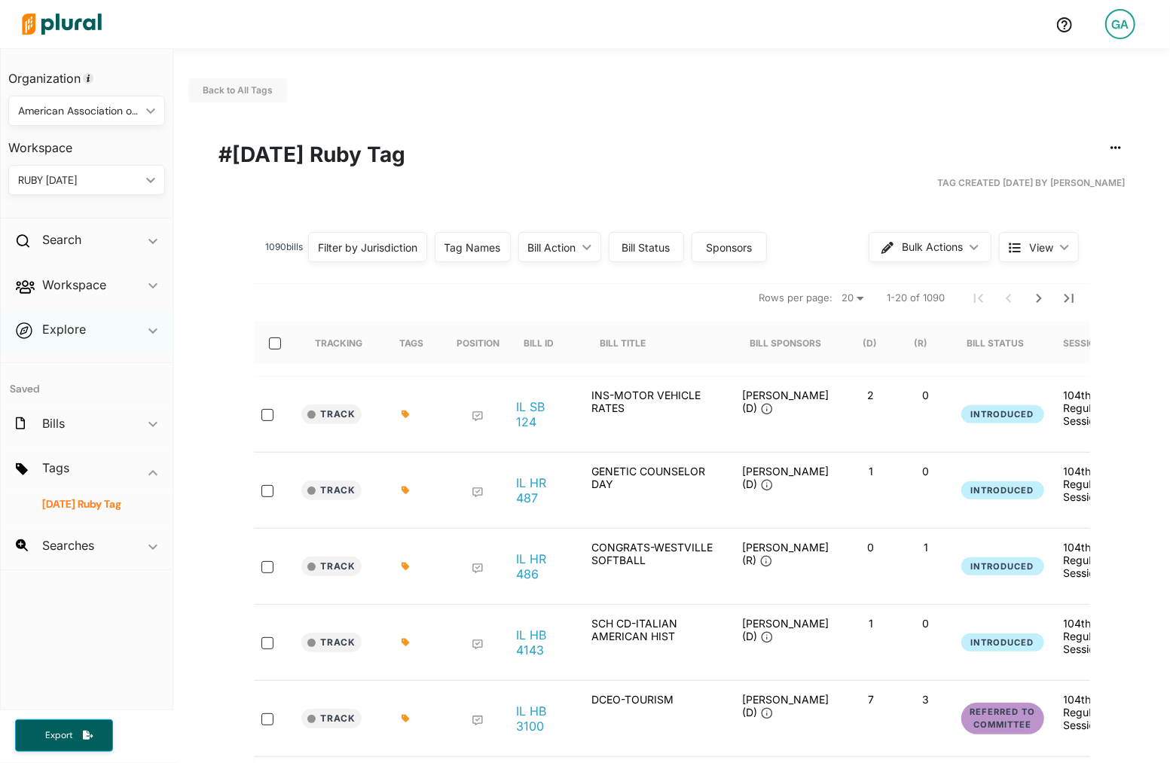
click at [127, 335] on div "Explore ic_keyboard_arrow_down" at bounding box center [87, 332] width 172 height 41
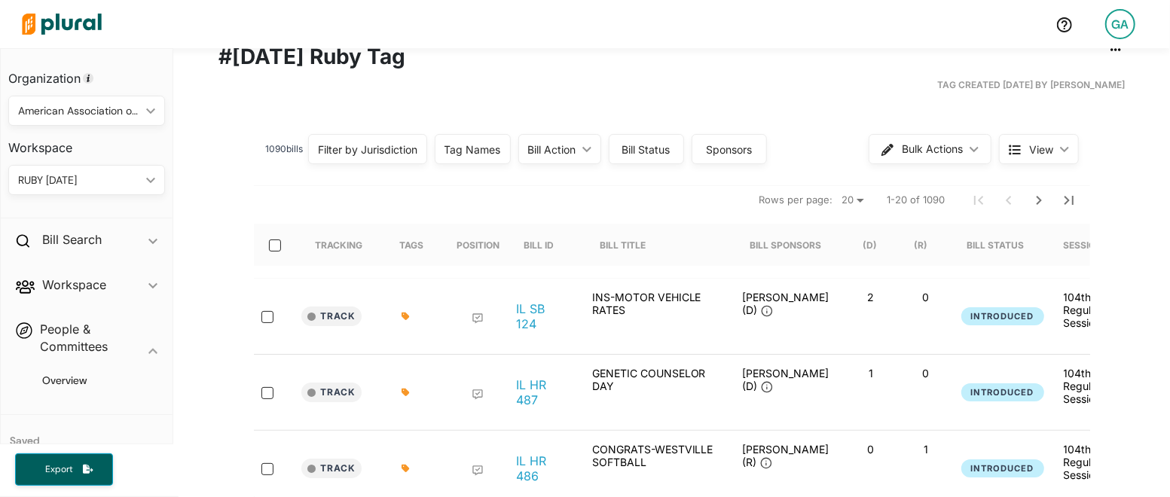
scroll to position [105, 0]
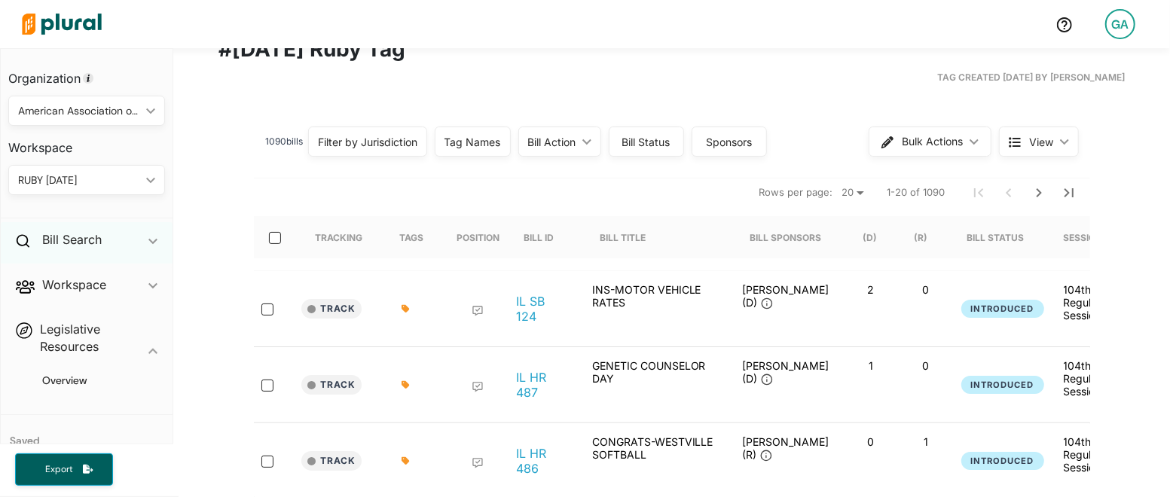
click at [148, 238] on div "Bill Search ic_keyboard_arrow_down" at bounding box center [87, 242] width 172 height 41
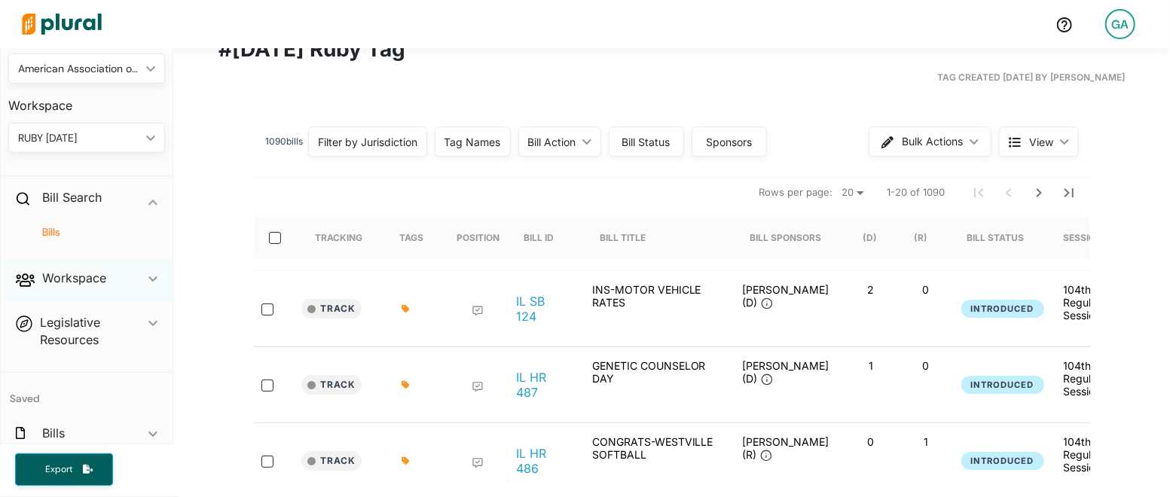
scroll to position [38, 0]
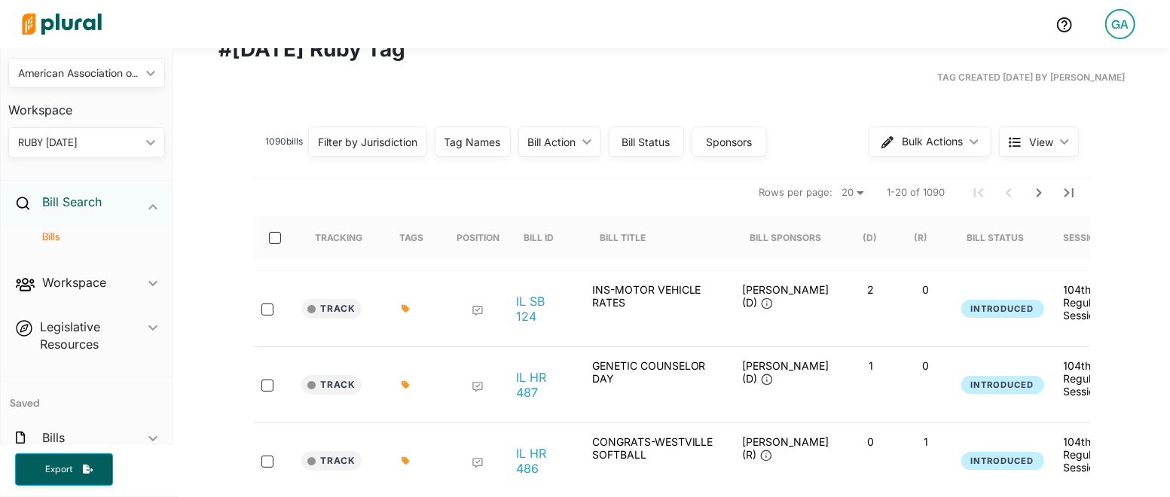
click at [78, 202] on h2 "Bill Search" at bounding box center [72, 202] width 60 height 17
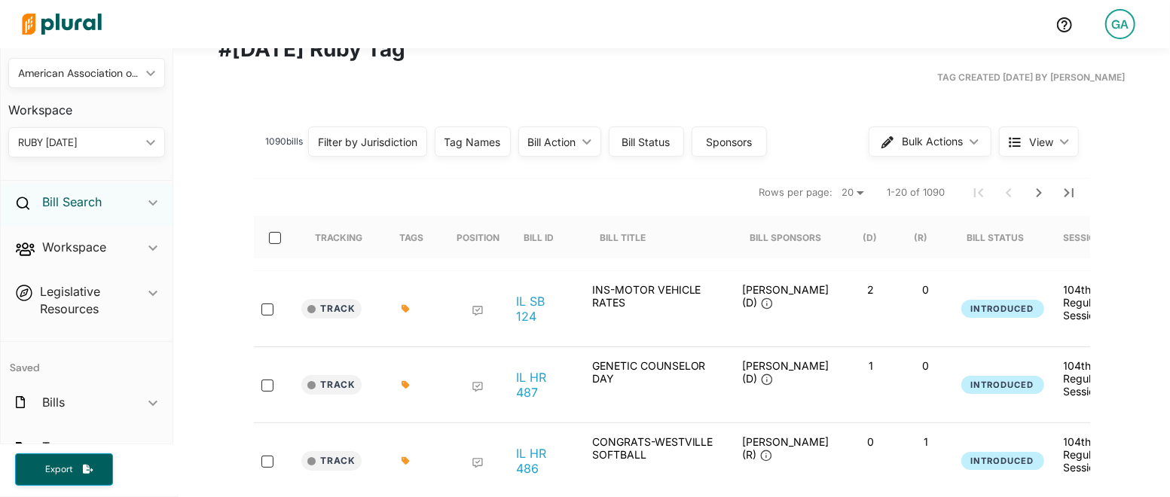
click at [66, 200] on h2 "Bill Search" at bounding box center [72, 202] width 60 height 17
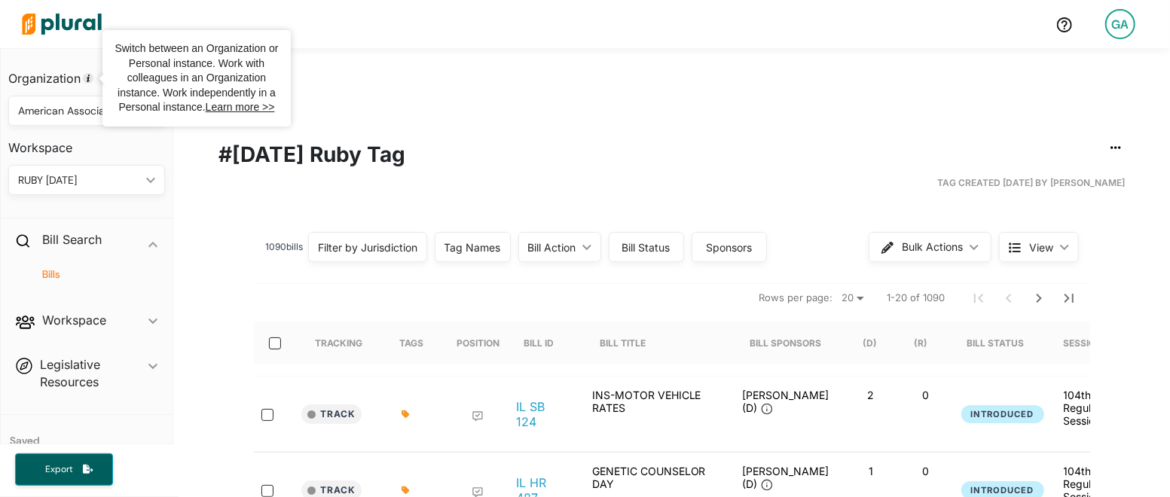
scroll to position [0, 0]
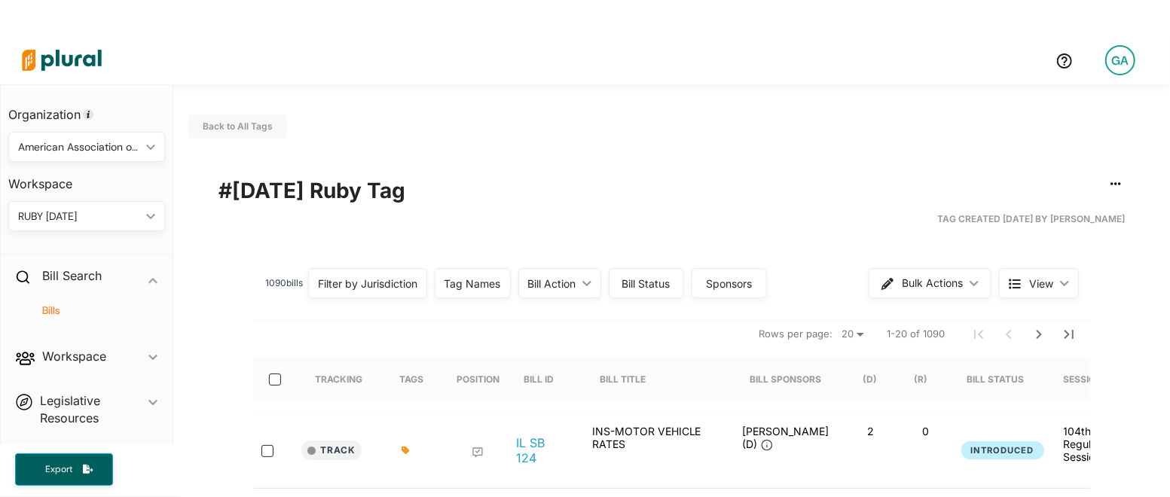
click at [47, 59] on img at bounding box center [61, 60] width 105 height 53
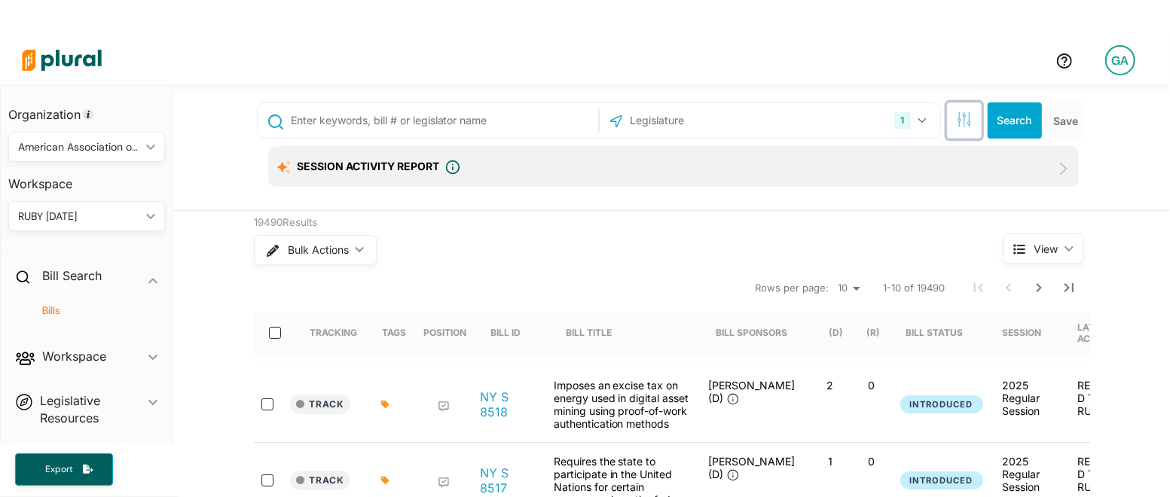
click at [970, 124] on icon "button" at bounding box center [964, 119] width 15 height 15
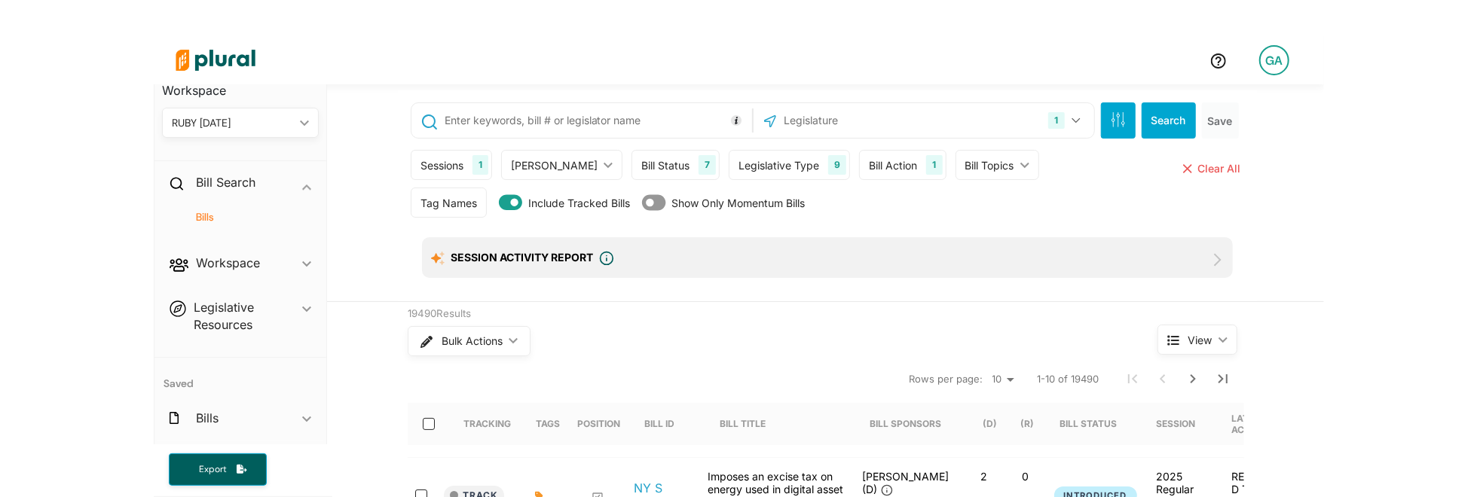
scroll to position [83, 0]
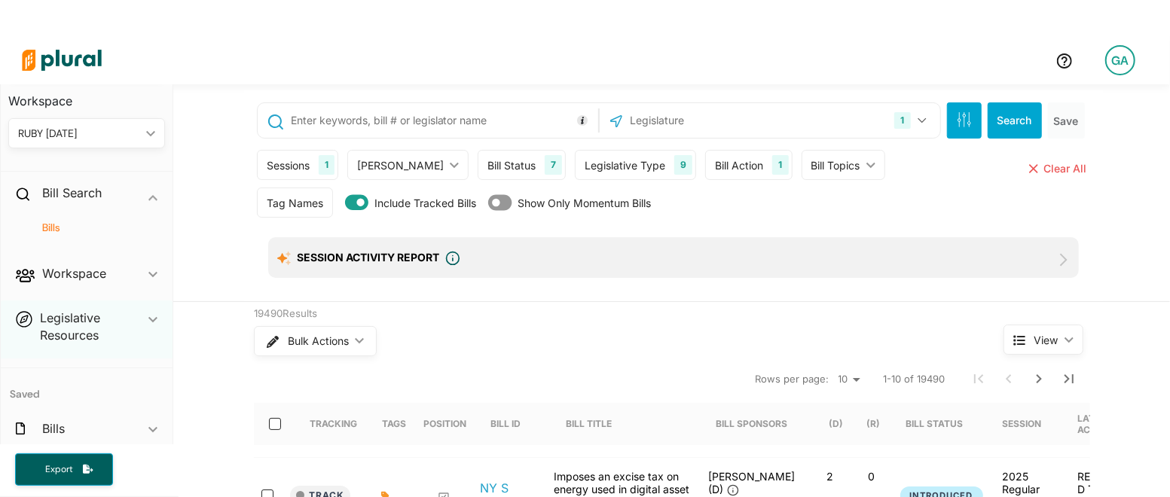
click at [155, 322] on span "ic_keyboard_arrow_down" at bounding box center [152, 330] width 9 height 40
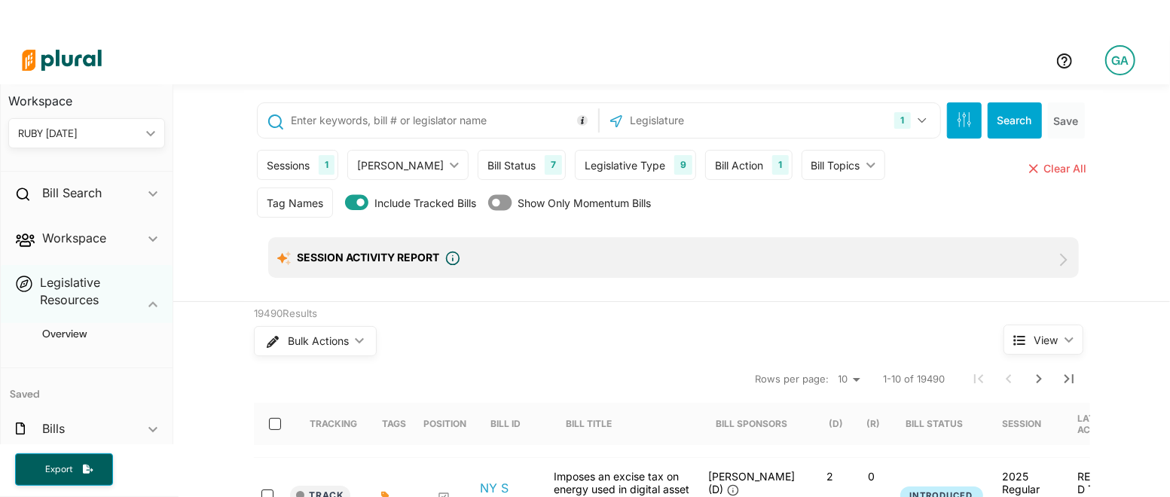
click at [154, 310] on span "ic_keyboard_arrow_down" at bounding box center [152, 294] width 9 height 40
click at [144, 206] on div "Bill Search ic_keyboard_arrow_down" at bounding box center [87, 196] width 172 height 41
